Goal: Task Accomplishment & Management: Use online tool/utility

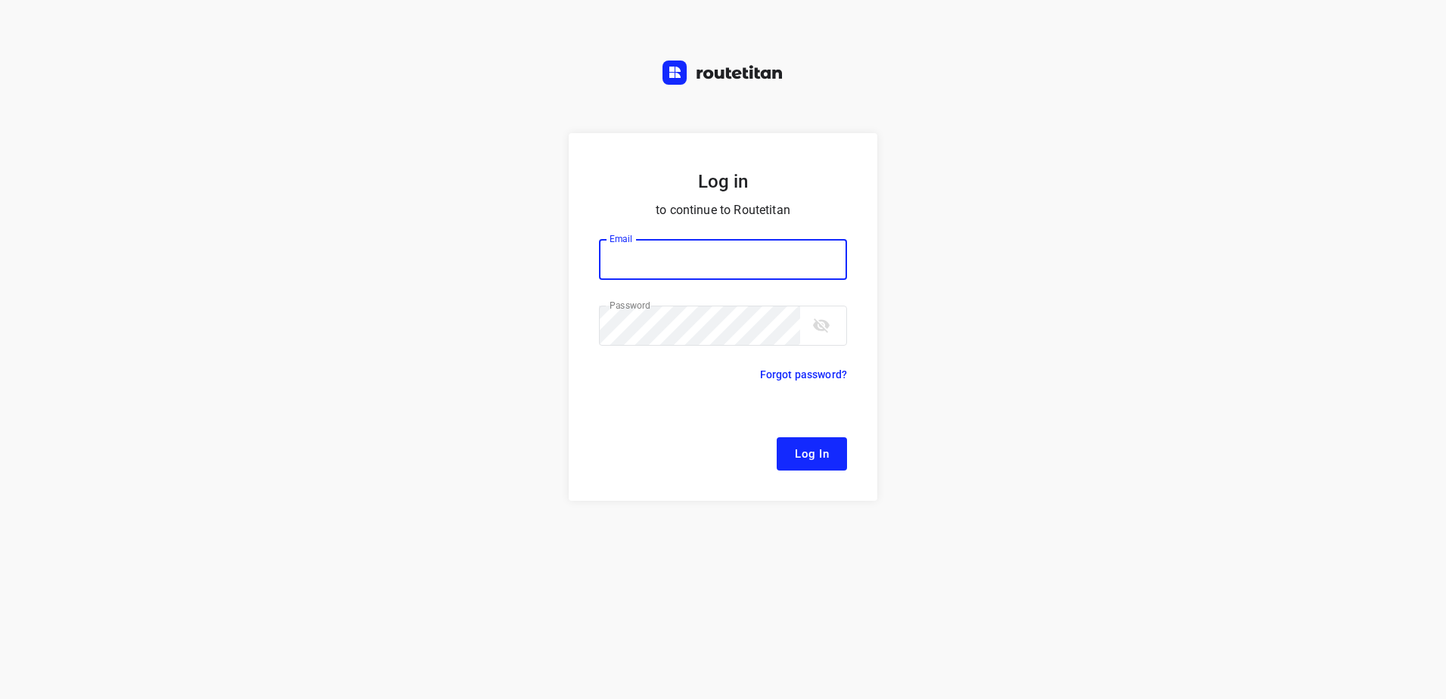
type input "[EMAIL_ADDRESS][DOMAIN_NAME]"
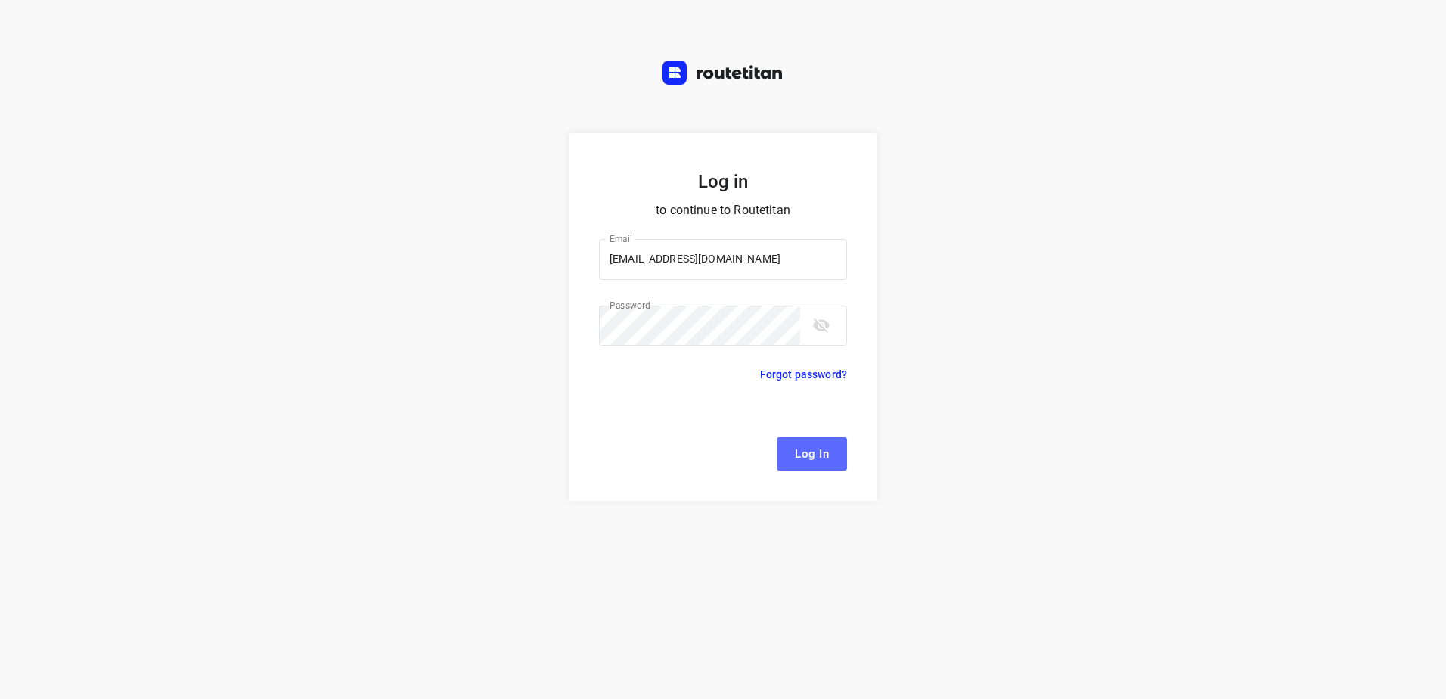
click at [808, 460] on span "Log In" at bounding box center [812, 454] width 34 height 20
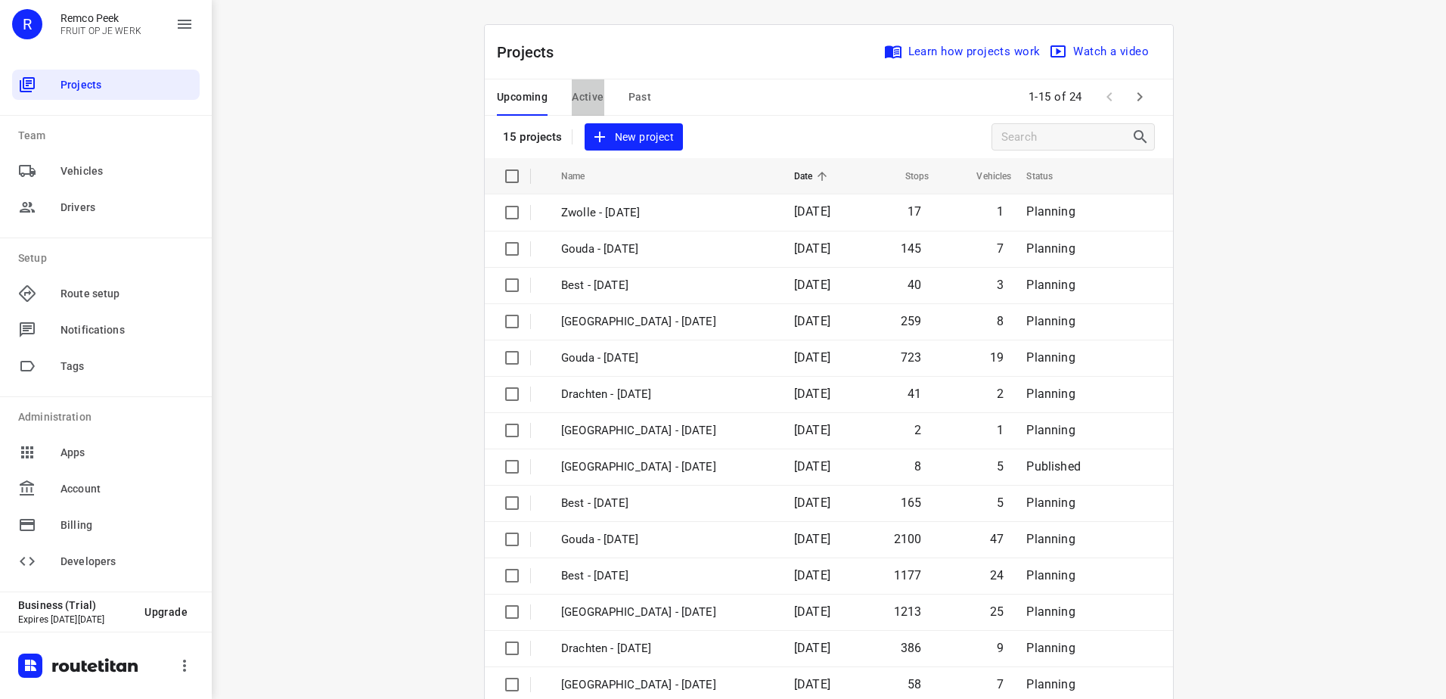
click at [572, 95] on span "Active" at bounding box center [588, 97] width 32 height 19
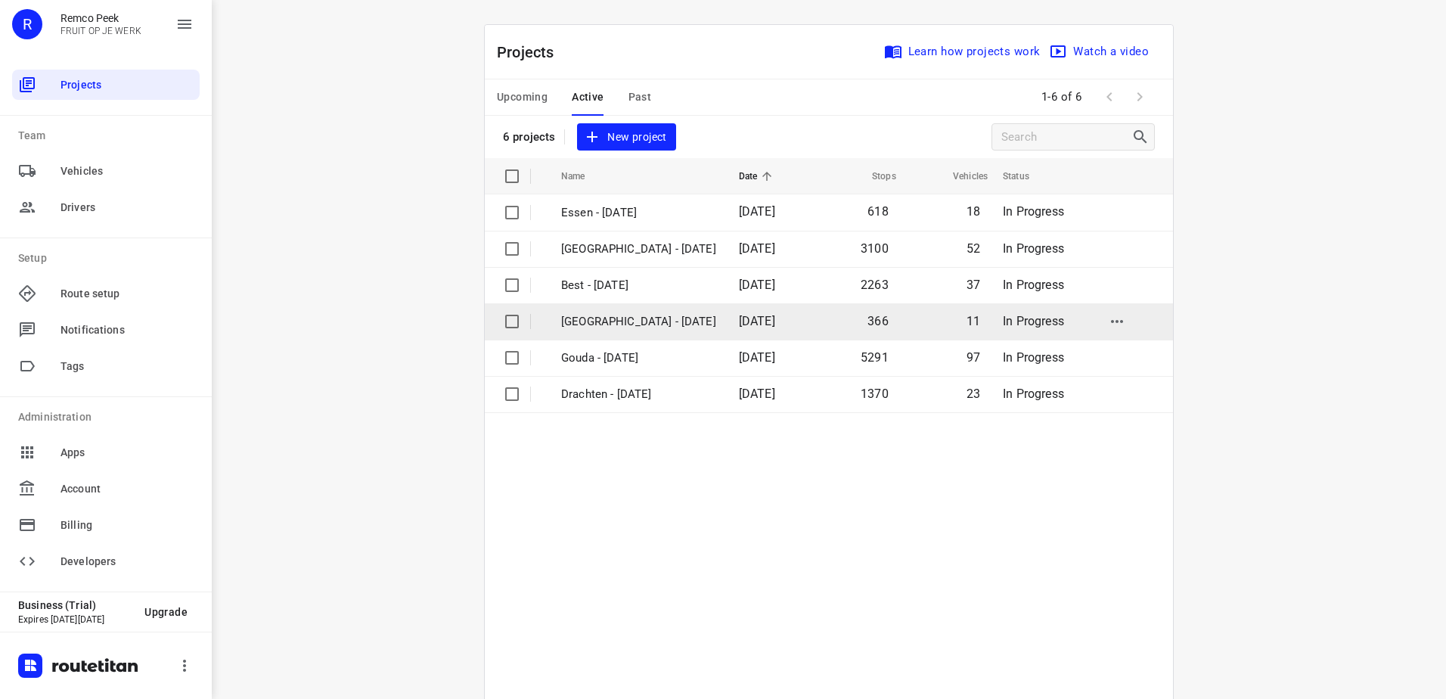
click at [609, 330] on p "[GEOGRAPHIC_DATA] - [DATE]" at bounding box center [638, 321] width 155 height 17
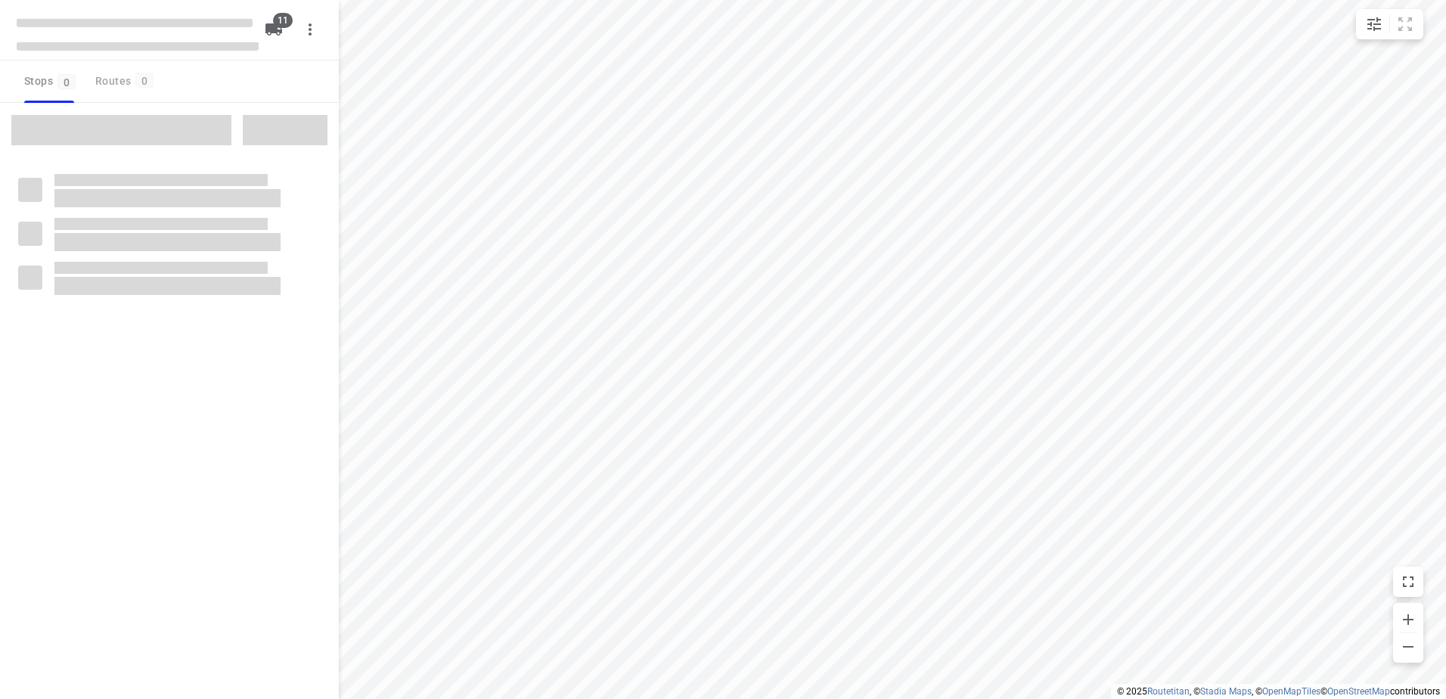
checkbox input "true"
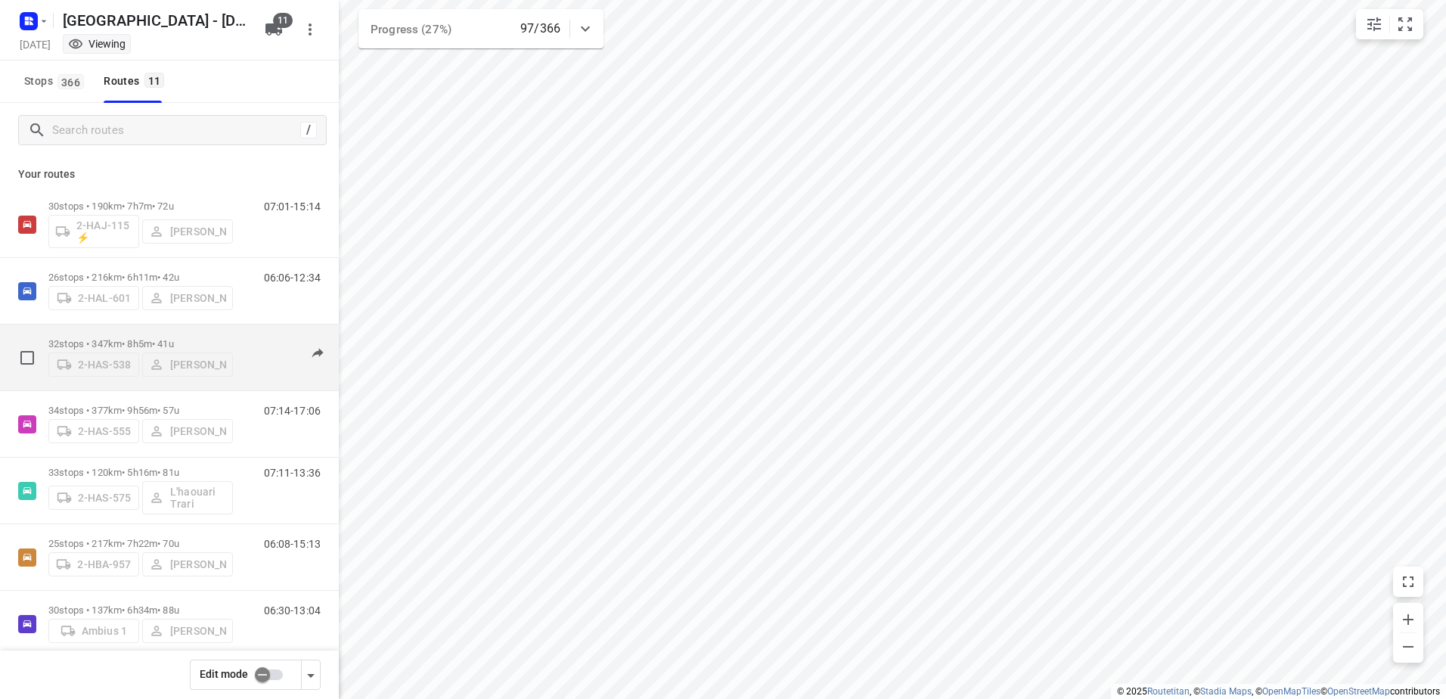
scroll to position [76, 0]
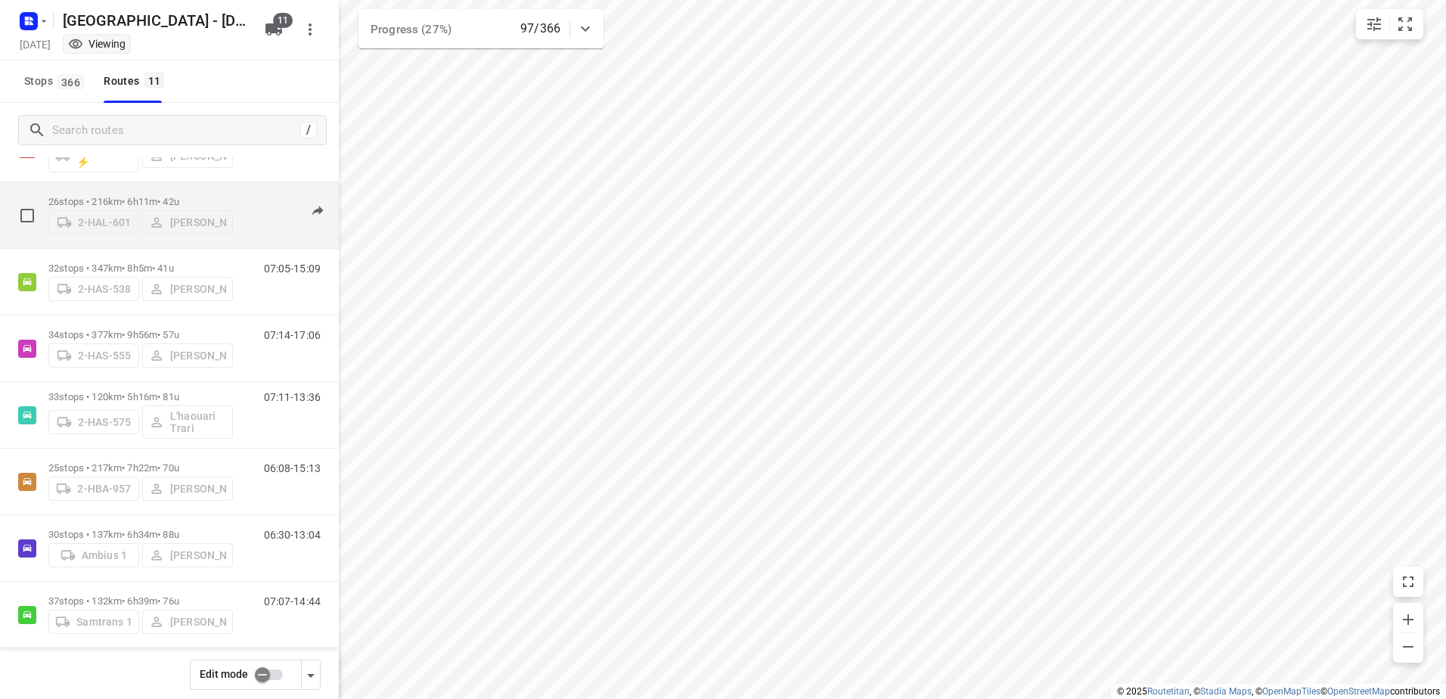
click at [127, 196] on p "26 stops • 216km • 6h11m • 42u" at bounding box center [140, 201] width 184 height 11
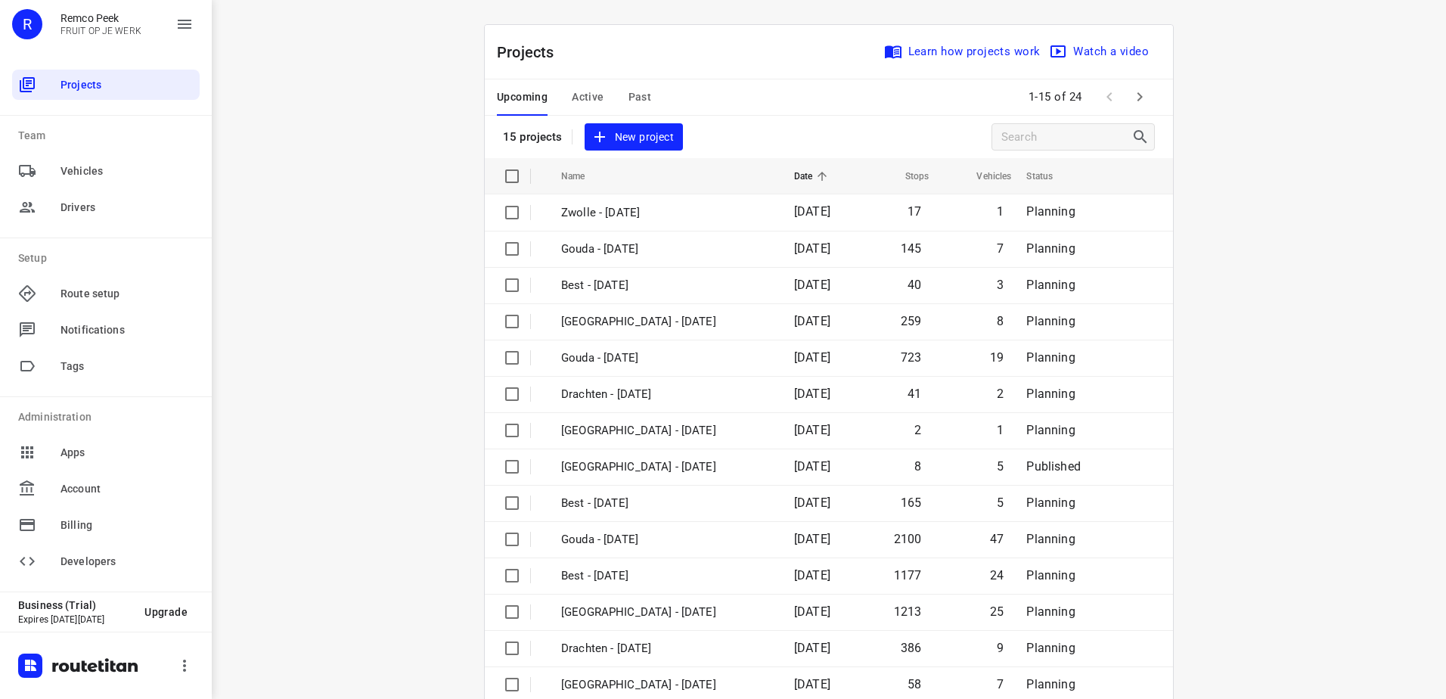
click at [578, 88] on span "Active" at bounding box center [588, 97] width 32 height 19
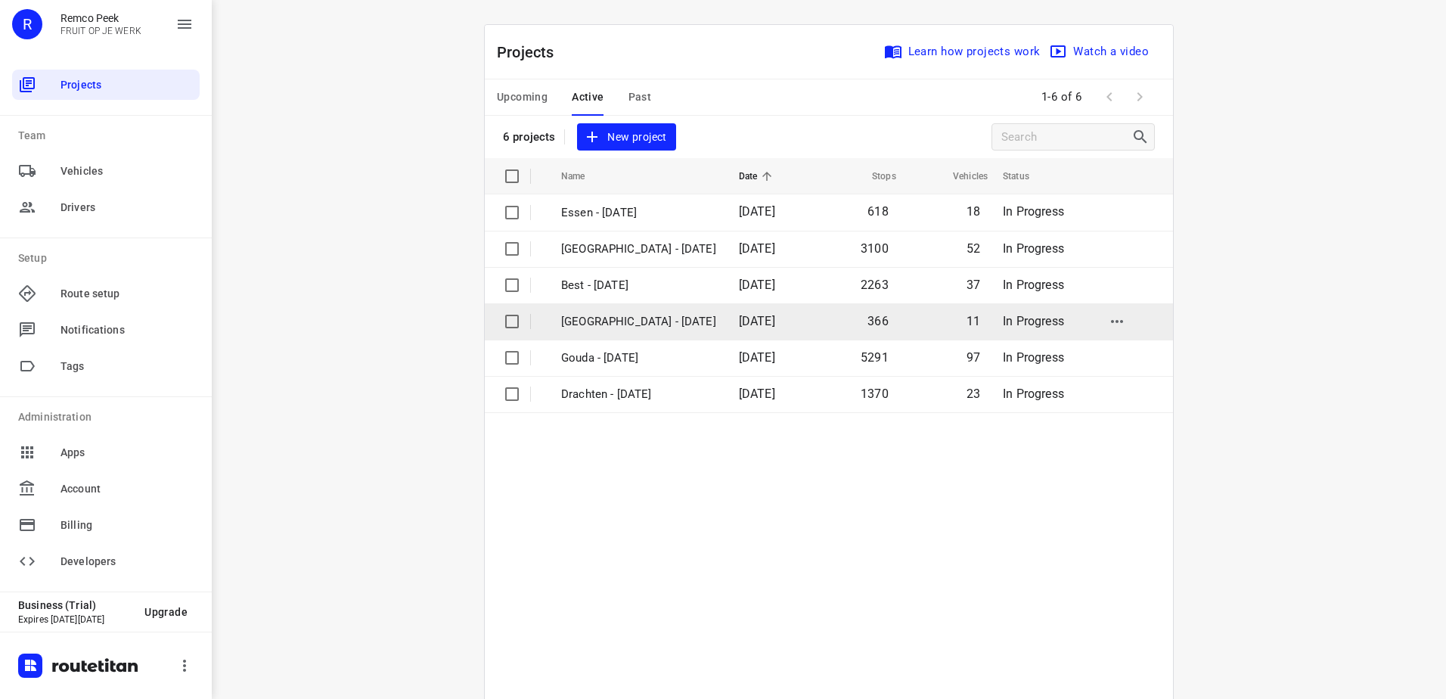
click at [597, 320] on p "[GEOGRAPHIC_DATA] - [DATE]" at bounding box center [638, 321] width 155 height 17
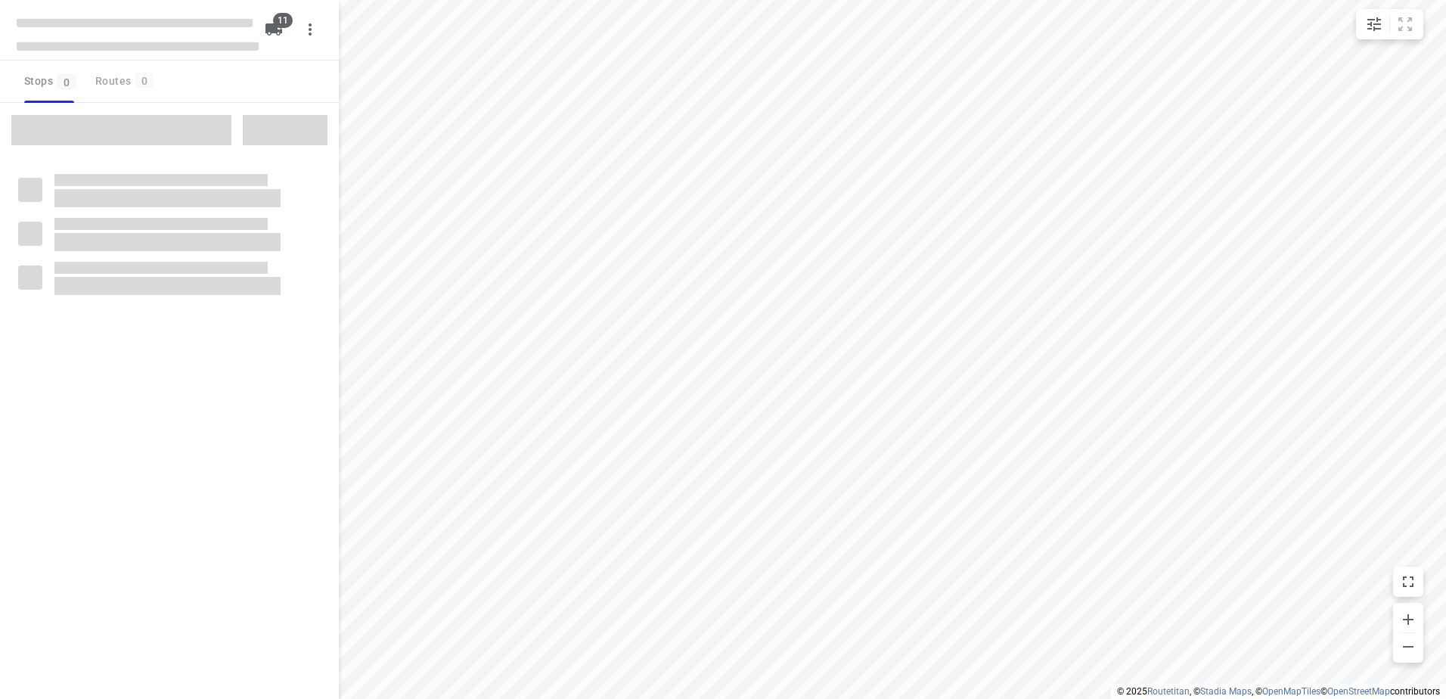
checkbox input "true"
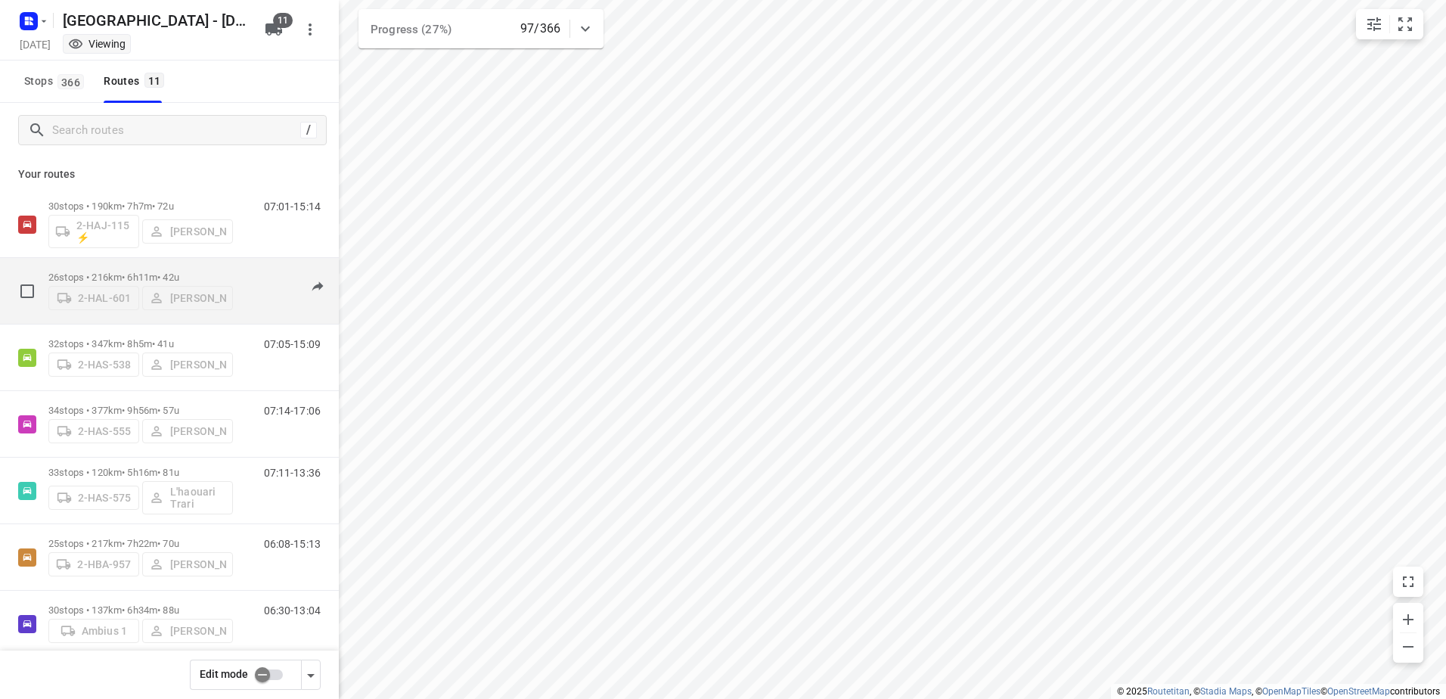
click at [79, 277] on p "26 stops • 216km • 6h11m • 42u" at bounding box center [140, 276] width 184 height 11
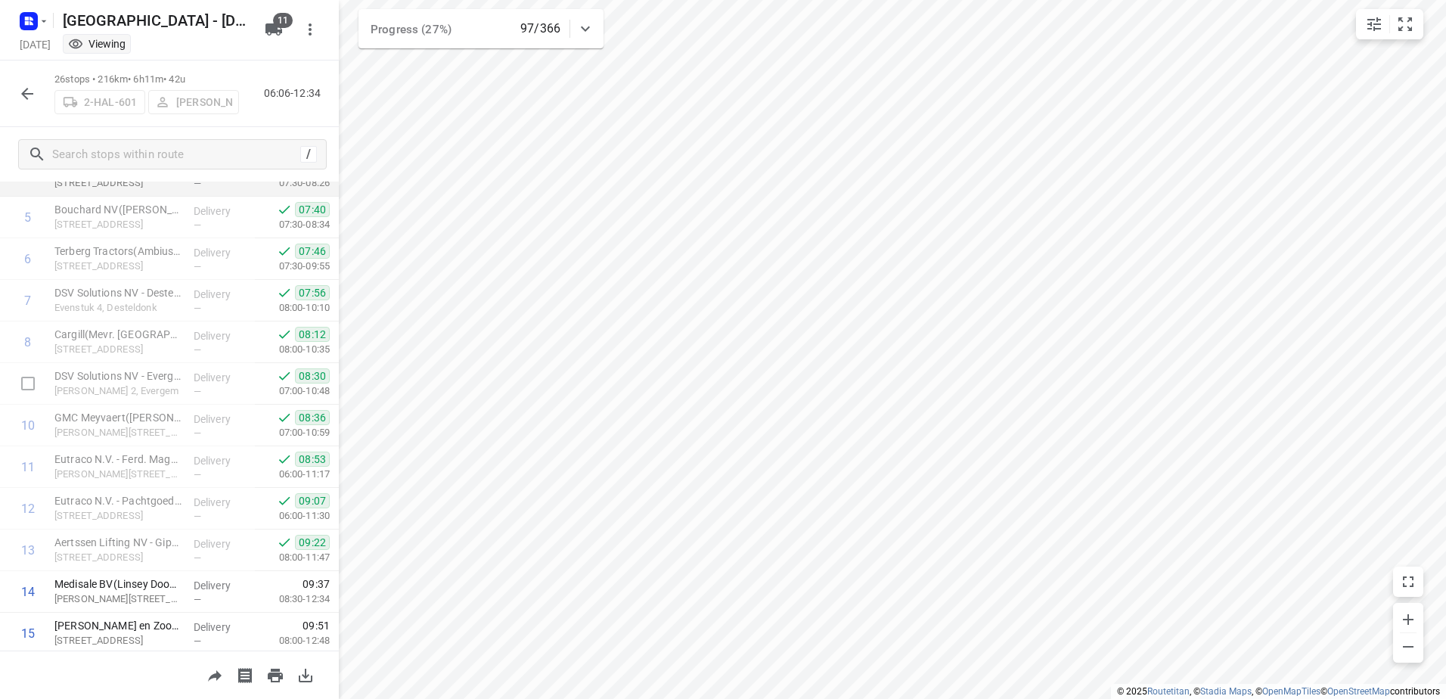
scroll to position [302, 0]
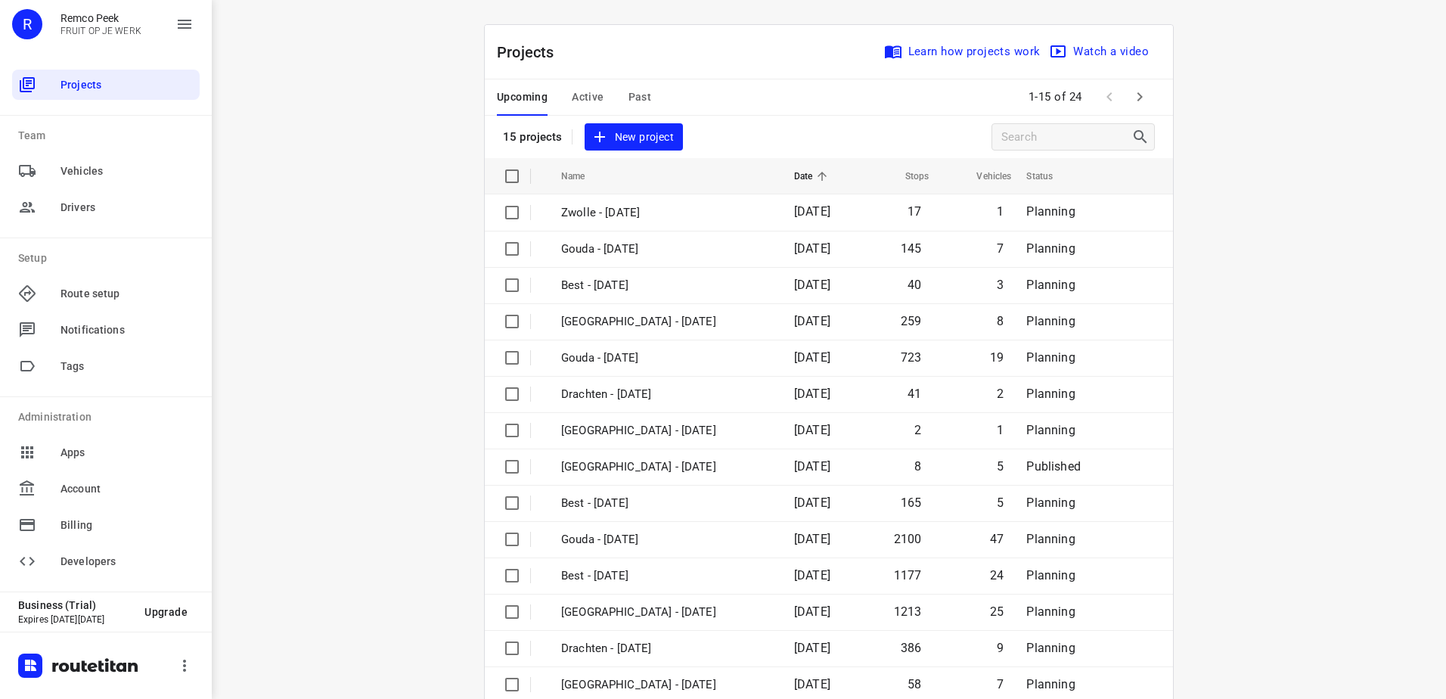
click at [575, 88] on span "Active" at bounding box center [588, 97] width 32 height 19
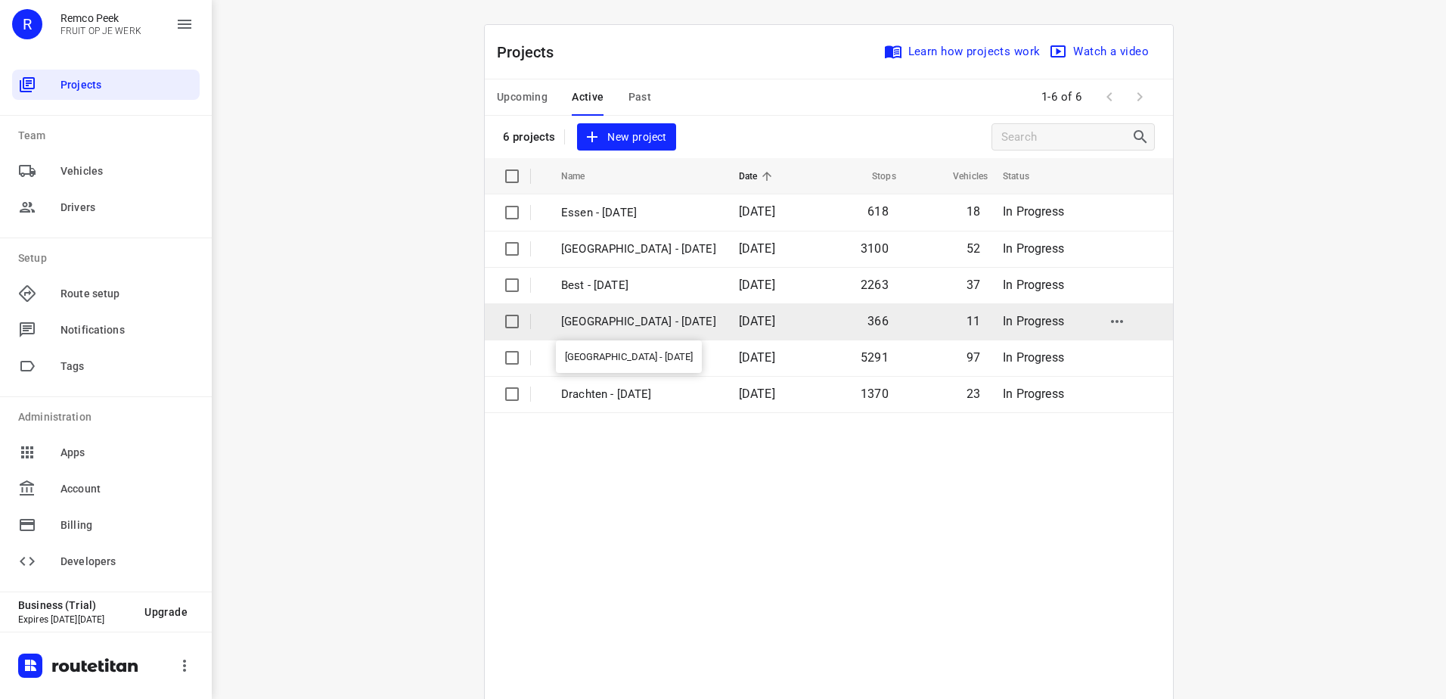
click at [599, 317] on p "[GEOGRAPHIC_DATA] - [DATE]" at bounding box center [638, 321] width 155 height 17
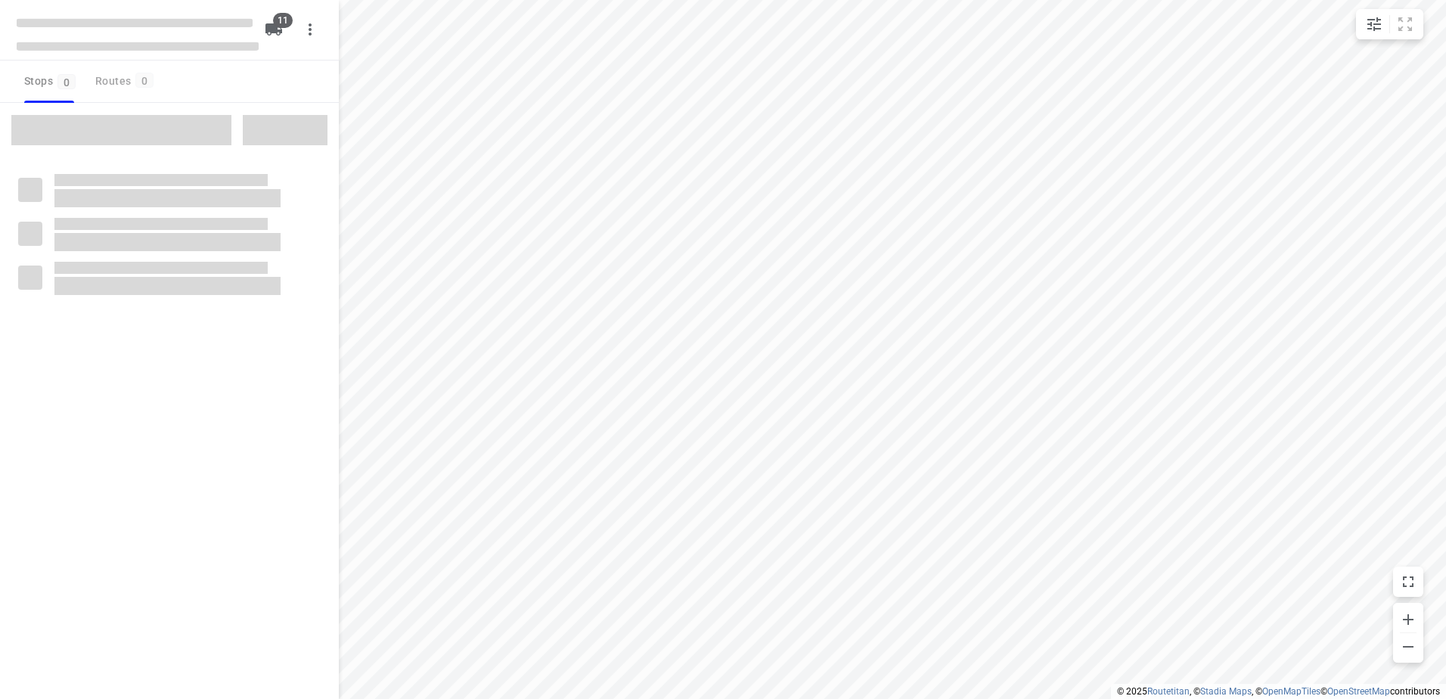
checkbox input "true"
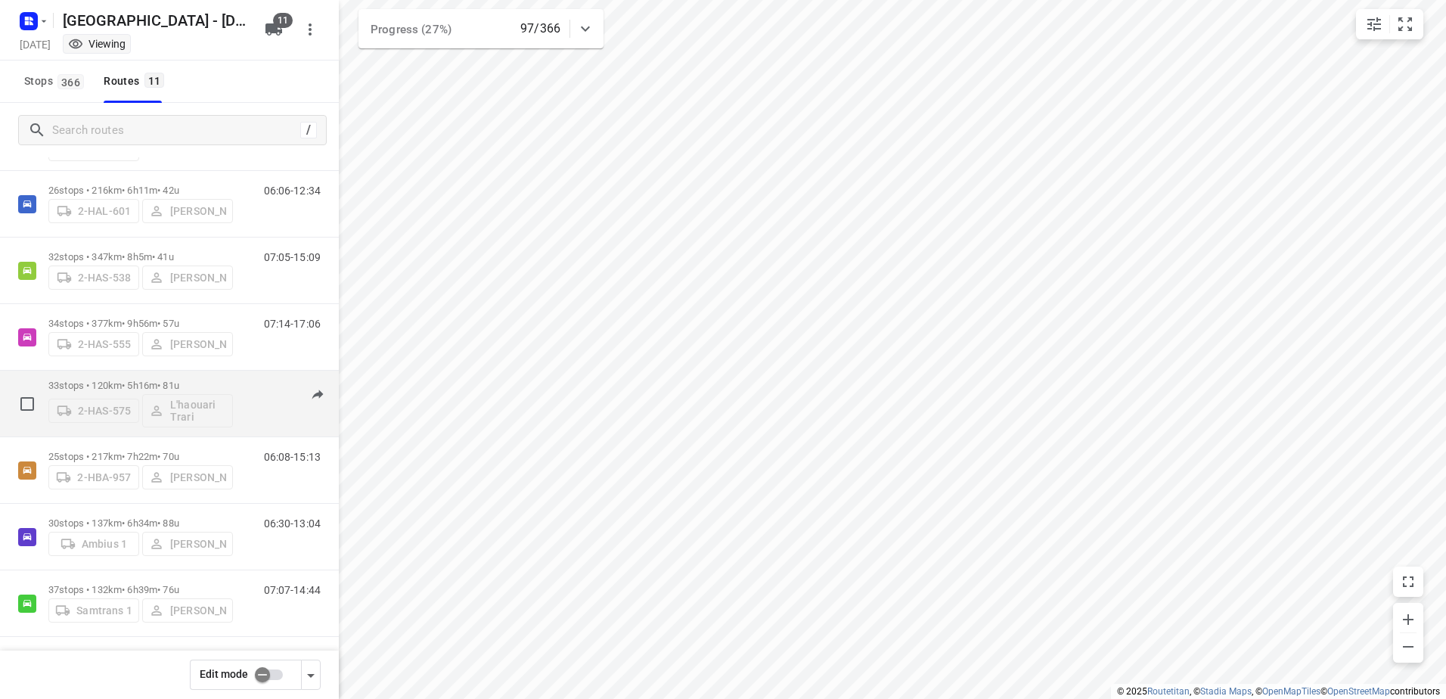
scroll to position [151, 0]
click at [115, 398] on div "2-HBA-957 Frank Segers" at bounding box center [140, 411] width 184 height 27
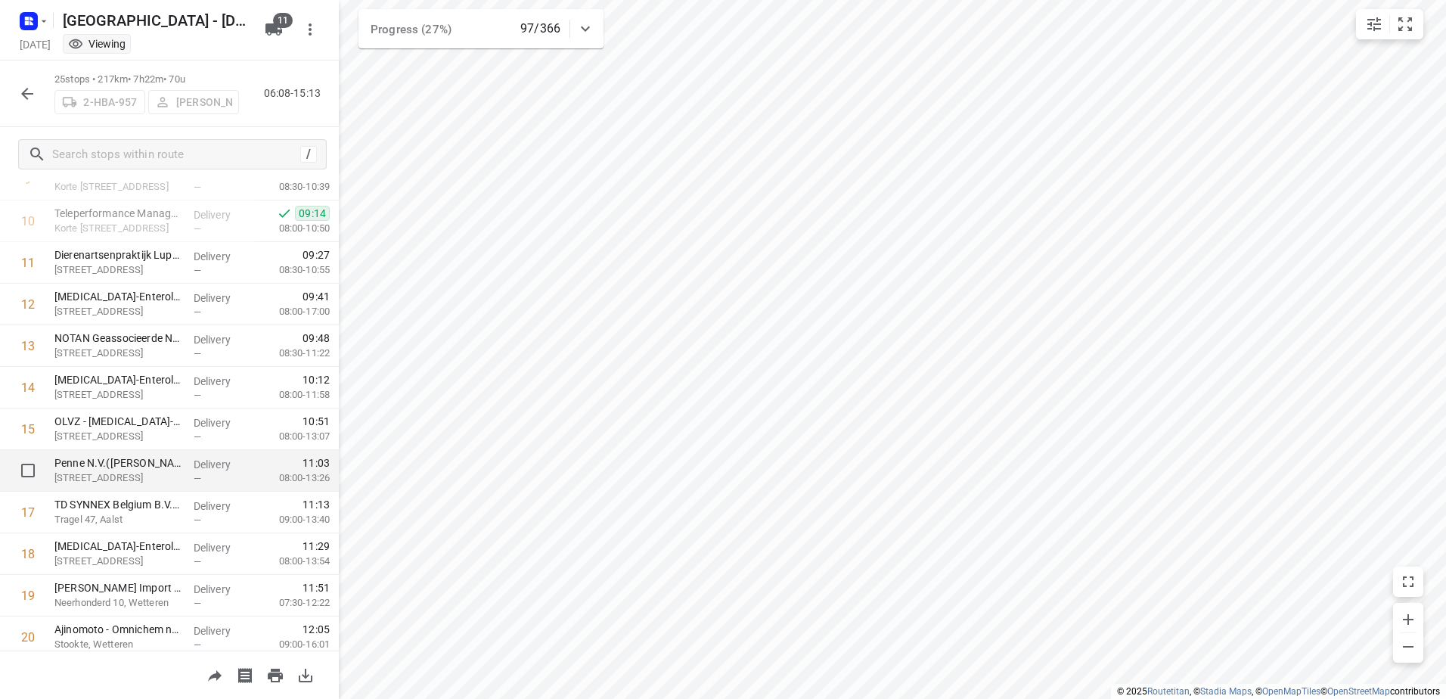
scroll to position [454, 0]
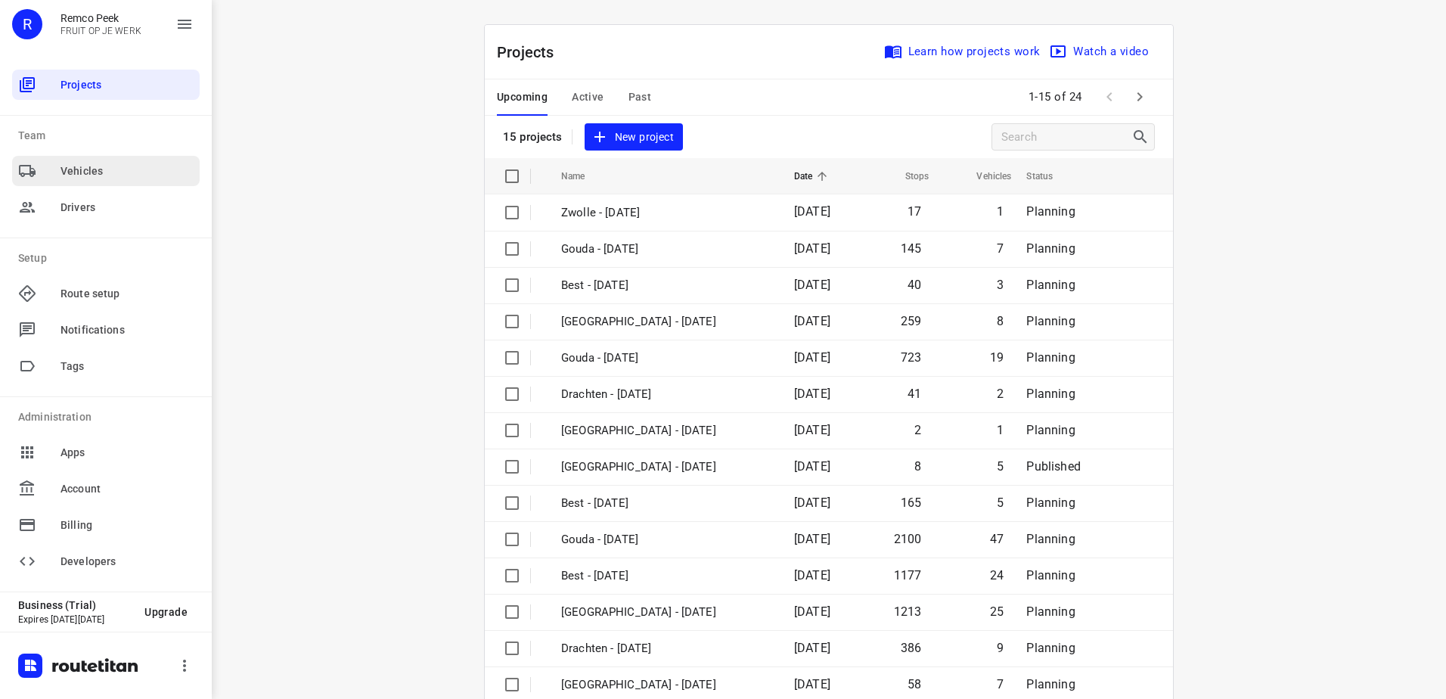
click at [71, 173] on span "Vehicles" at bounding box center [126, 171] width 133 height 16
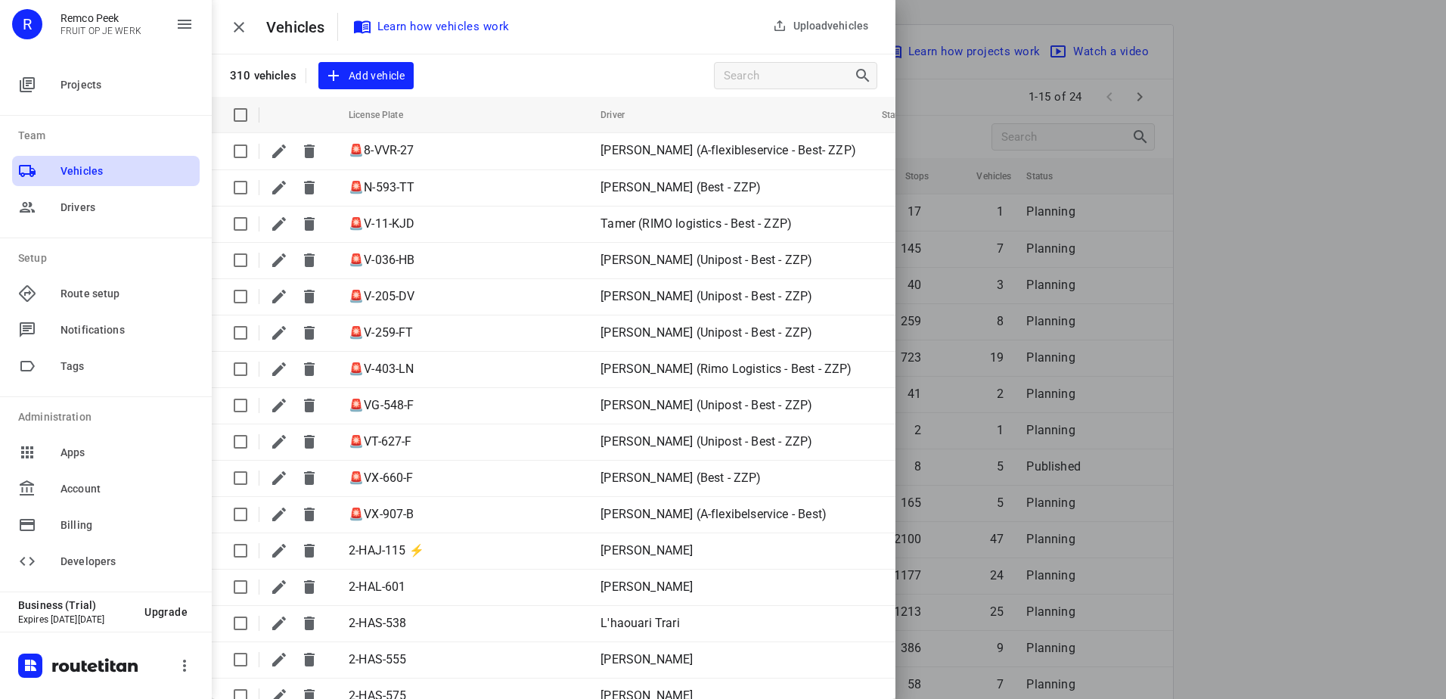
click at [69, 175] on span "Vehicles" at bounding box center [126, 171] width 133 height 16
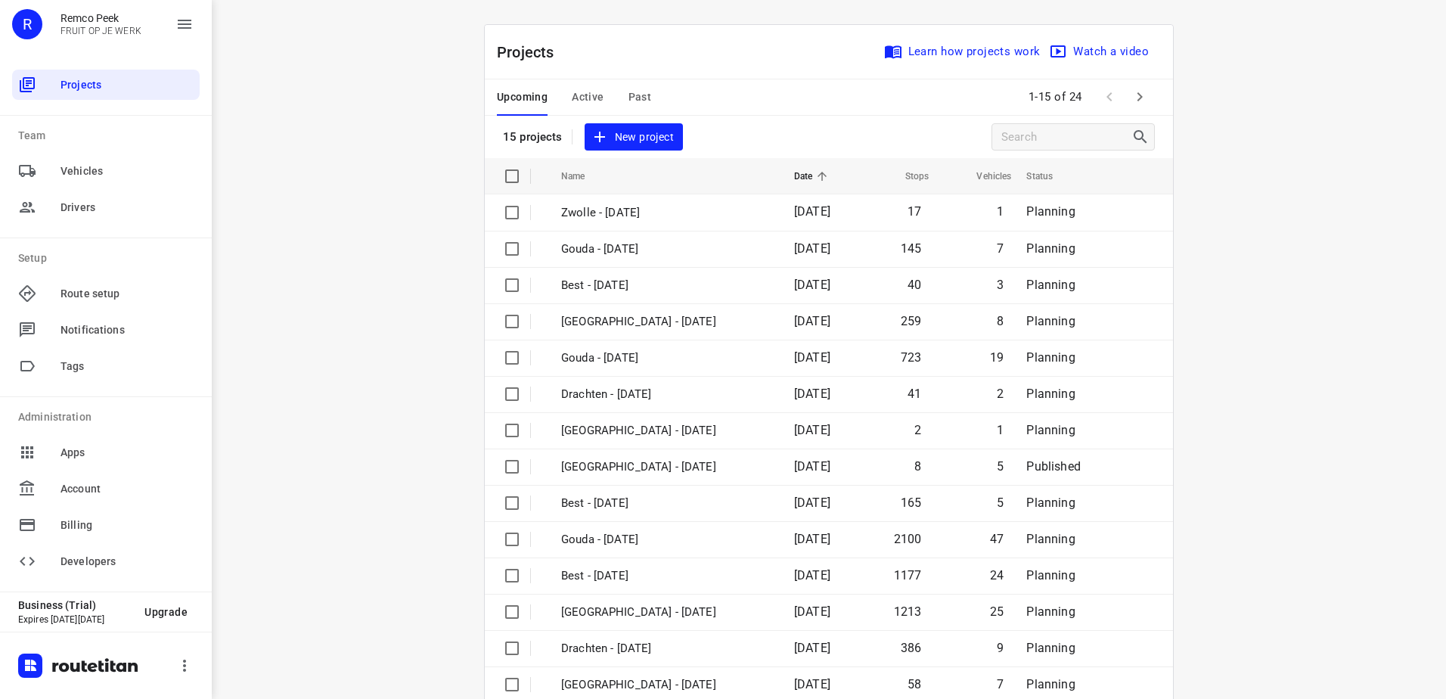
click at [583, 91] on span "Active" at bounding box center [588, 97] width 32 height 19
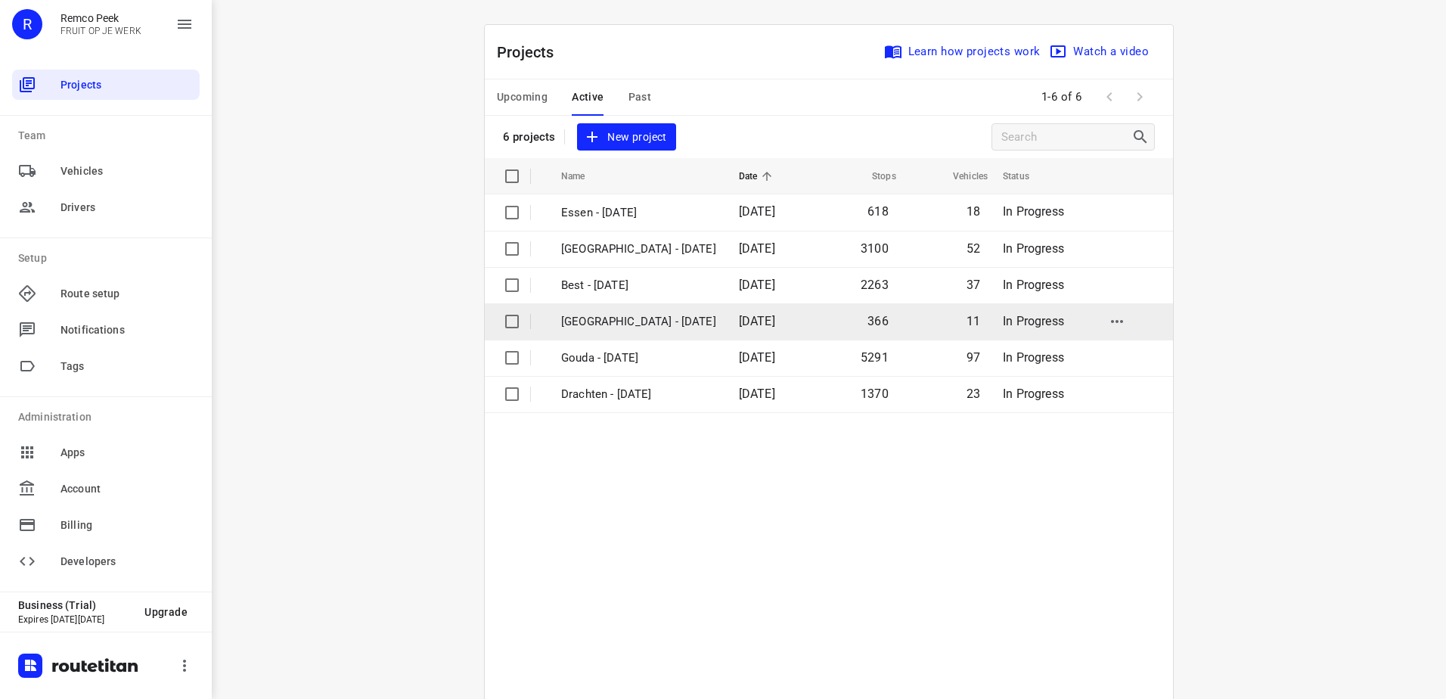
click at [604, 326] on p "[GEOGRAPHIC_DATA] - [DATE]" at bounding box center [638, 321] width 155 height 17
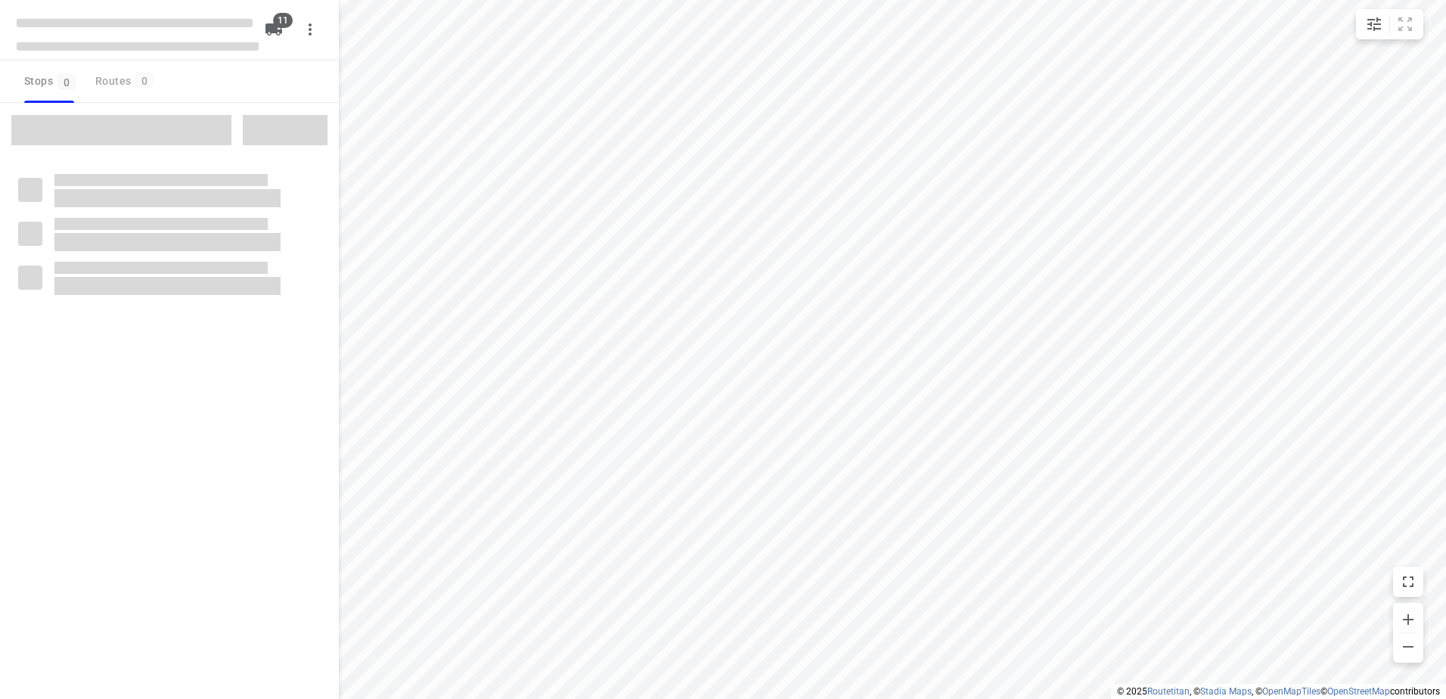
checkbox input "true"
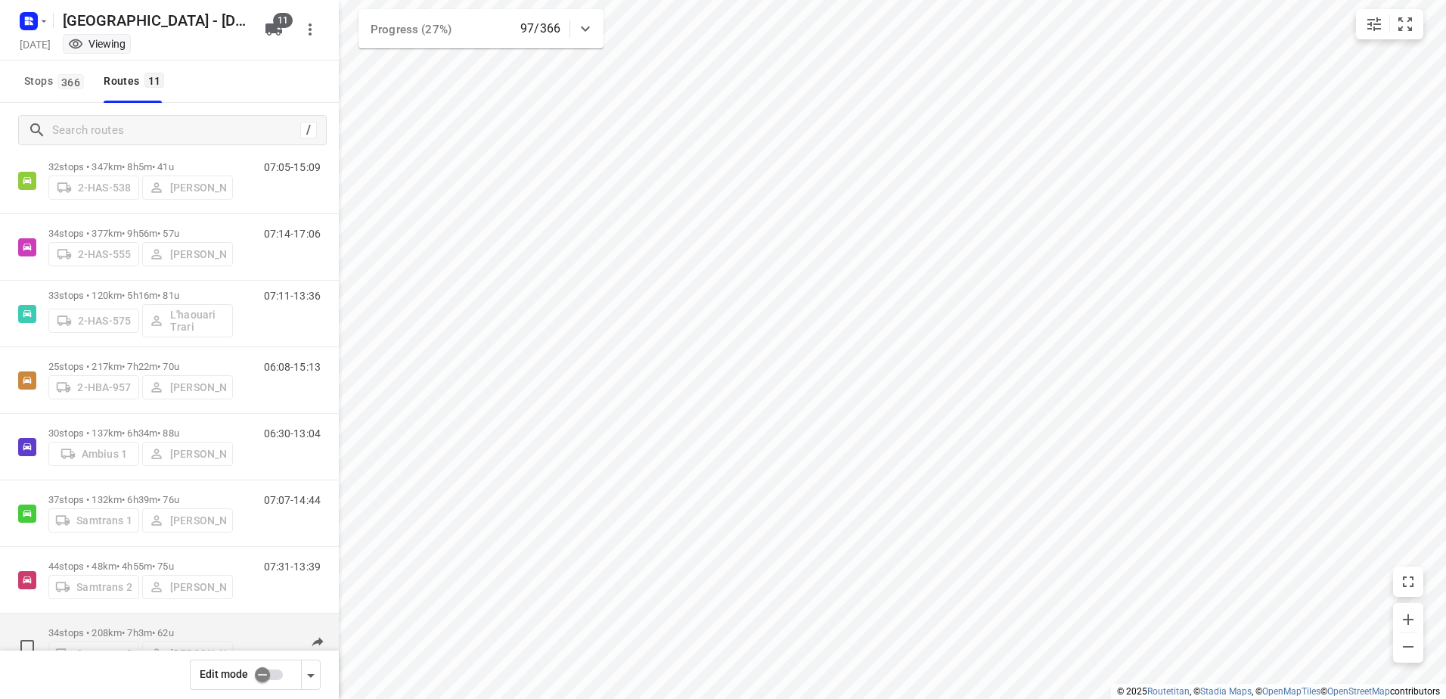
scroll to position [288, 0]
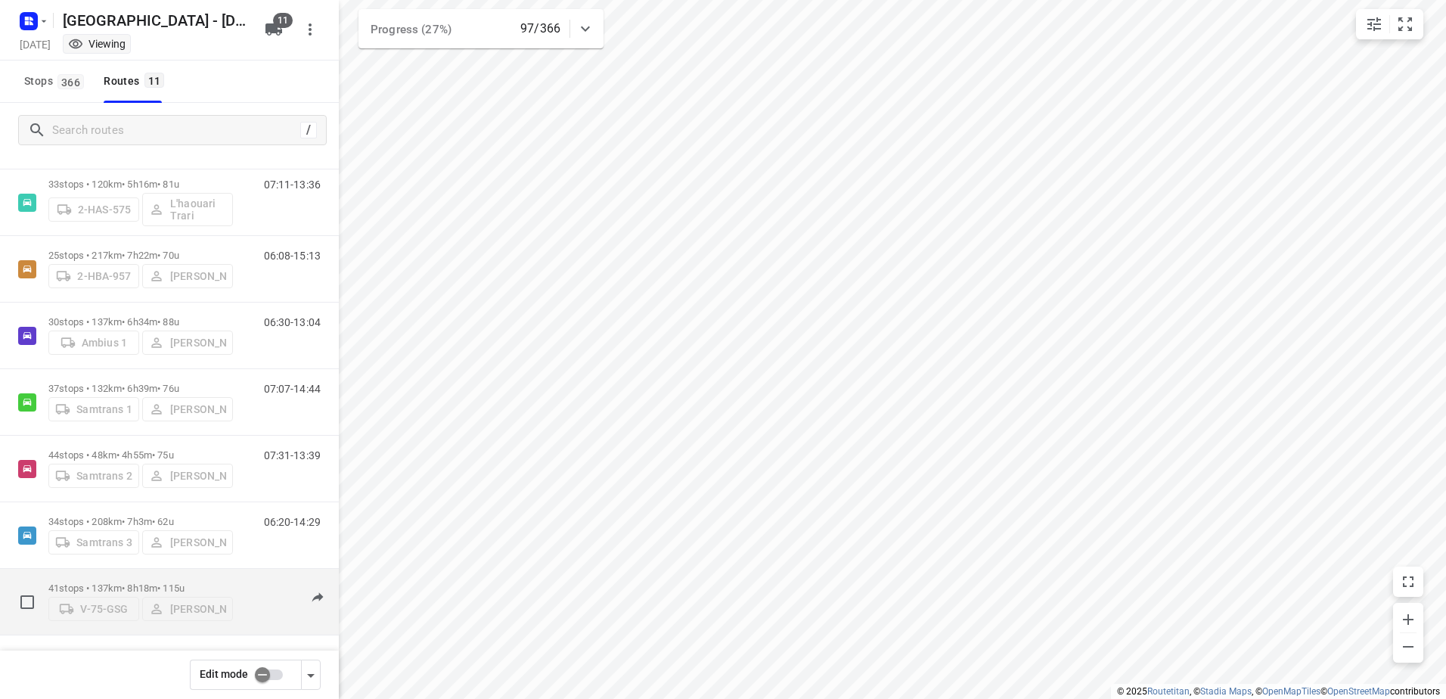
click at [151, 583] on p "41 stops • 137km • 8h18m • 115u" at bounding box center [140, 587] width 184 height 11
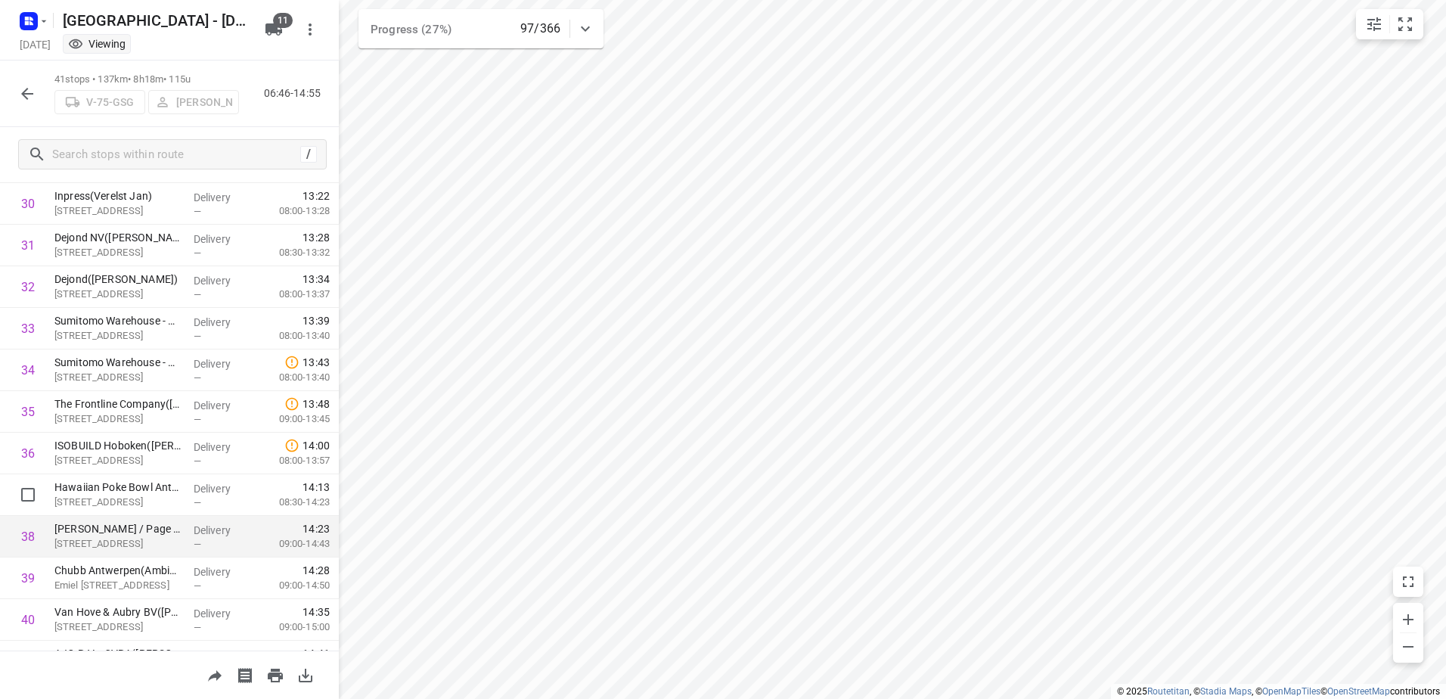
scroll to position [1353, 0]
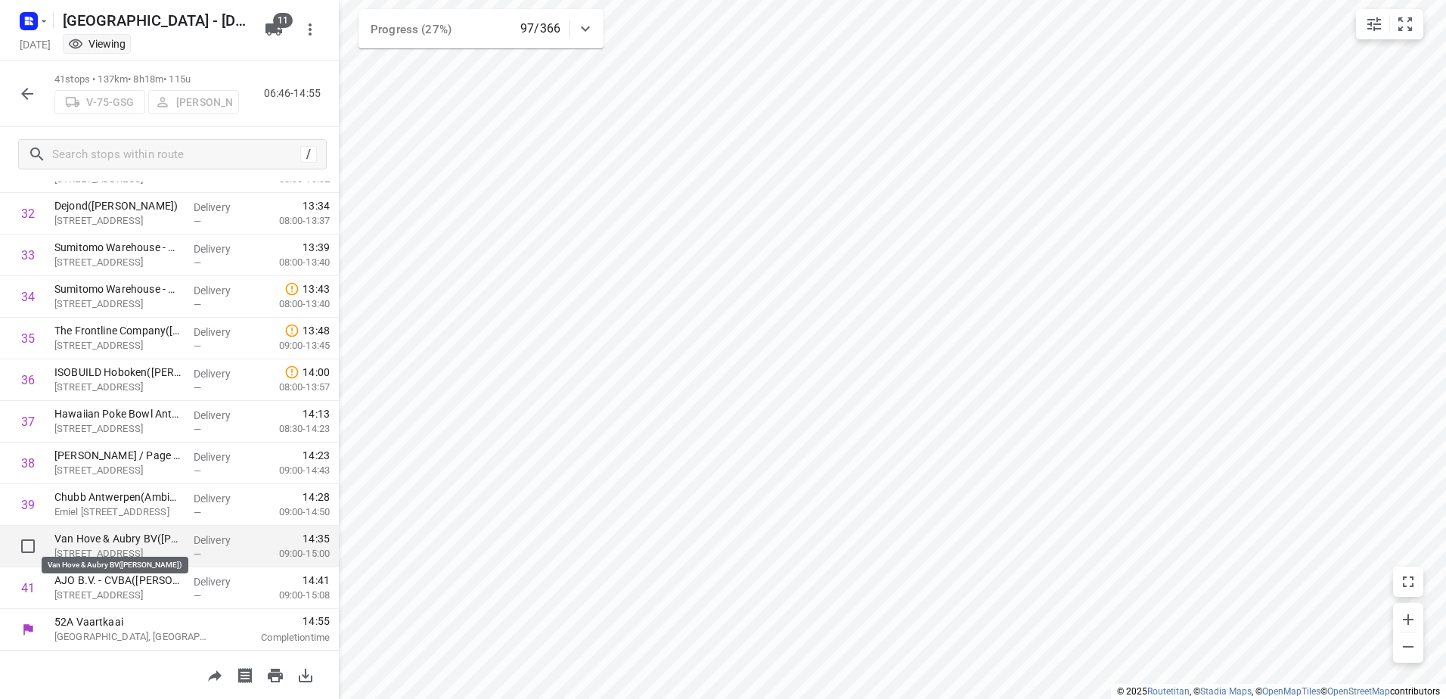
click at [131, 538] on p "Van Hove & Aubry BV([PERSON_NAME])" at bounding box center [117, 538] width 127 height 15
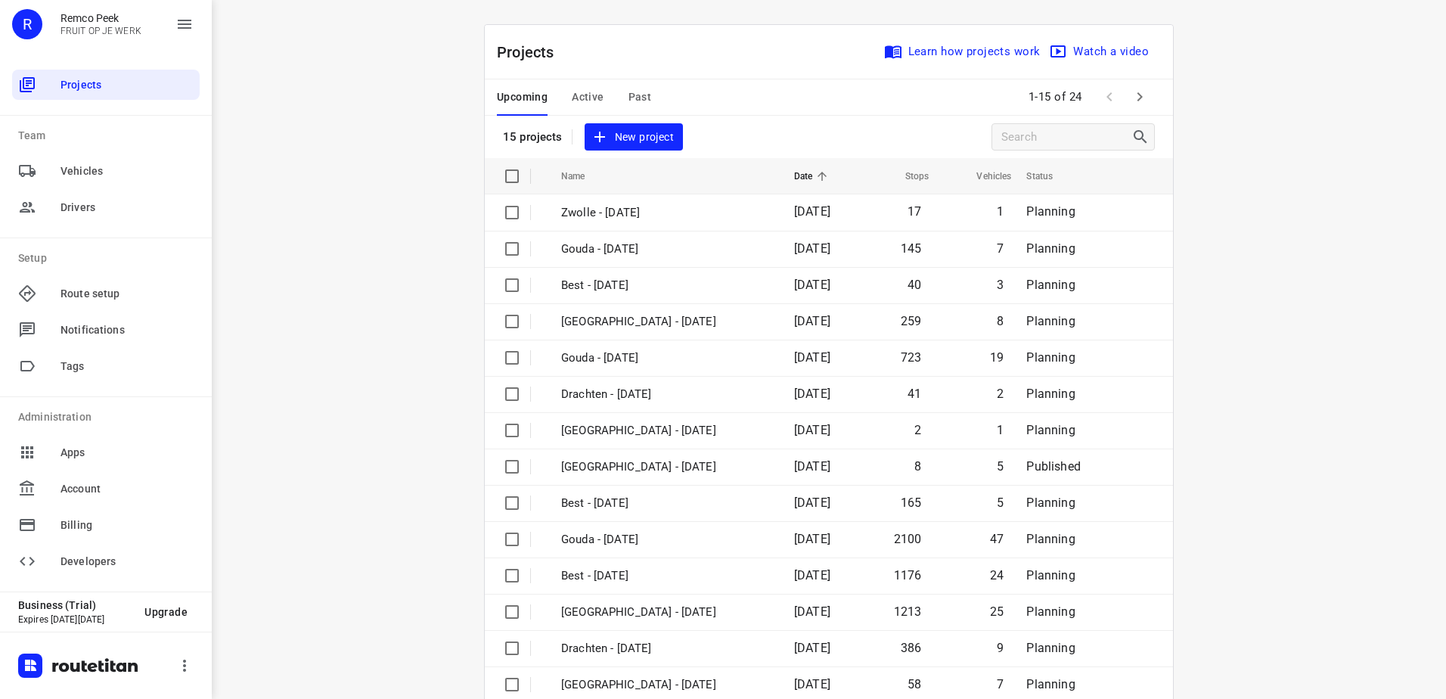
click at [629, 96] on span "Past" at bounding box center [639, 97] width 23 height 19
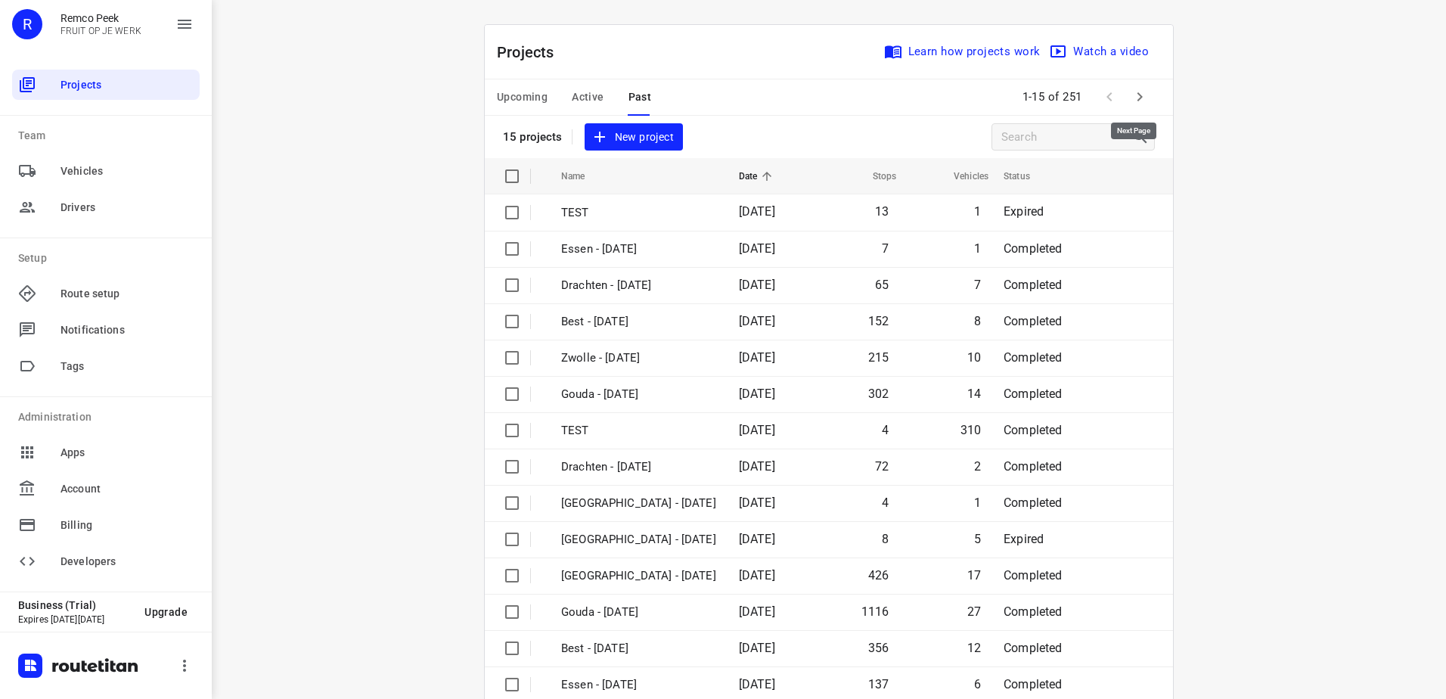
click at [1135, 102] on icon "button" at bounding box center [1139, 97] width 18 height 18
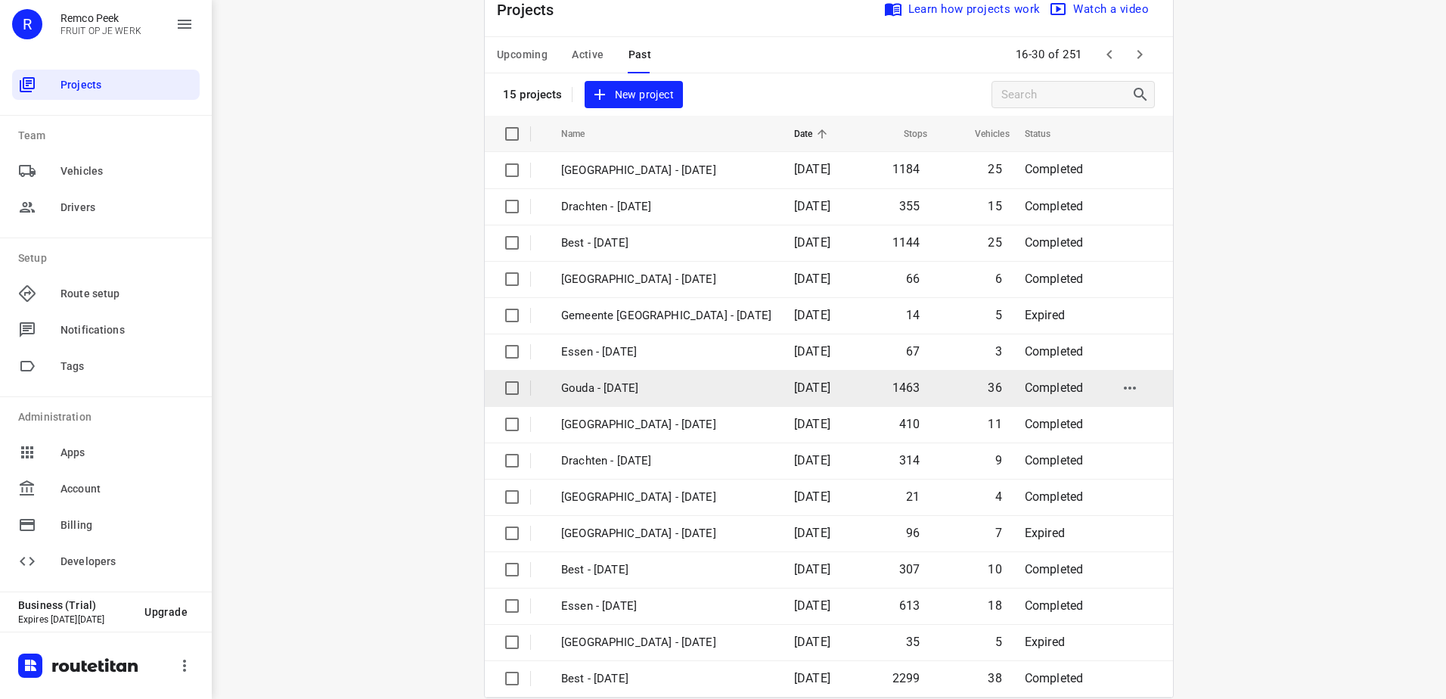
scroll to position [66, 0]
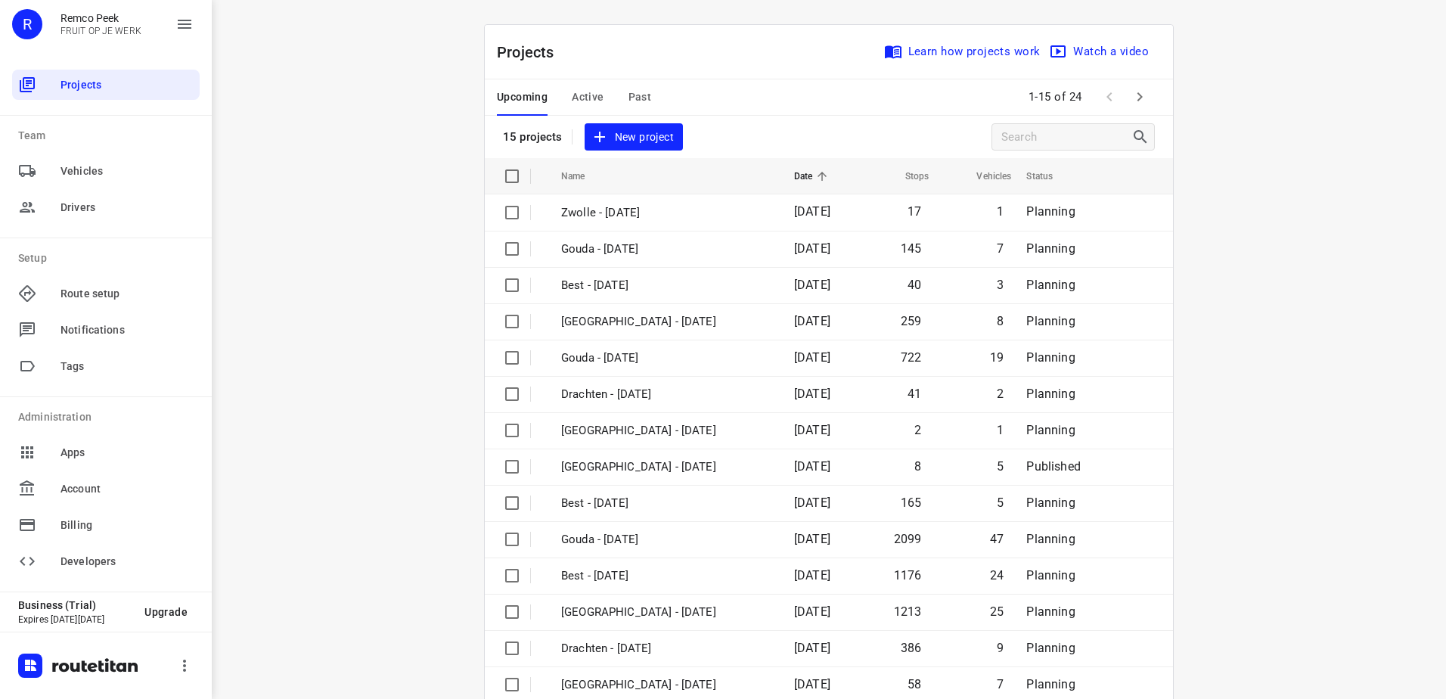
click at [572, 97] on span "Active" at bounding box center [588, 97] width 32 height 19
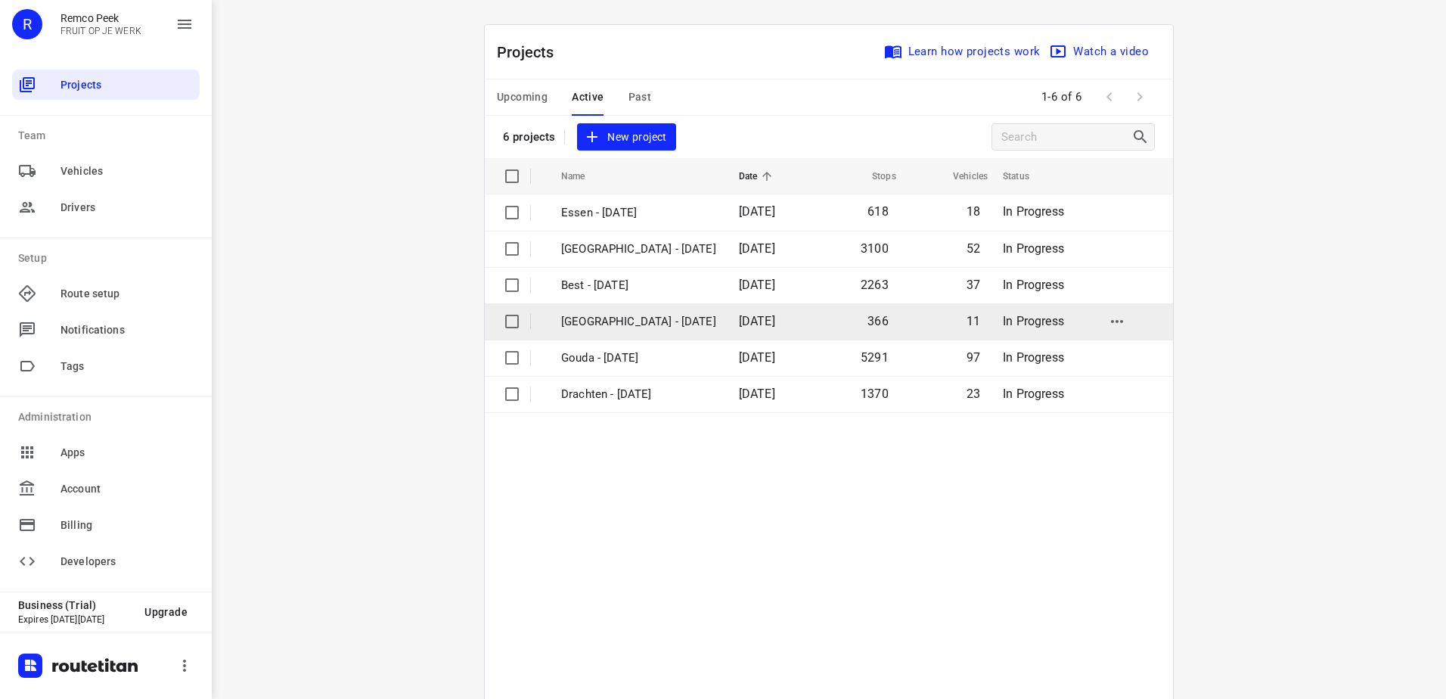
click at [619, 321] on p "[GEOGRAPHIC_DATA] - [DATE]" at bounding box center [638, 321] width 155 height 17
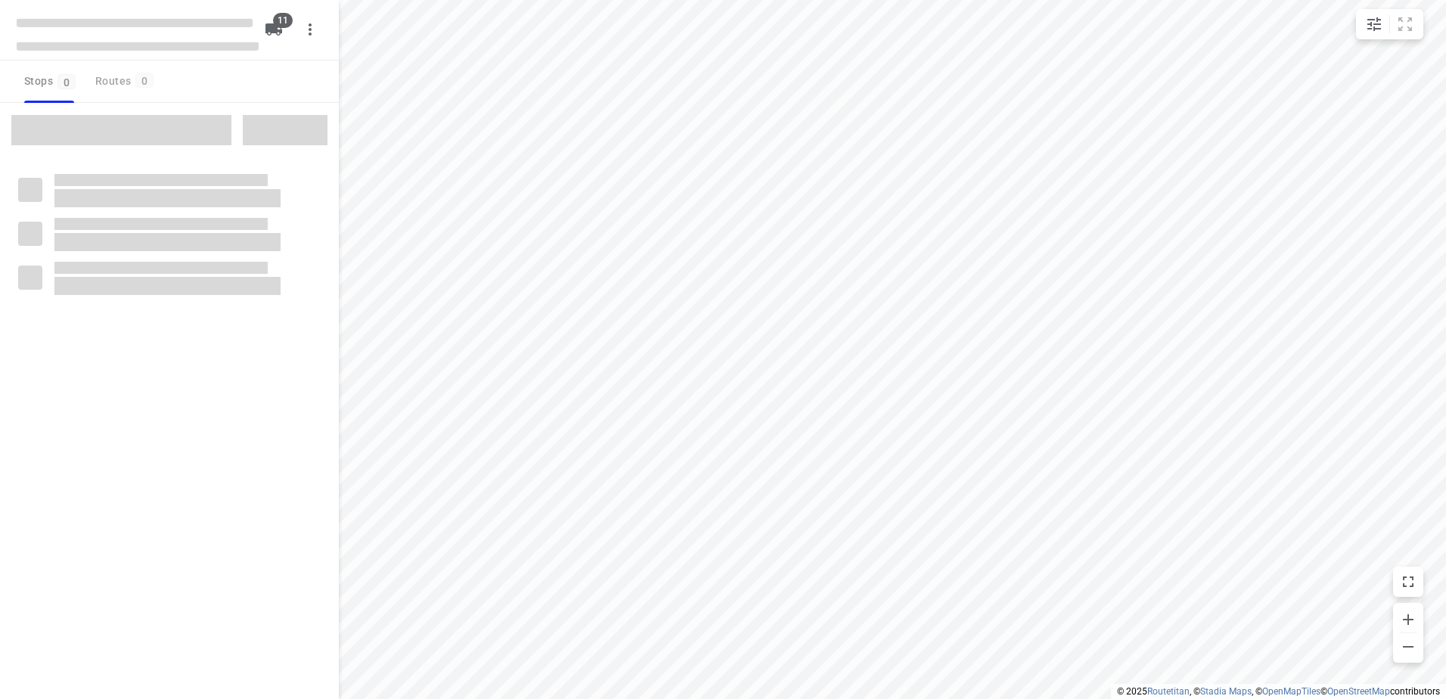
checkbox input "true"
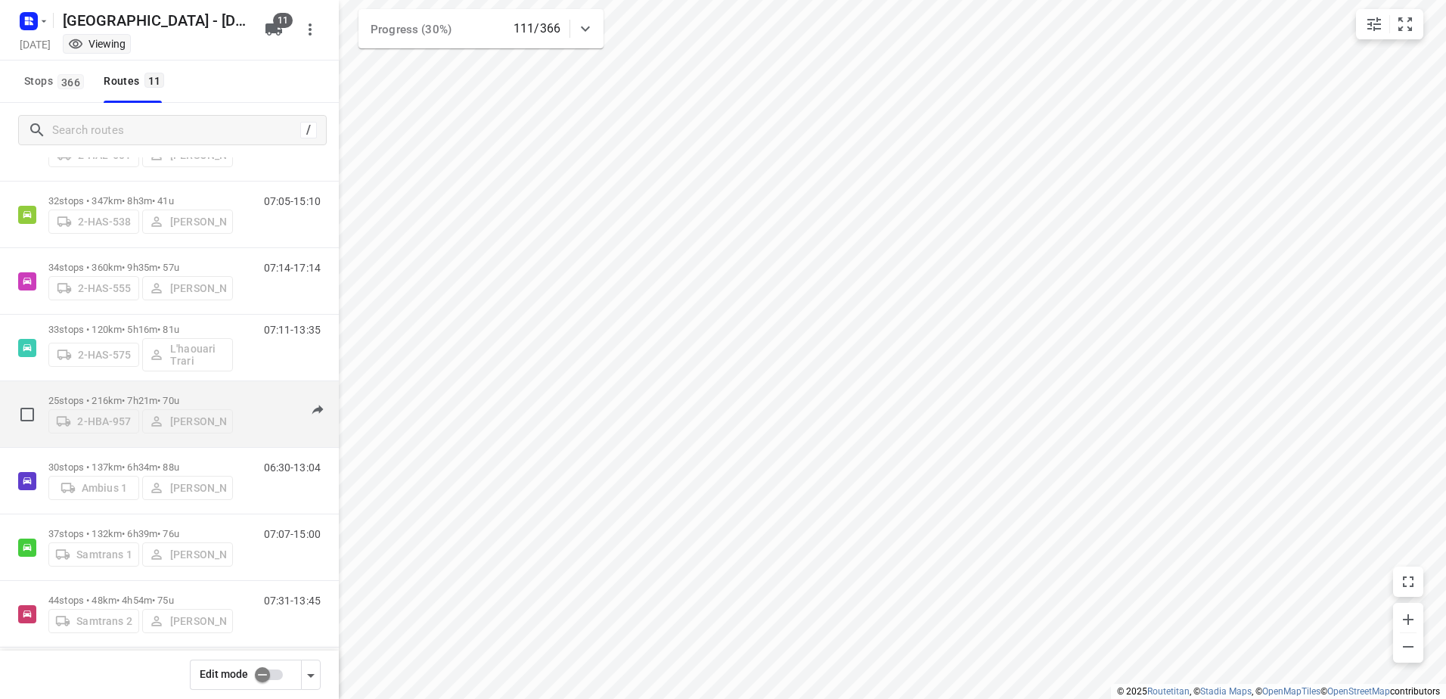
scroll to position [137, 0]
click at [124, 414] on div "2-HBA-957 Frank Segers" at bounding box center [140, 425] width 184 height 27
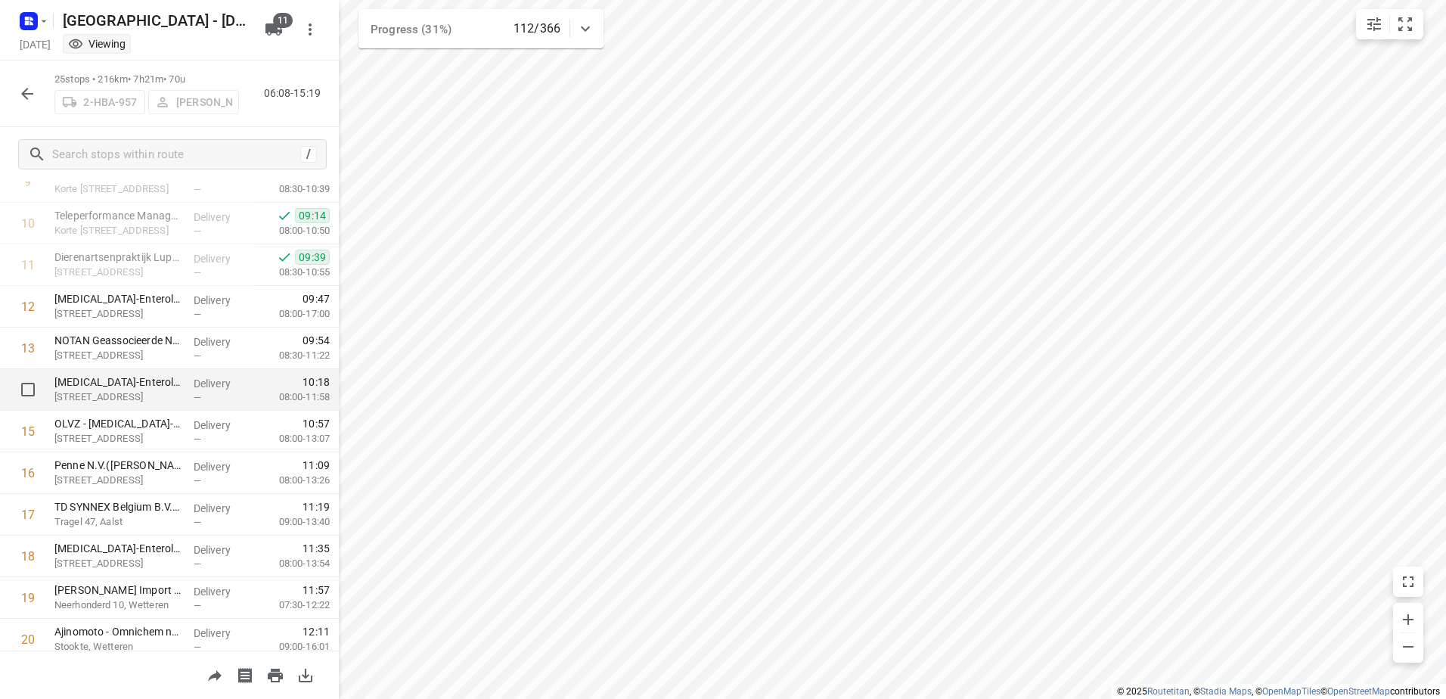
scroll to position [454, 0]
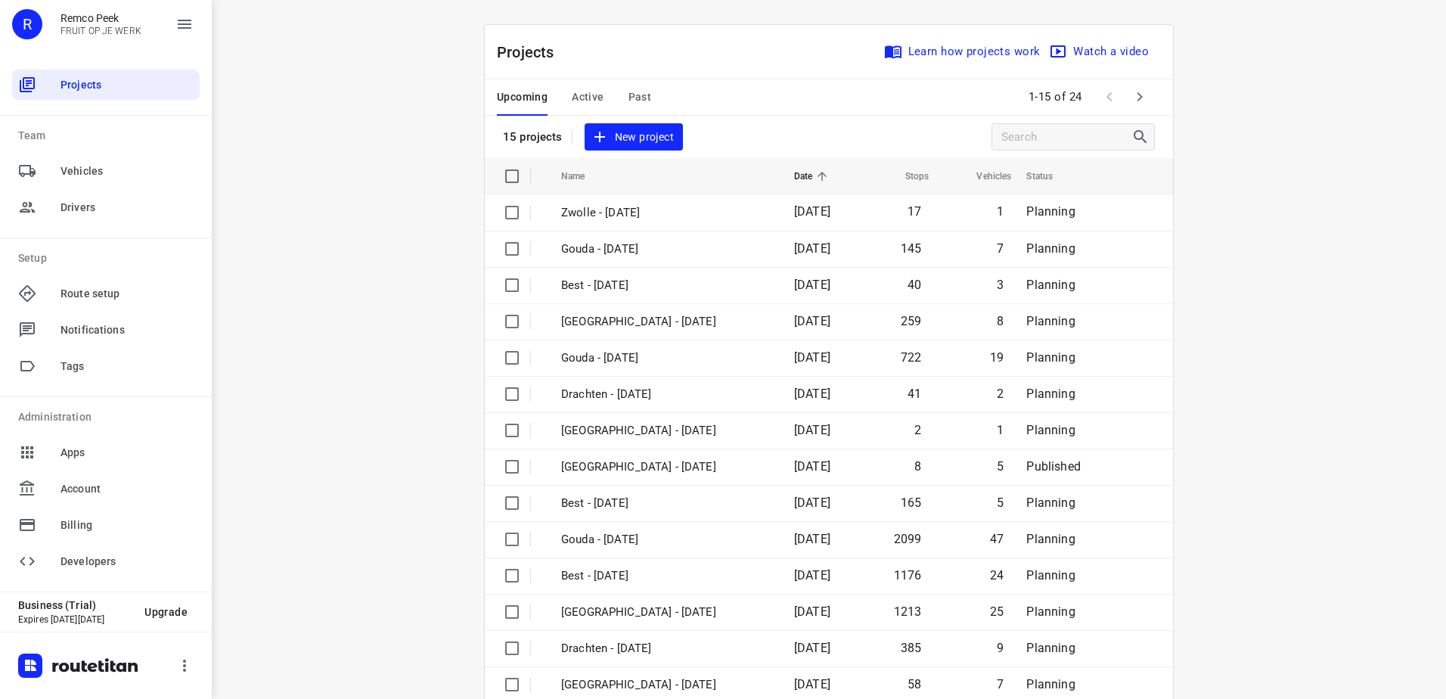
click at [597, 92] on span "Active" at bounding box center [588, 97] width 32 height 19
click at [592, 103] on span "Active" at bounding box center [588, 97] width 32 height 19
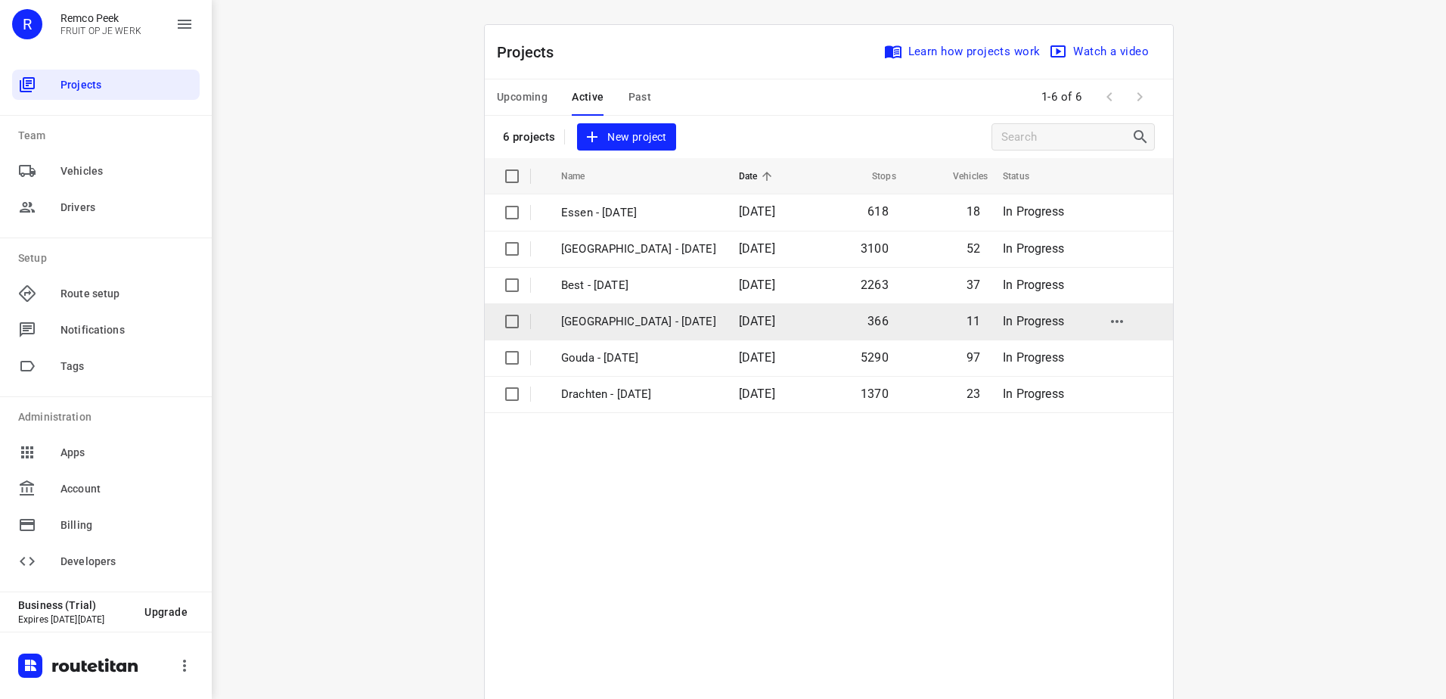
click at [640, 330] on td "[GEOGRAPHIC_DATA] - [DATE]" at bounding box center [636, 321] width 181 height 36
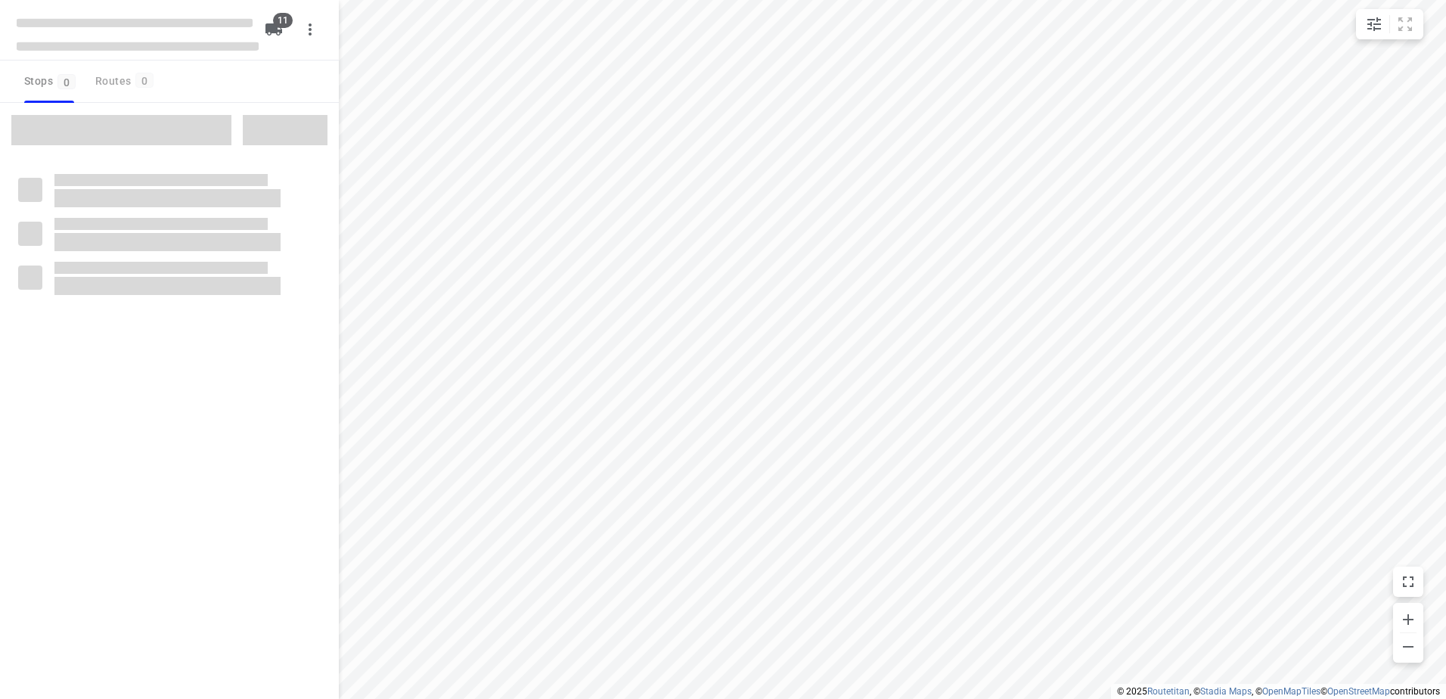
checkbox input "true"
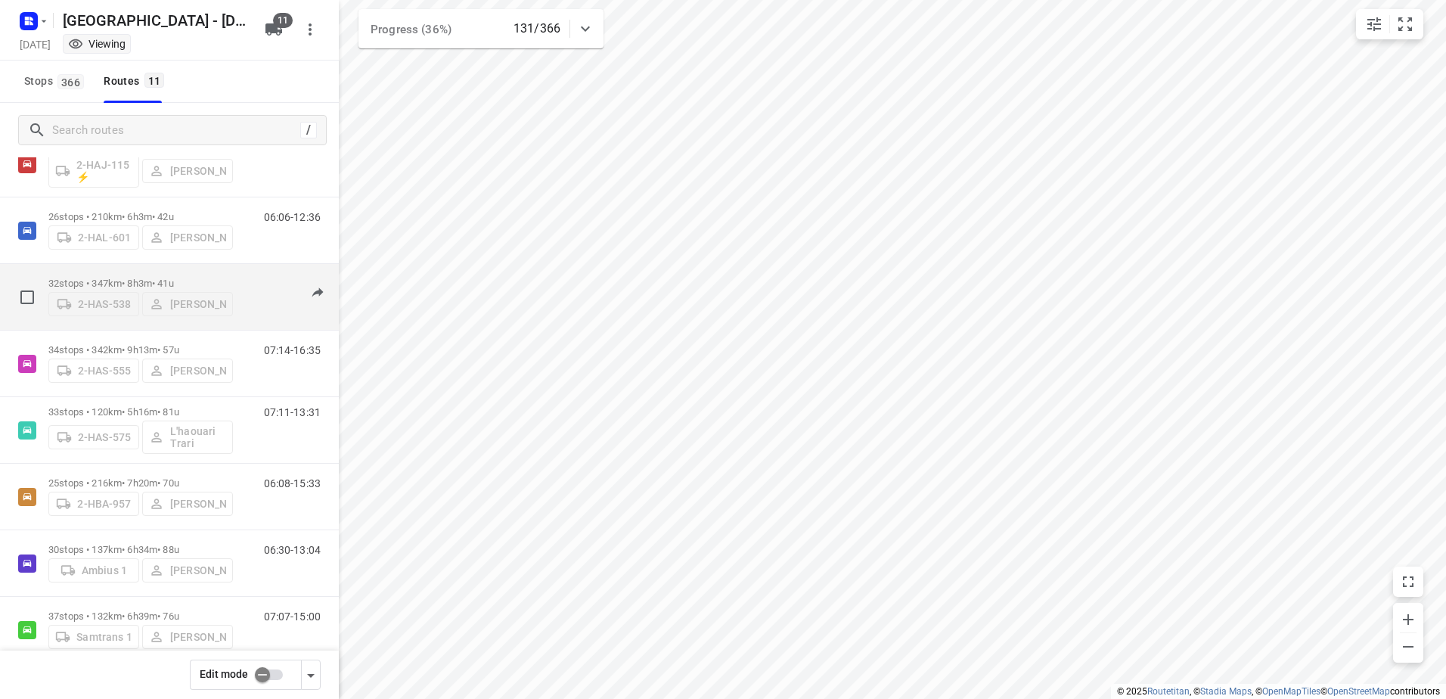
scroll to position [151, 0]
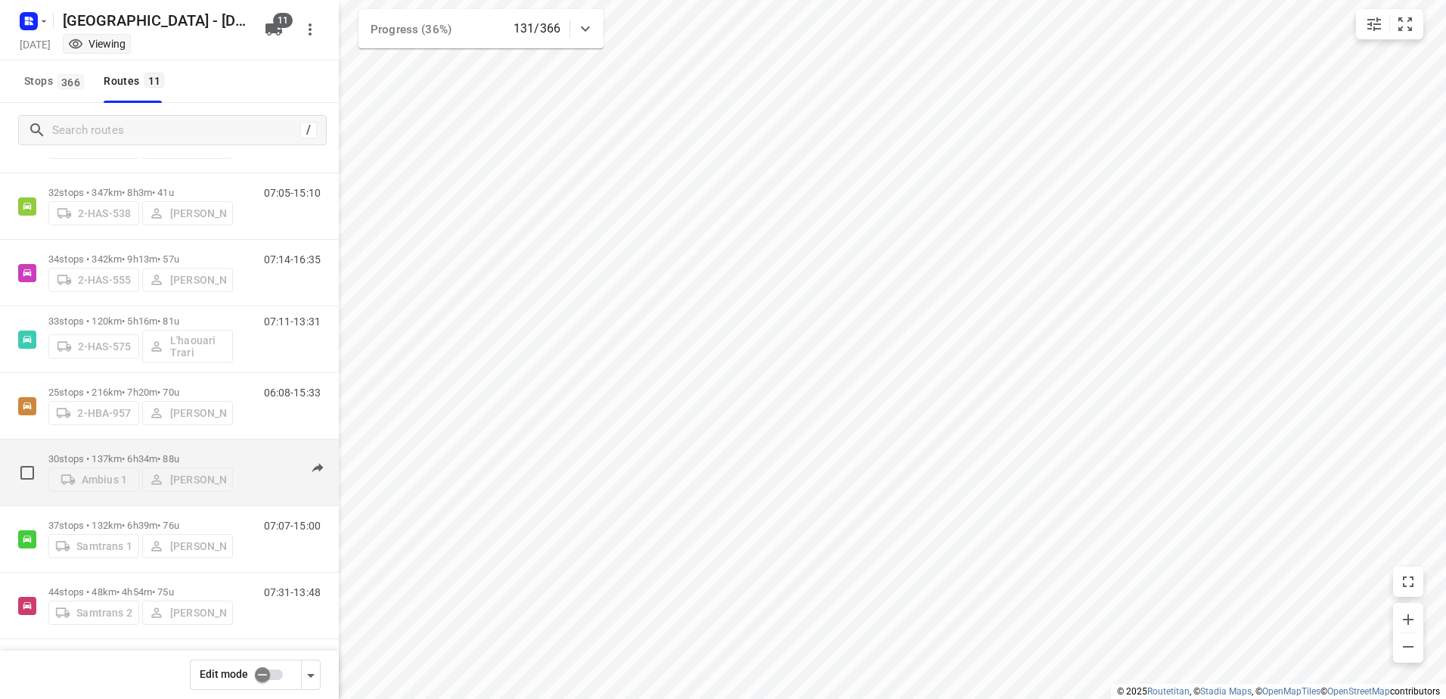
click at [84, 456] on p "30 stops • 137km • 6h34m • 88u" at bounding box center [140, 458] width 184 height 11
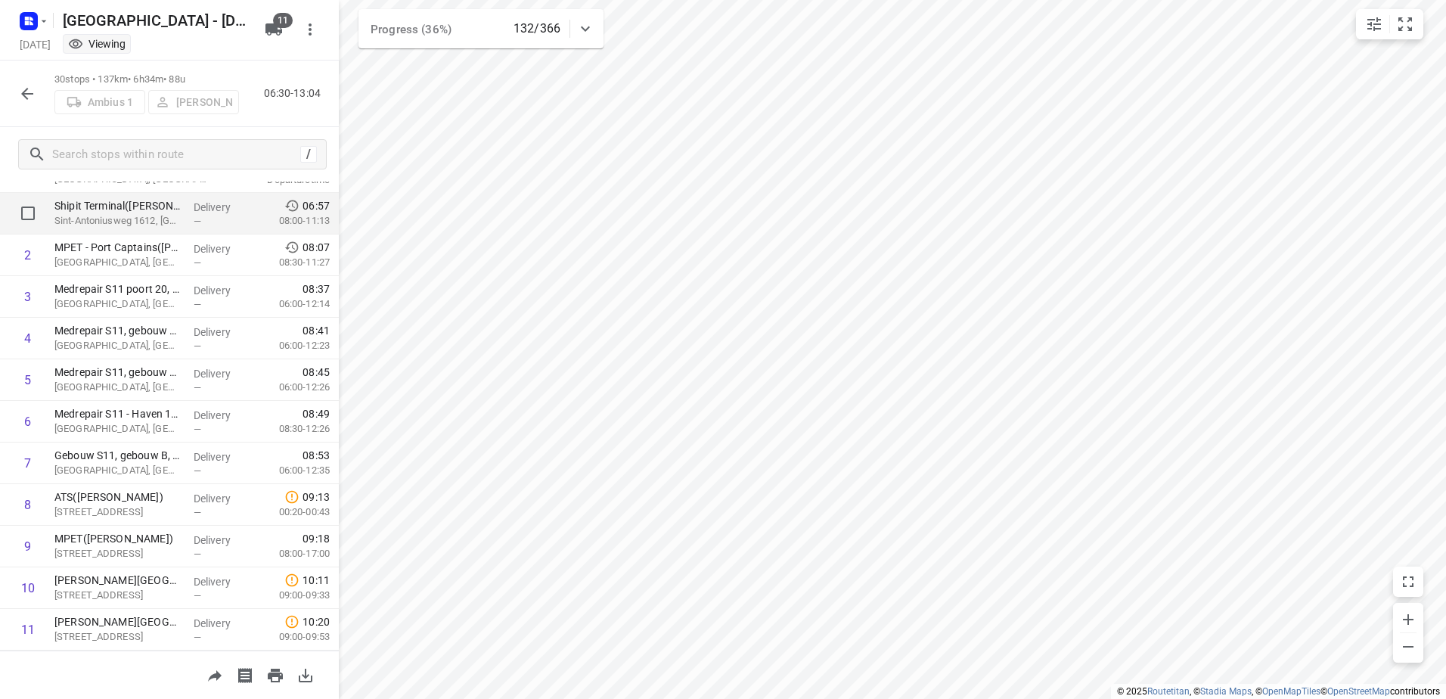
scroll to position [0, 0]
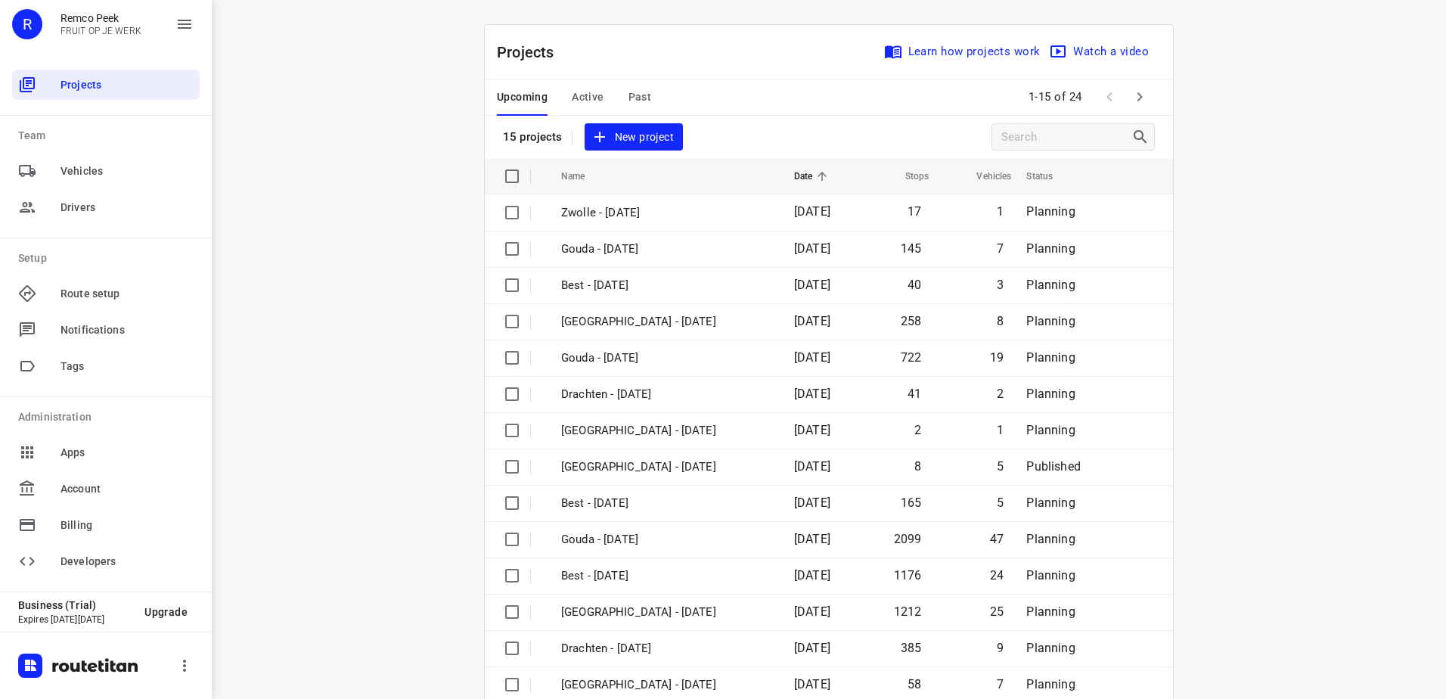
click at [594, 101] on span "Active" at bounding box center [588, 97] width 32 height 19
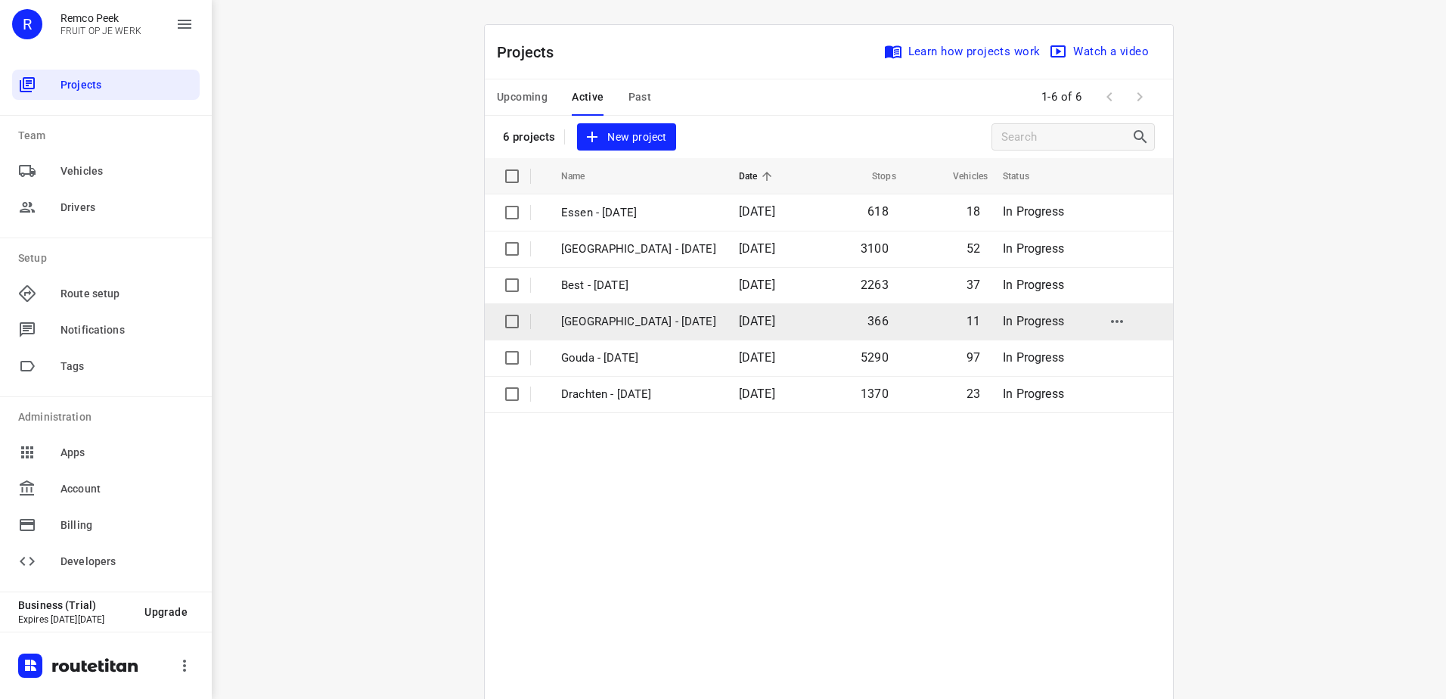
click at [615, 326] on p "[GEOGRAPHIC_DATA] - [DATE]" at bounding box center [638, 321] width 155 height 17
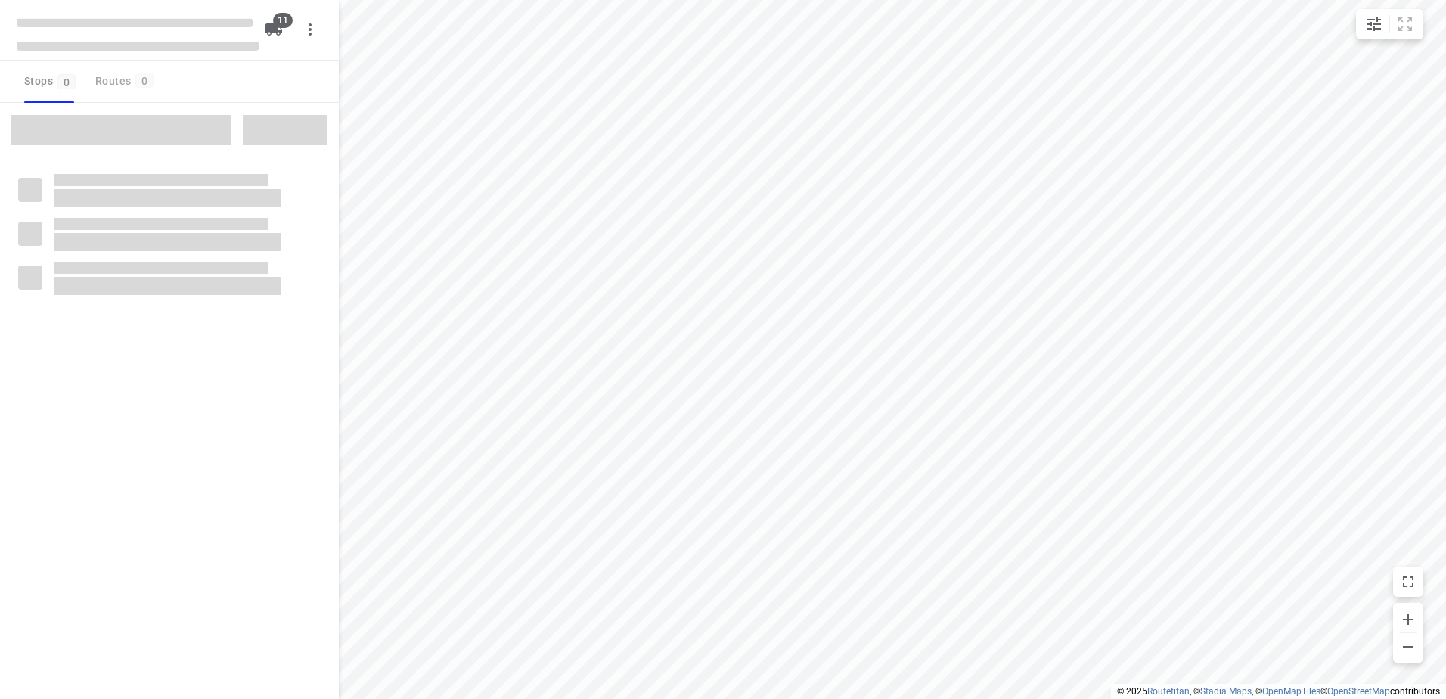
checkbox input "true"
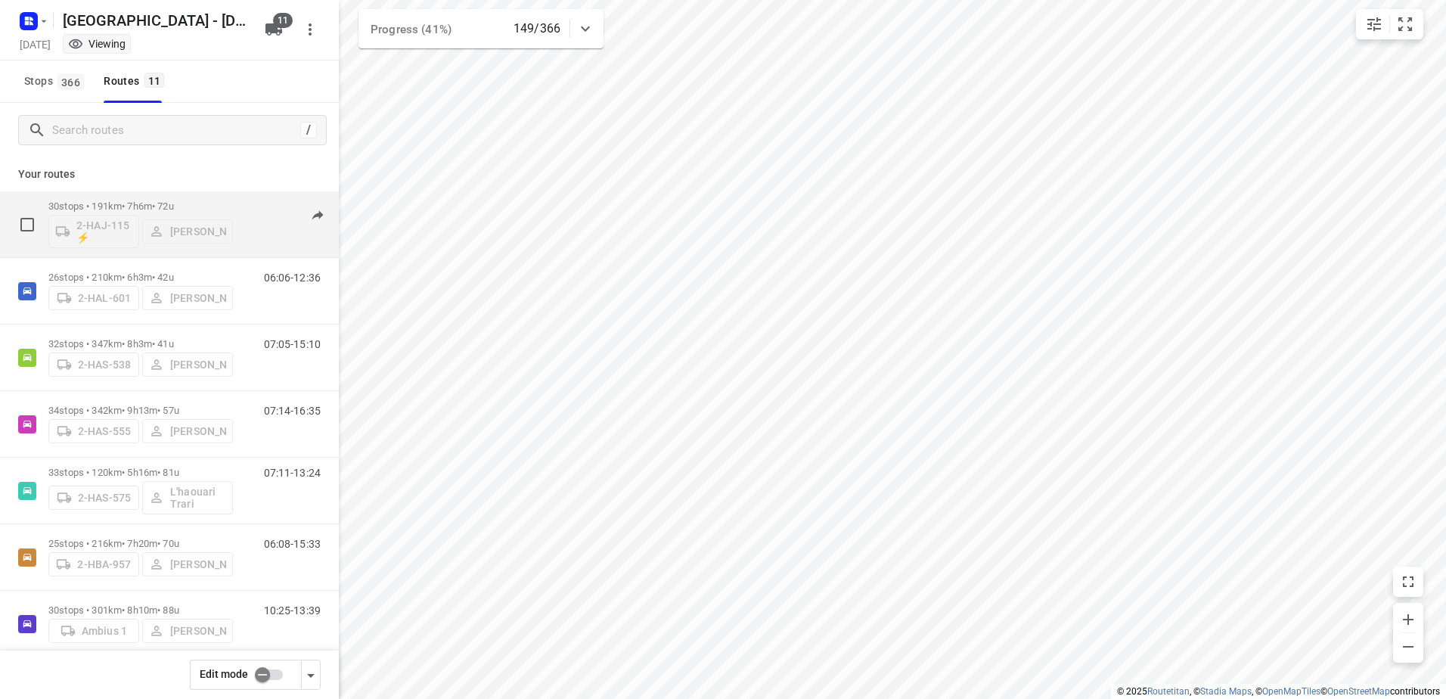
click at [104, 197] on div "30 stops • 191km • 7h6m • 72u 2-HAJ-115 ⚡ Jacob Peters" at bounding box center [140, 224] width 184 height 63
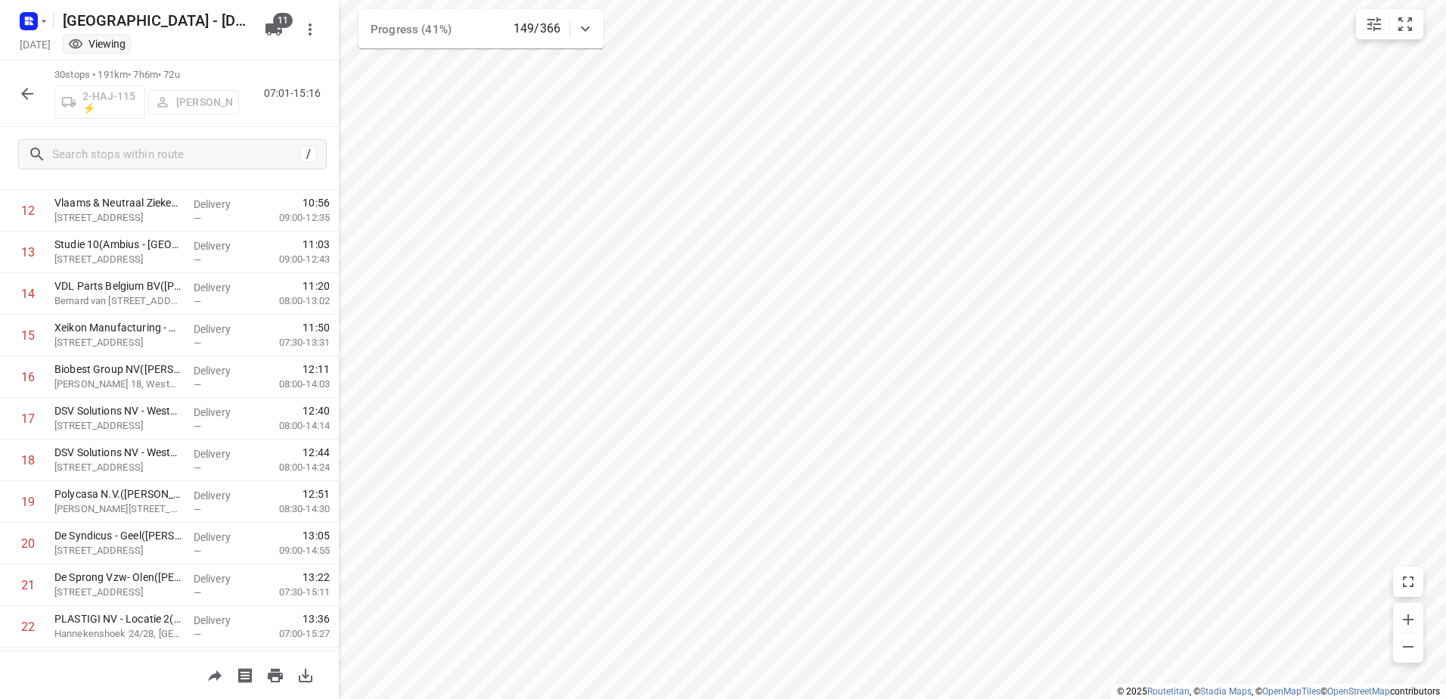
scroll to position [442, 0]
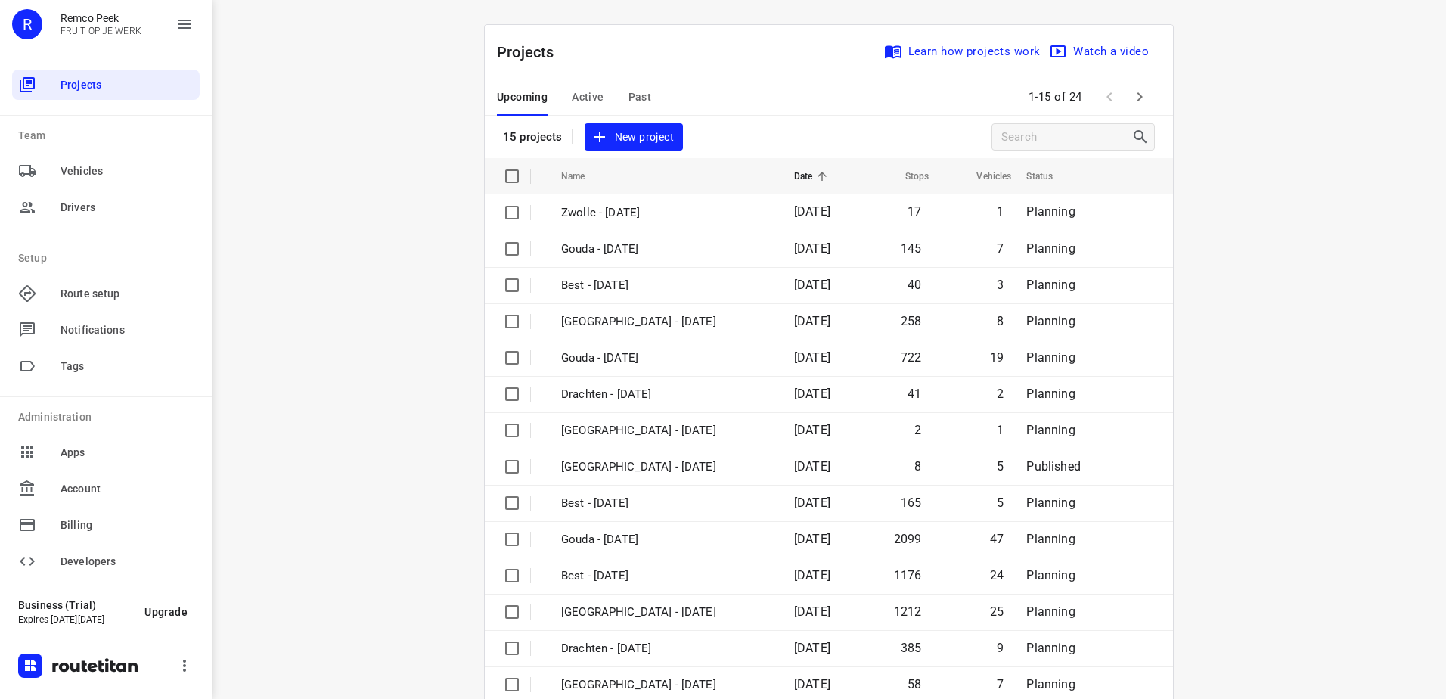
click at [603, 96] on div "Upcoming Active Past" at bounding box center [586, 97] width 178 height 36
click at [601, 96] on div "Upcoming Active Past" at bounding box center [586, 97] width 178 height 36
click at [596, 98] on span "Active" at bounding box center [588, 97] width 32 height 19
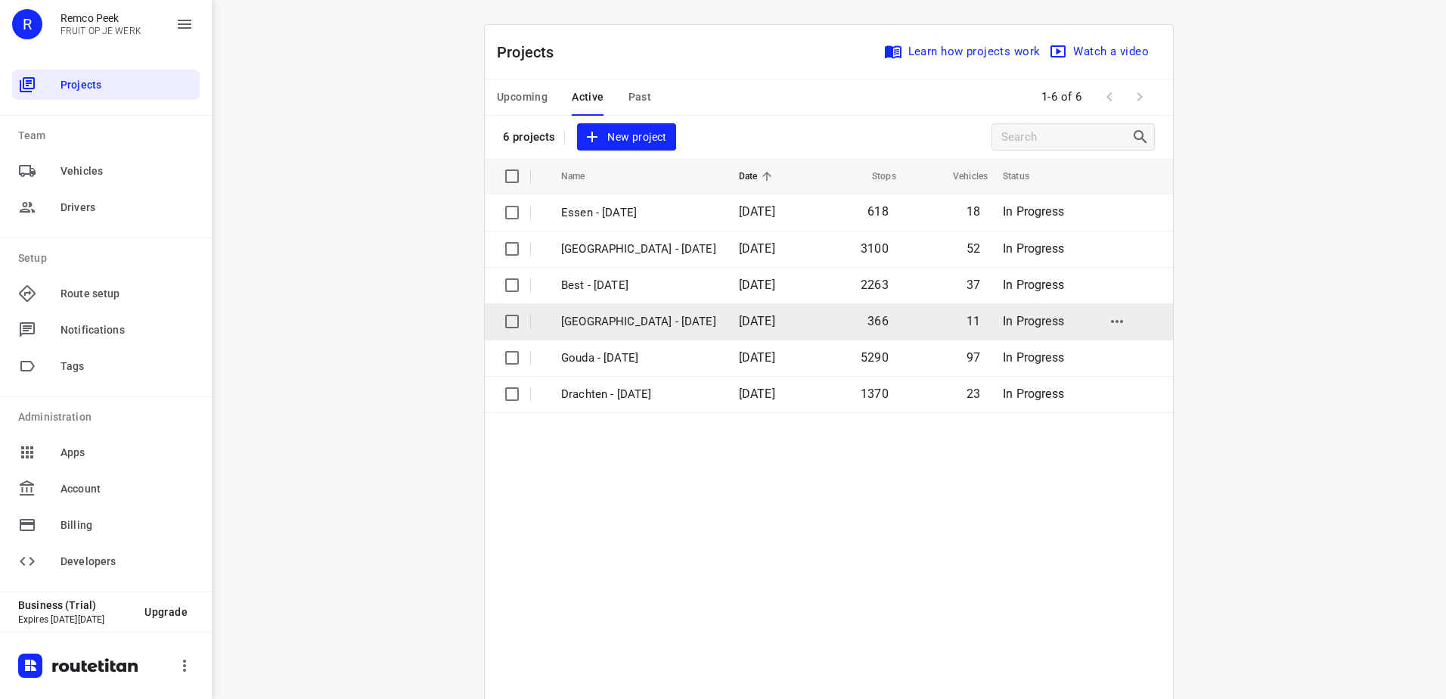
click at [618, 315] on p "[GEOGRAPHIC_DATA] - [DATE]" at bounding box center [638, 321] width 155 height 17
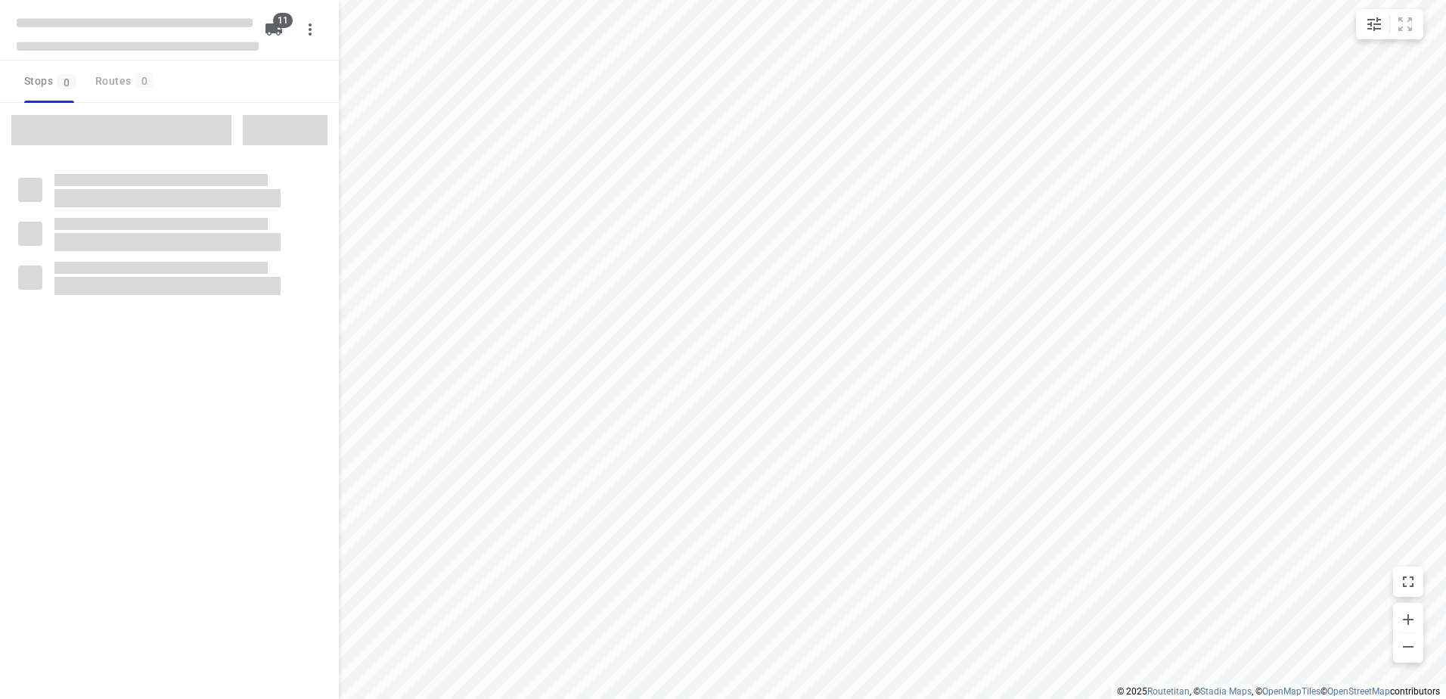
checkbox input "true"
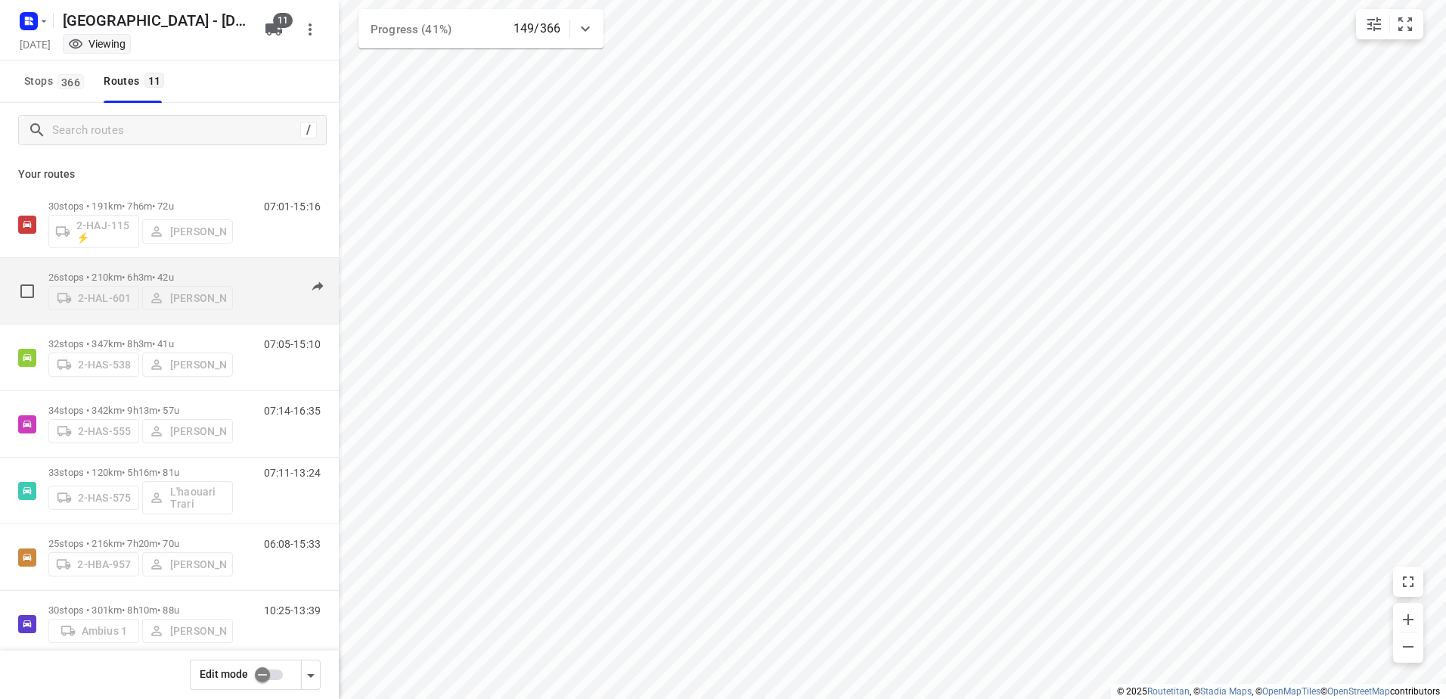
click at [130, 276] on p "26 stops • 210km • 6h3m • 42u" at bounding box center [140, 276] width 184 height 11
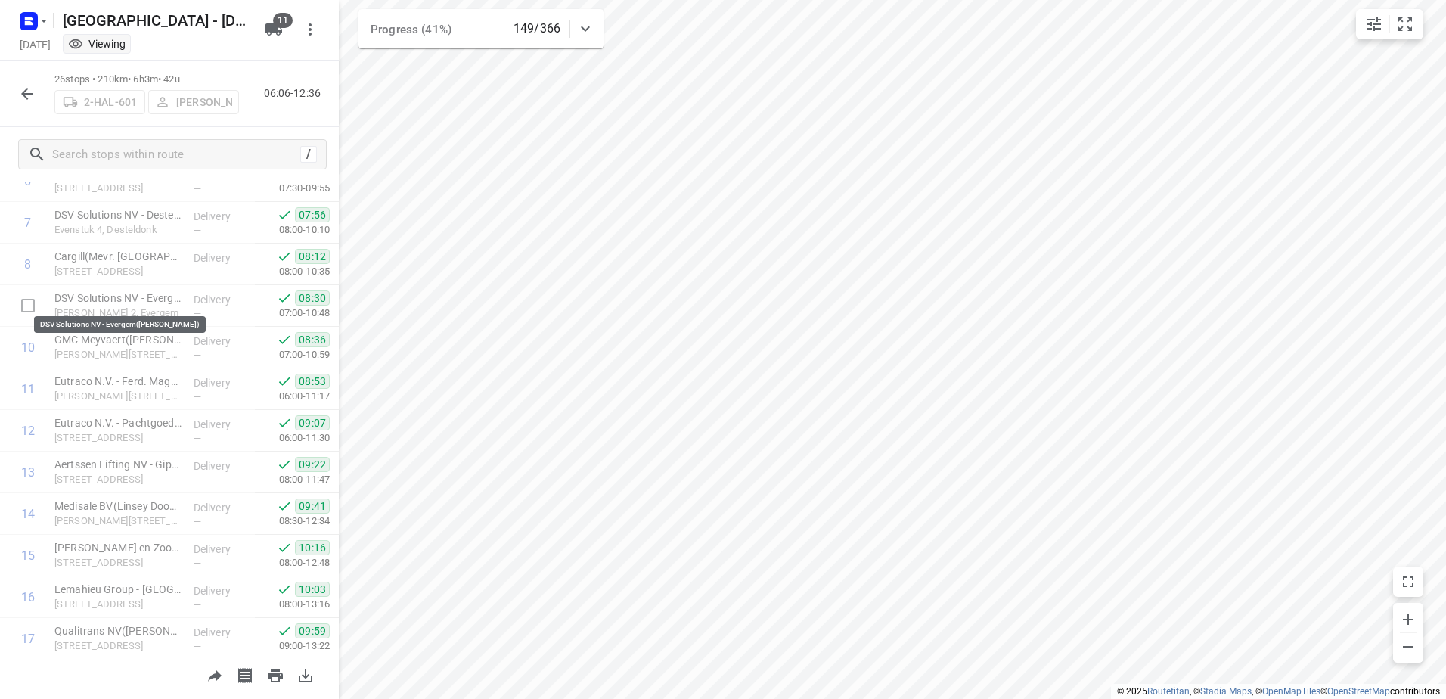
scroll to position [454, 0]
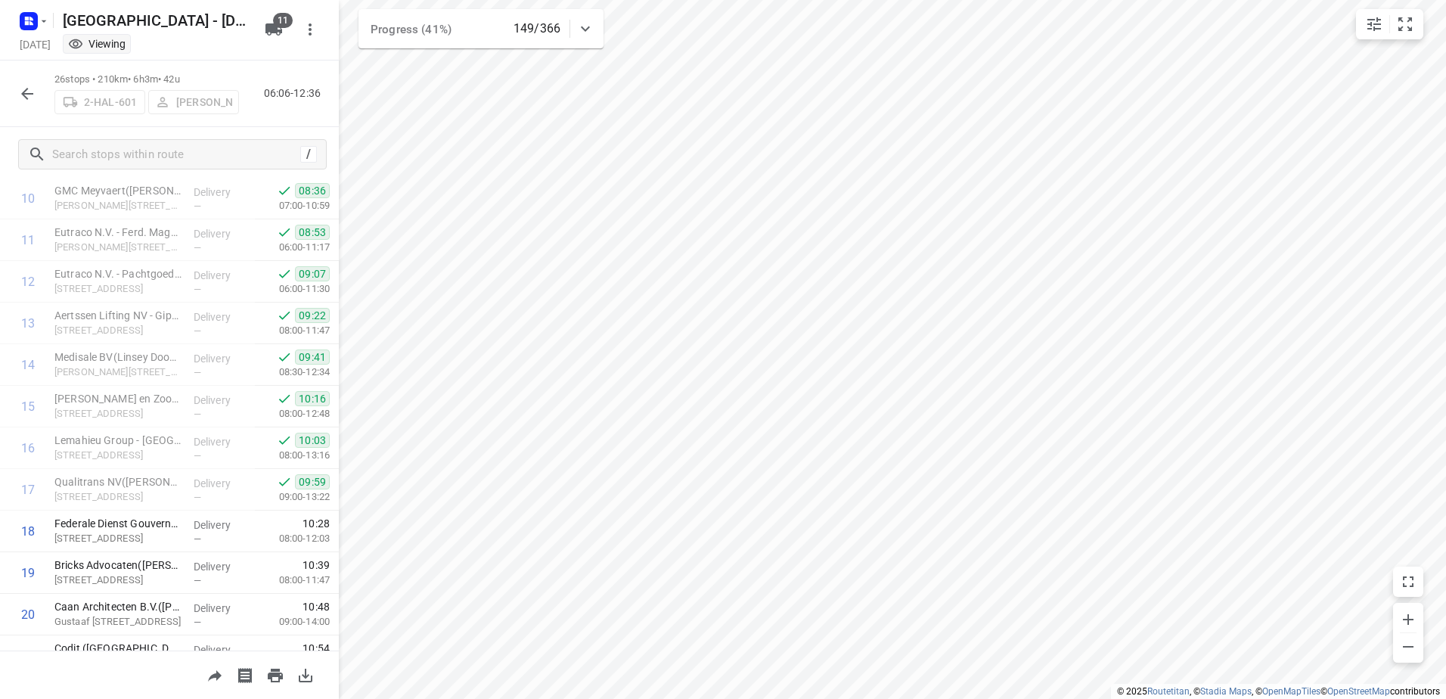
click at [24, 93] on icon "button" at bounding box center [27, 94] width 12 height 12
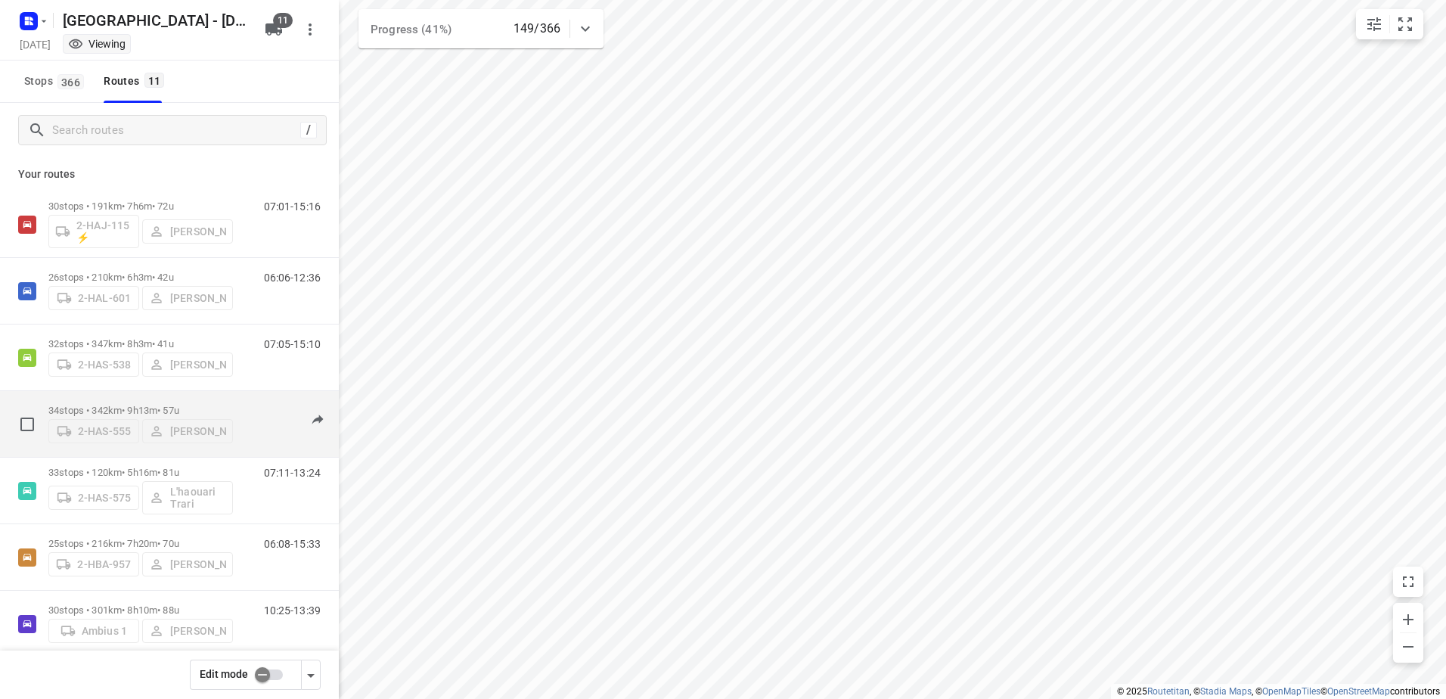
click at [132, 405] on p "34 stops • 342km • 9h13m • 57u" at bounding box center [140, 410] width 184 height 11
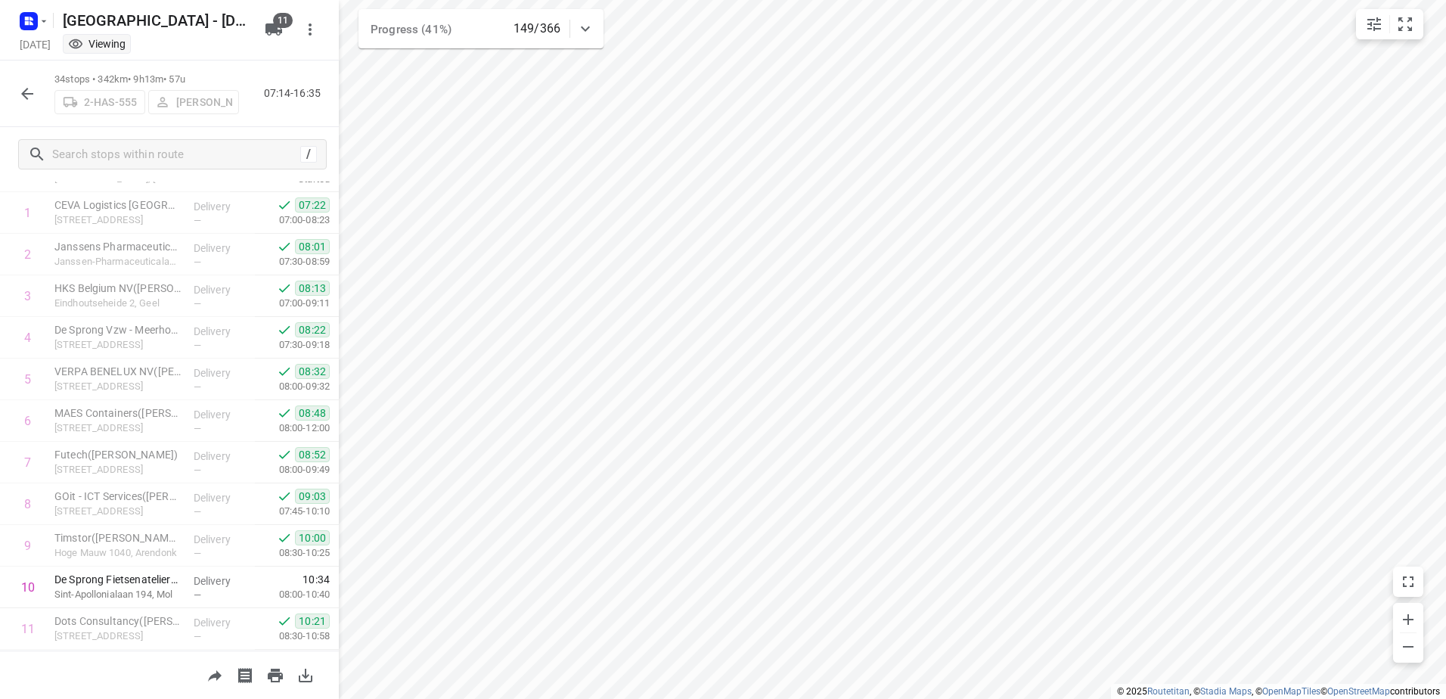
scroll to position [0, 0]
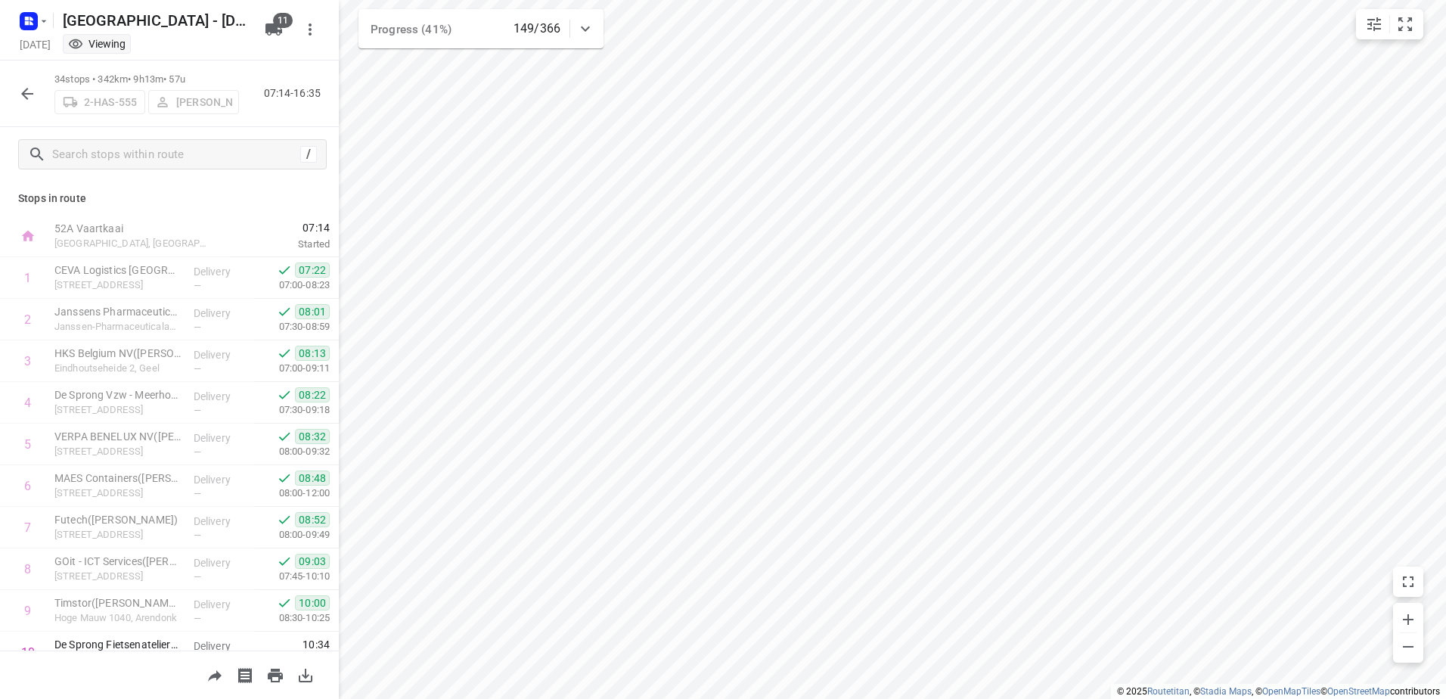
click at [21, 100] on icon "button" at bounding box center [27, 94] width 18 height 18
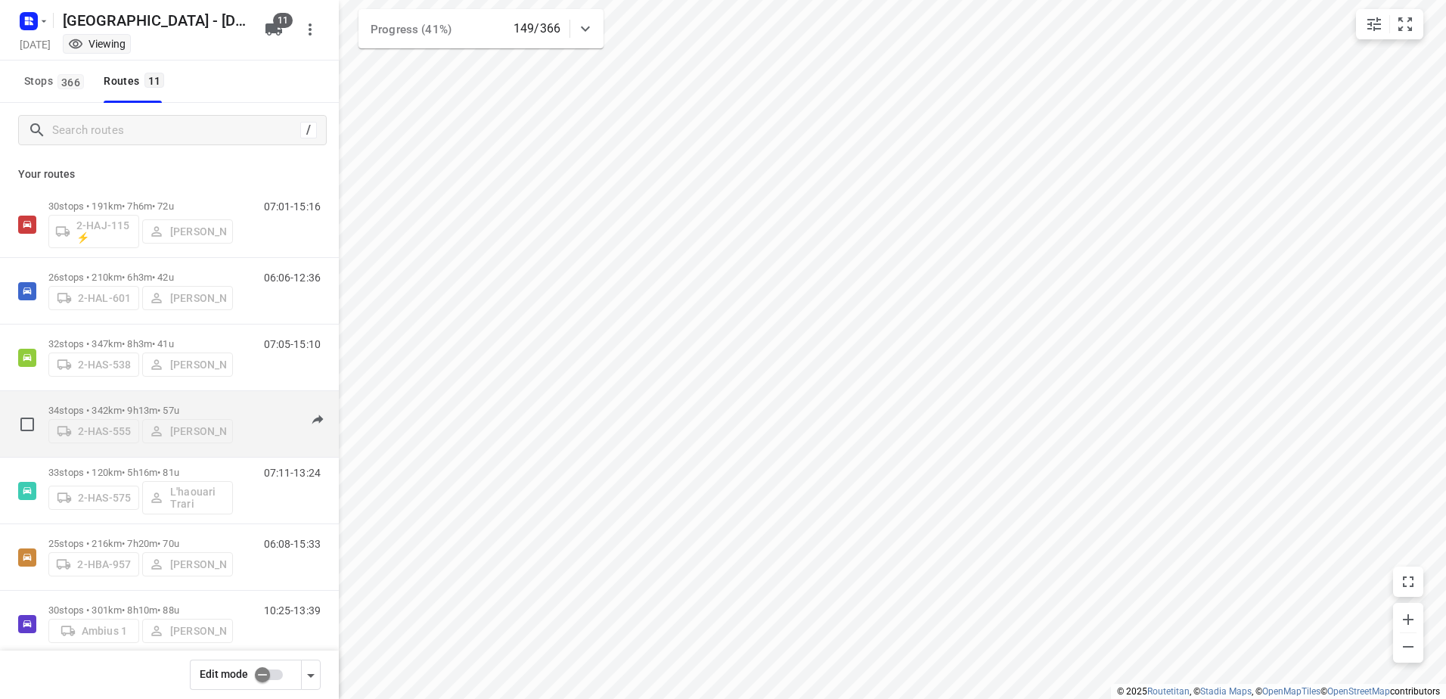
click at [121, 405] on p "34 stops • 342km • 9h13m • 57u" at bounding box center [140, 410] width 184 height 11
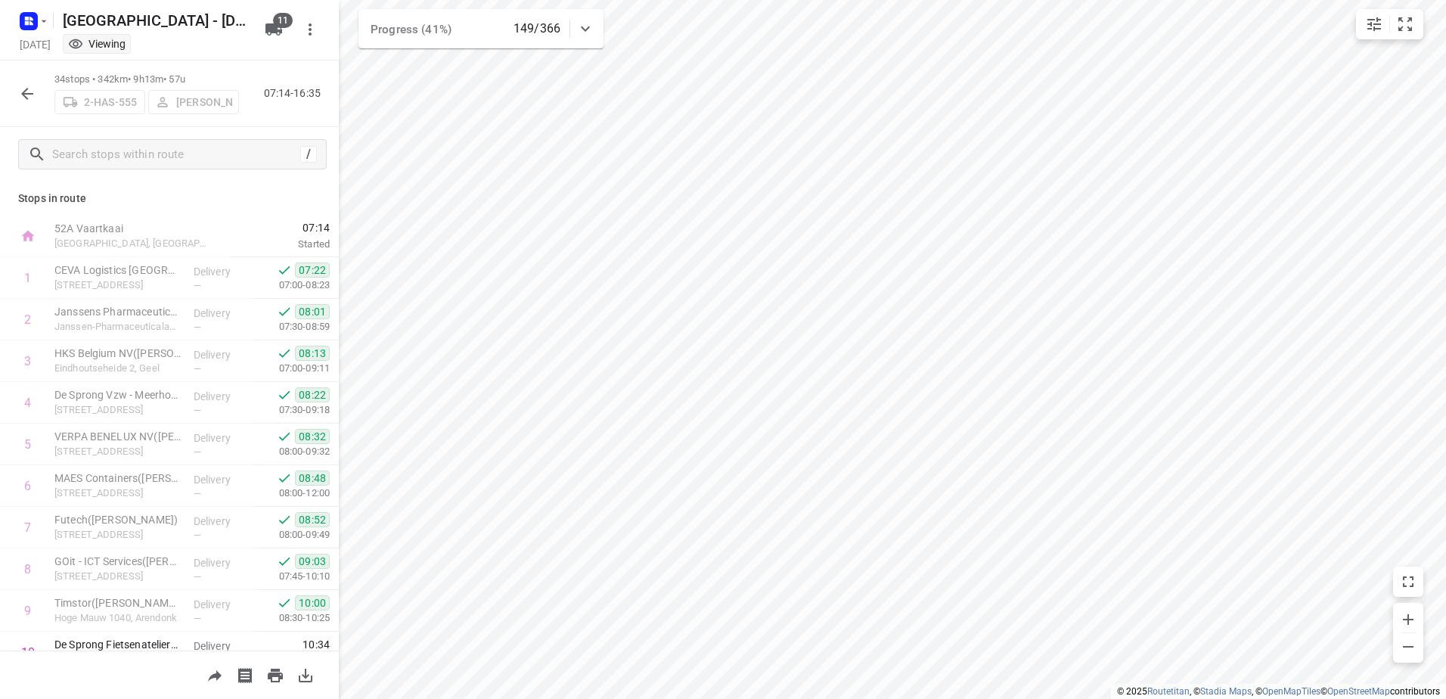
click at [32, 99] on icon "button" at bounding box center [27, 94] width 18 height 18
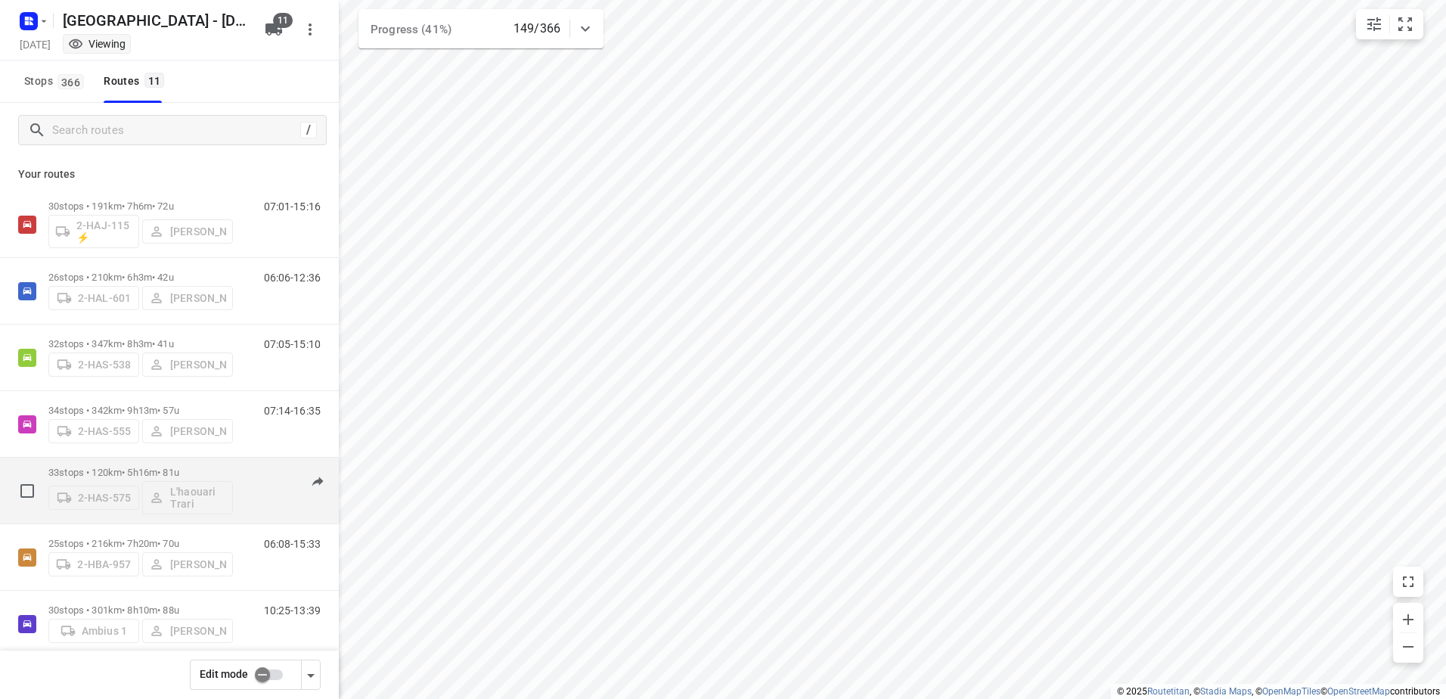
click at [91, 473] on p "33 stops • 120km • 5h16m • 81u" at bounding box center [140, 472] width 184 height 11
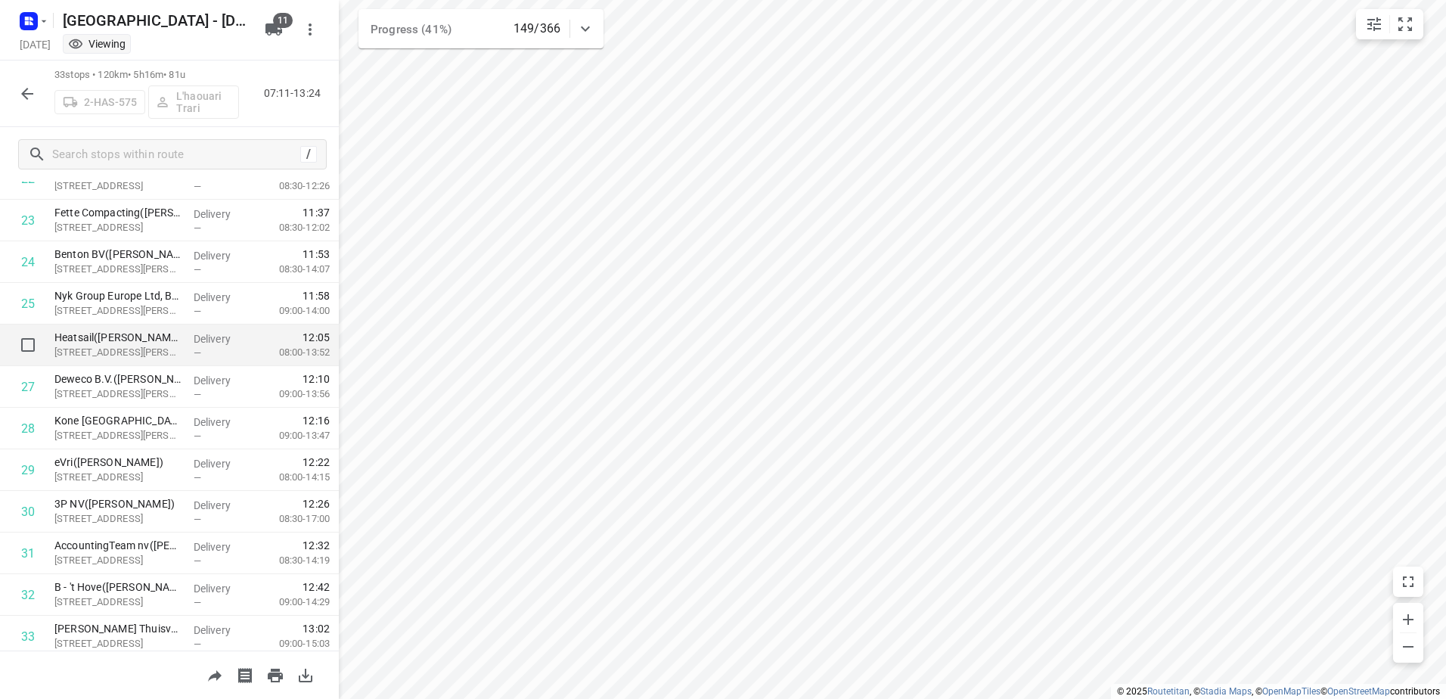
scroll to position [1021, 0]
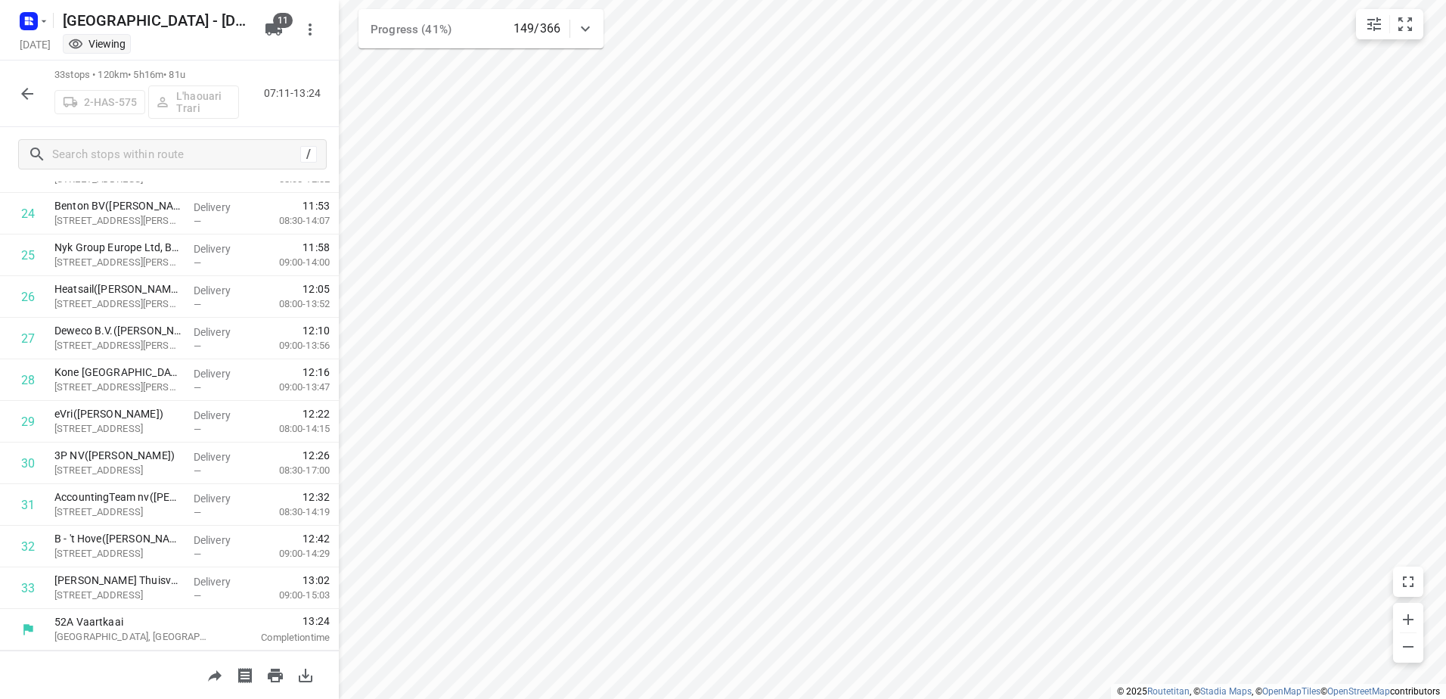
click at [28, 92] on icon "button" at bounding box center [27, 94] width 18 height 18
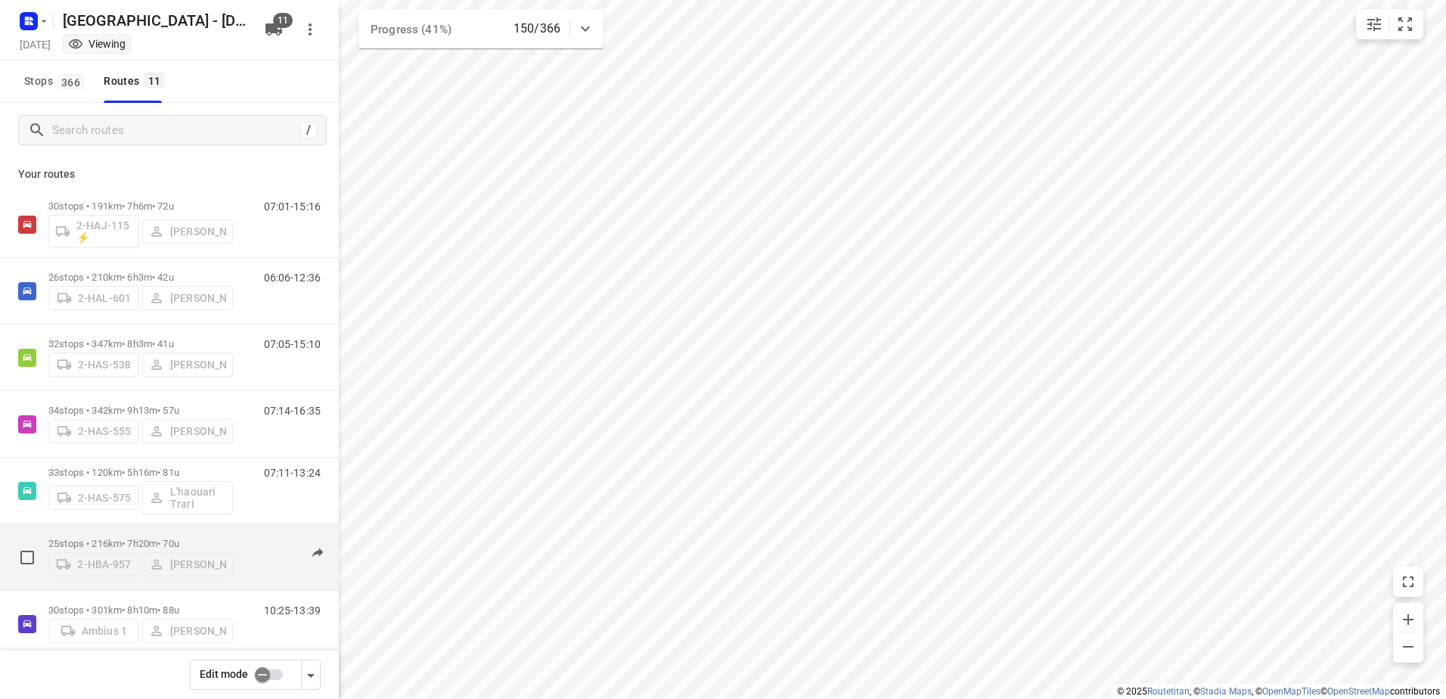
click at [93, 541] on p "25 stops • 216km • 7h20m • 70u" at bounding box center [140, 543] width 184 height 11
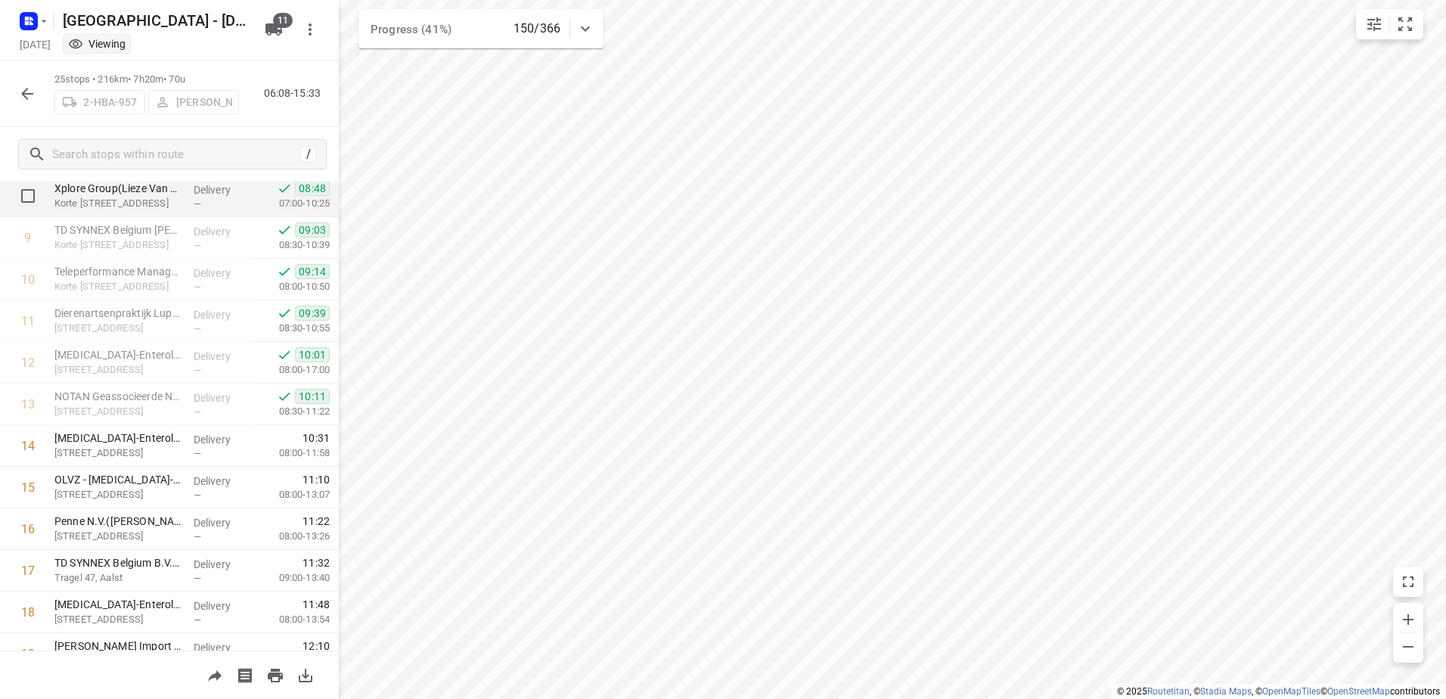
scroll to position [378, 0]
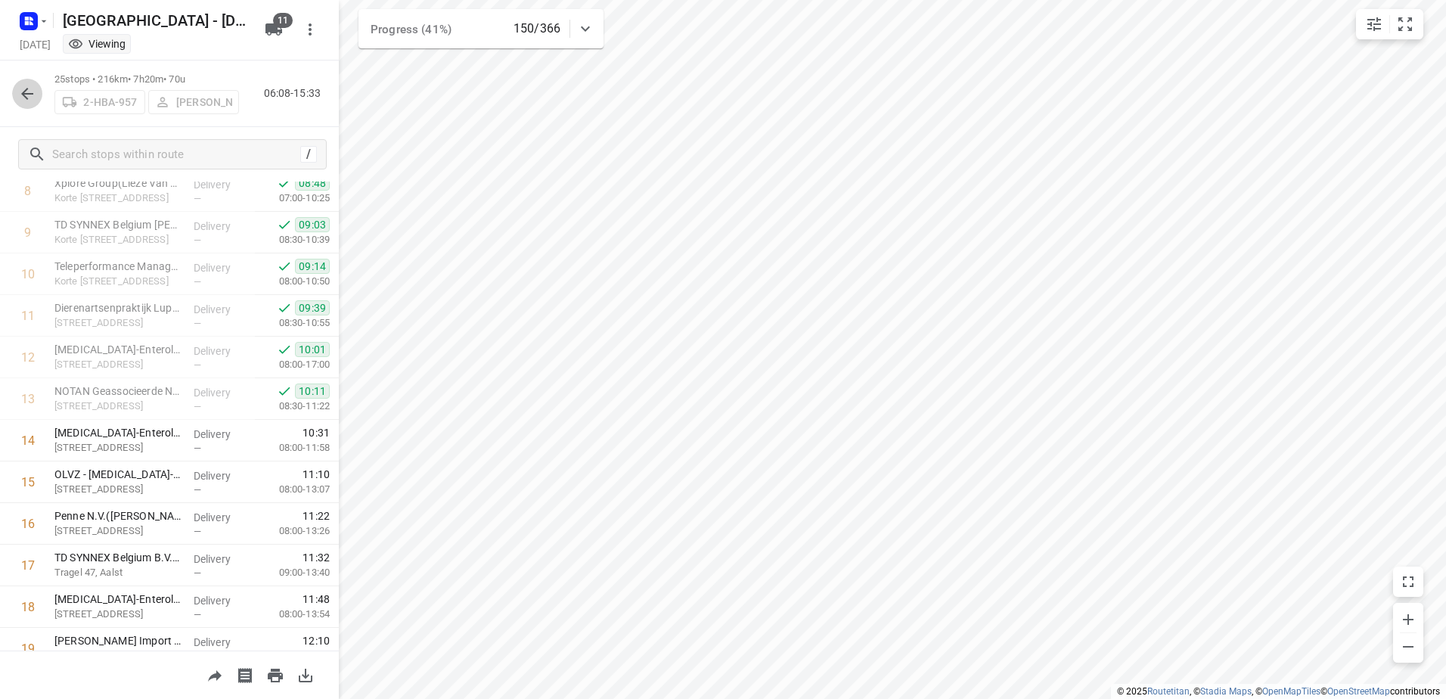
click at [23, 95] on icon "button" at bounding box center [27, 94] width 12 height 12
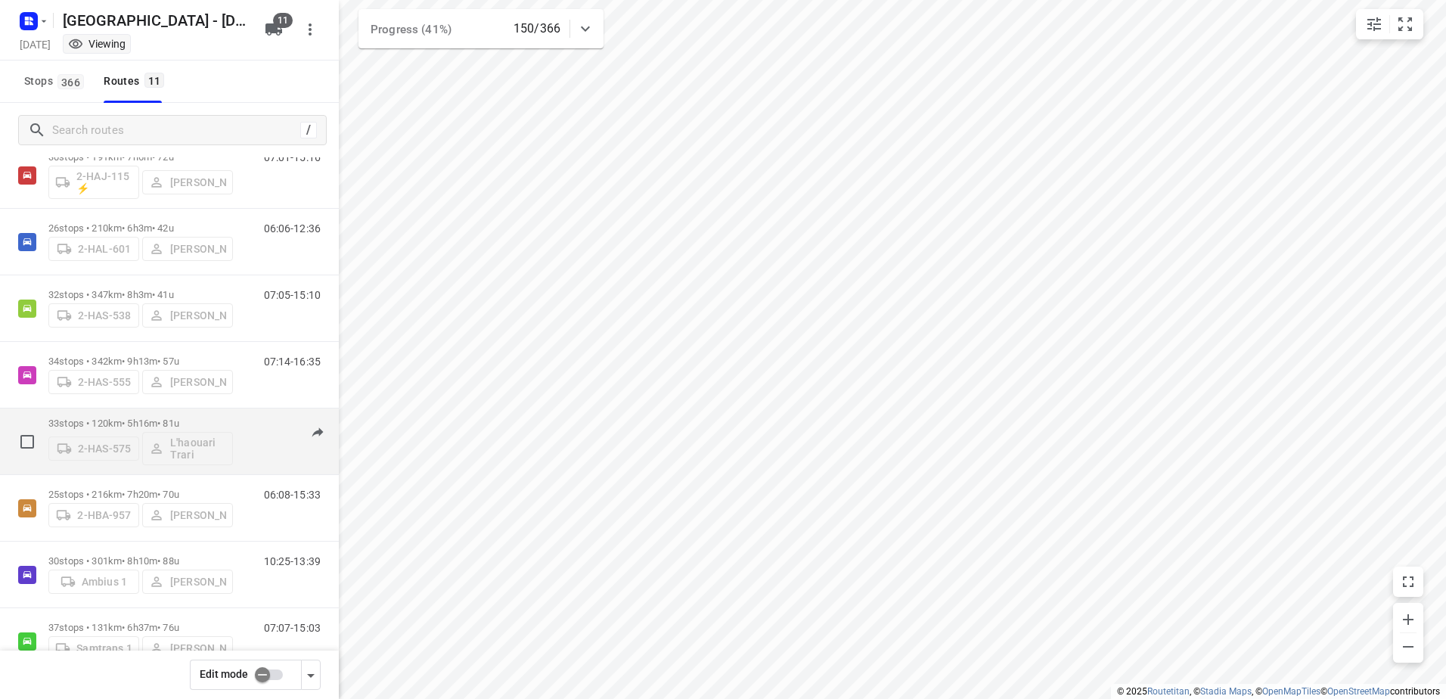
scroll to position [76, 0]
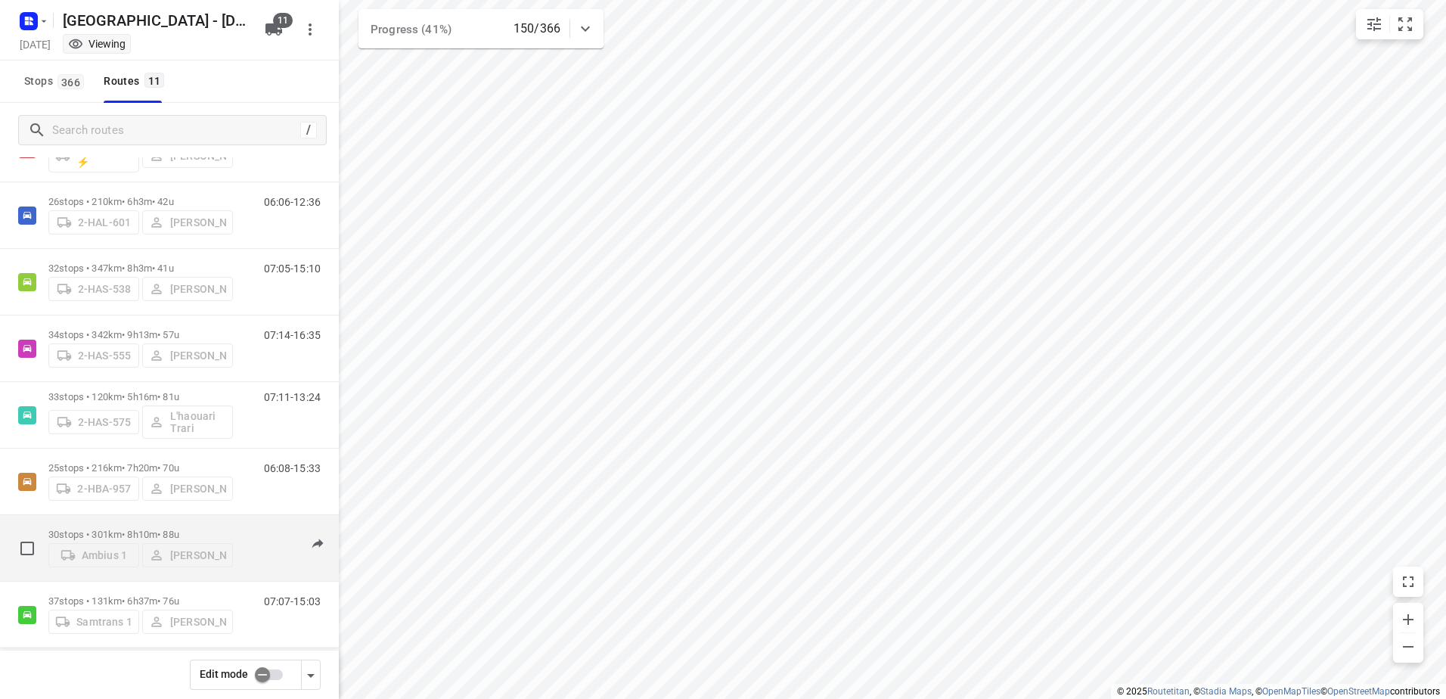
click at [120, 529] on p "30 stops • 301km • 8h10m • 88u" at bounding box center [140, 534] width 184 height 11
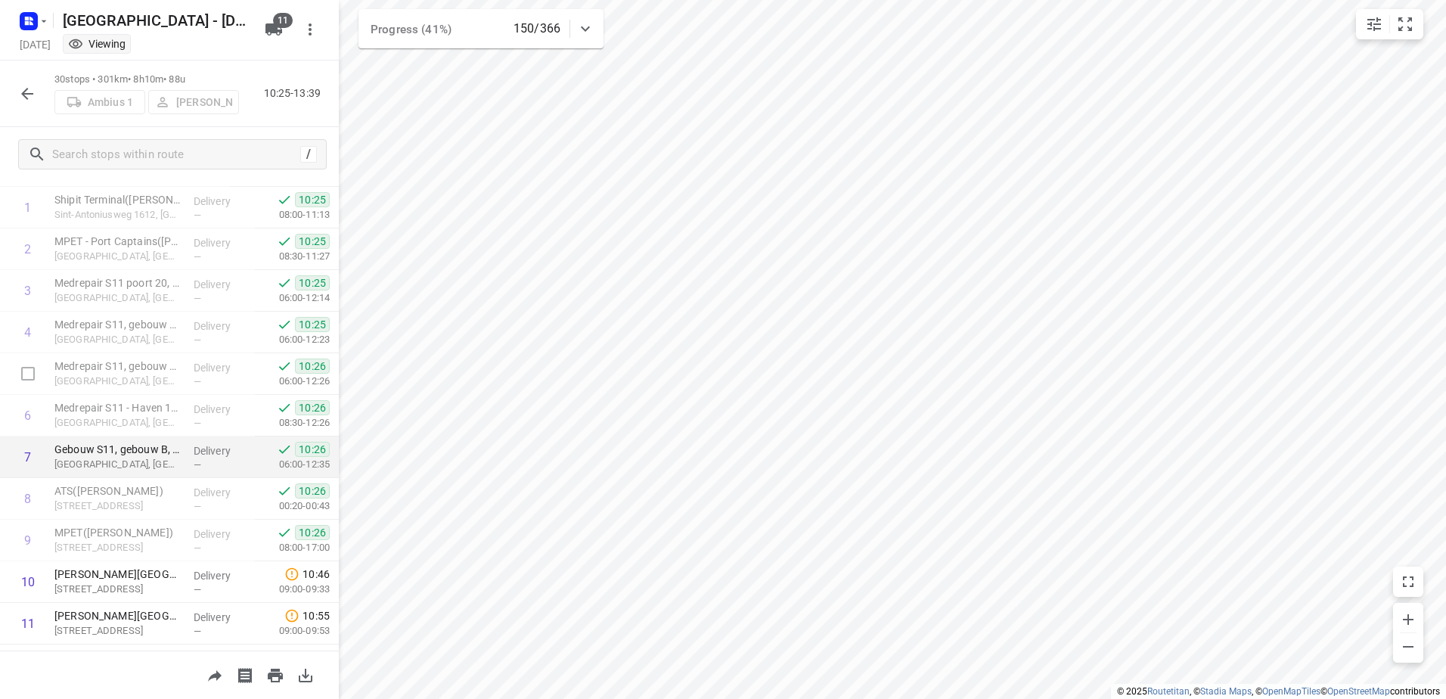
scroll to position [151, 0]
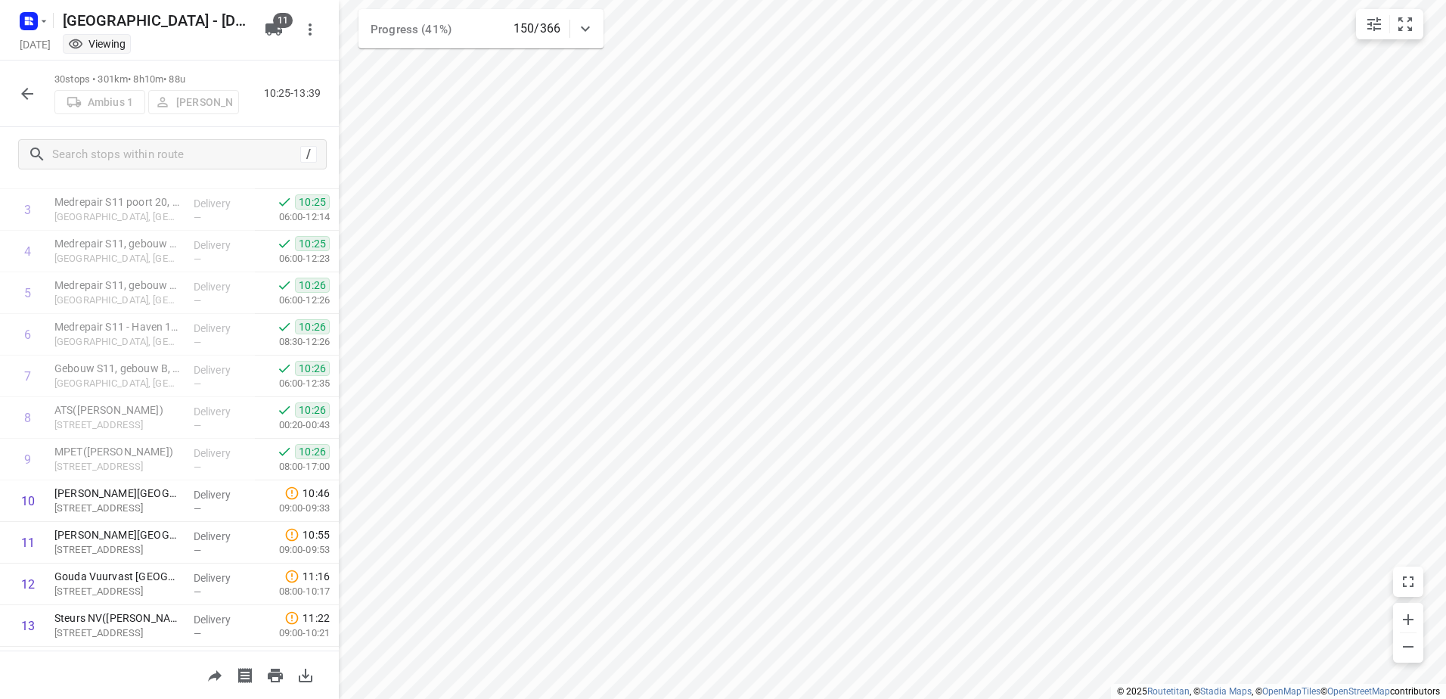
click at [26, 100] on icon "button" at bounding box center [27, 94] width 18 height 18
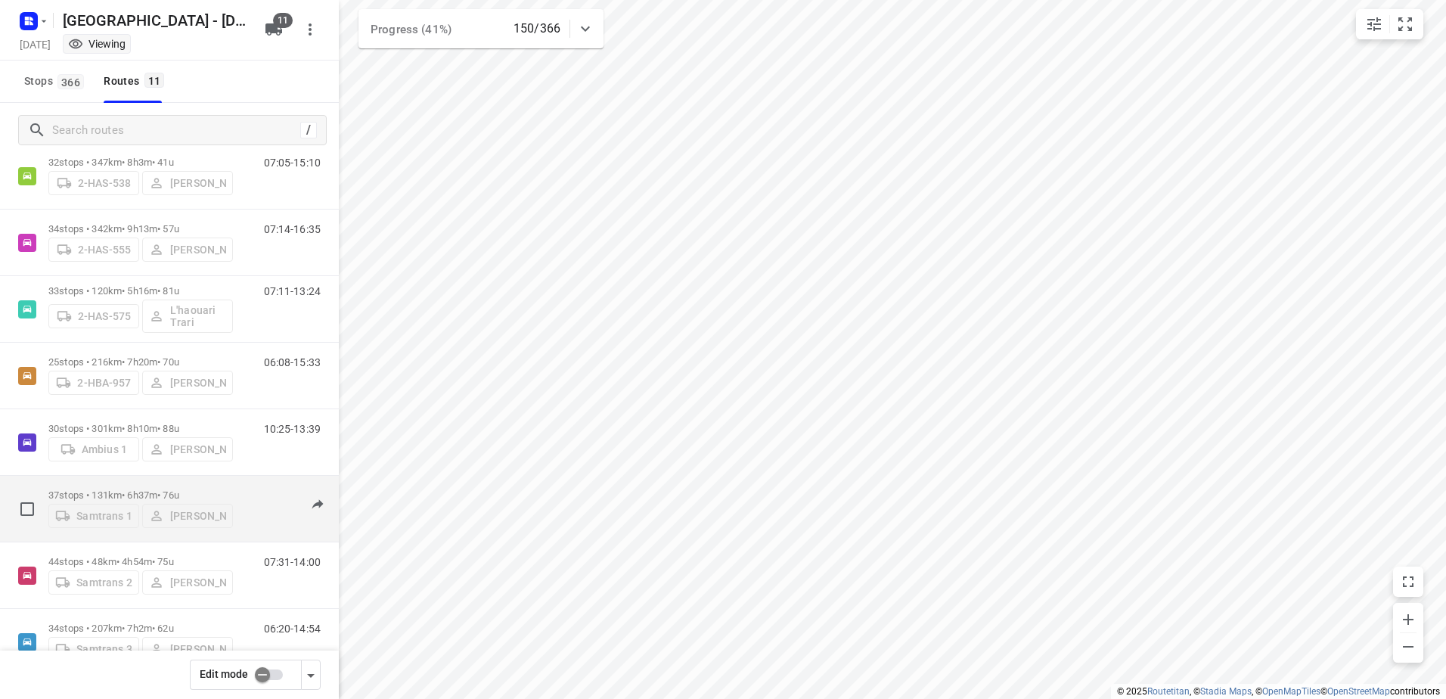
scroll to position [227, 0]
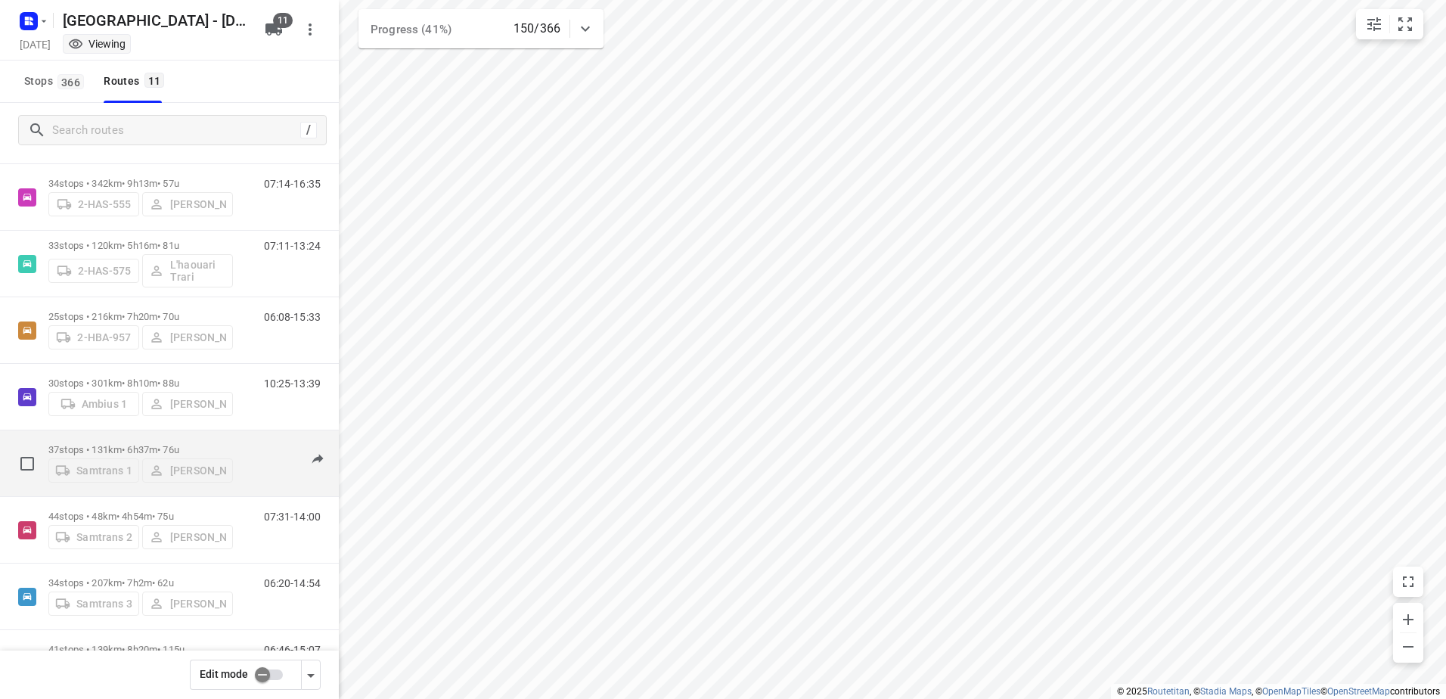
click at [91, 444] on p "37 stops • 131km • 6h37m • 76u" at bounding box center [140, 449] width 184 height 11
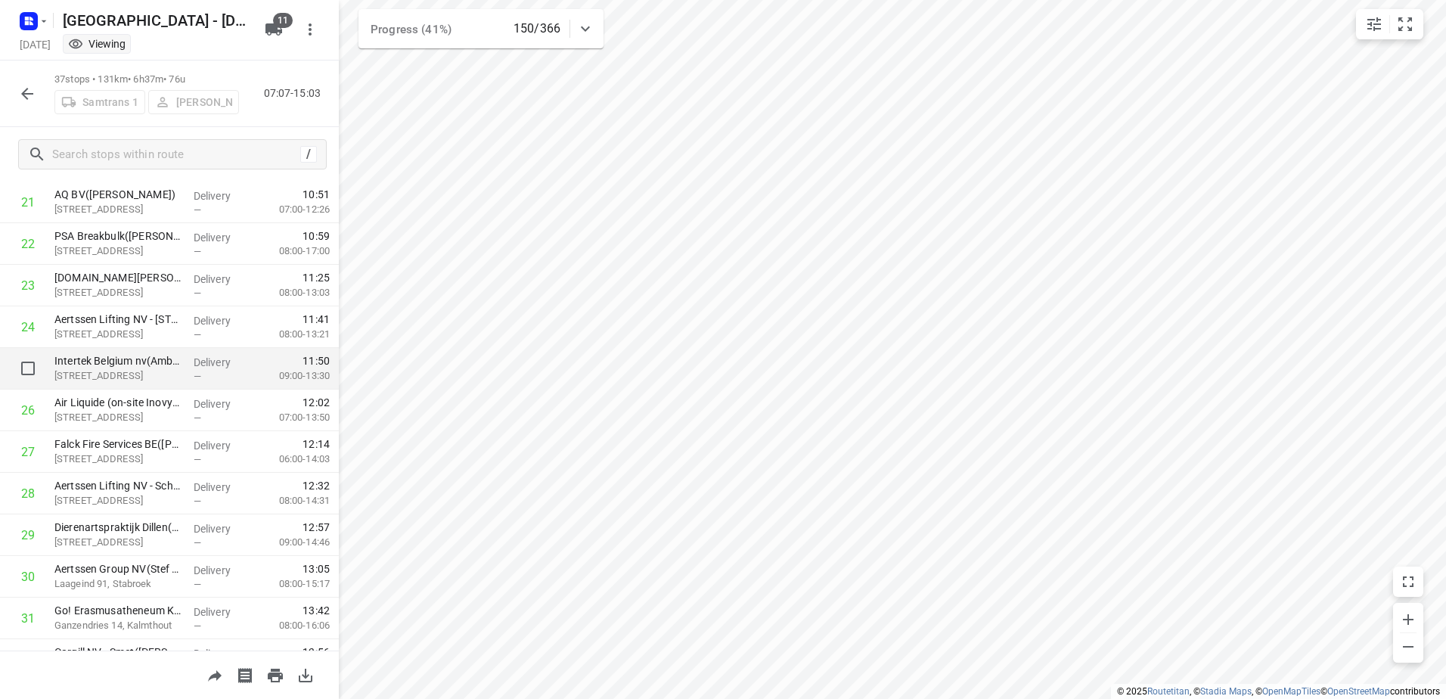
scroll to position [1187, 0]
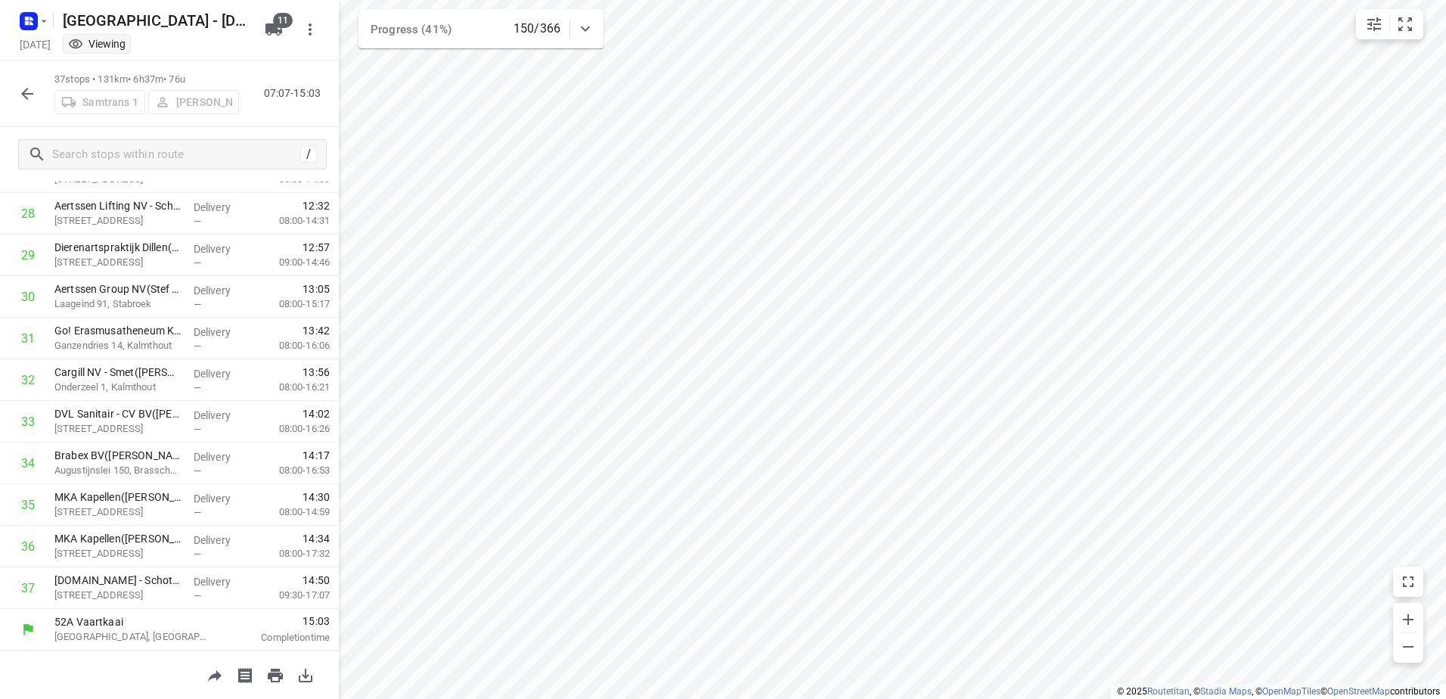
click at [35, 88] on icon "button" at bounding box center [27, 94] width 18 height 18
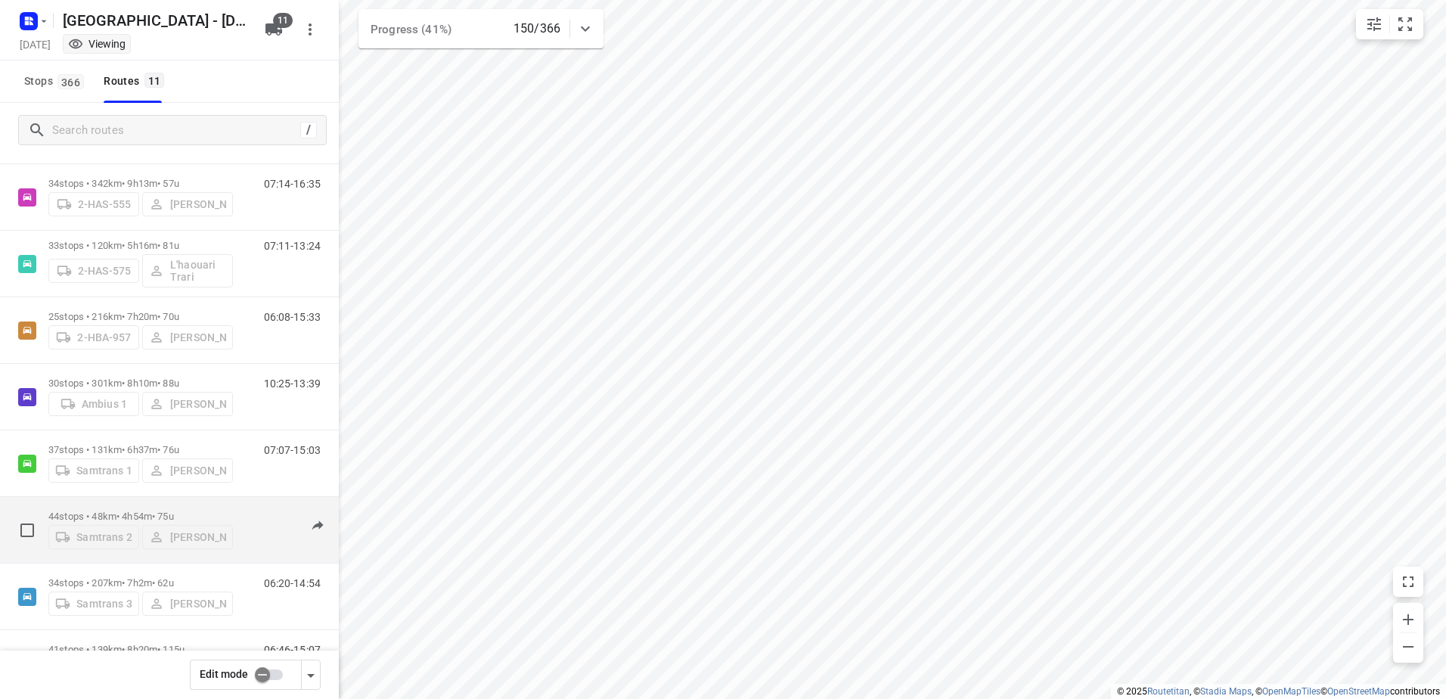
scroll to position [288, 0]
click at [92, 516] on p "34 stops • 207km • 7h2m • 62u" at bounding box center [140, 521] width 184 height 11
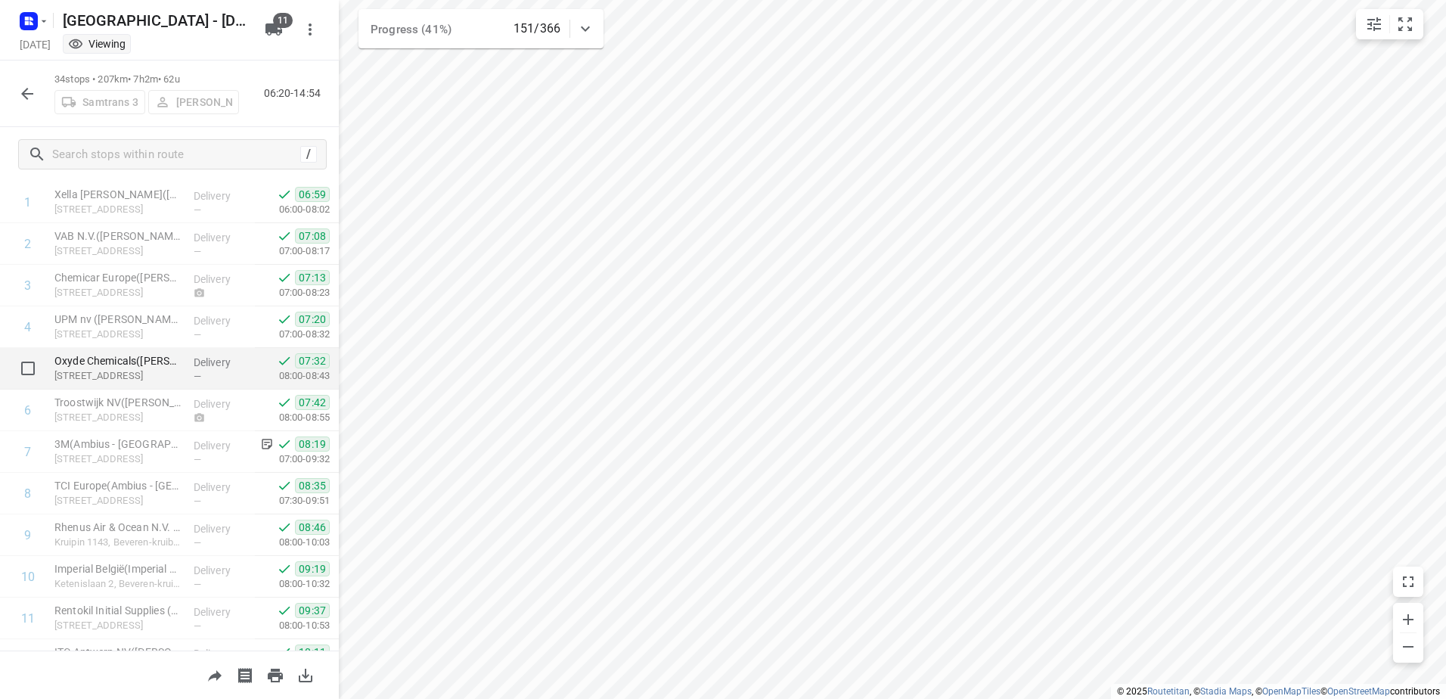
scroll to position [0, 0]
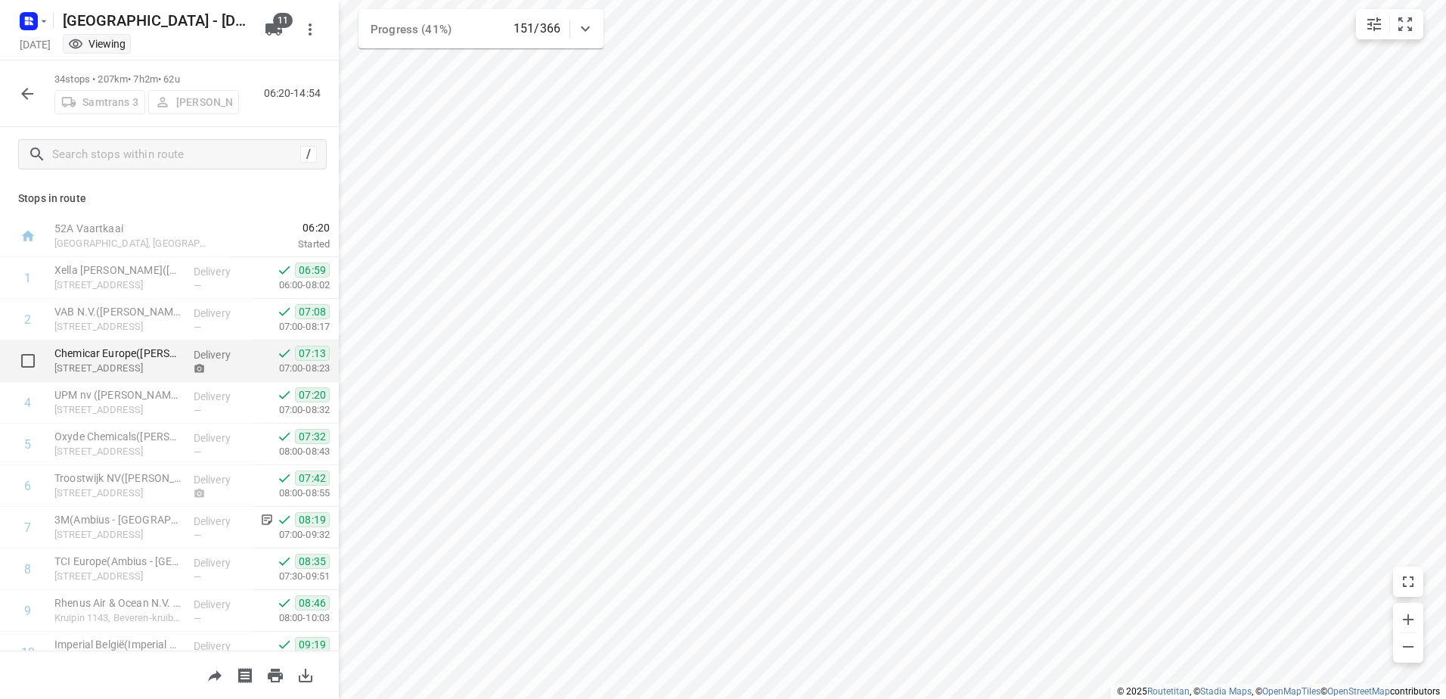
click at [197, 369] on circle at bounding box center [198, 368] width 3 height 3
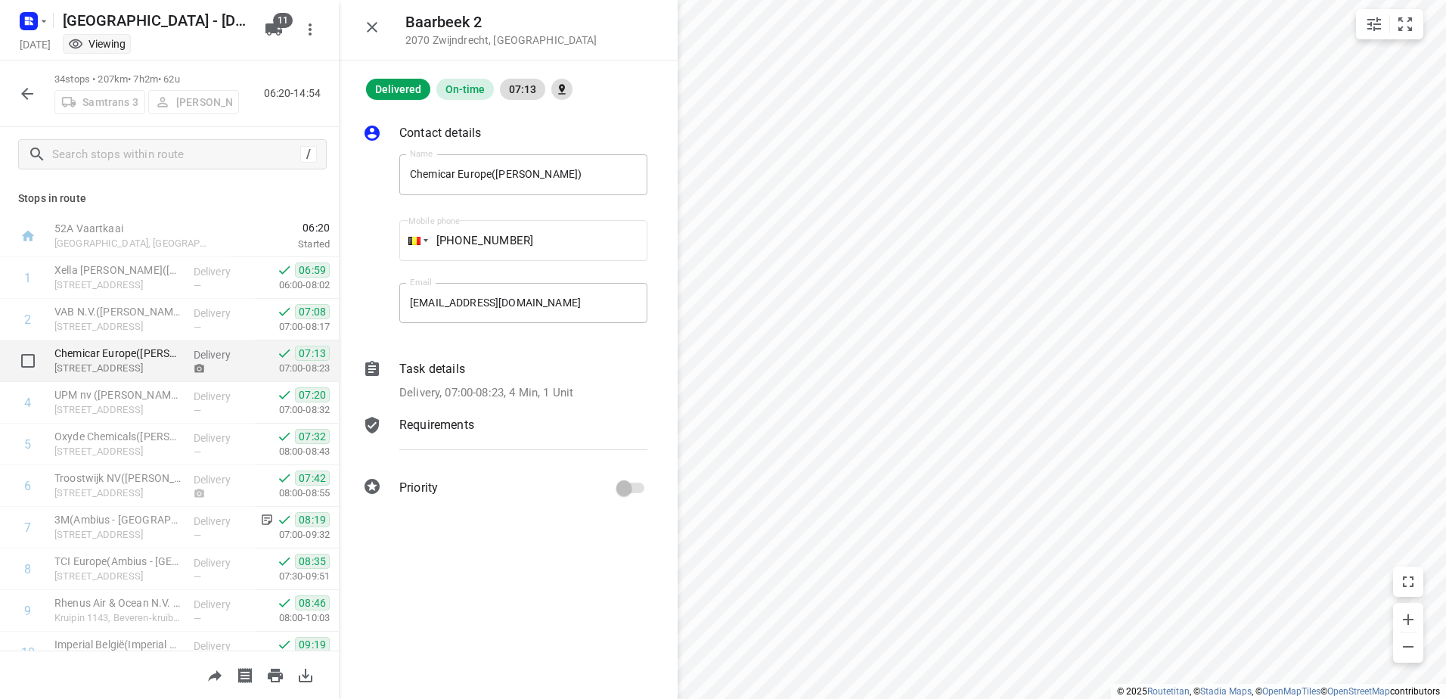
click at [200, 369] on icon at bounding box center [199, 368] width 11 height 11
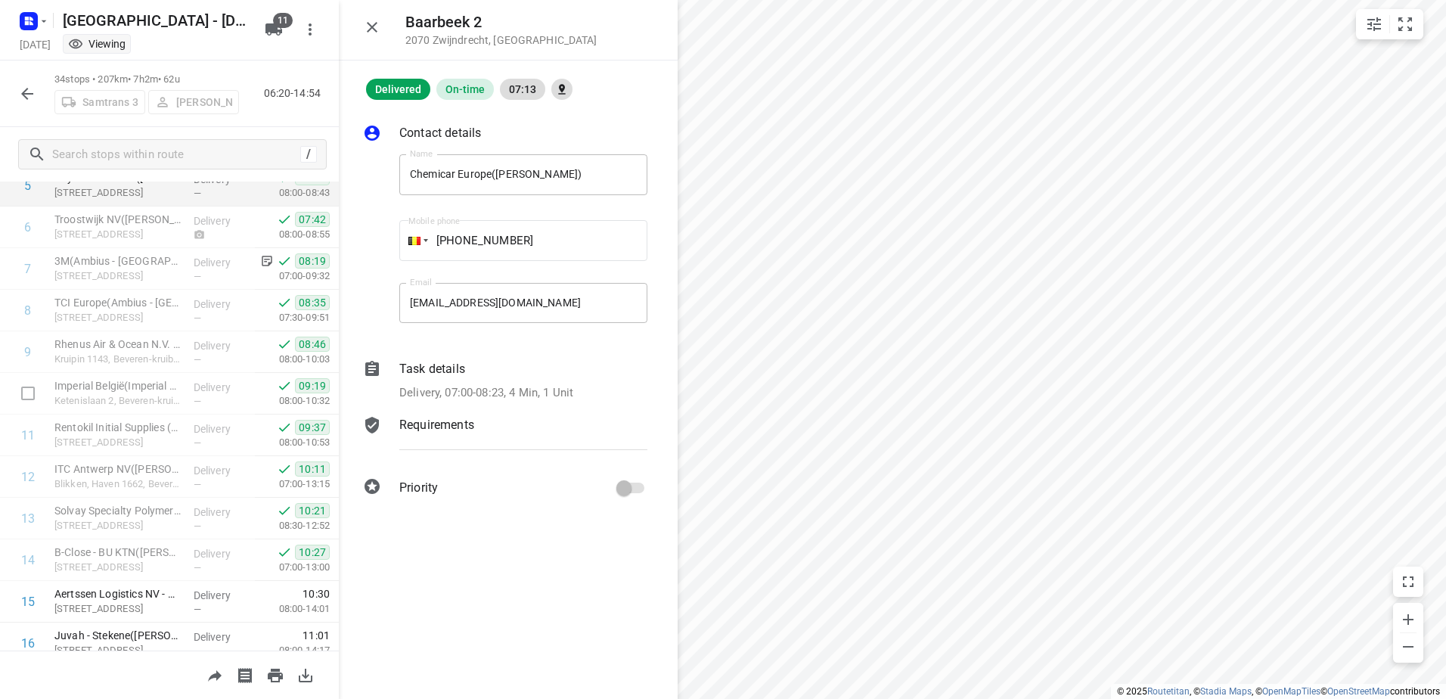
scroll to position [151, 0]
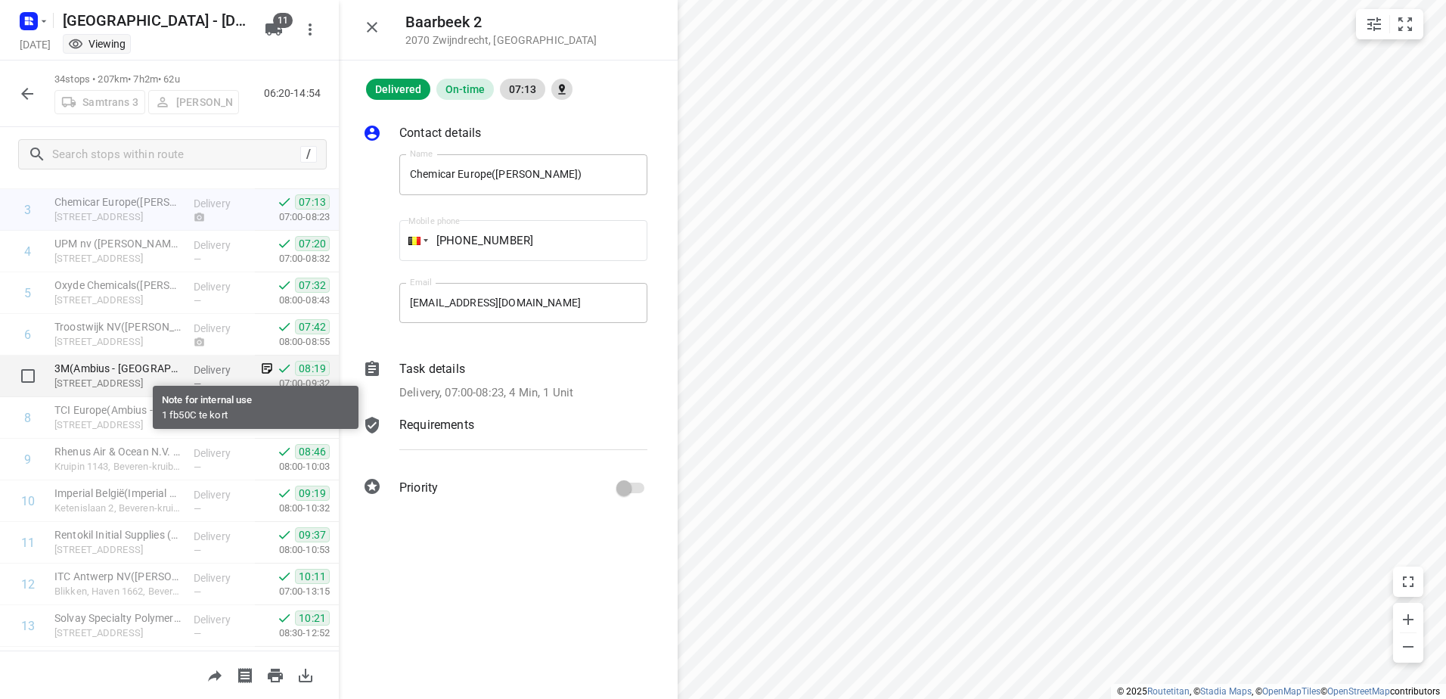
click at [262, 365] on icon at bounding box center [267, 369] width 11 height 11
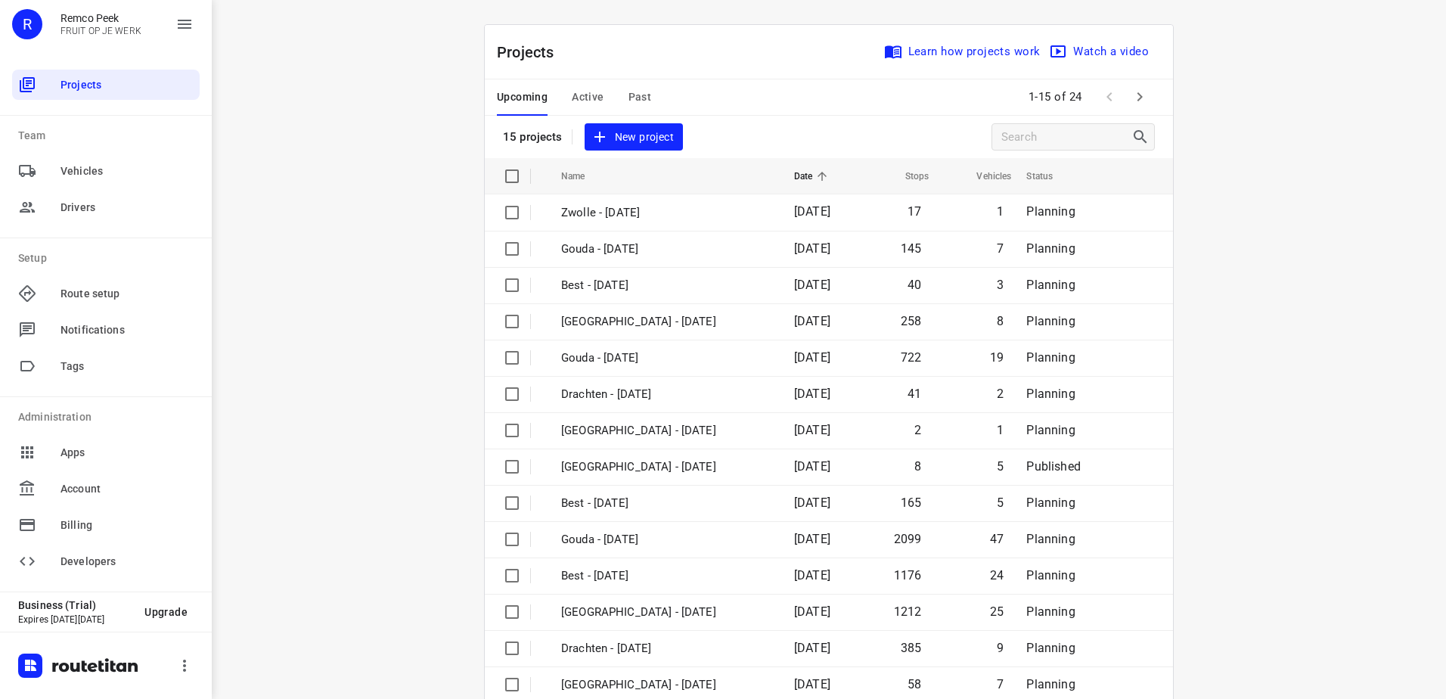
click at [581, 88] on span "Active" at bounding box center [588, 97] width 32 height 19
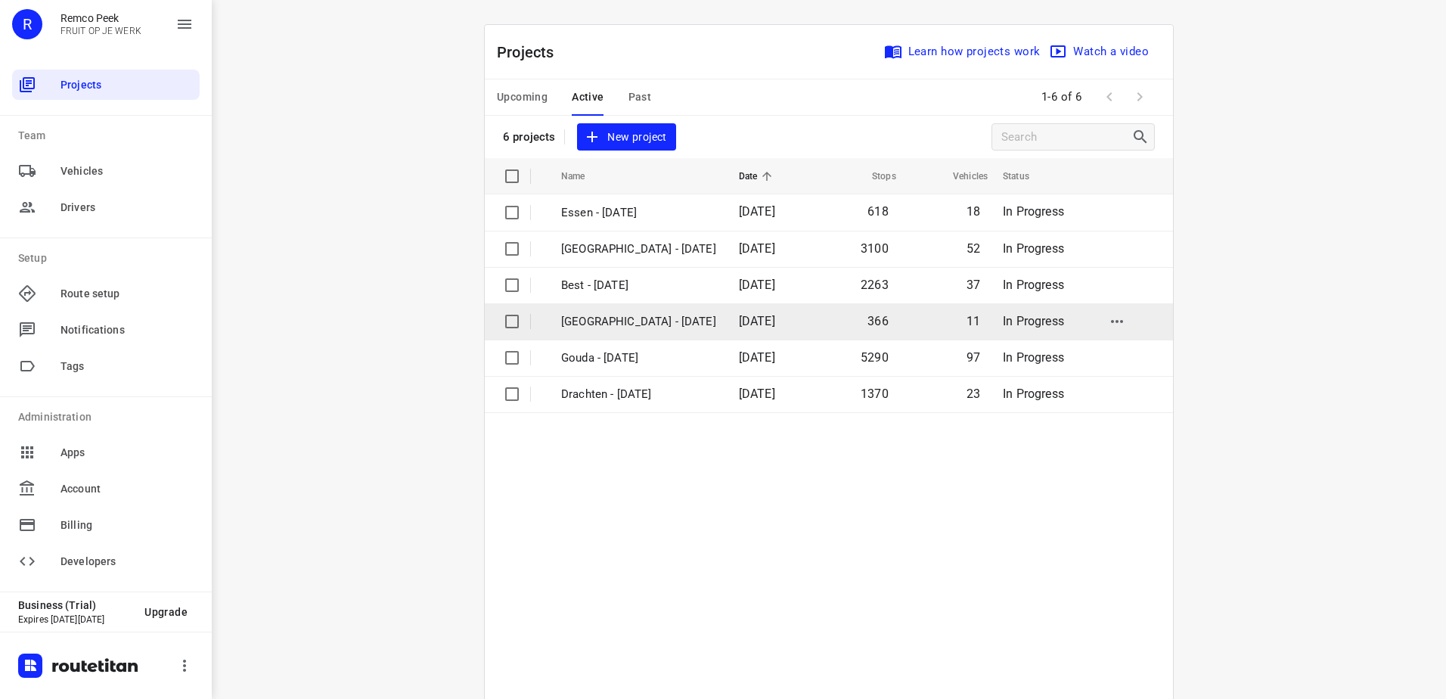
click at [627, 324] on p "[GEOGRAPHIC_DATA] - [DATE]" at bounding box center [638, 321] width 155 height 17
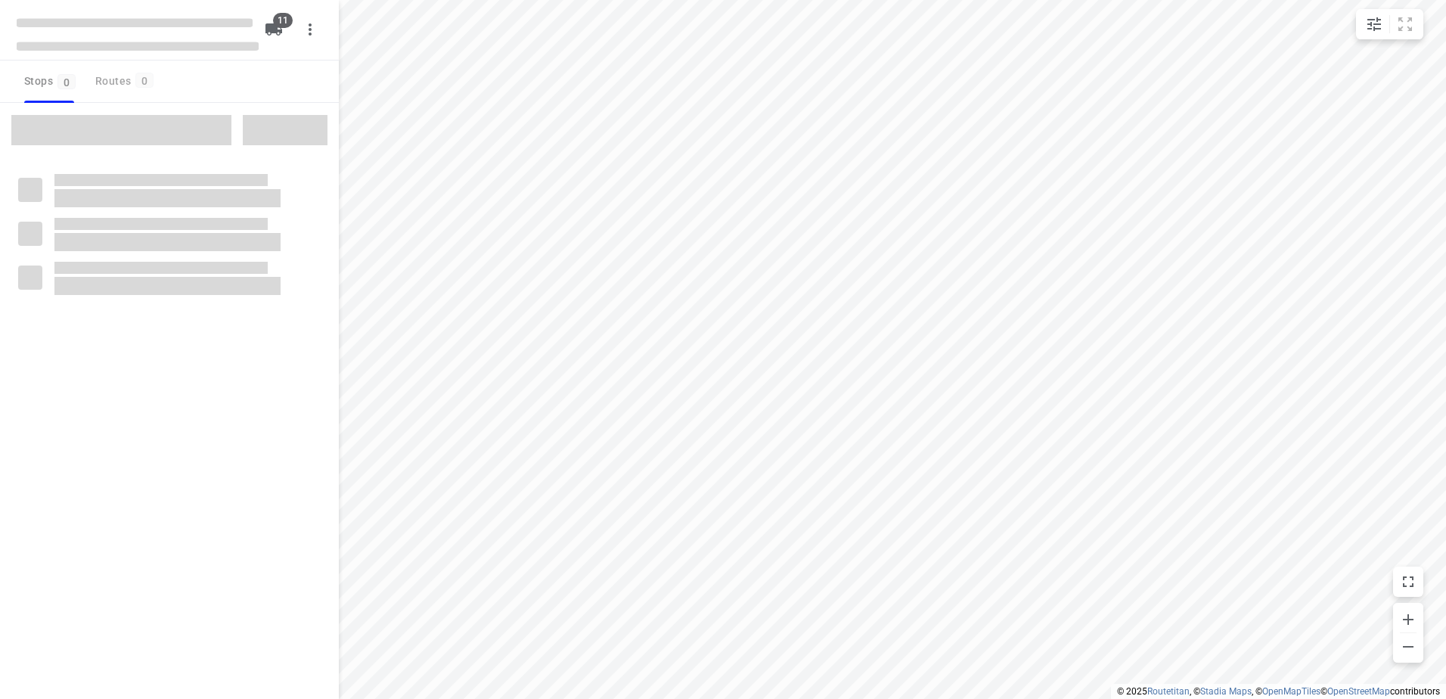
checkbox input "true"
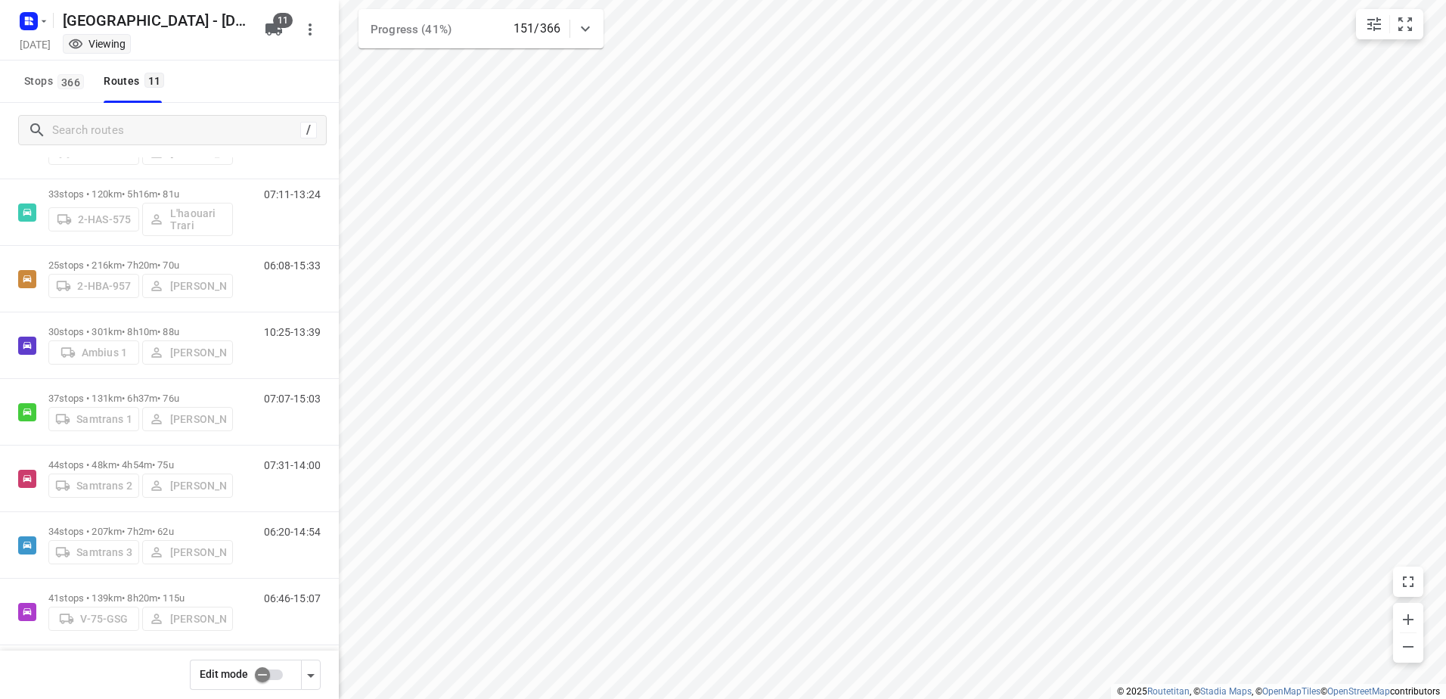
scroll to position [288, 0]
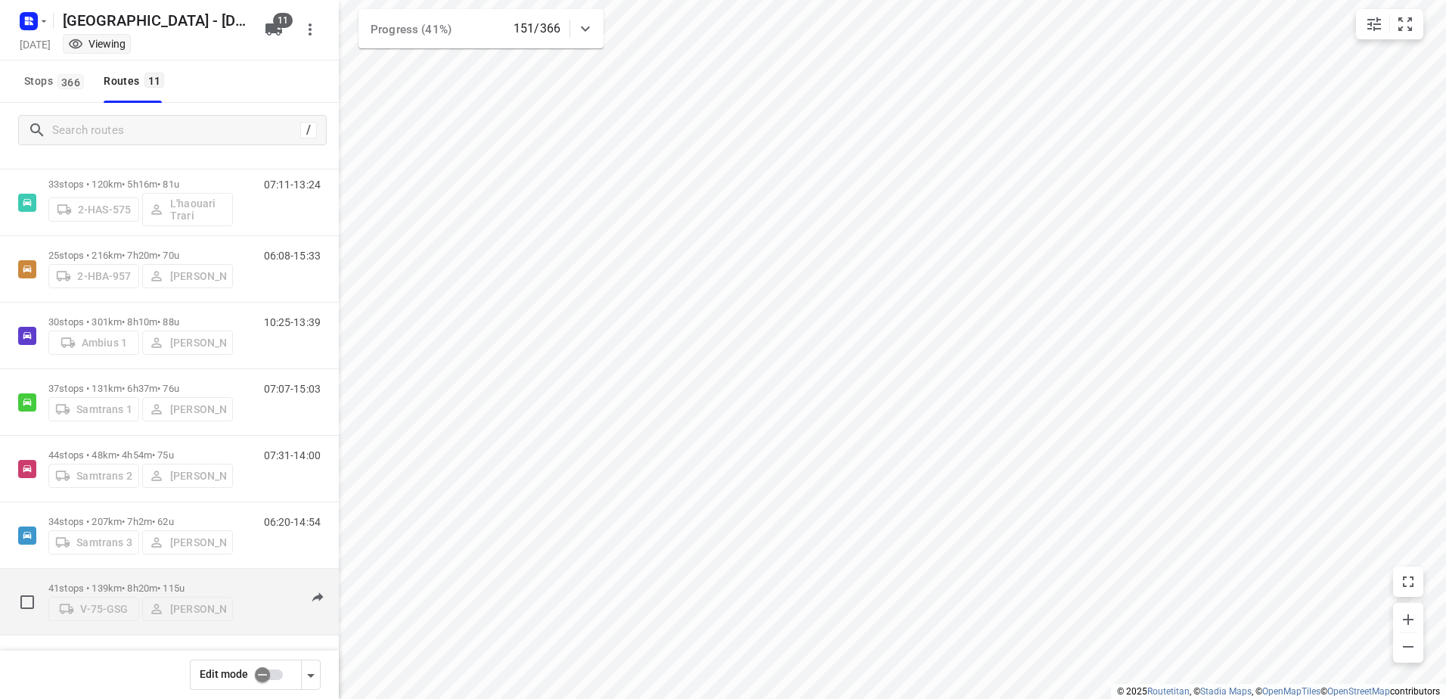
click at [102, 575] on div "41 stops • 139km • 8h20m • 115u V-75-GSG Bart Denbeir" at bounding box center [140, 602] width 184 height 54
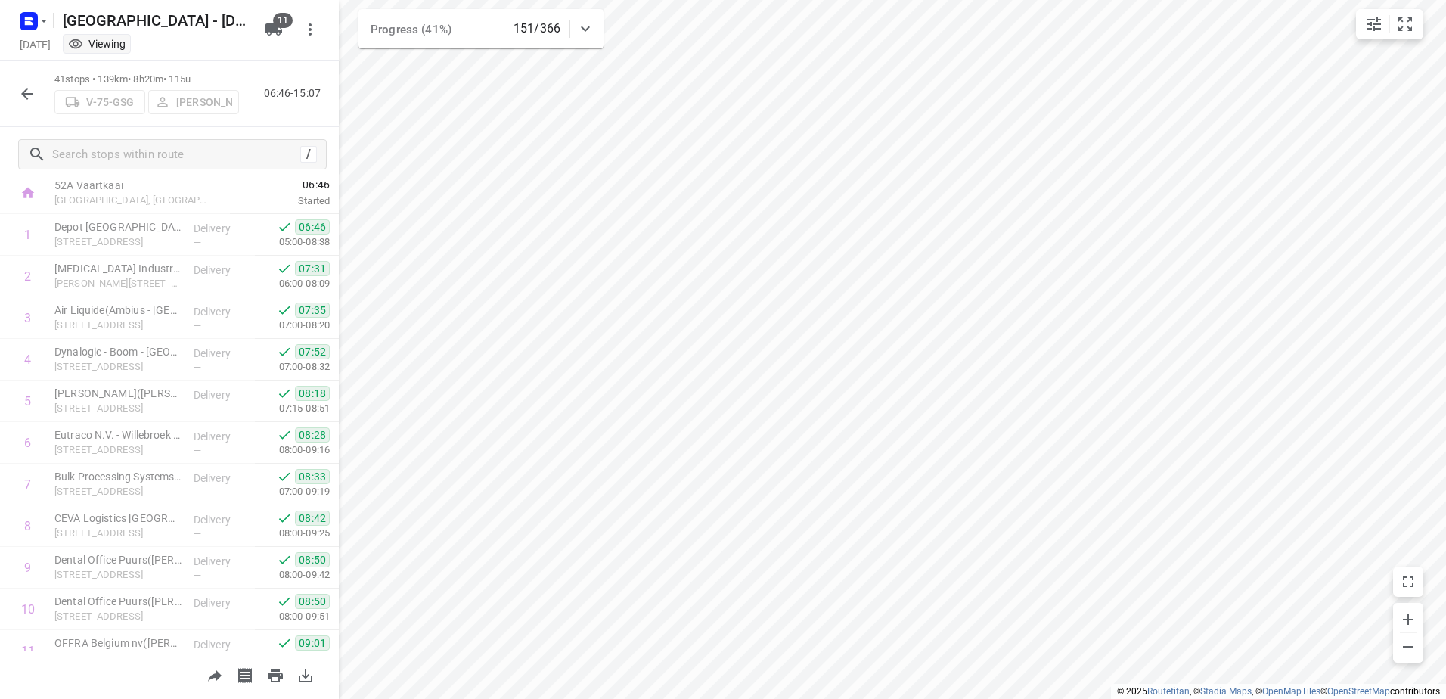
scroll to position [0, 0]
click at [36, 89] on icon "button" at bounding box center [27, 94] width 18 height 18
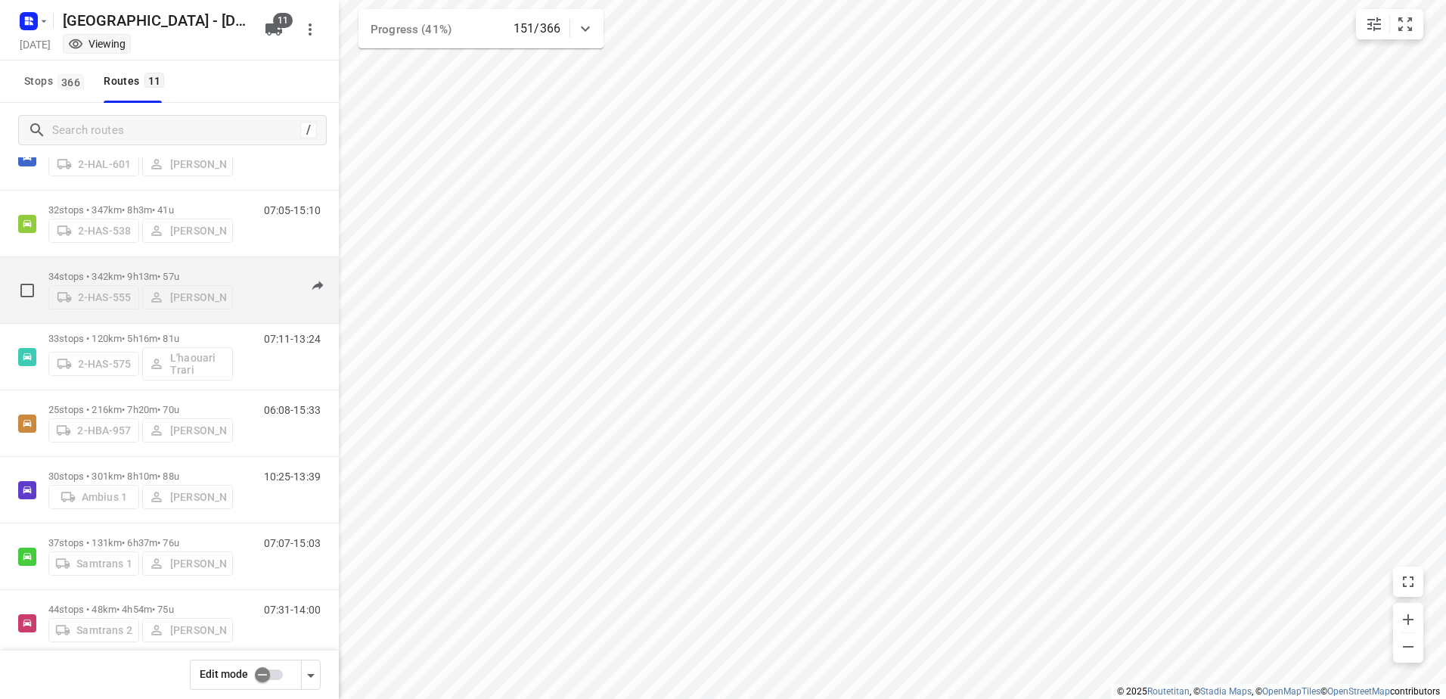
scroll to position [288, 0]
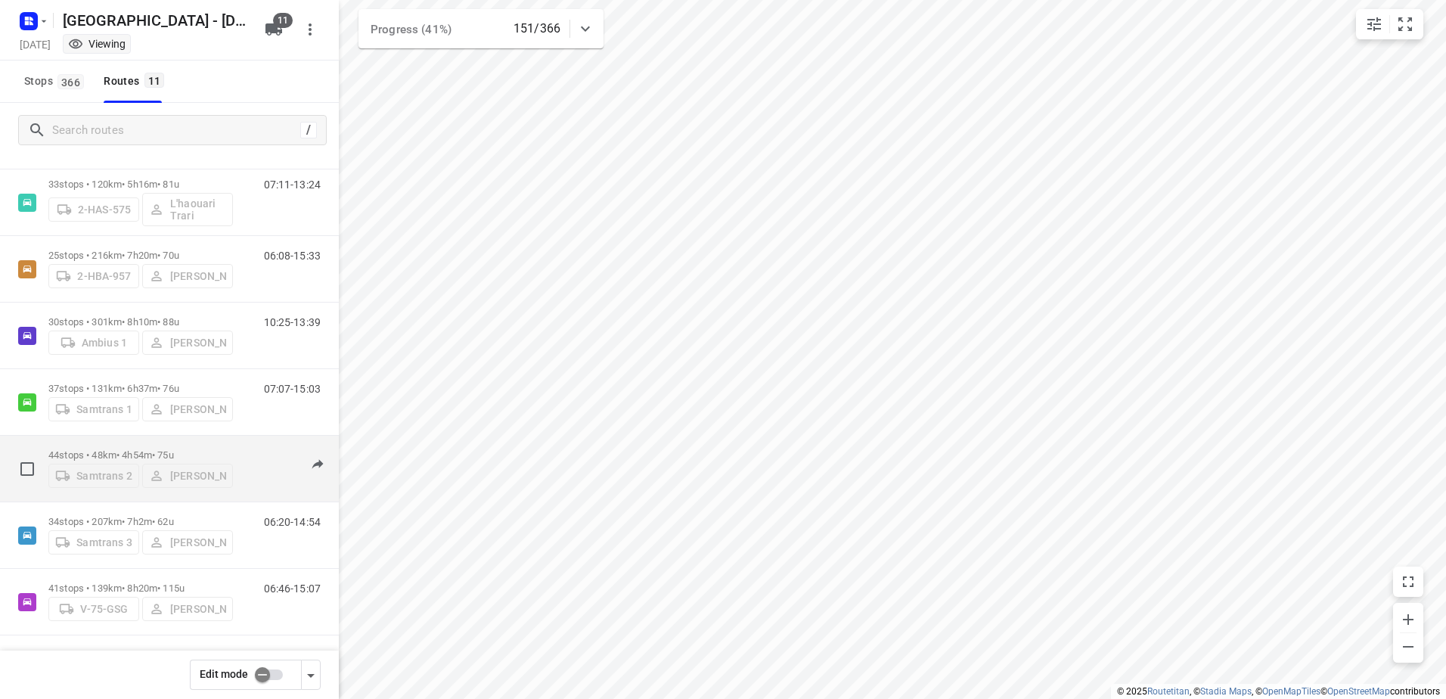
click at [107, 450] on p "44 stops • 48km • 4h54m • 75u" at bounding box center [140, 454] width 184 height 11
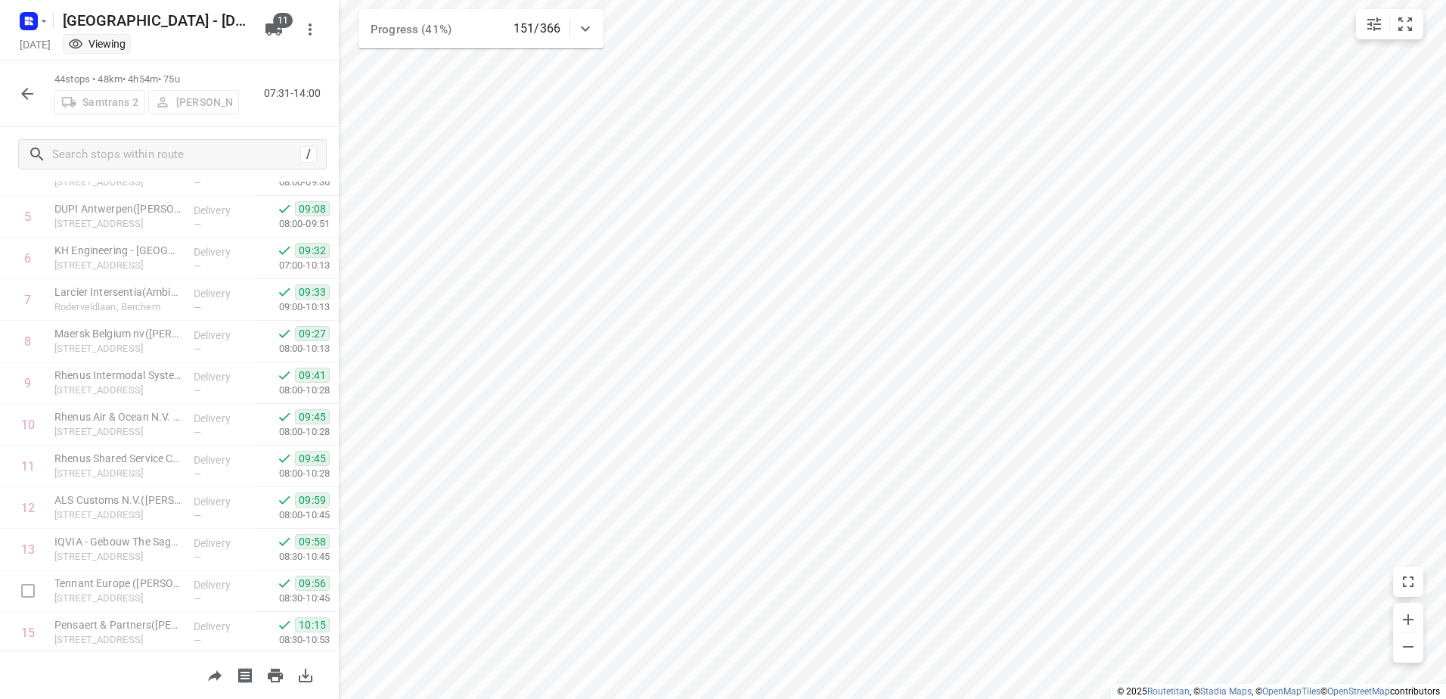
scroll to position [76, 0]
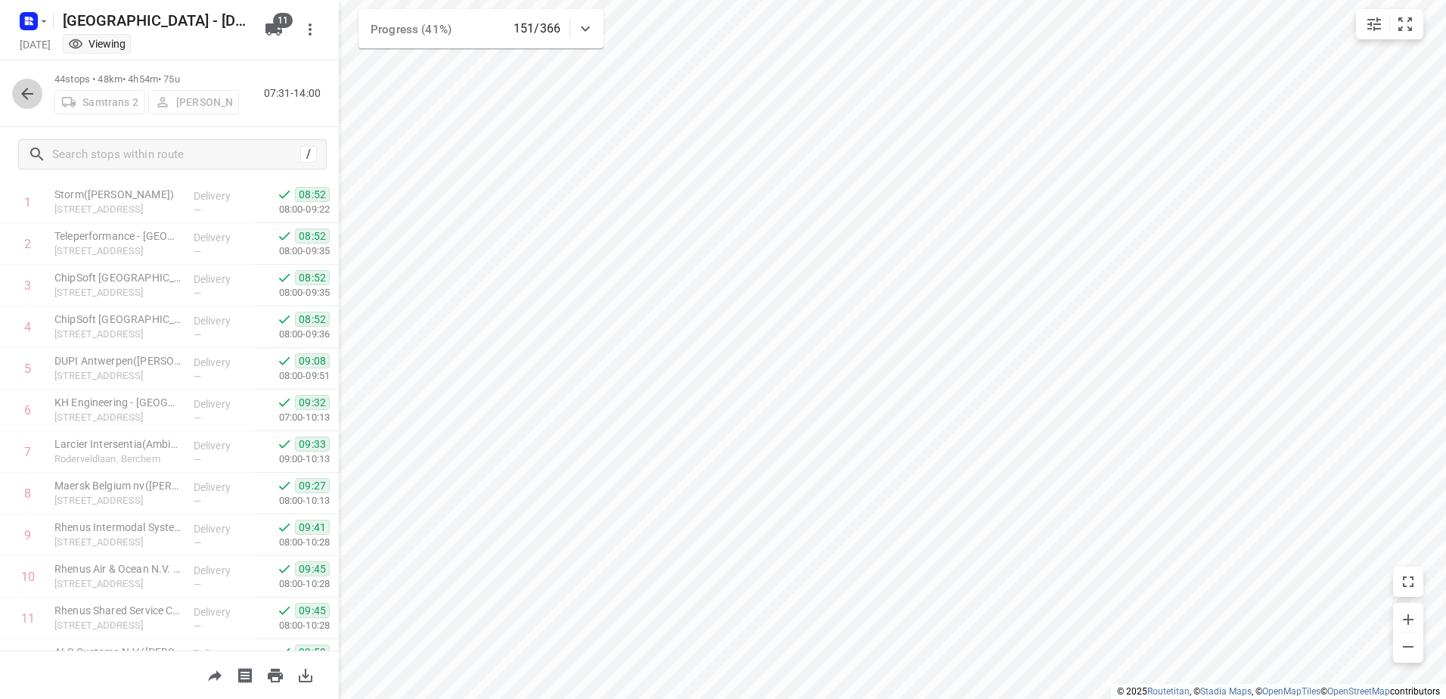
click at [26, 85] on icon "button" at bounding box center [27, 94] width 18 height 18
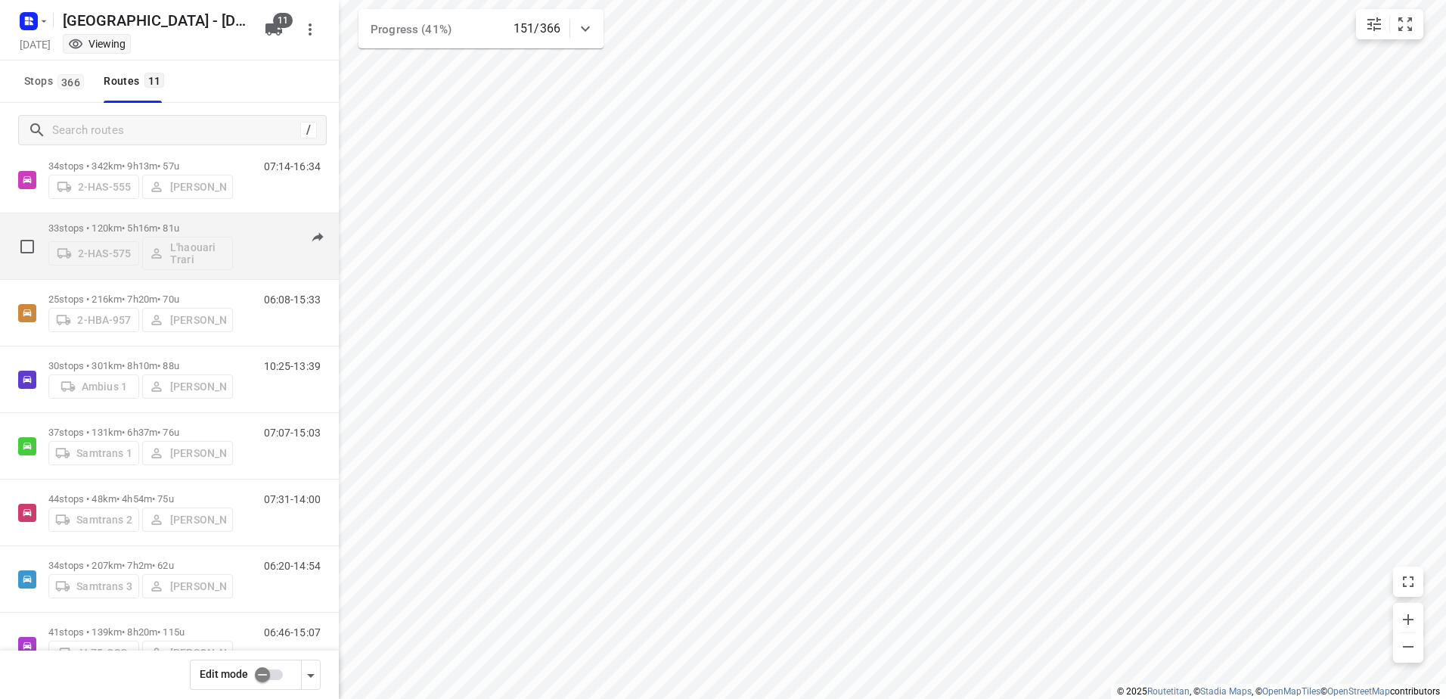
scroll to position [288, 0]
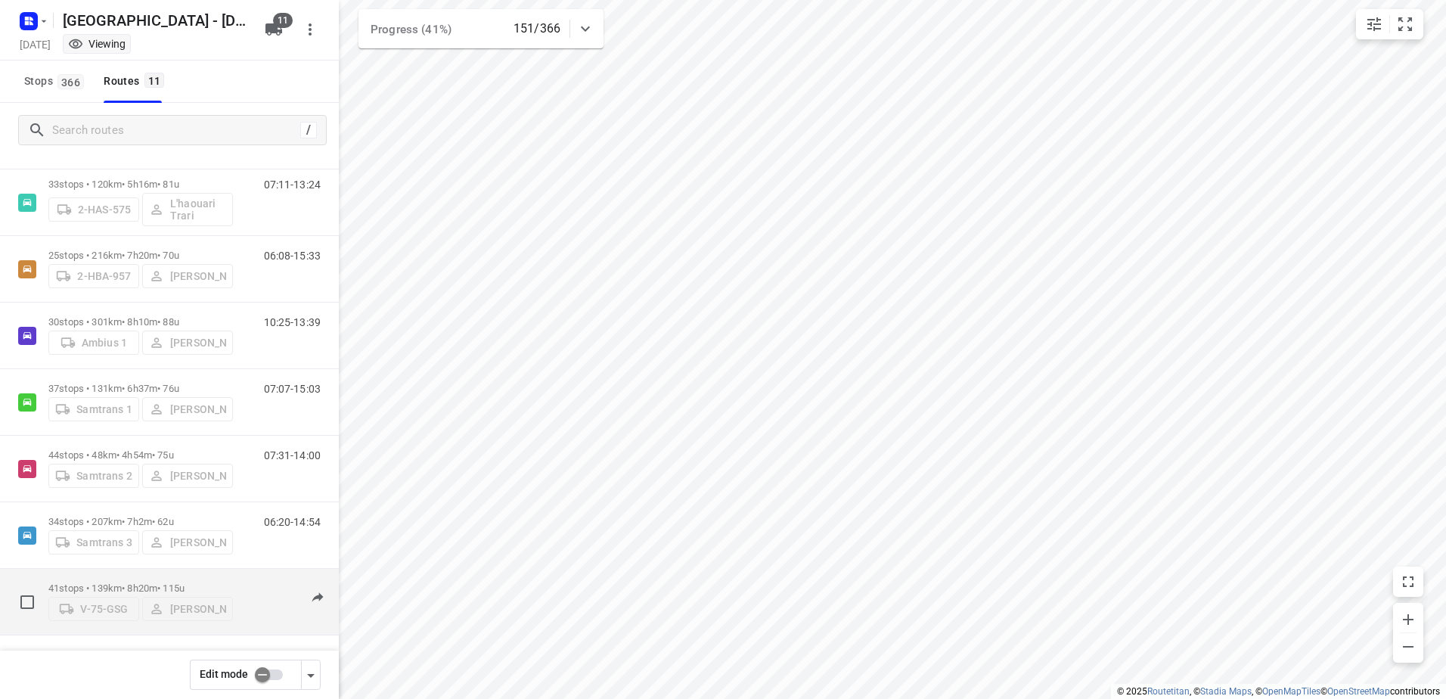
click at [53, 587] on p "41 stops • 139km • 8h20m • 115u" at bounding box center [140, 587] width 184 height 11
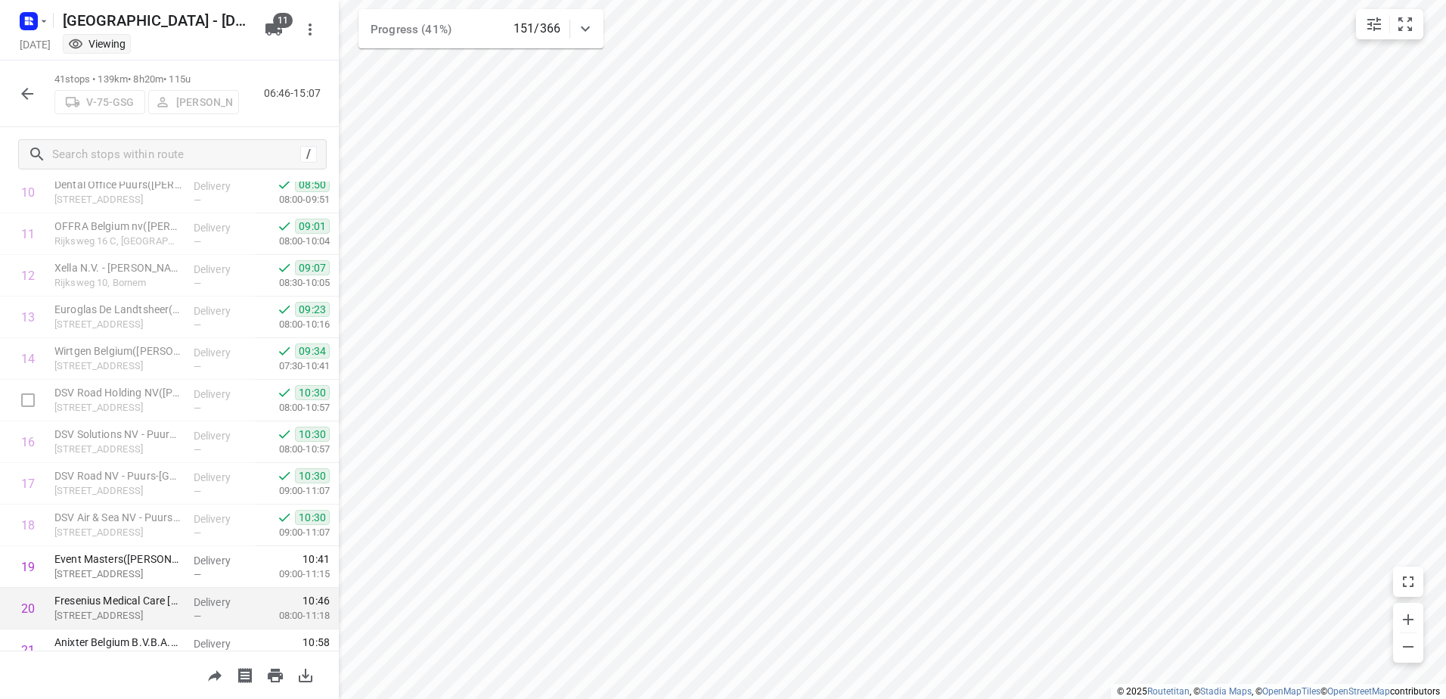
scroll to position [529, 0]
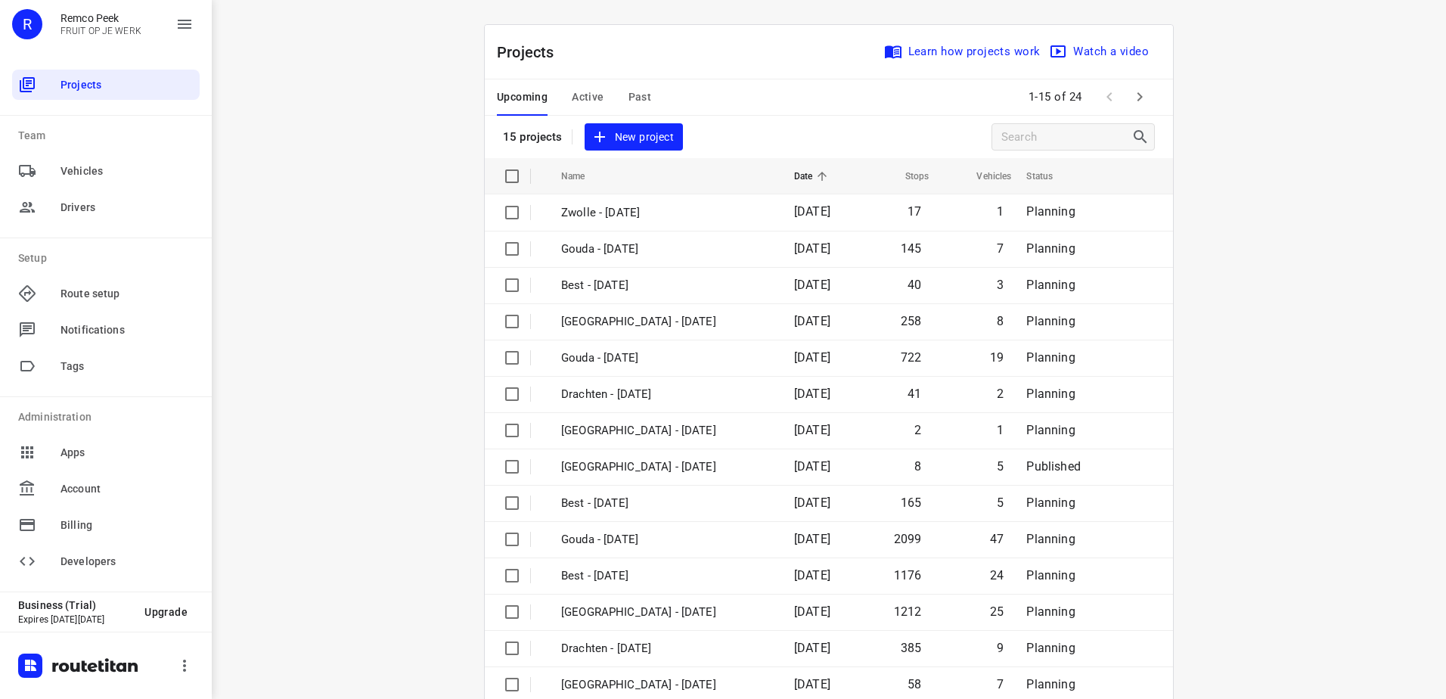
click at [594, 91] on span "Active" at bounding box center [588, 97] width 32 height 19
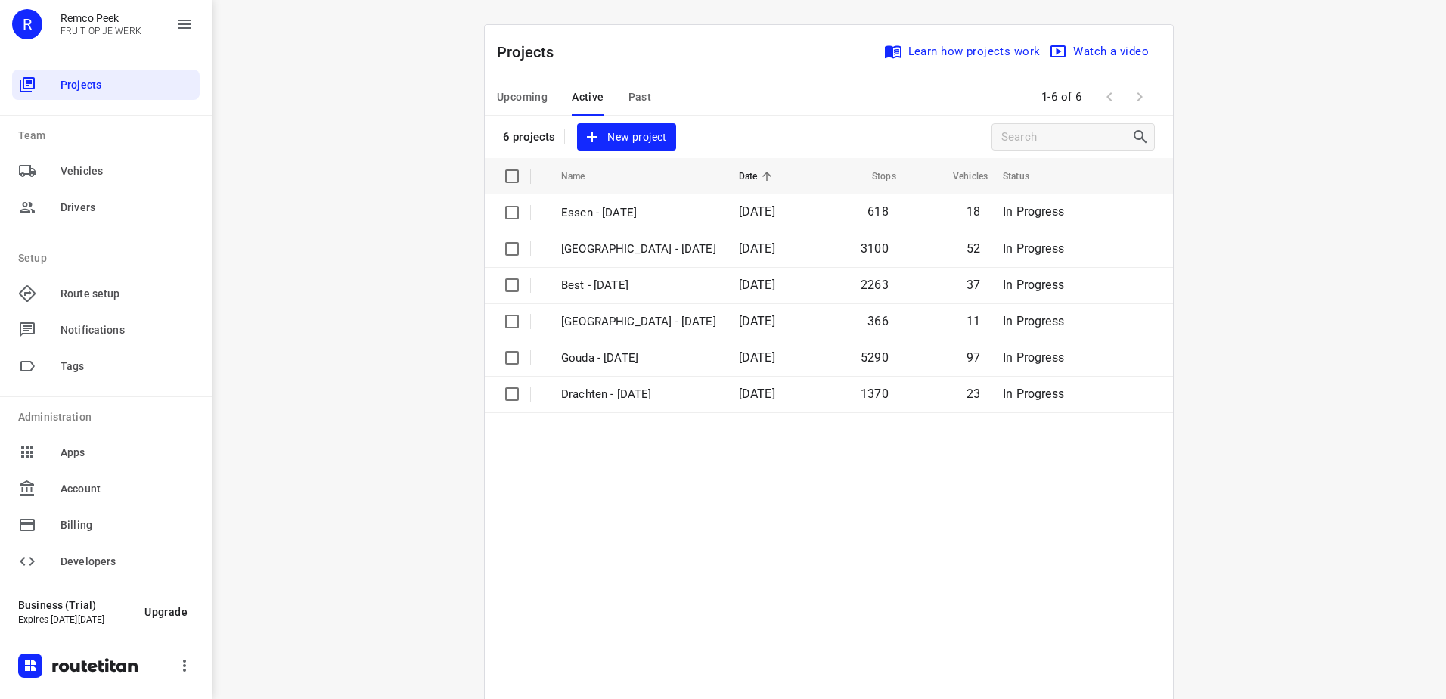
click at [640, 104] on span "Past" at bounding box center [639, 97] width 23 height 19
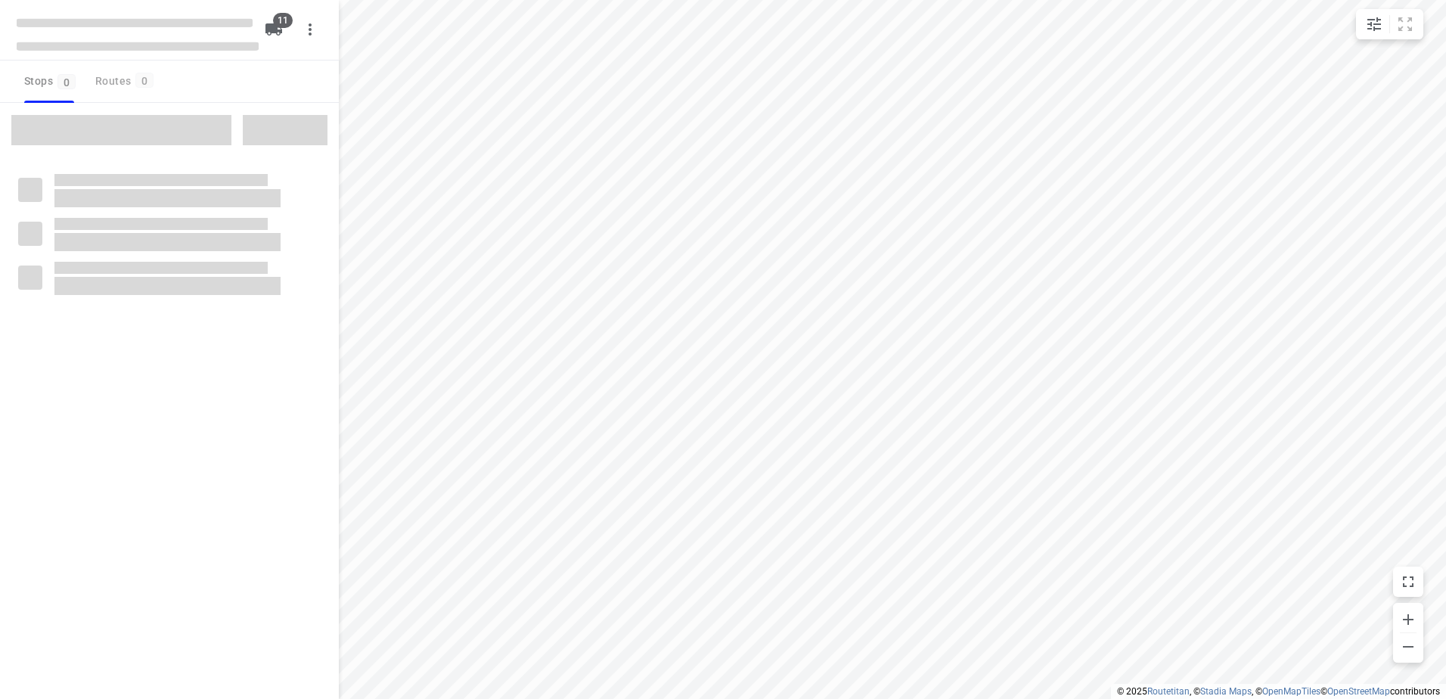
checkbox input "true"
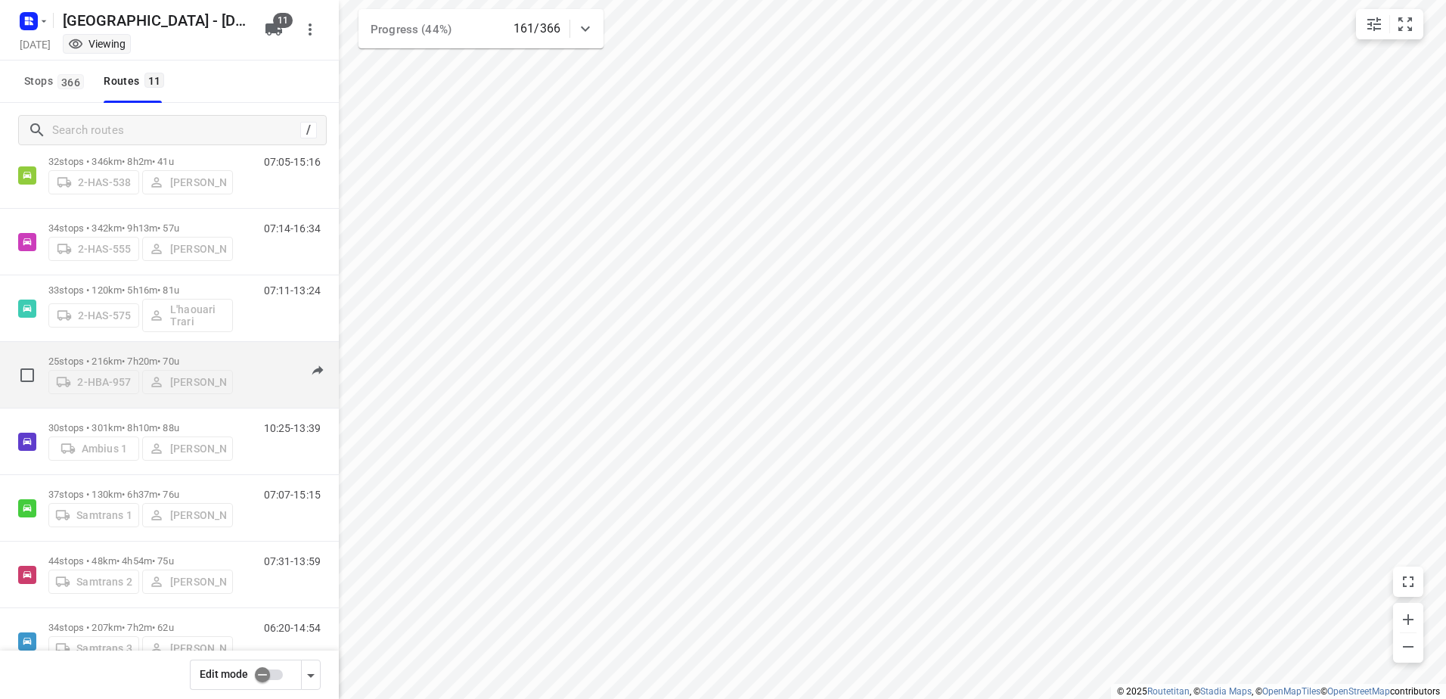
scroll to position [288, 0]
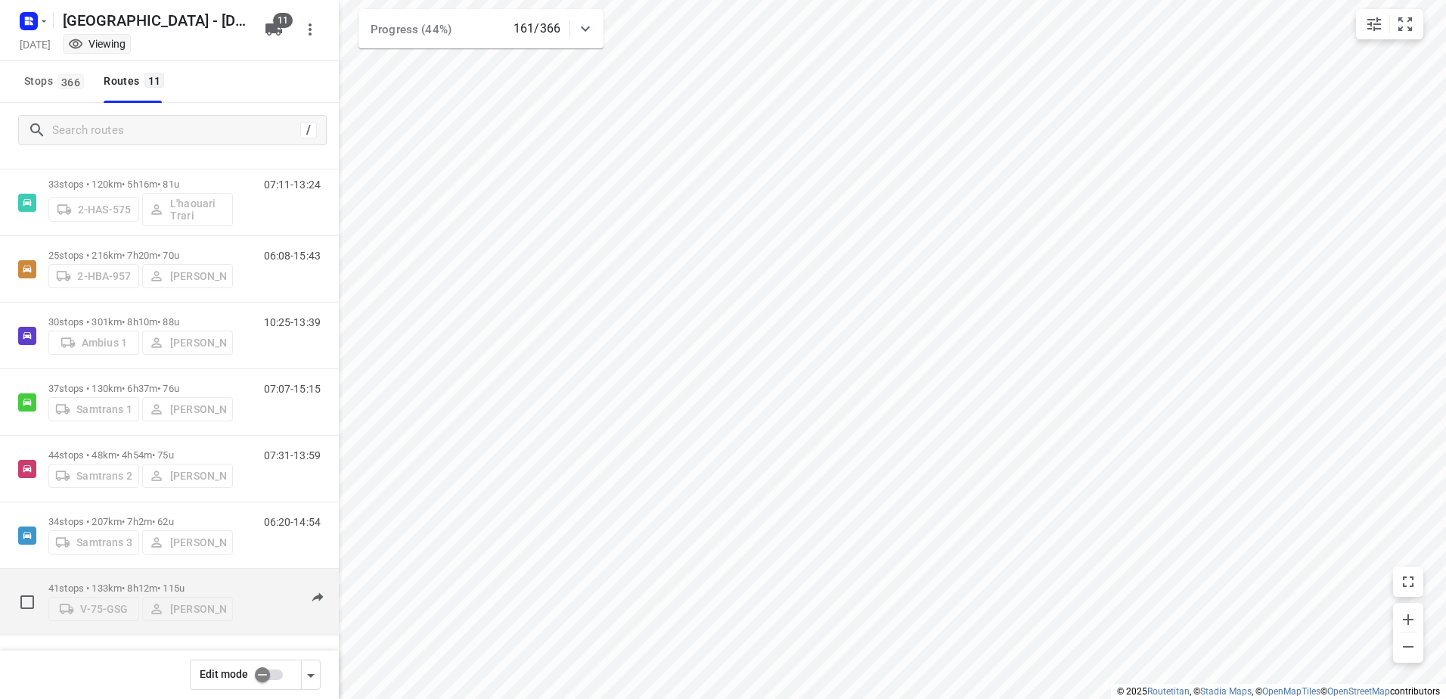
click at [131, 587] on p "41 stops • 133km • 8h12m • 115u" at bounding box center [140, 587] width 184 height 11
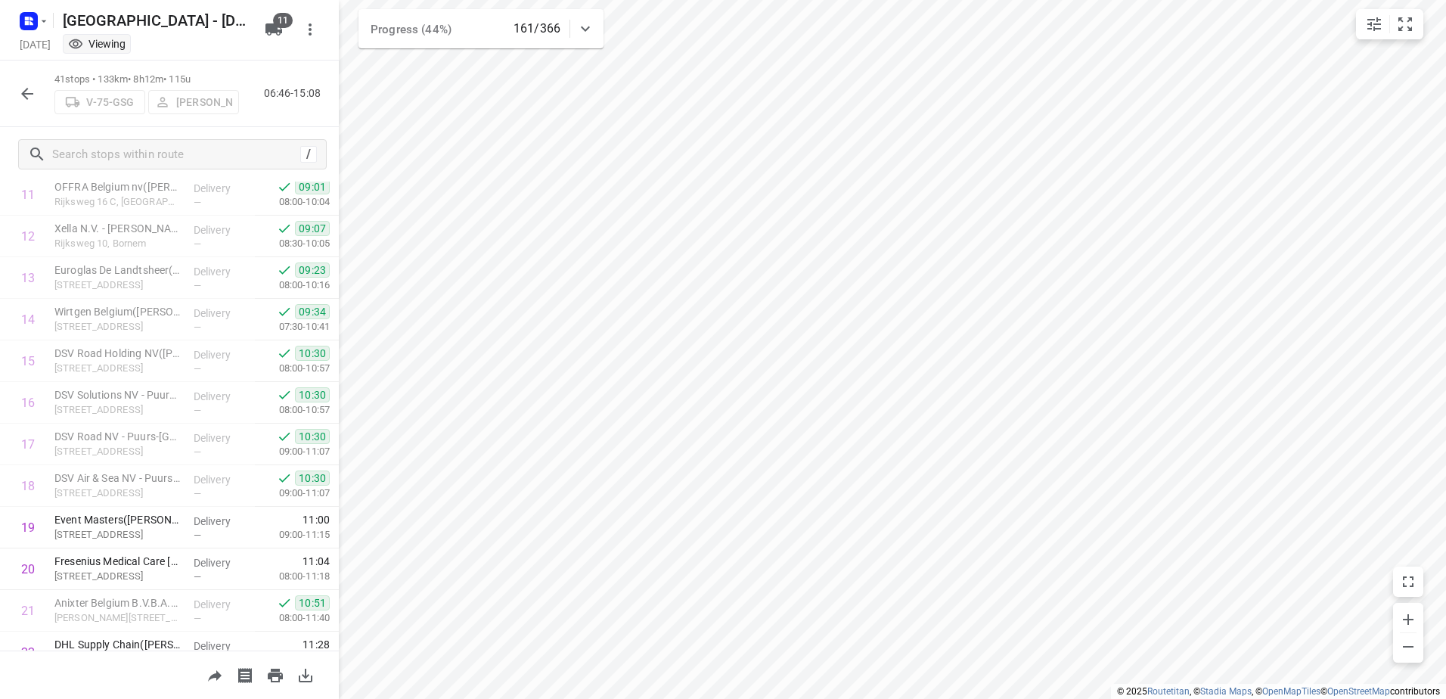
scroll to position [454, 0]
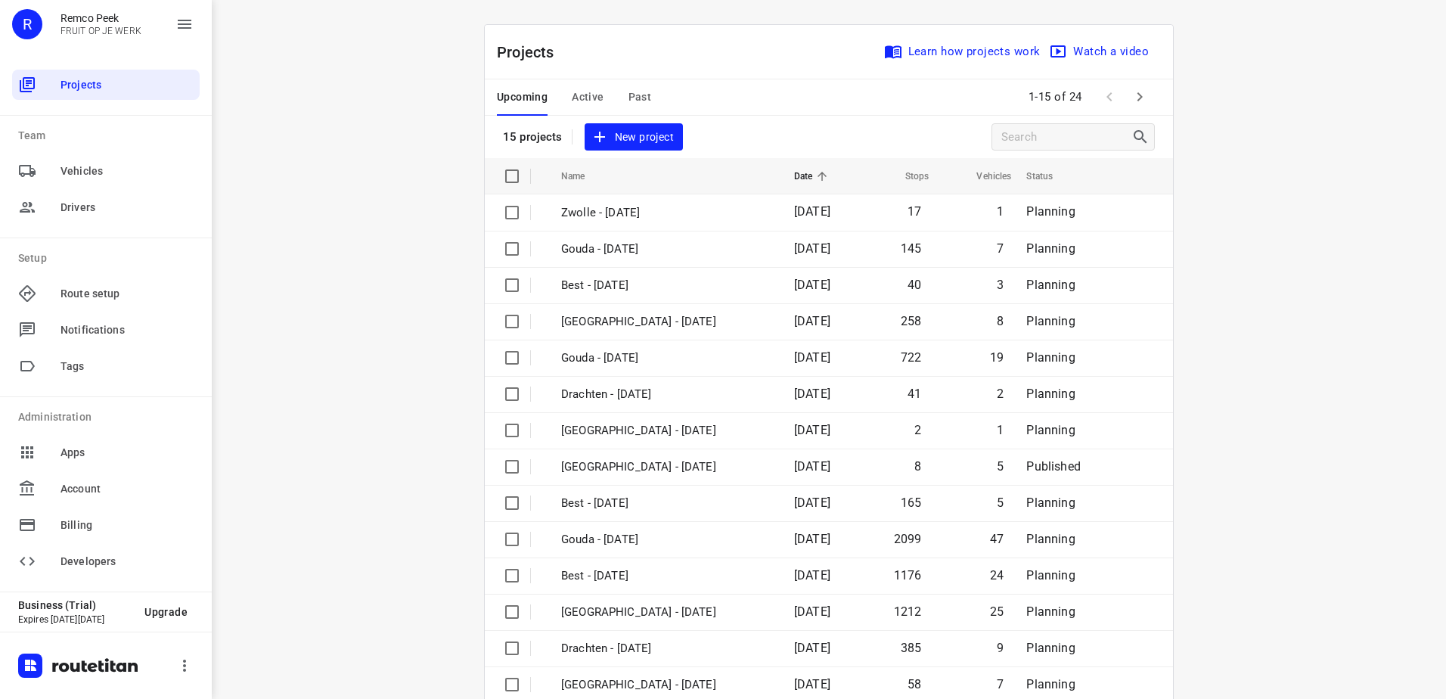
click at [578, 88] on span "Active" at bounding box center [588, 97] width 32 height 19
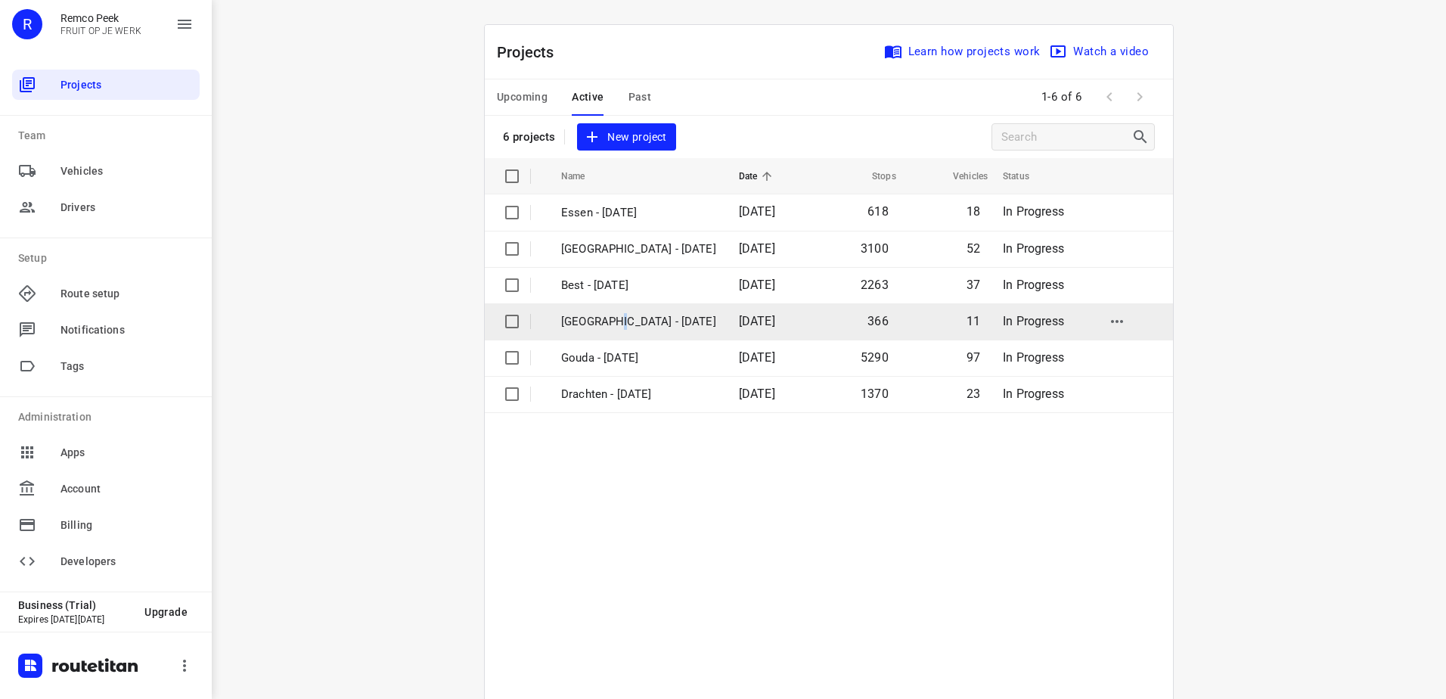
click at [612, 311] on td "[GEOGRAPHIC_DATA] - [DATE]" at bounding box center [636, 321] width 181 height 36
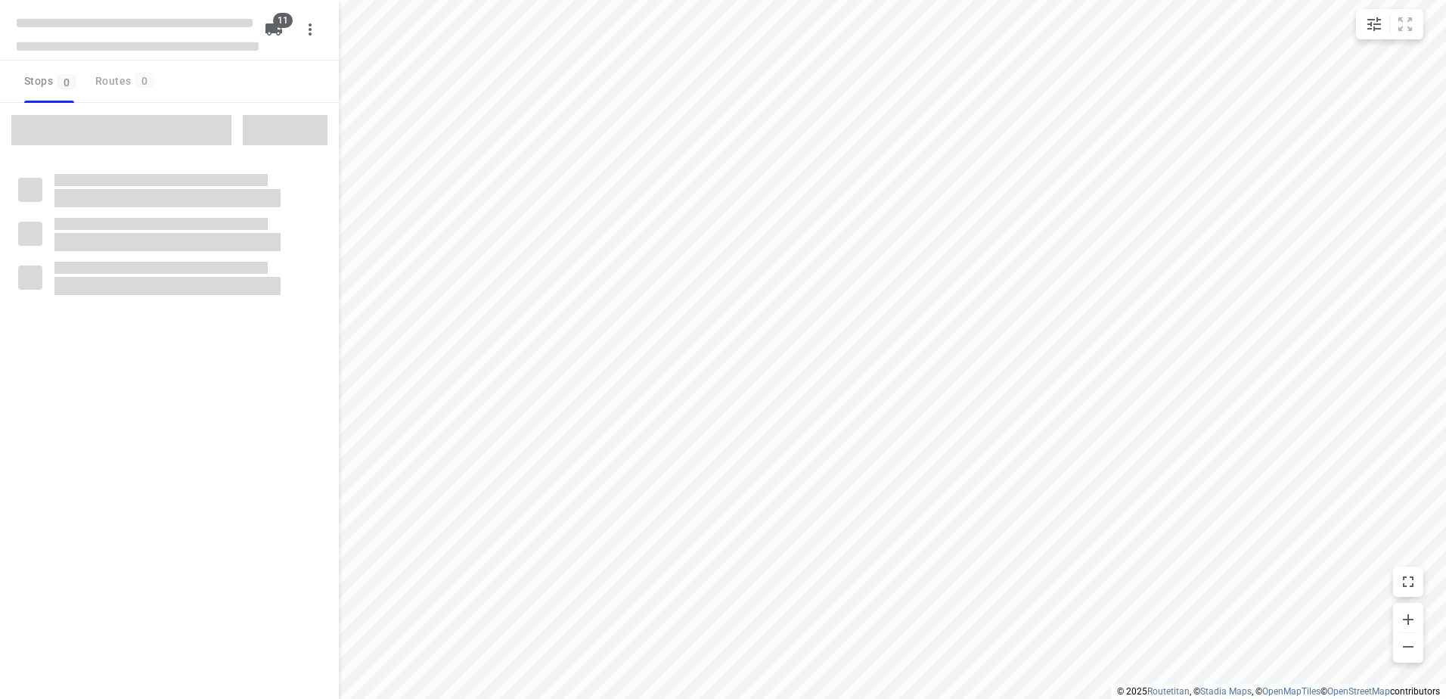
checkbox input "true"
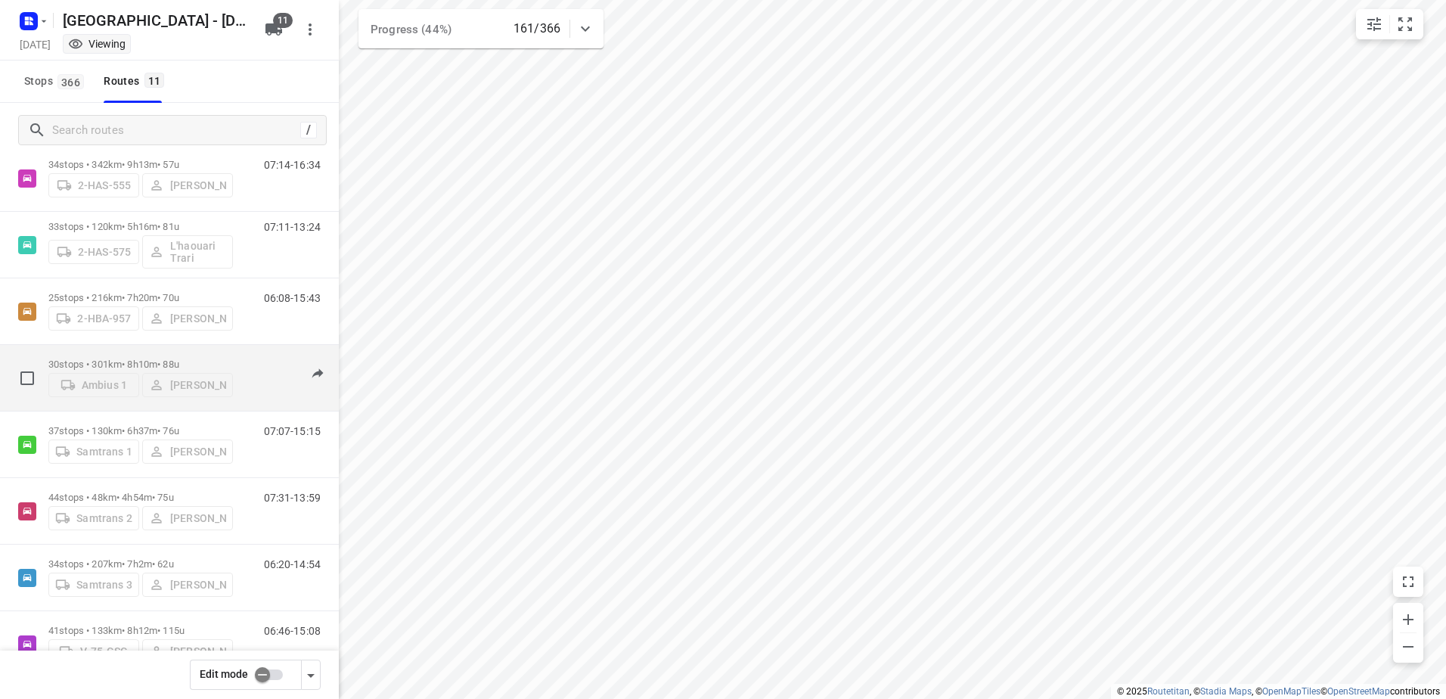
scroll to position [288, 0]
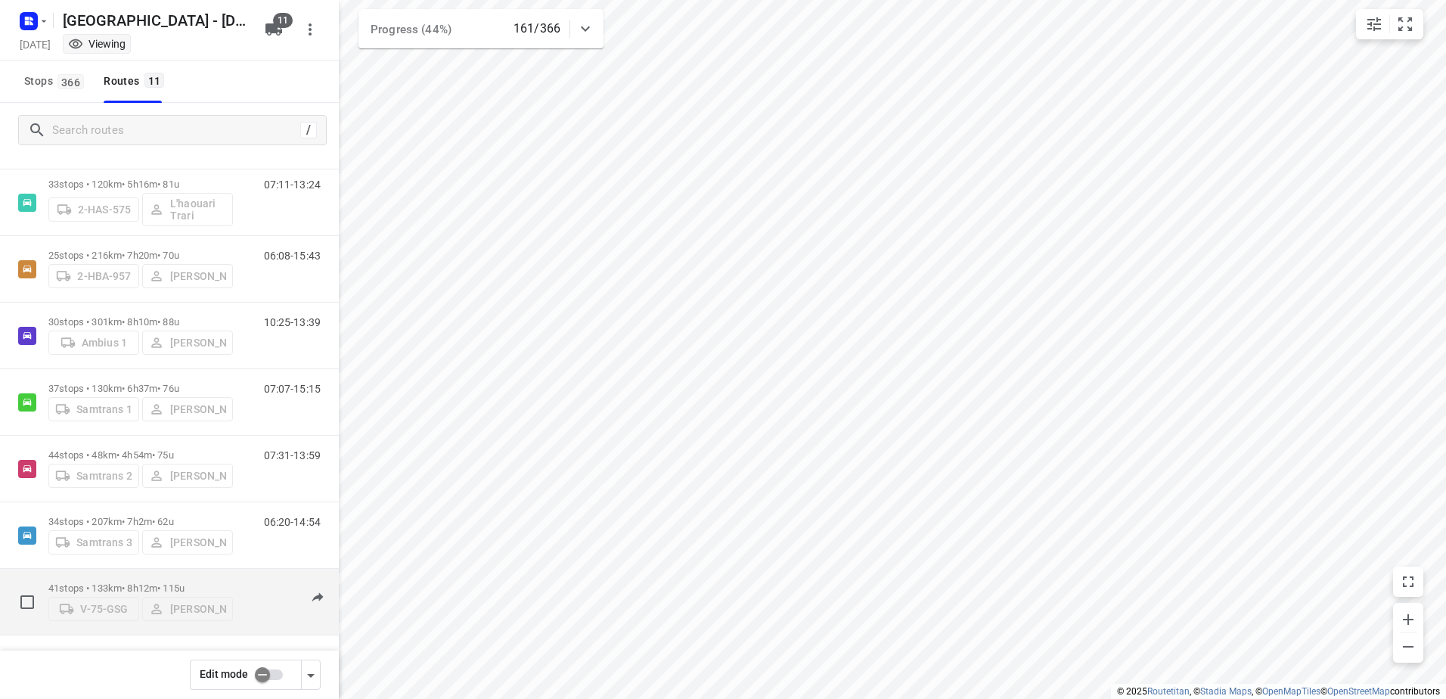
click at [122, 582] on p "41 stops • 133km • 8h12m • 115u" at bounding box center [140, 587] width 184 height 11
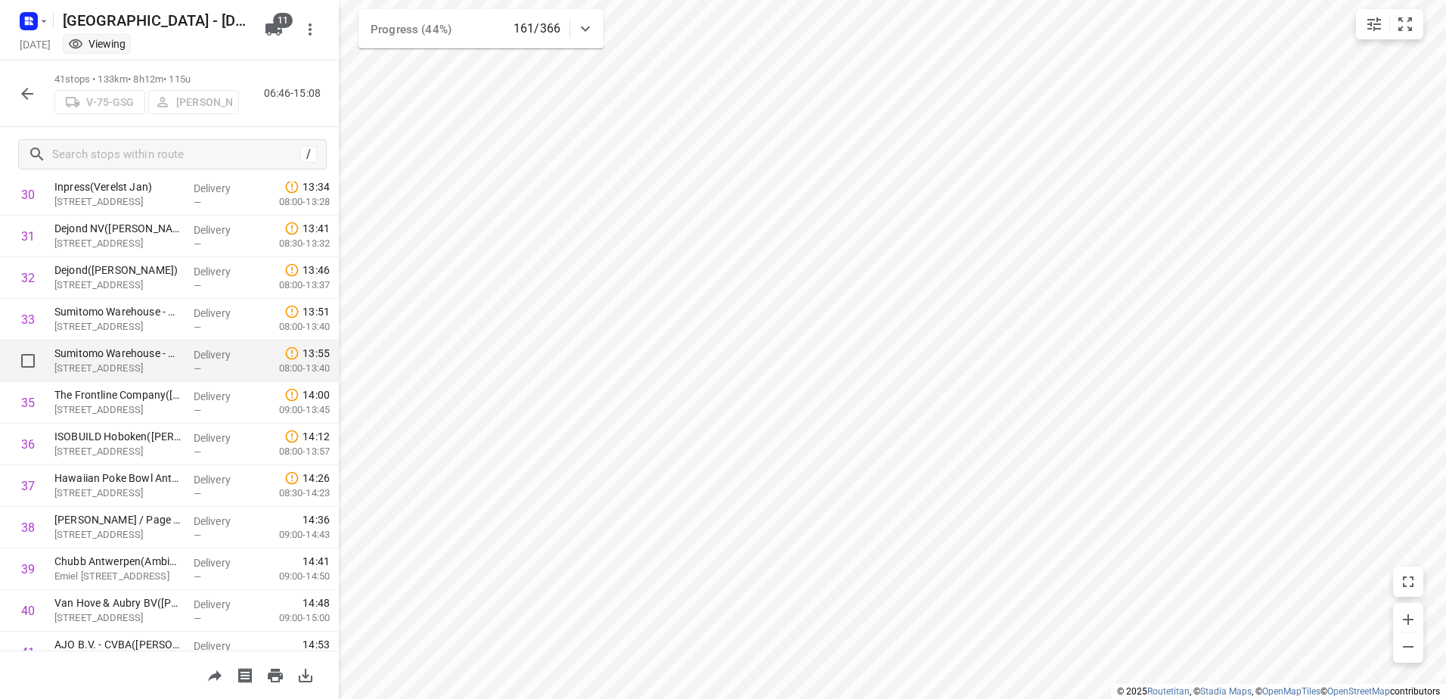
scroll to position [1353, 0]
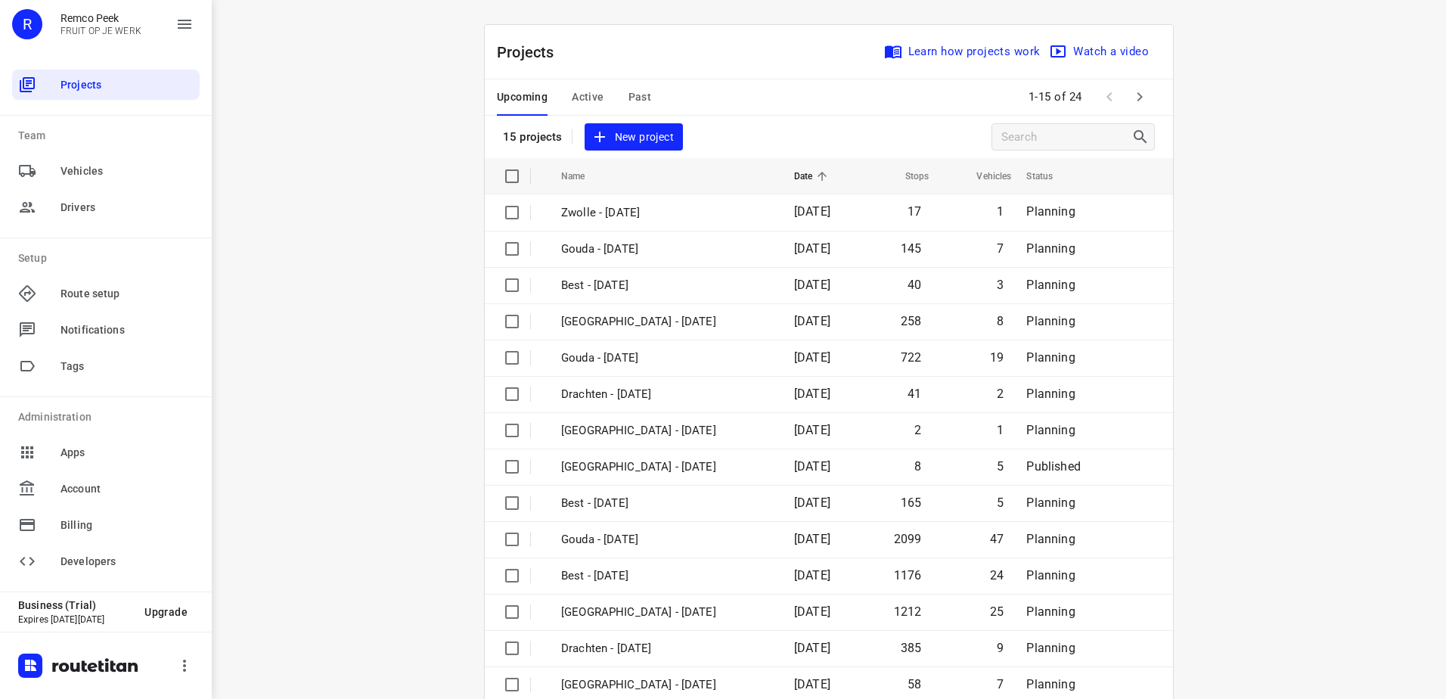
click at [576, 99] on span "Active" at bounding box center [588, 97] width 32 height 19
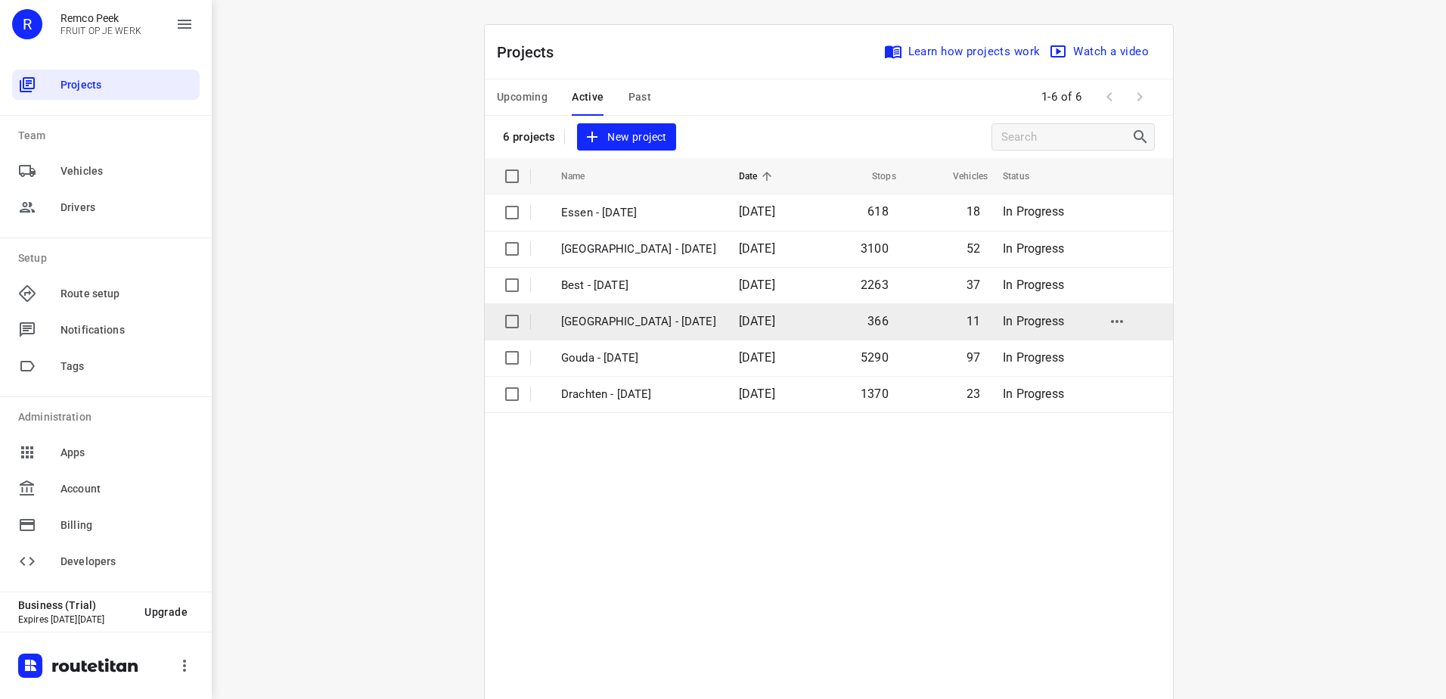
click at [623, 314] on p "[GEOGRAPHIC_DATA] - [DATE]" at bounding box center [638, 321] width 155 height 17
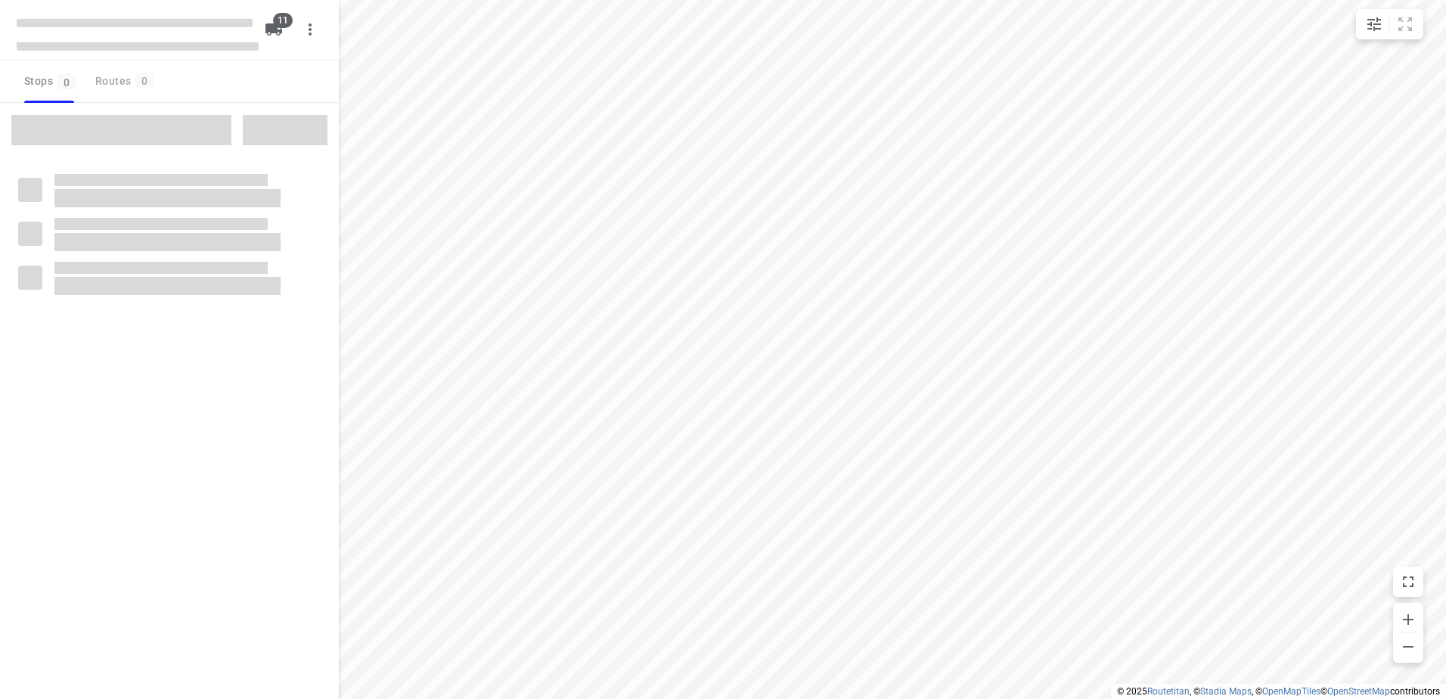
checkbox input "true"
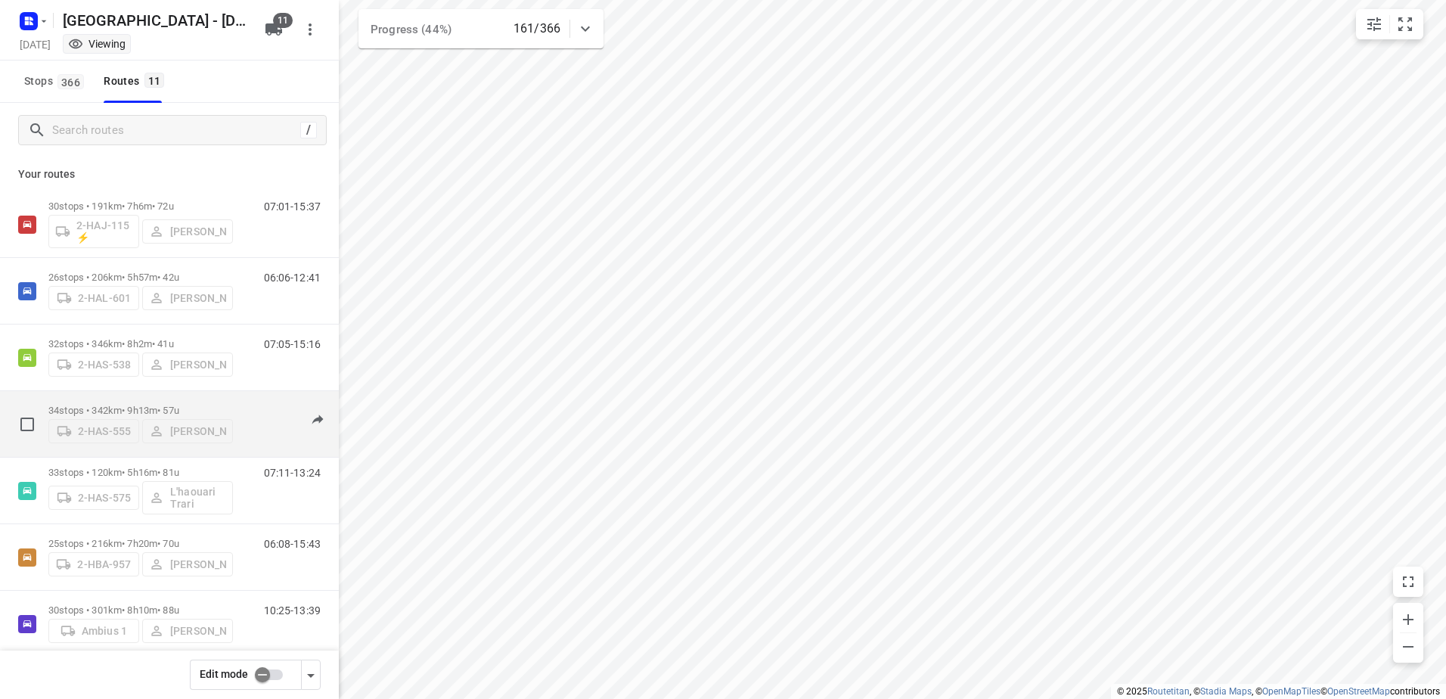
click at [148, 399] on div "34 stops • 342km • 9h13m • 57u 2-HAS-555 Warren Blust" at bounding box center [140, 424] width 184 height 54
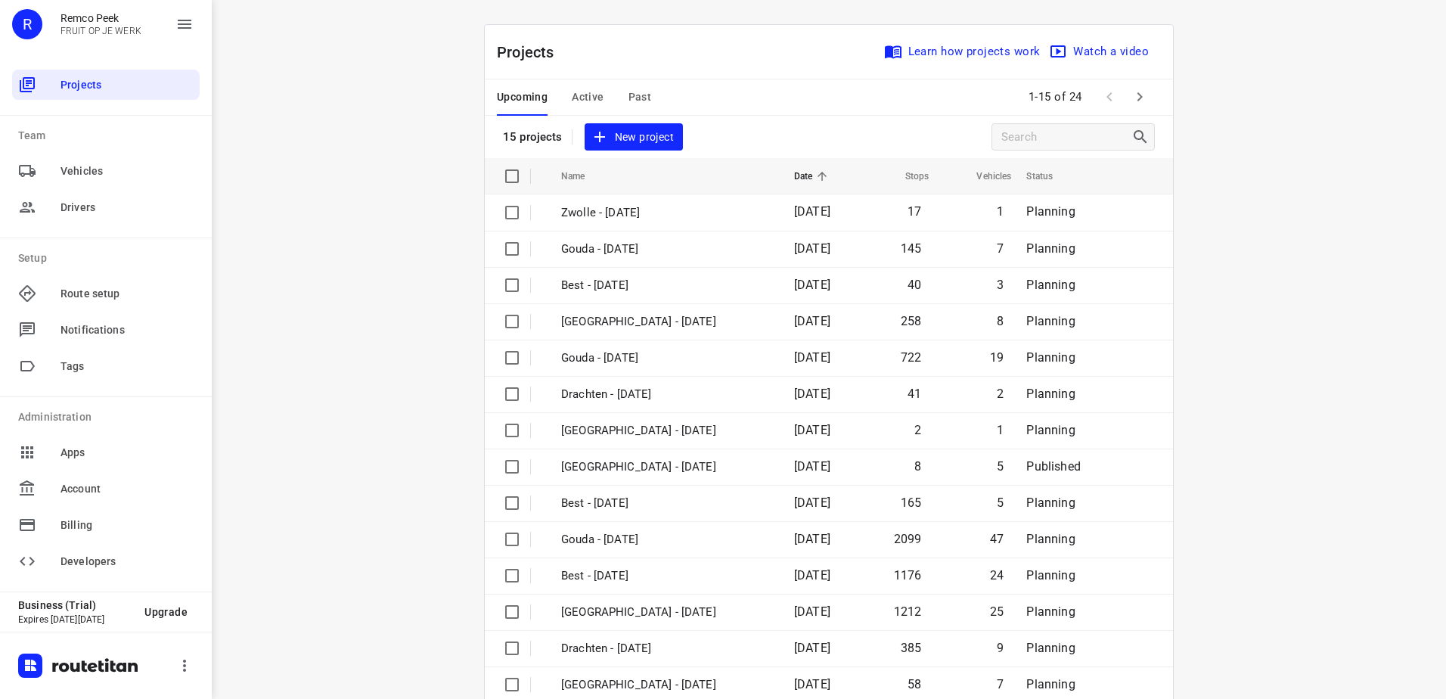
click at [587, 85] on button "Active" at bounding box center [588, 97] width 32 height 36
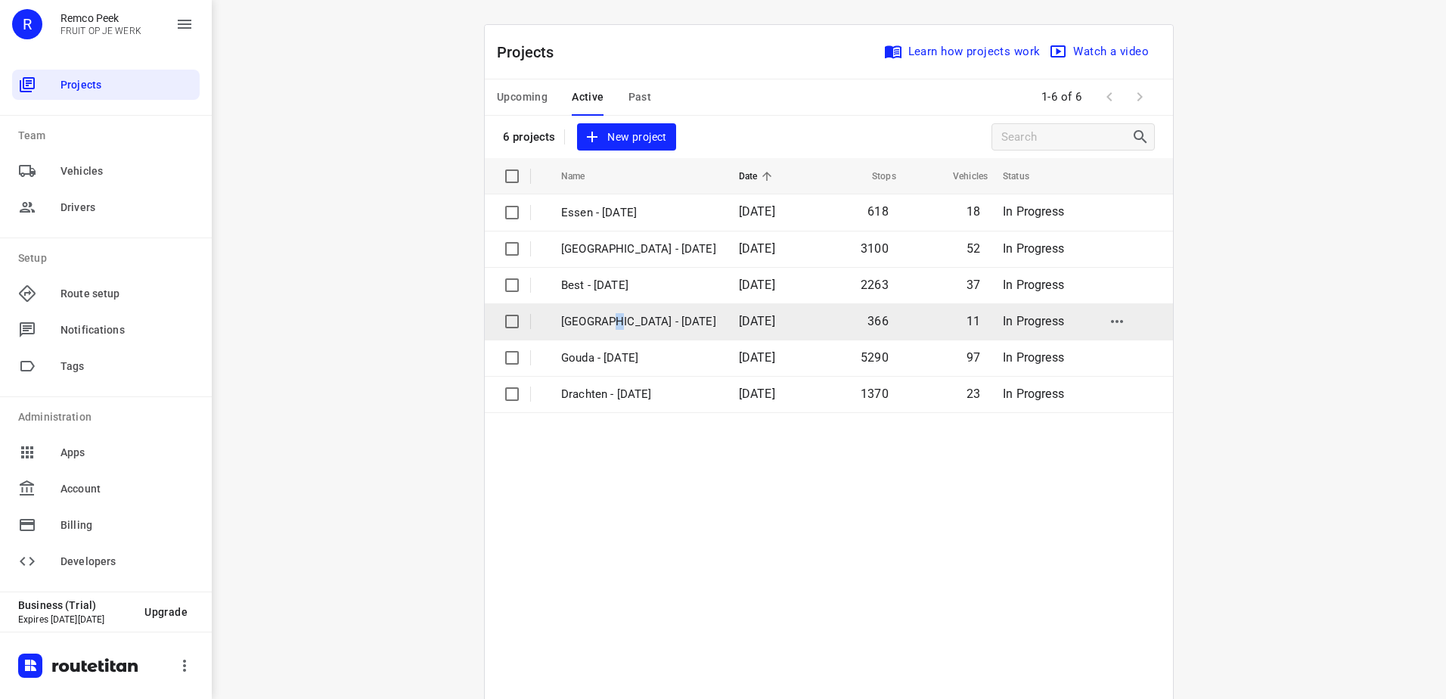
click at [608, 331] on td "[GEOGRAPHIC_DATA] - [DATE]" at bounding box center [636, 321] width 181 height 36
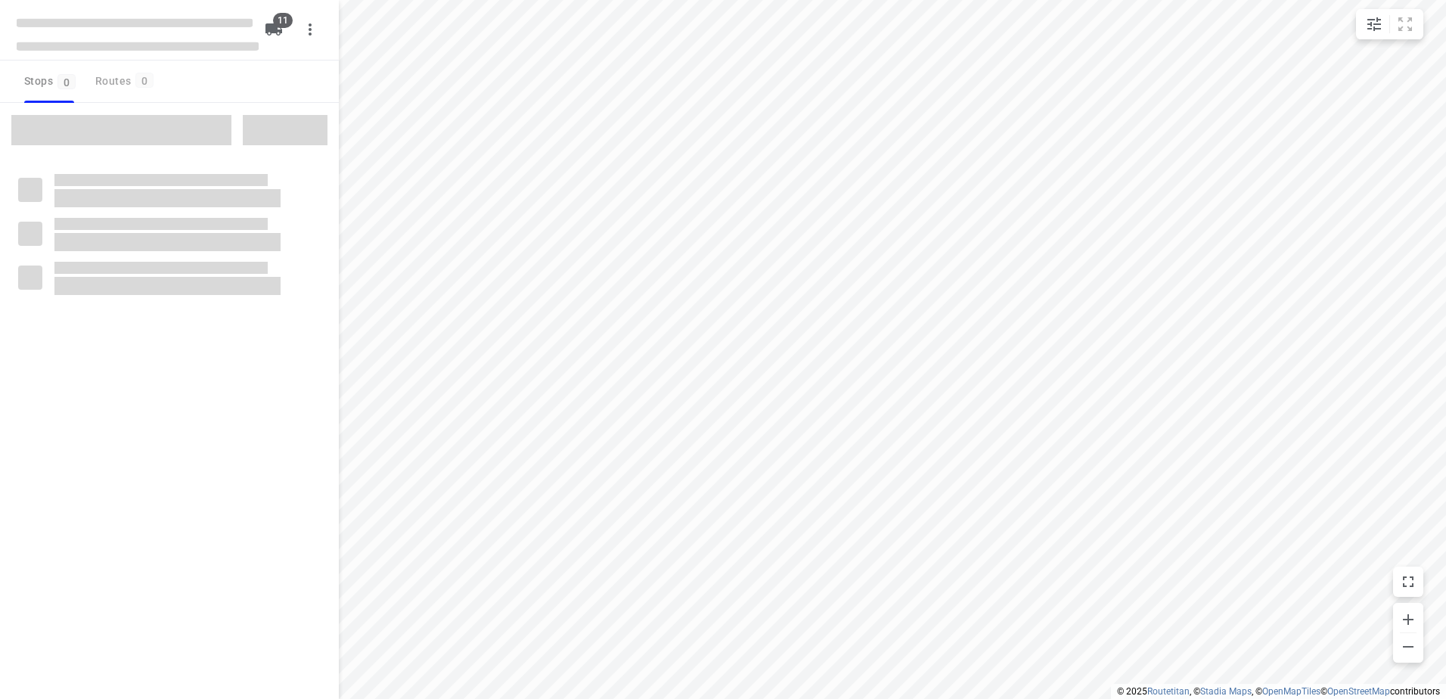
checkbox input "true"
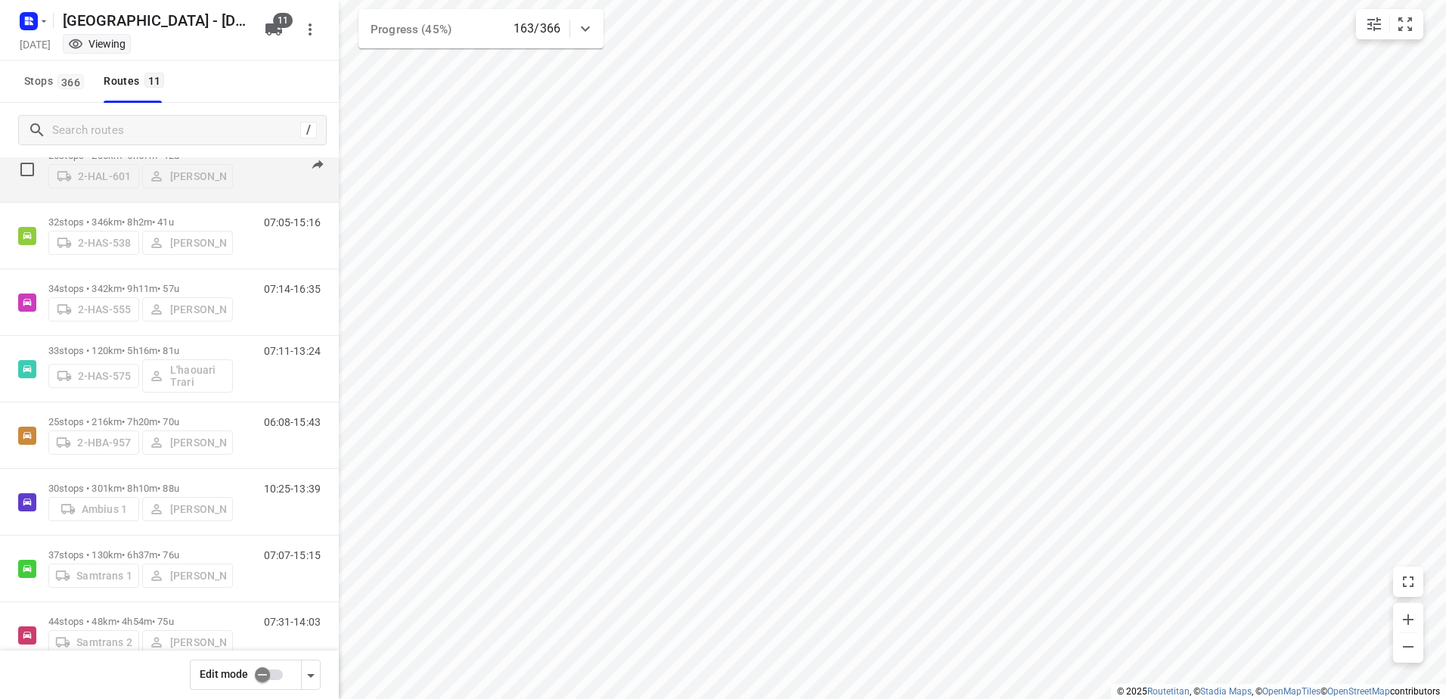
scroll to position [288, 0]
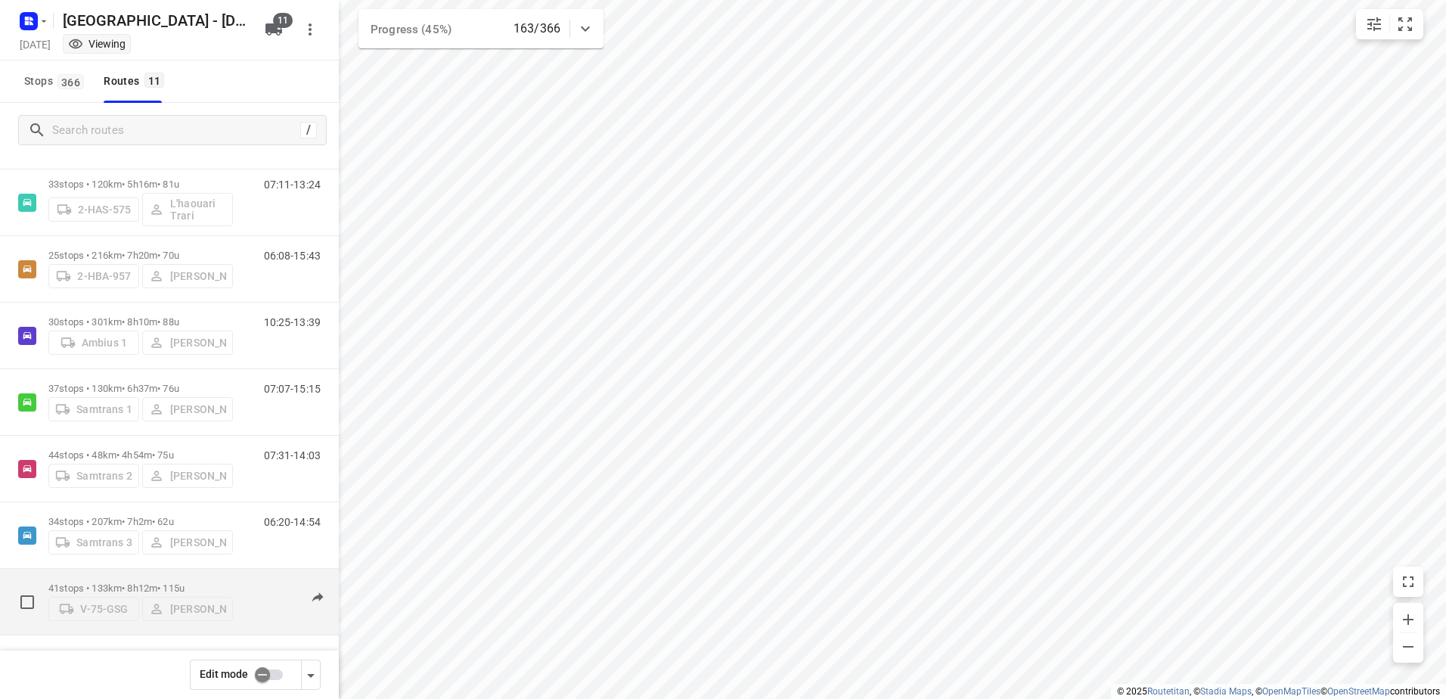
click at [119, 575] on div "41 stops • 133km • 8h12m • 115u V-75-GSG Bart Denbeir" at bounding box center [140, 602] width 184 height 54
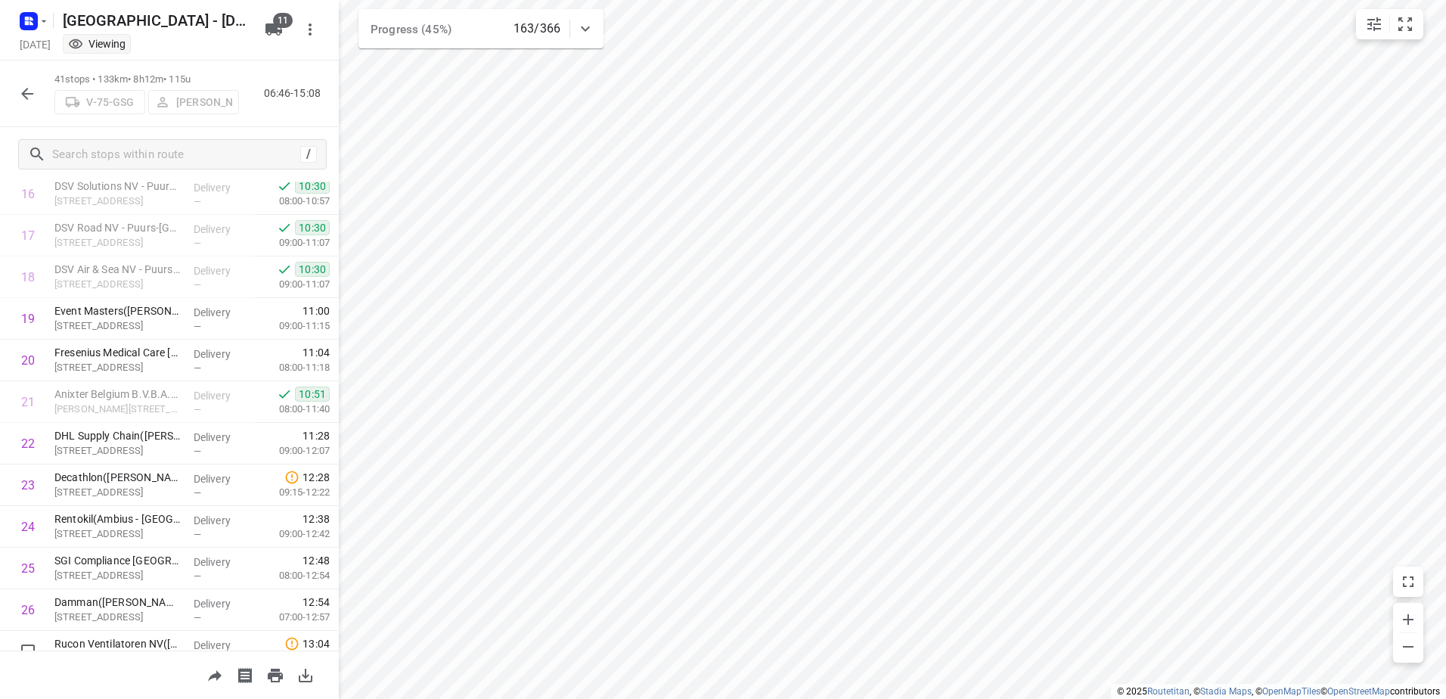
scroll to position [378, 0]
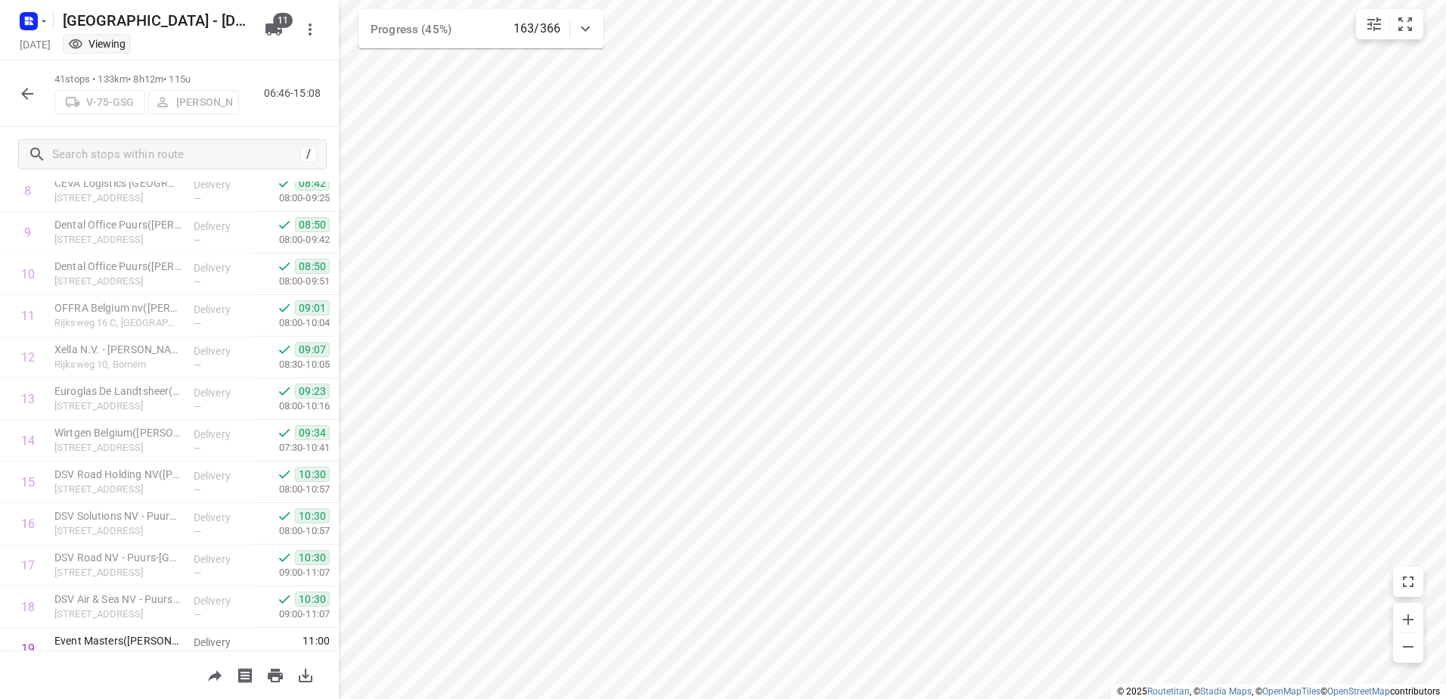
click at [23, 103] on button "button" at bounding box center [27, 94] width 30 height 30
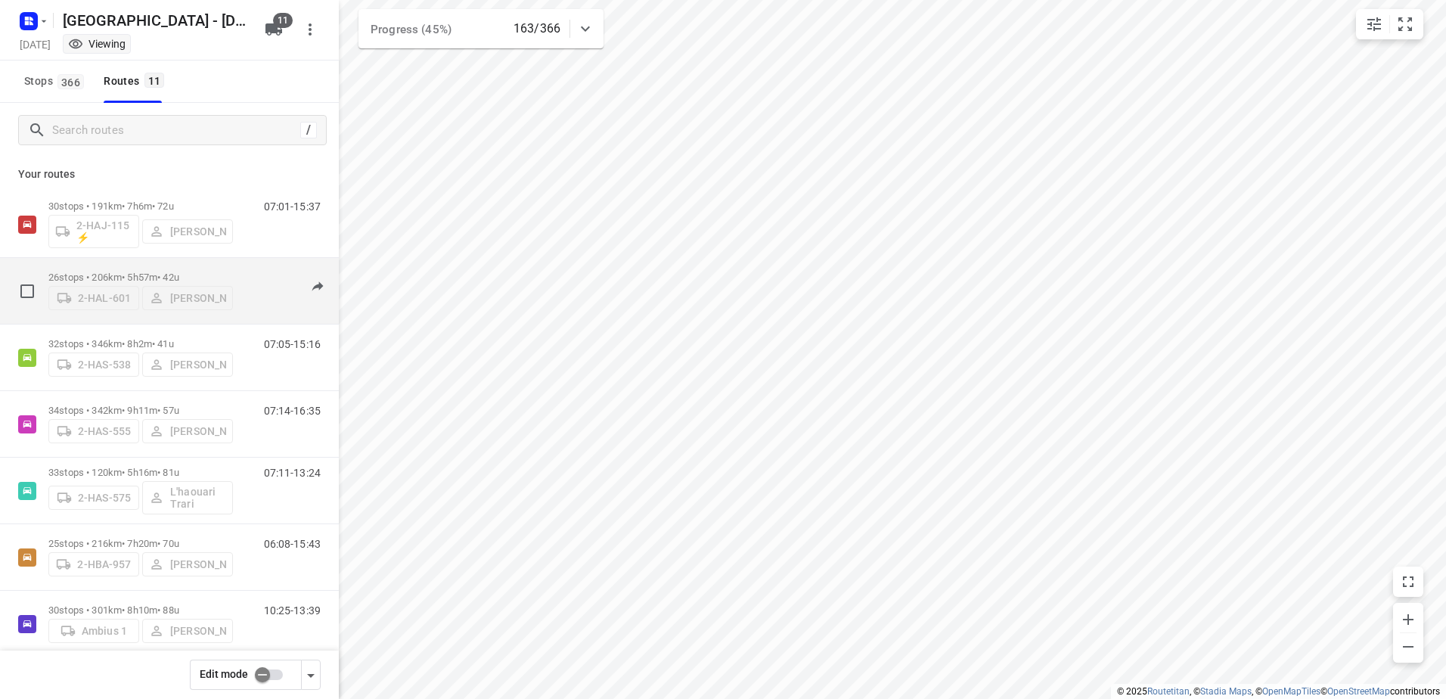
click at [129, 271] on p "26 stops • 206km • 5h57m • 42u" at bounding box center [140, 276] width 184 height 11
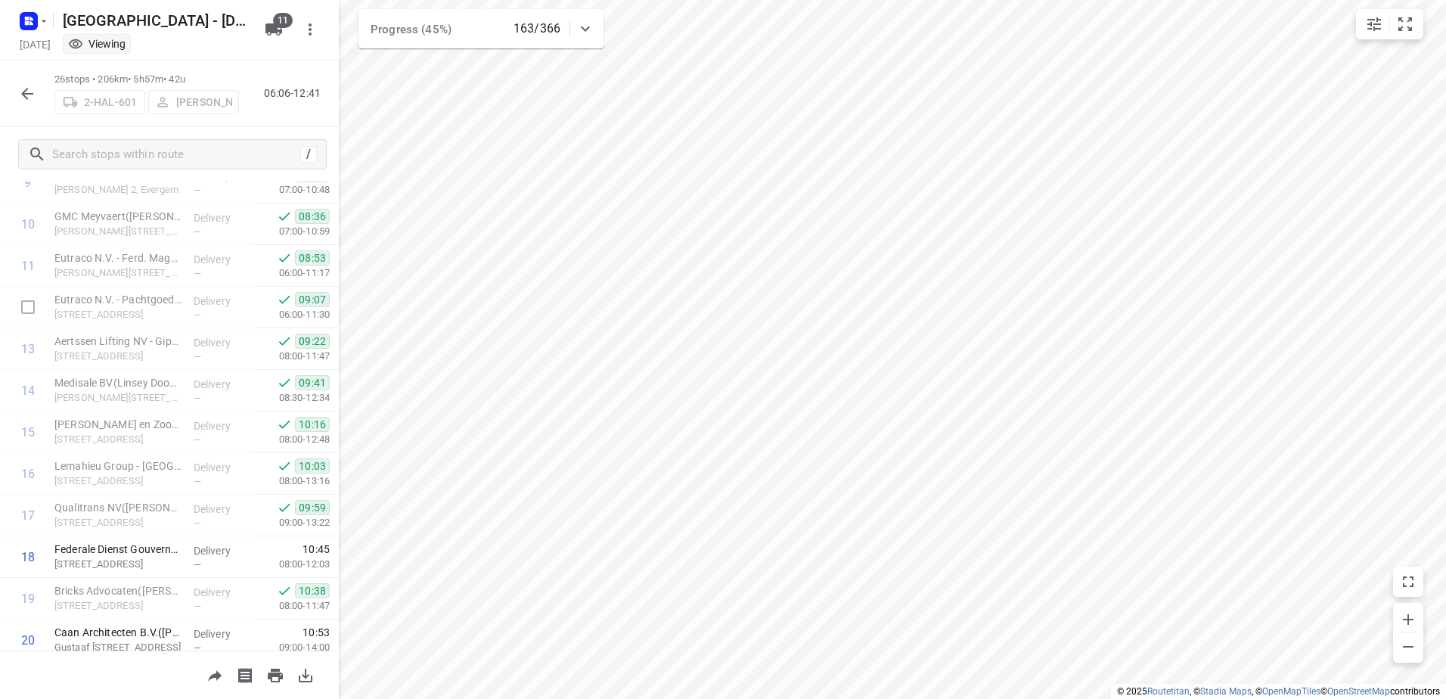
scroll to position [427, 0]
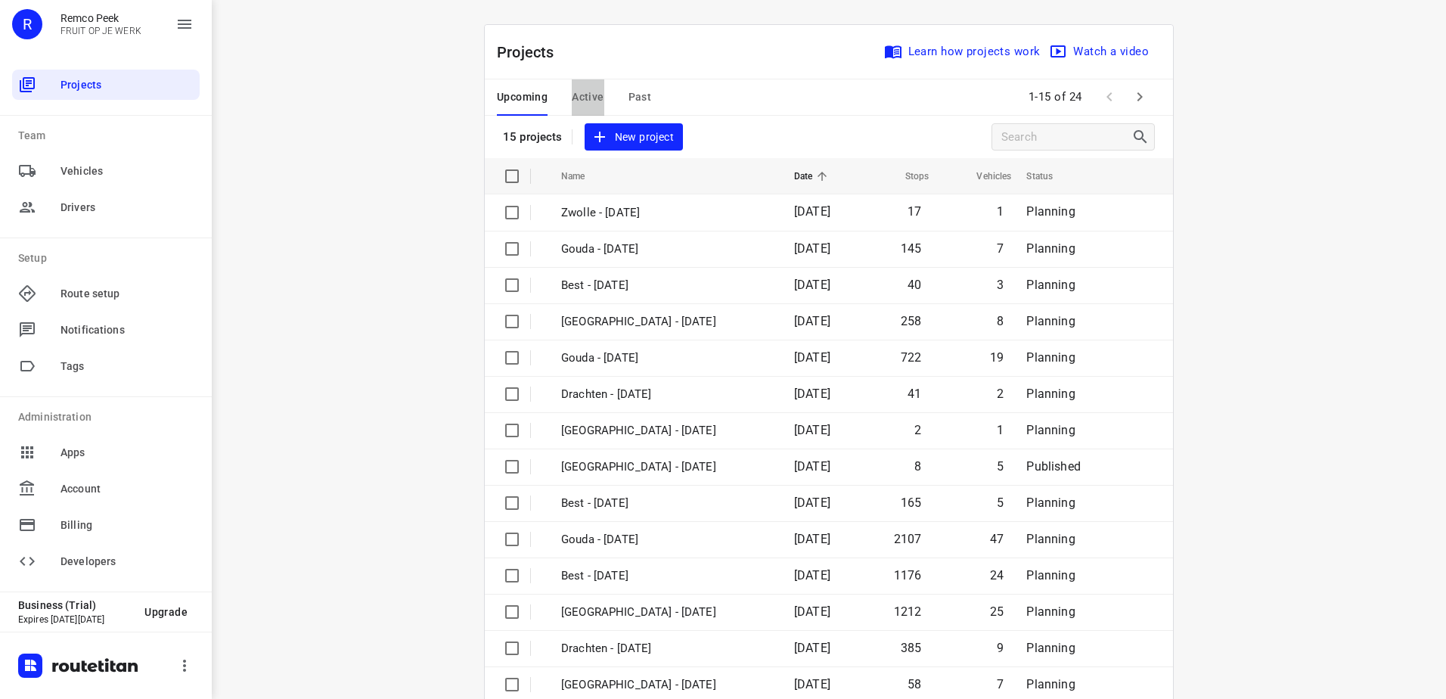
click at [582, 104] on span "Active" at bounding box center [588, 97] width 32 height 19
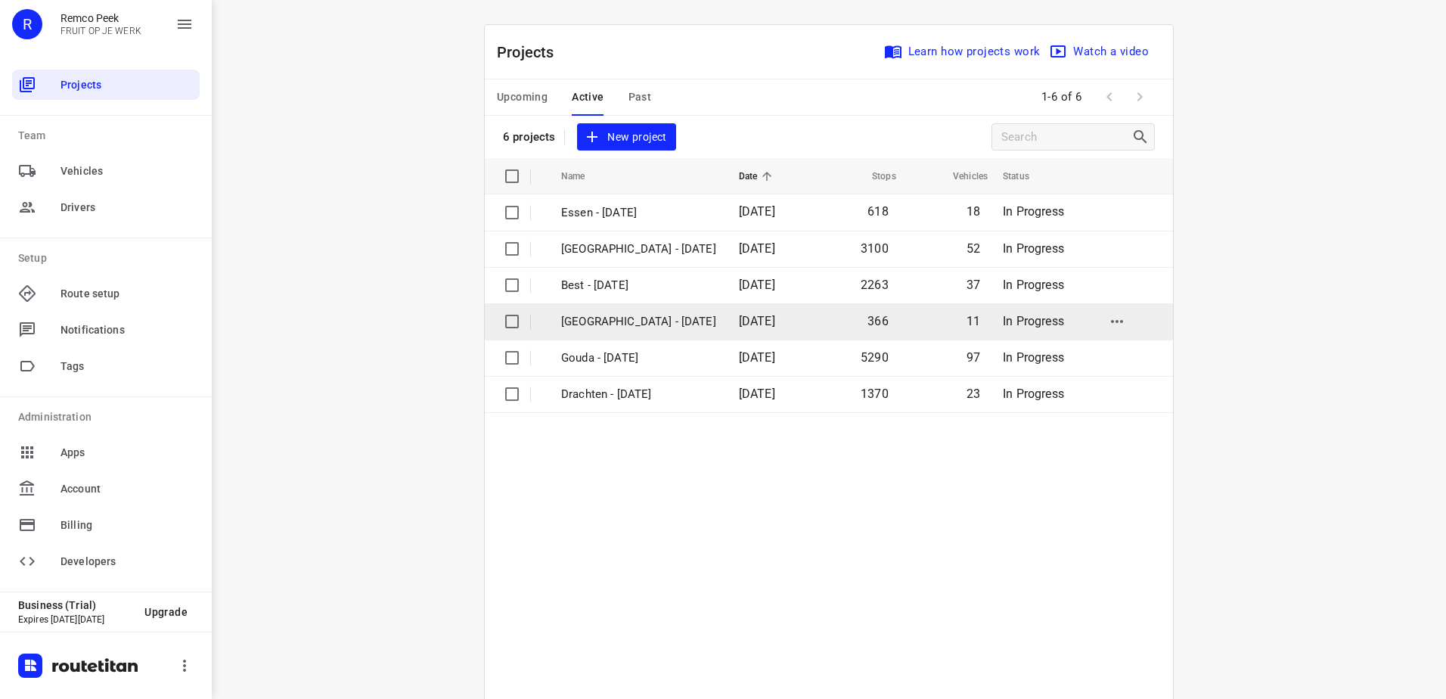
click at [606, 310] on td "[GEOGRAPHIC_DATA] - [DATE]" at bounding box center [636, 321] width 181 height 36
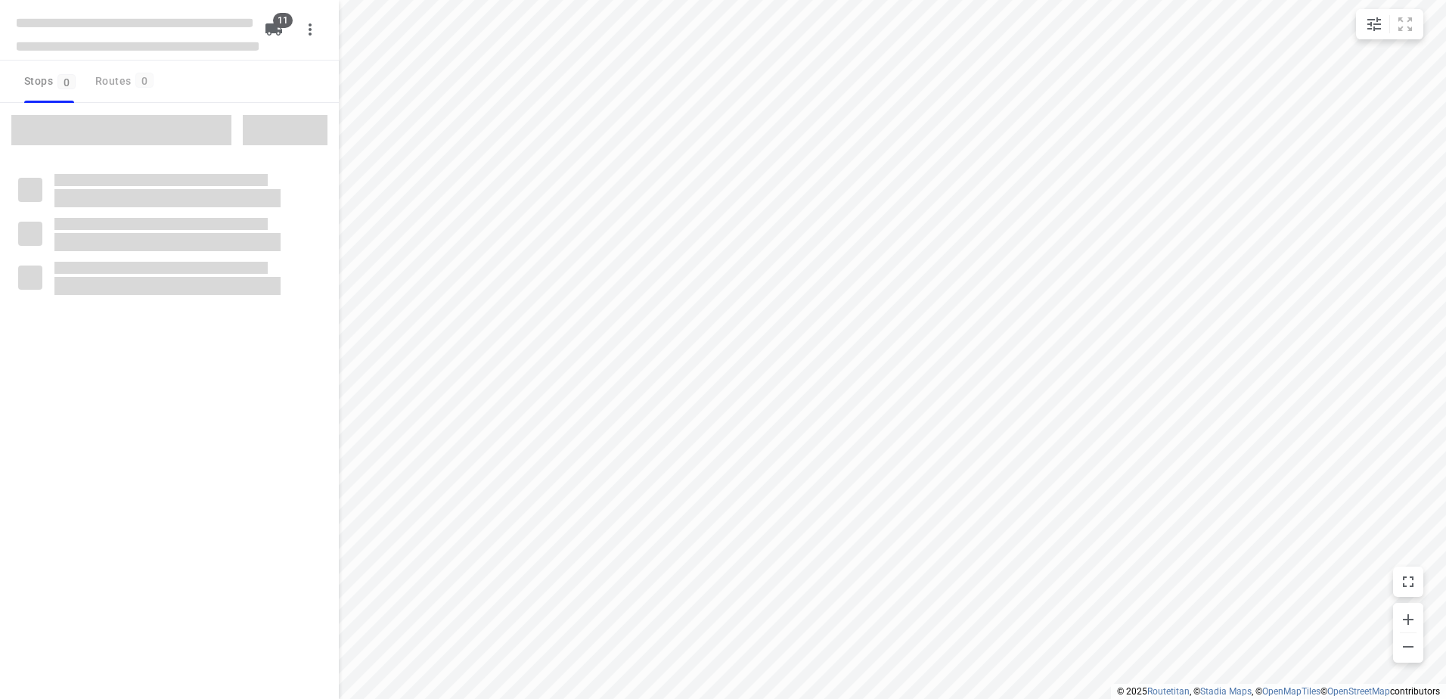
checkbox input "true"
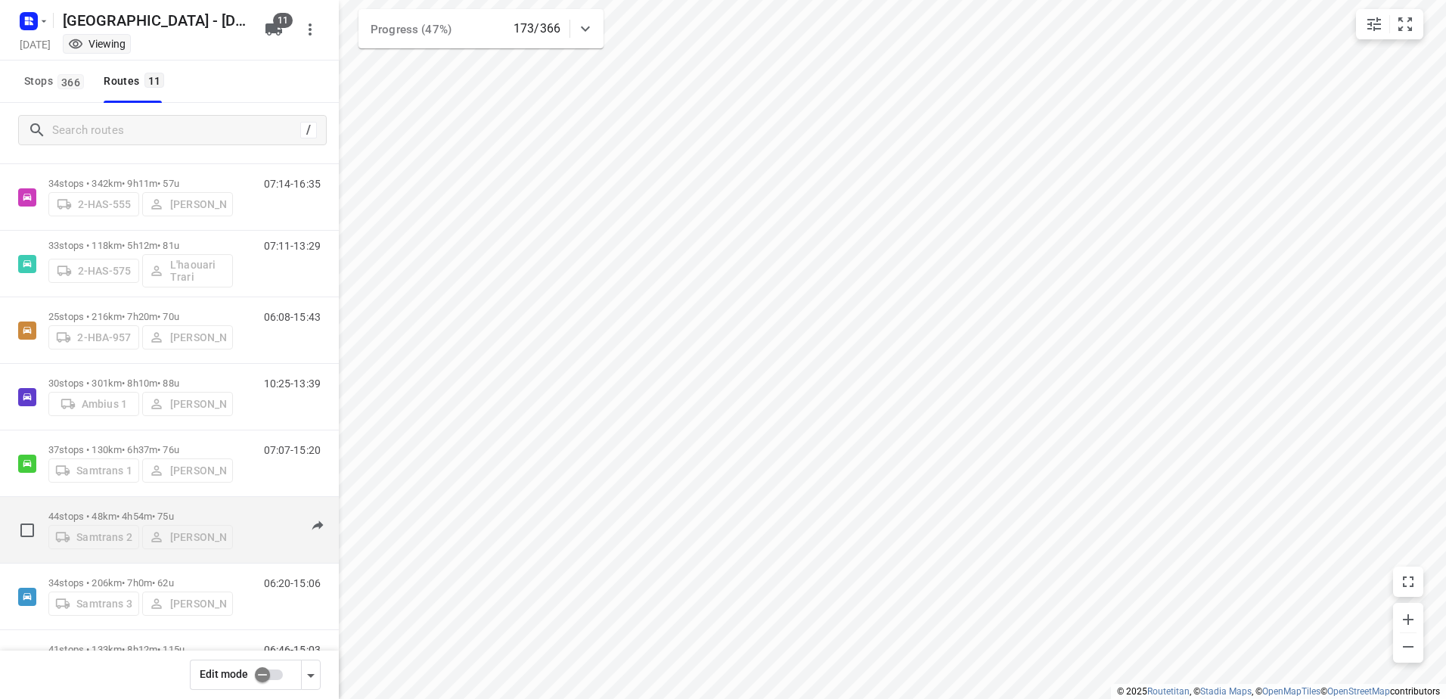
scroll to position [288, 0]
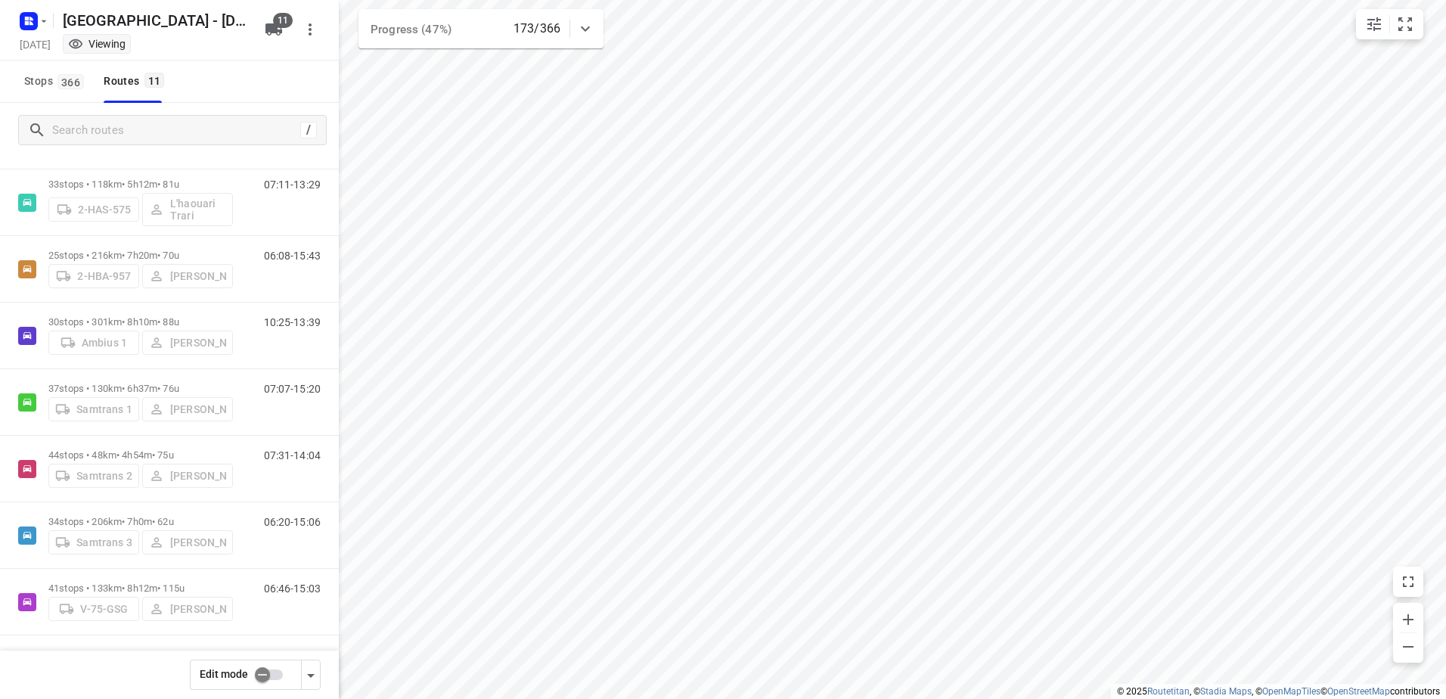
click at [262, 677] on input "checkbox" at bounding box center [262, 674] width 86 height 29
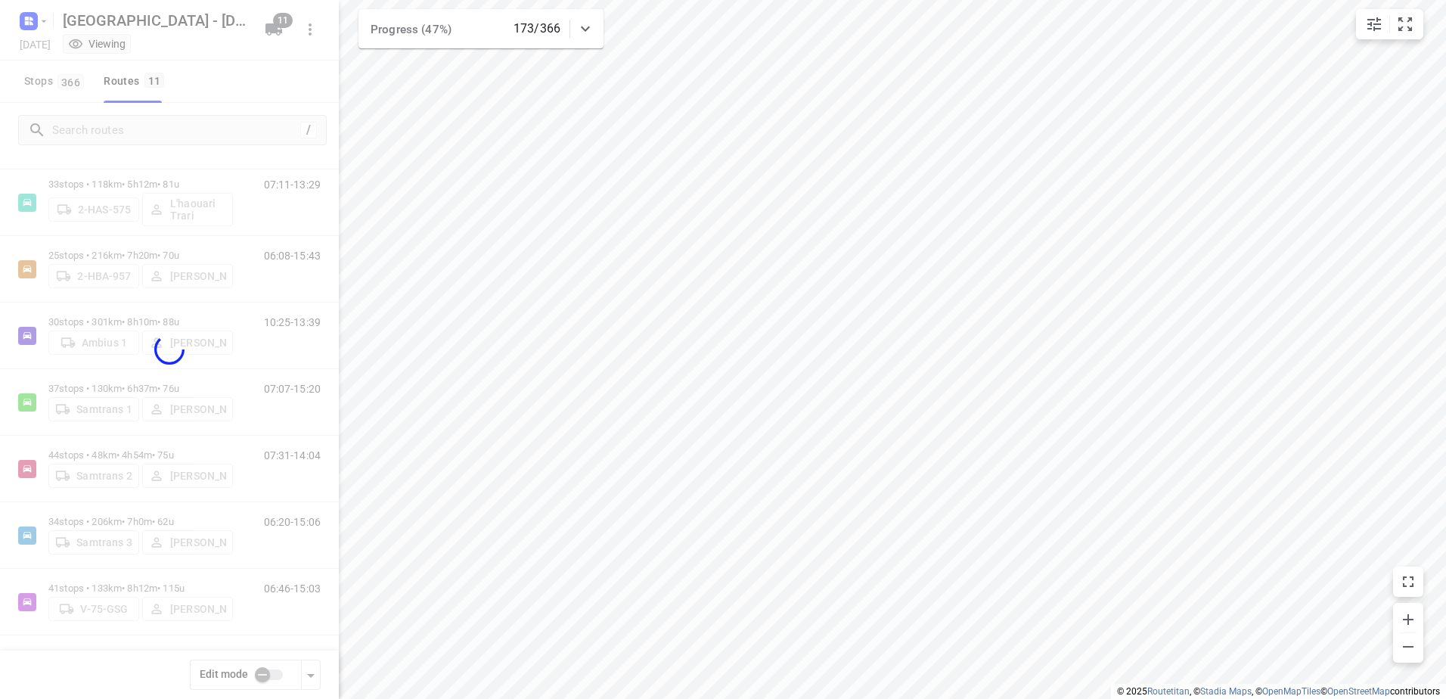
checkbox input "true"
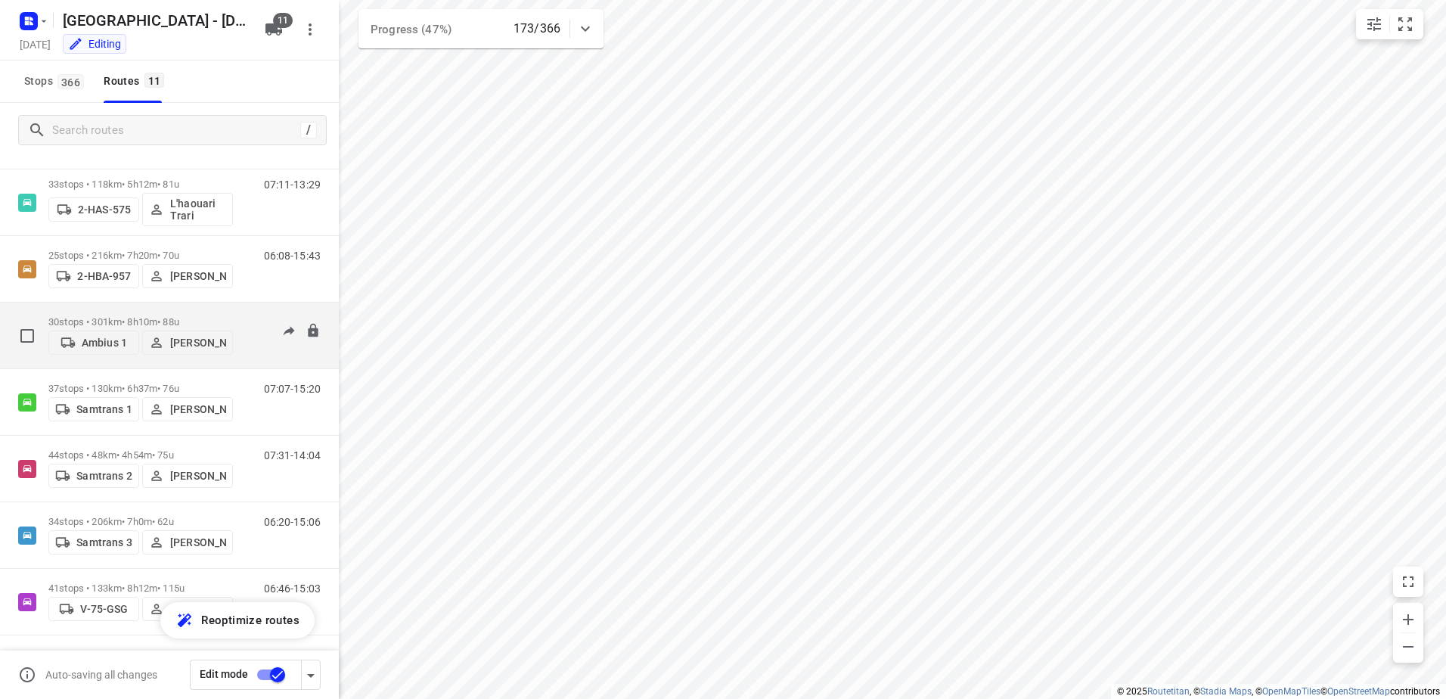
click at [74, 321] on p "30 stops • 301km • 8h10m • 88u" at bounding box center [140, 321] width 184 height 11
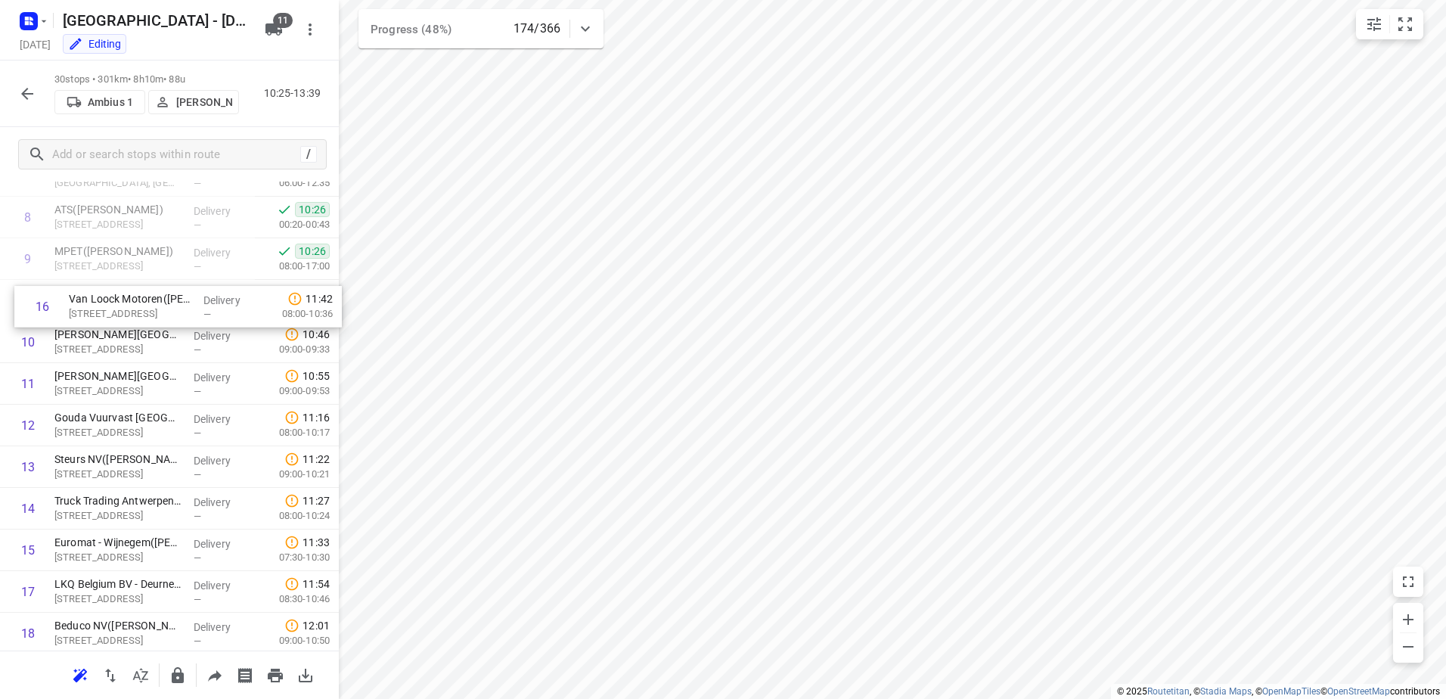
scroll to position [350, 0]
drag, startPoint x: 144, startPoint y: 540, endPoint x: 150, endPoint y: 312, distance: 227.7
click at [150, 312] on div "1 Shipit Terminal([PERSON_NAME]) [STREET_ADDRESS] Delivery — 10:25 08:00-11:13 …" at bounding box center [169, 531] width 339 height 1248
drag, startPoint x: 115, startPoint y: 421, endPoint x: 122, endPoint y: 343, distance: 78.9
click at [122, 343] on div "1 Shipit Terminal([PERSON_NAME]) [STREET_ADDRESS] Delivery — 10:25 08:00-11:13 …" at bounding box center [169, 531] width 339 height 1248
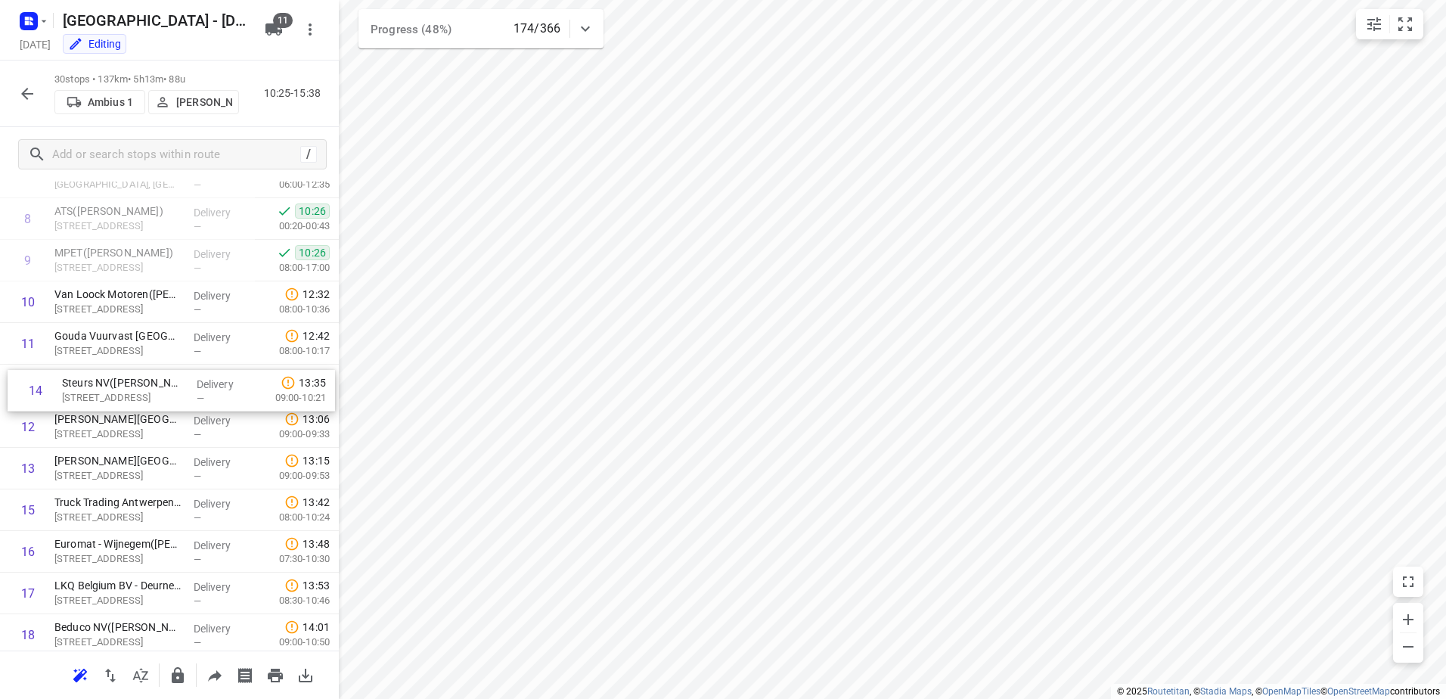
drag, startPoint x: 110, startPoint y: 478, endPoint x: 117, endPoint y: 396, distance: 82.0
click at [117, 396] on div "1 Shipit Terminal([PERSON_NAME]) [STREET_ADDRESS] Delivery — 10:25 08:00-11:13 …" at bounding box center [169, 531] width 339 height 1248
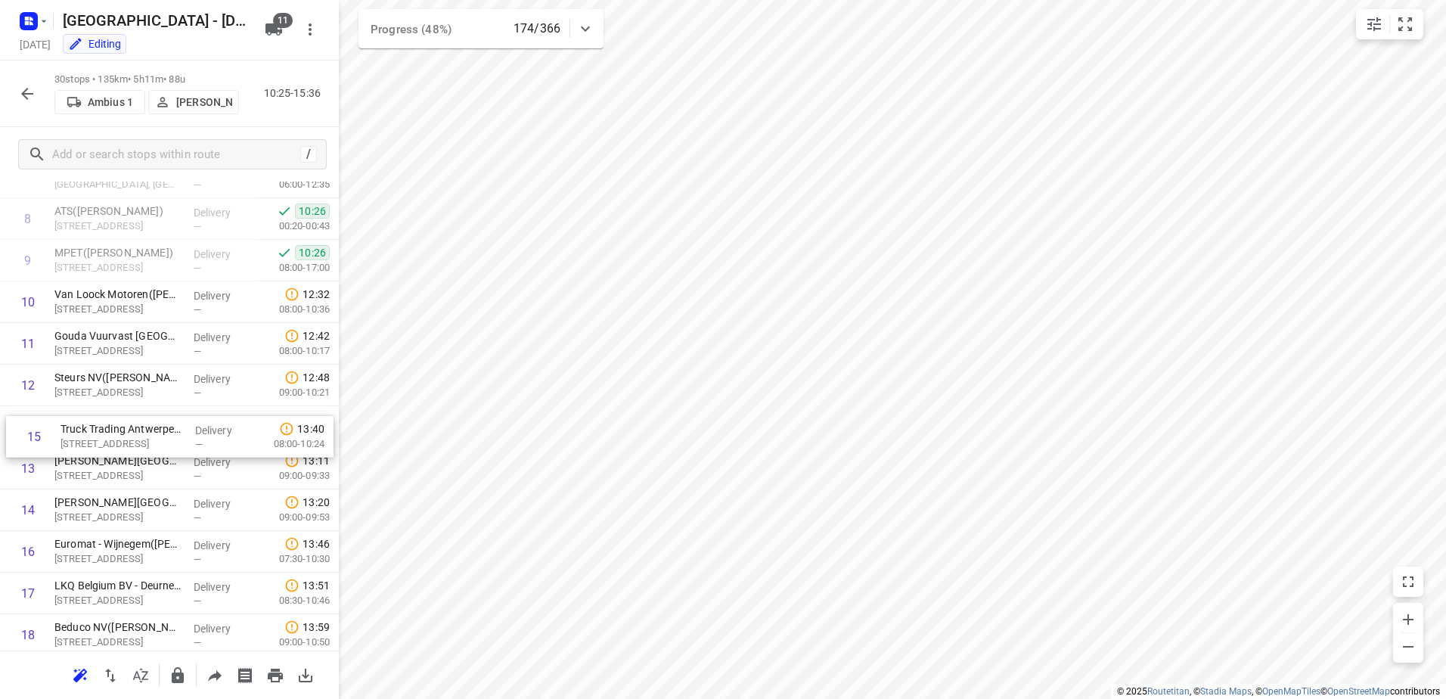
drag, startPoint x: 114, startPoint y: 504, endPoint x: 120, endPoint y: 413, distance: 90.9
click at [120, 413] on div "1 Shipit Terminal([PERSON_NAME]) [STREET_ADDRESS] Delivery — 10:25 08:00-11:13 …" at bounding box center [169, 531] width 339 height 1248
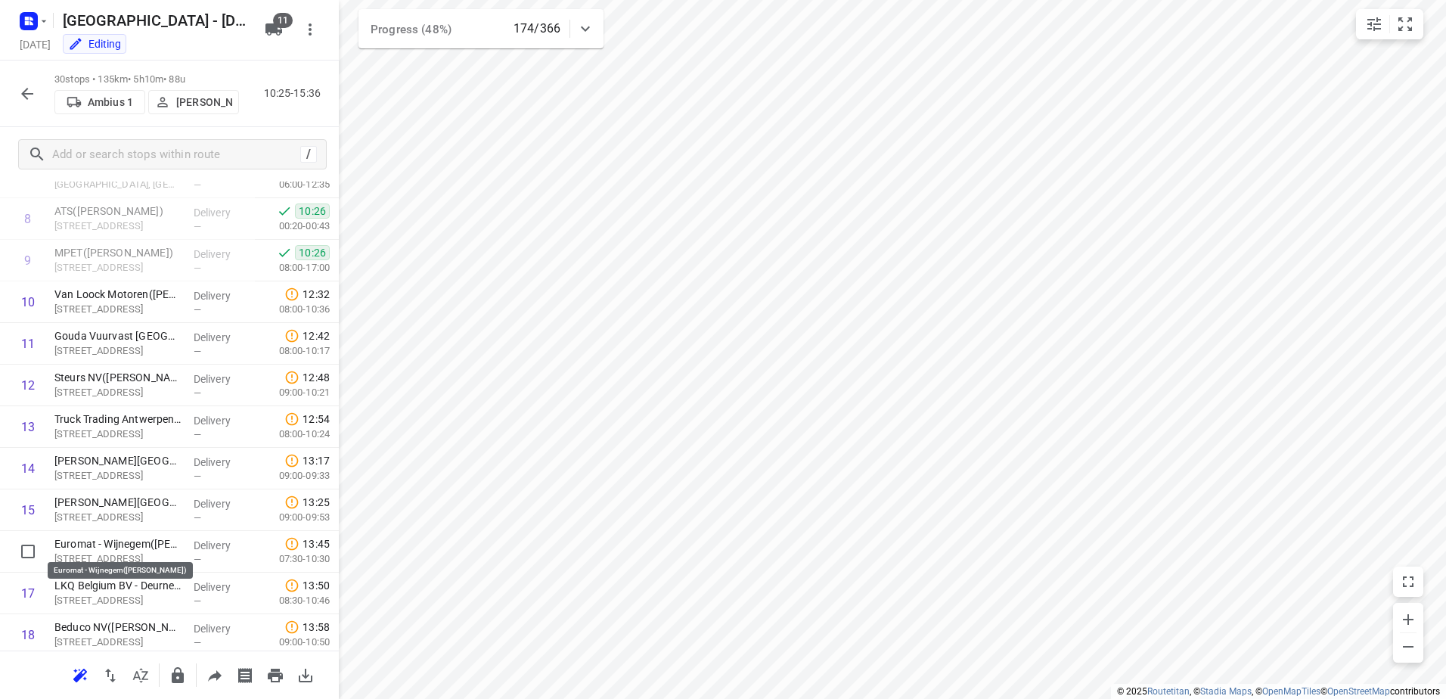
scroll to position [353, 0]
drag, startPoint x: 112, startPoint y: 545, endPoint x: 119, endPoint y: 455, distance: 90.3
click at [119, 455] on div "1 Shipit Terminal([PERSON_NAME]) [STREET_ADDRESS] Delivery — 10:25 08:00-11:13 …" at bounding box center [169, 528] width 339 height 1248
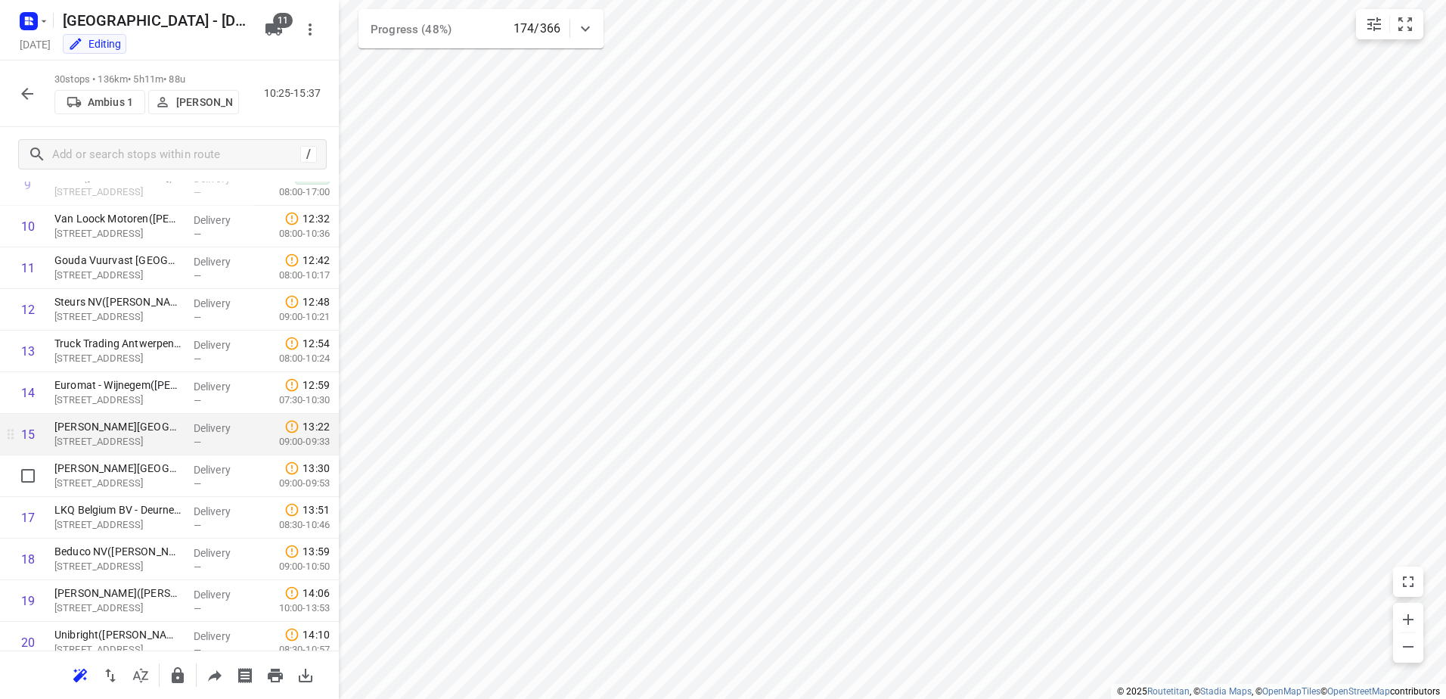
scroll to position [504, 0]
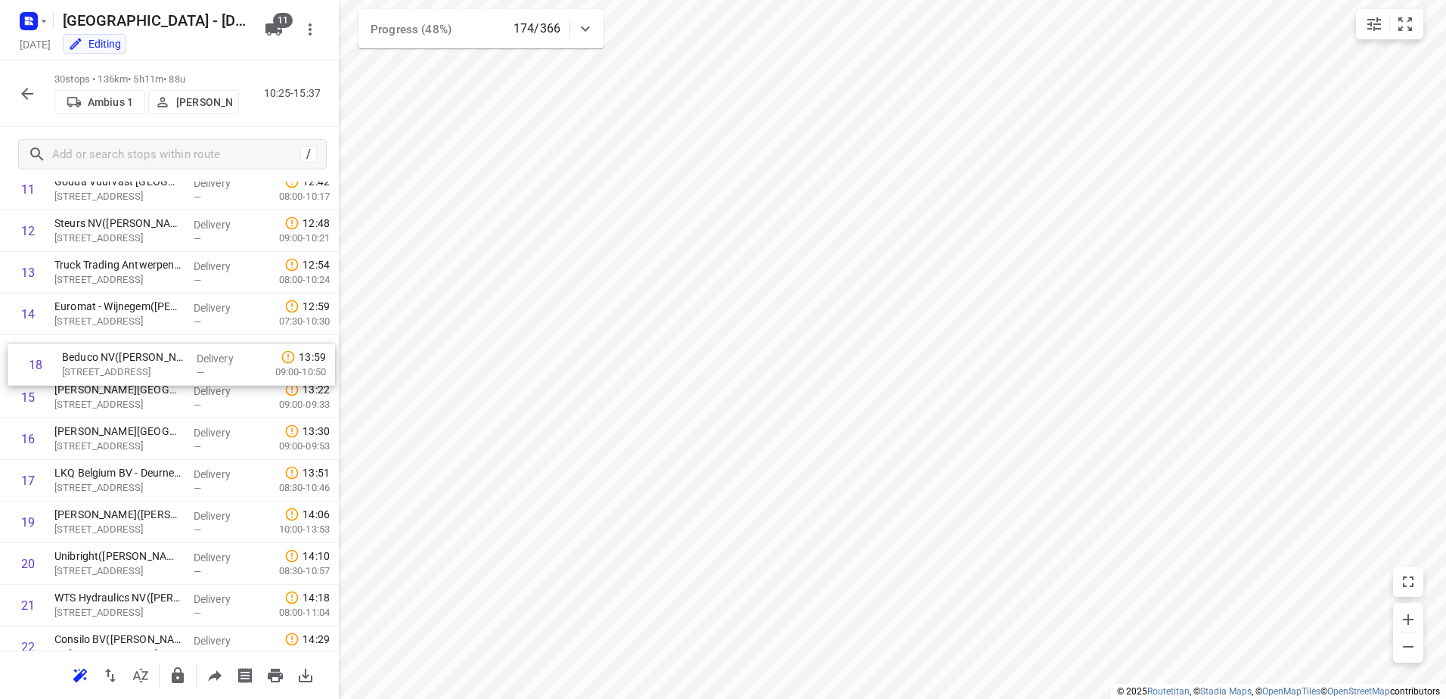
drag, startPoint x: 119, startPoint y: 486, endPoint x: 126, endPoint y: 365, distance: 121.2
click at [126, 365] on div "1 Shipit Terminal(Kim Vermeulen) Sint-Antoniusweg 1612, Beveren Delivery — 10:2…" at bounding box center [169, 377] width 339 height 1248
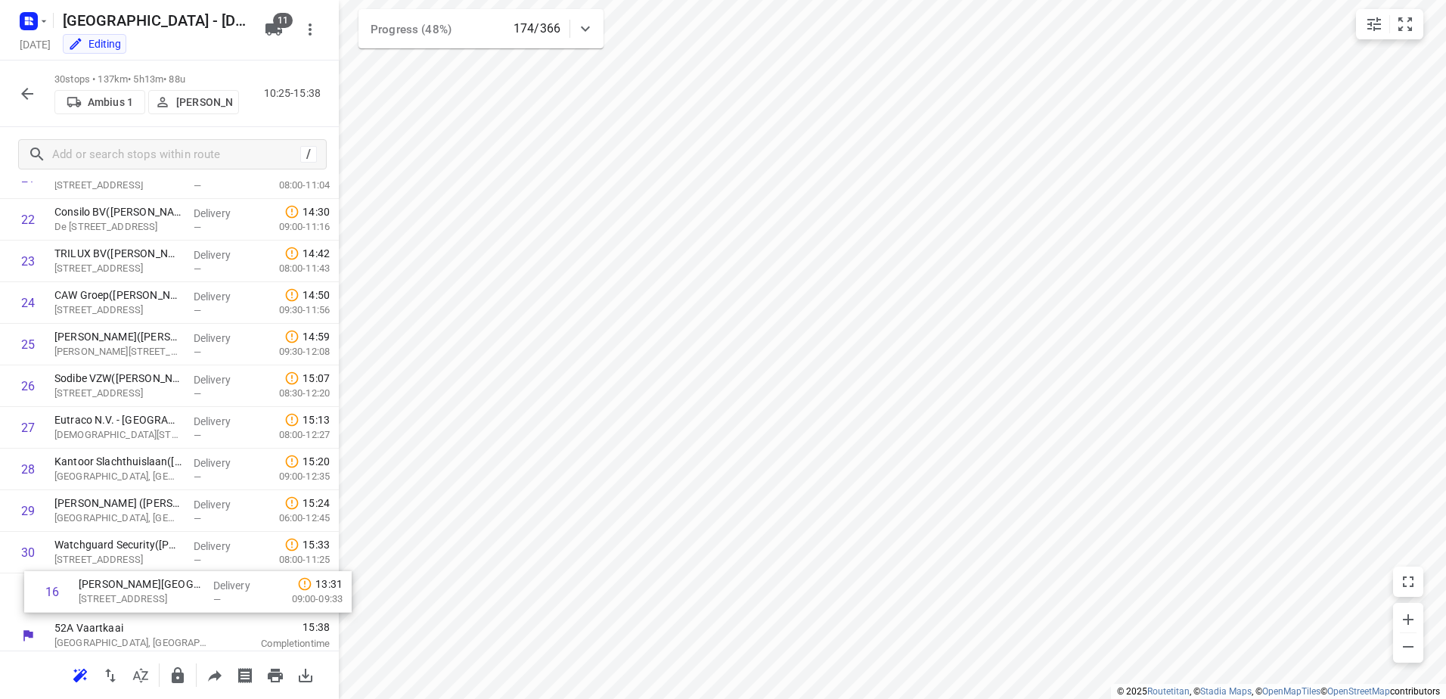
scroll to position [896, 0]
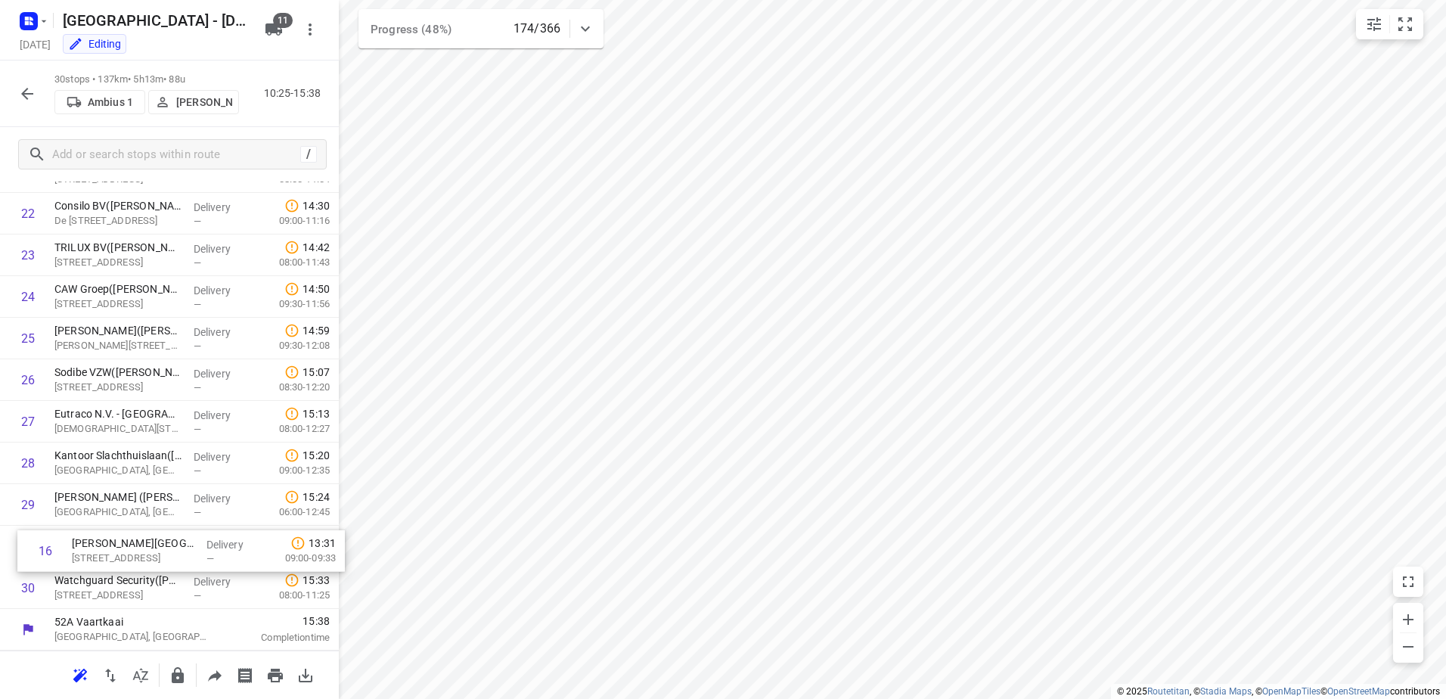
drag, startPoint x: 91, startPoint y: 400, endPoint x: 109, endPoint y: 557, distance: 158.3
drag, startPoint x: 136, startPoint y: 384, endPoint x: 147, endPoint y: 559, distance: 175.0
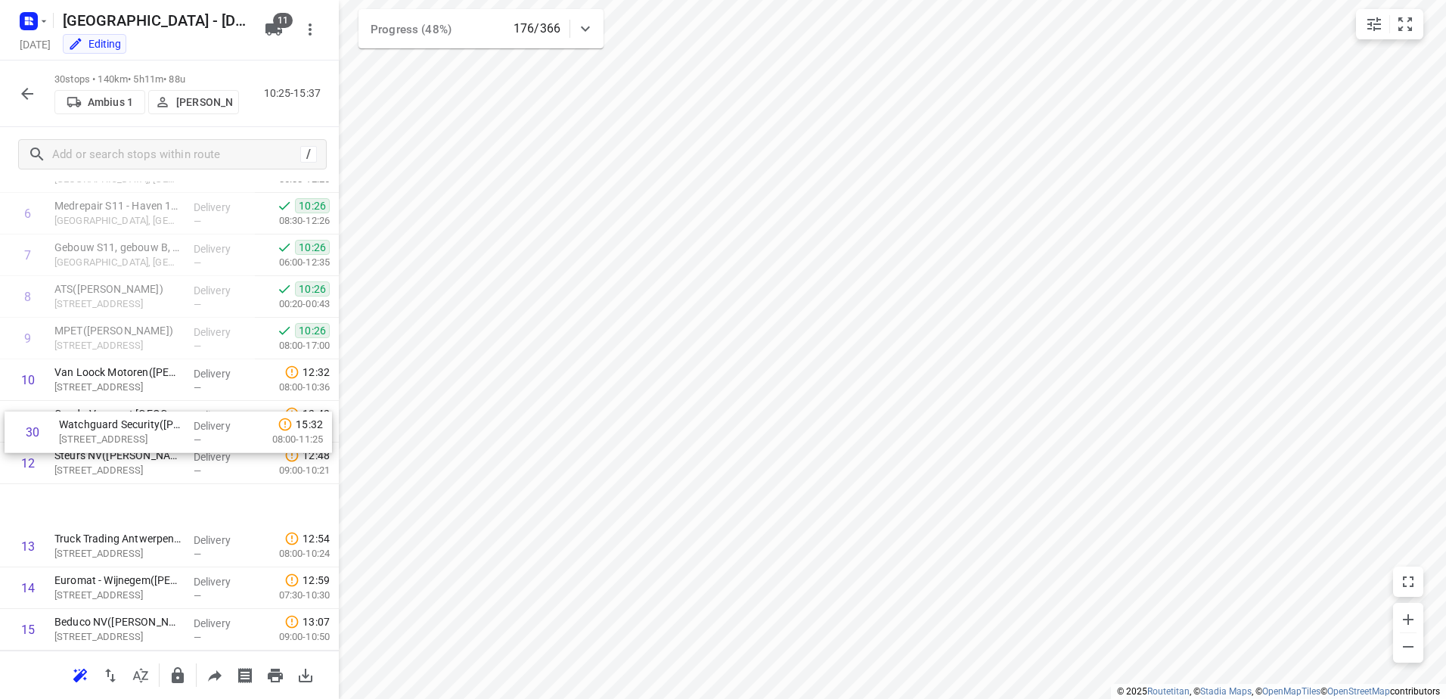
scroll to position [215, 0]
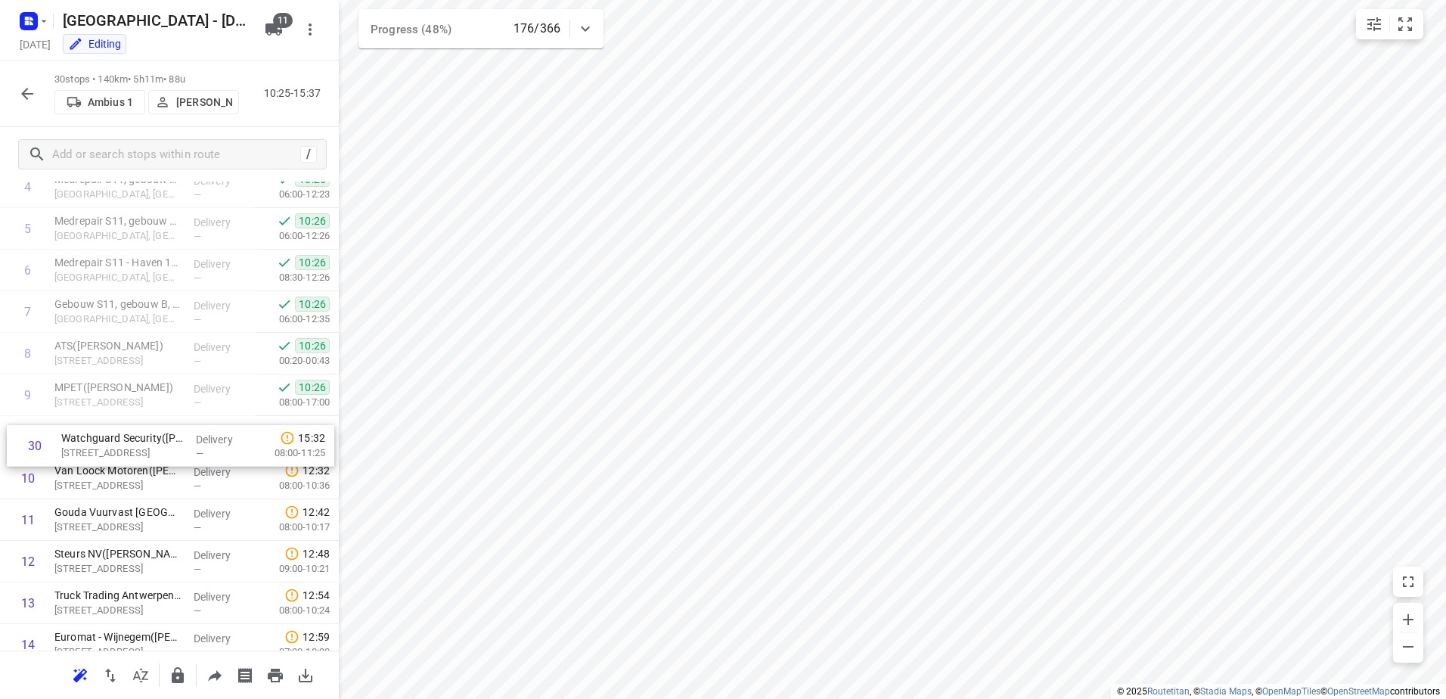
drag, startPoint x: 133, startPoint y: 594, endPoint x: 141, endPoint y: 448, distance: 146.1
click at [141, 448] on div "1 Shipit Terminal(Kim Vermeulen) Sint-Antoniusweg 1612, Beveren Delivery — 10:2…" at bounding box center [169, 666] width 339 height 1248
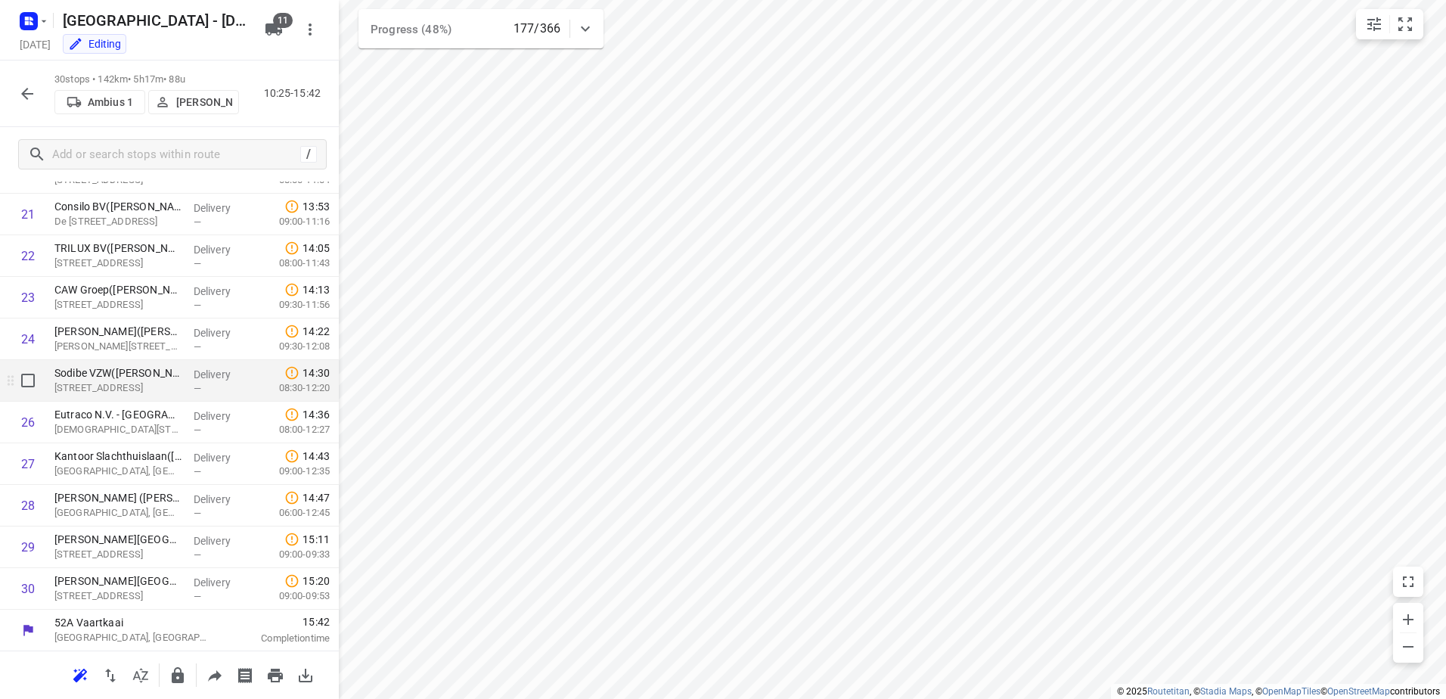
scroll to position [896, 0]
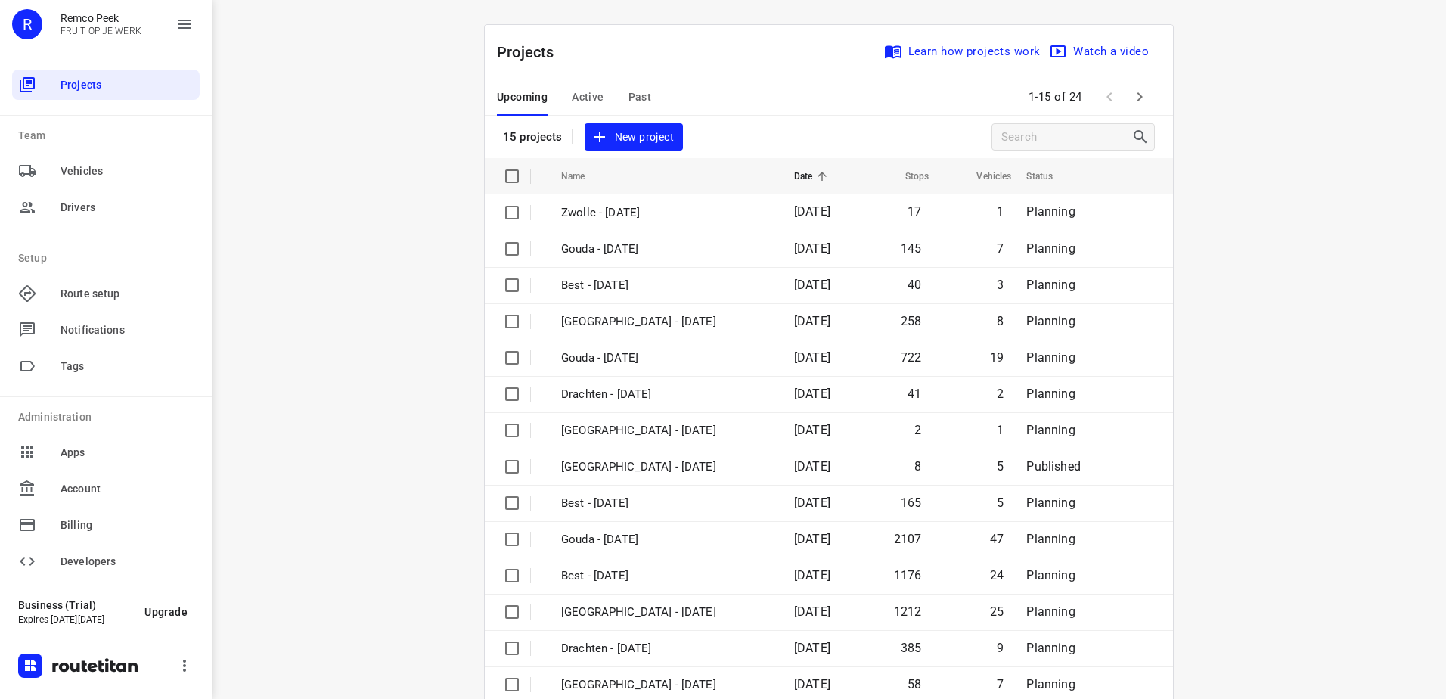
click at [592, 74] on div "Projects Learn how projects work Watch a video" at bounding box center [829, 52] width 688 height 54
click at [594, 105] on span "Active" at bounding box center [588, 97] width 32 height 19
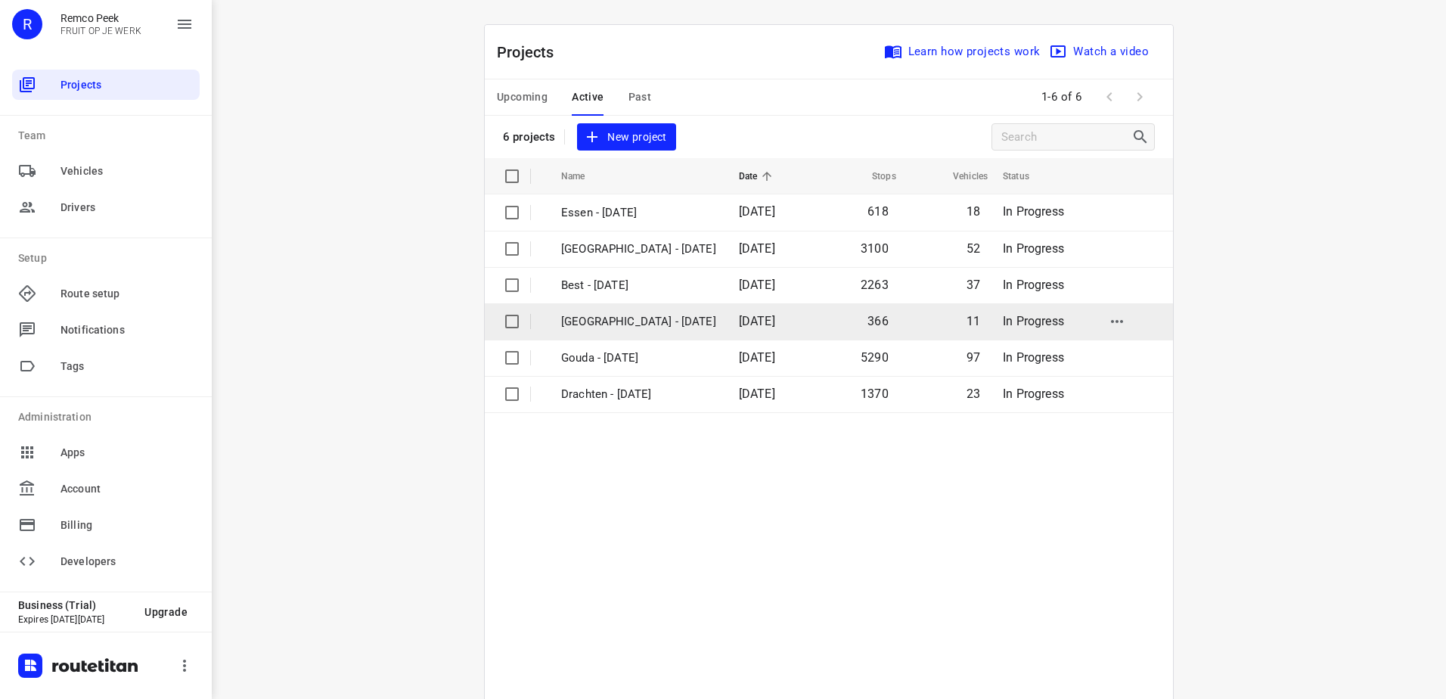
click at [606, 318] on p "[GEOGRAPHIC_DATA] - [DATE]" at bounding box center [638, 321] width 155 height 17
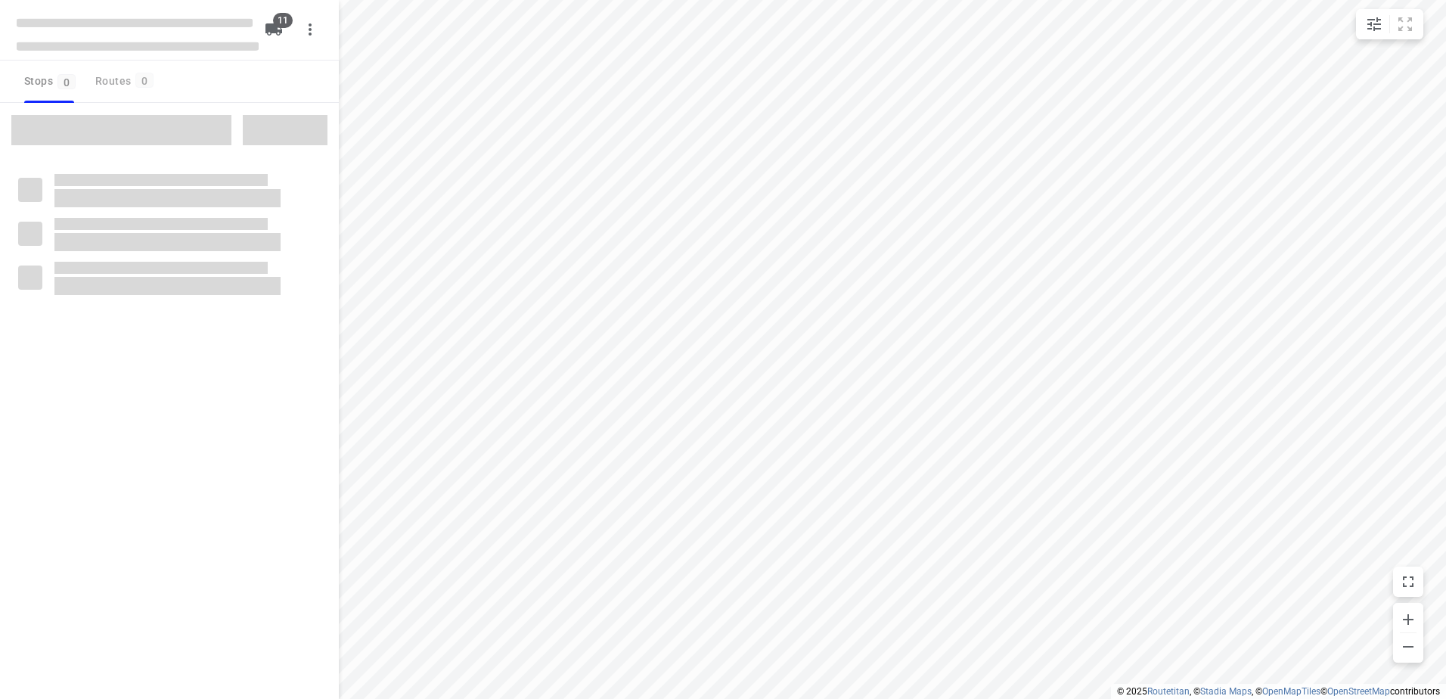
checkbox input "true"
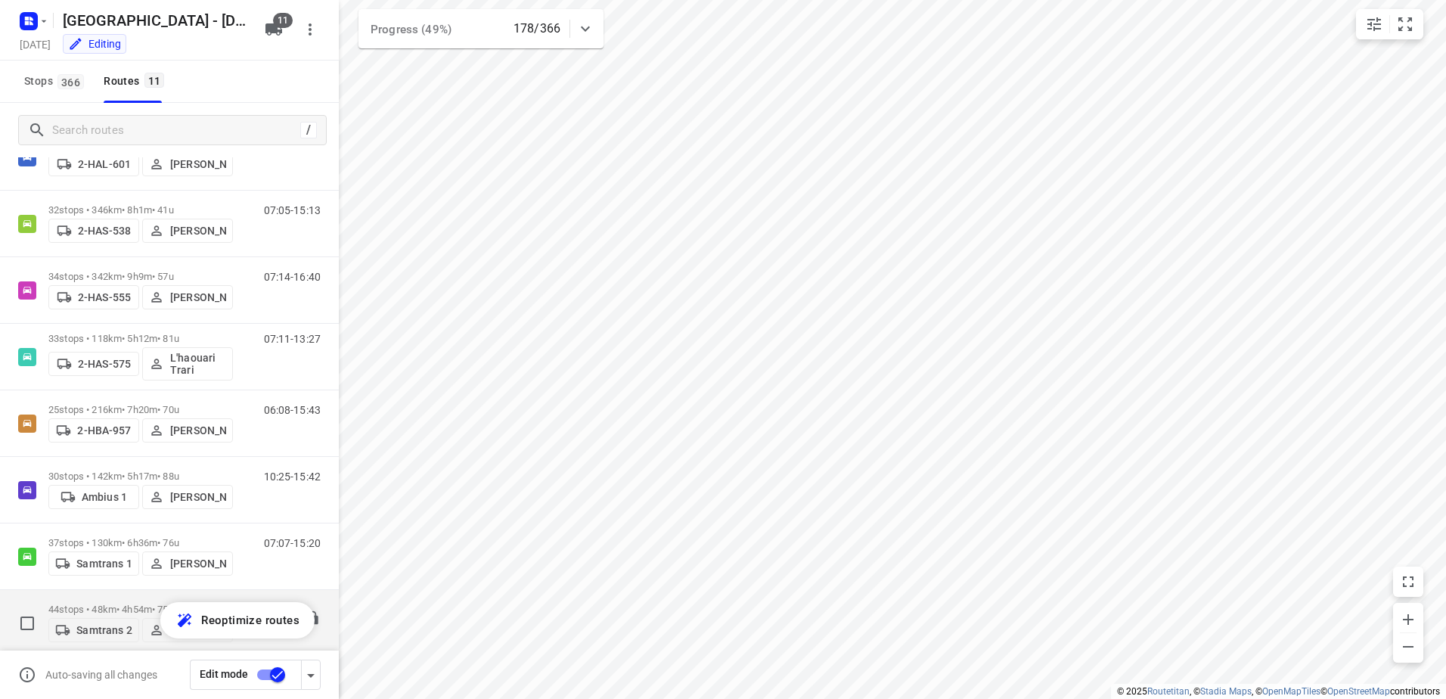
scroll to position [288, 0]
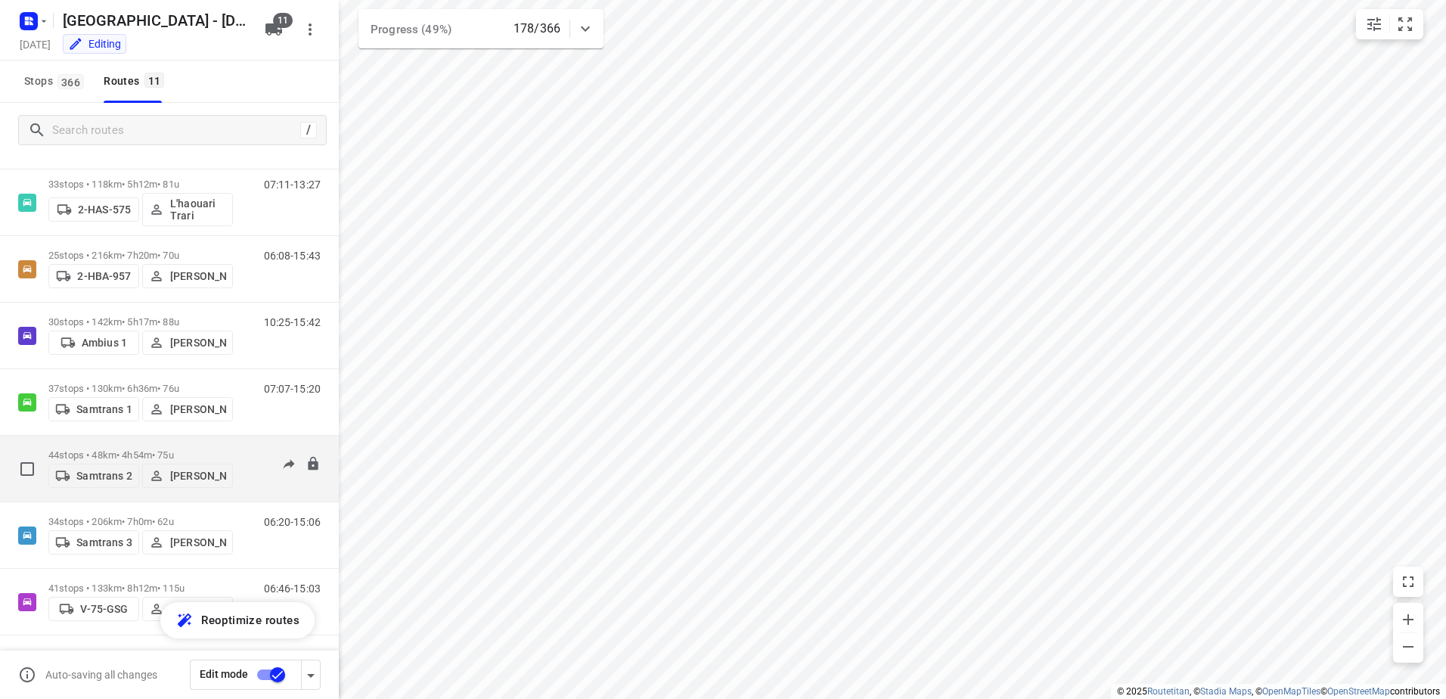
click at [70, 460] on div "Samtrans 2 [PERSON_NAME]" at bounding box center [140, 473] width 184 height 27
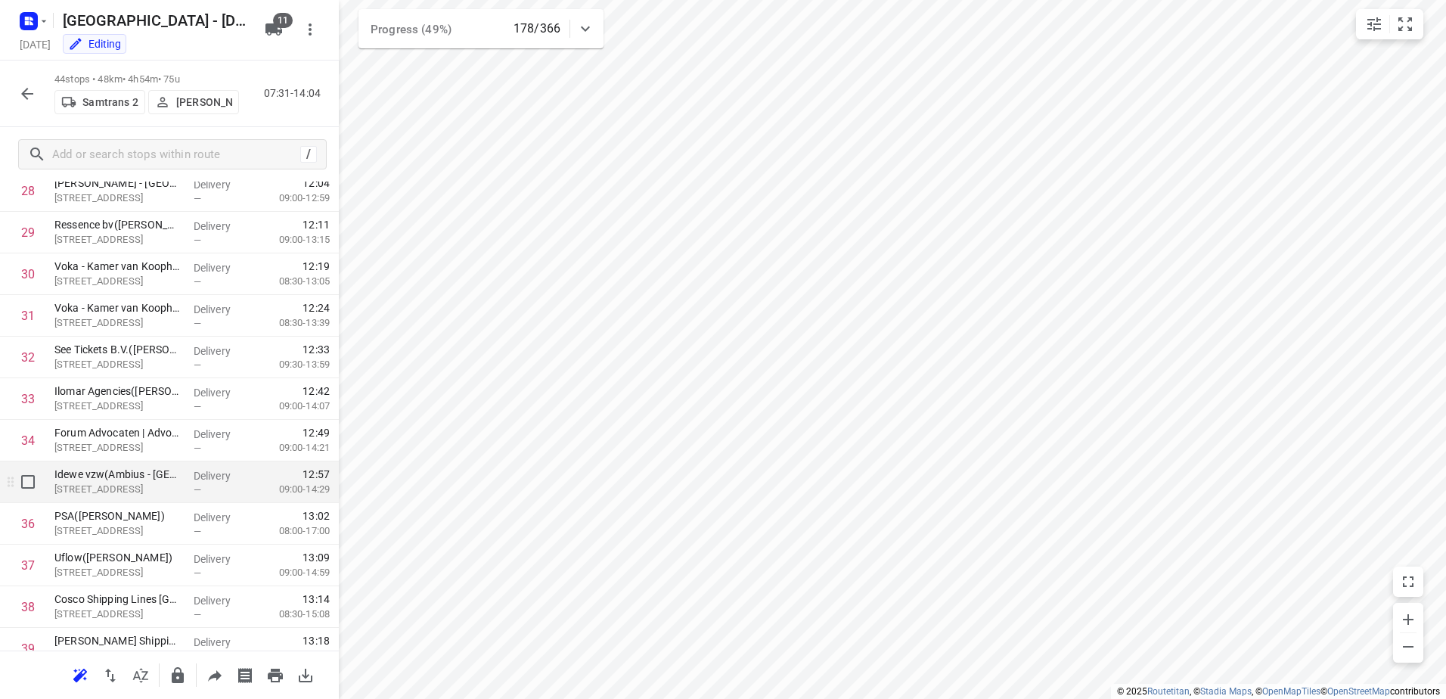
scroll to position [1478, 0]
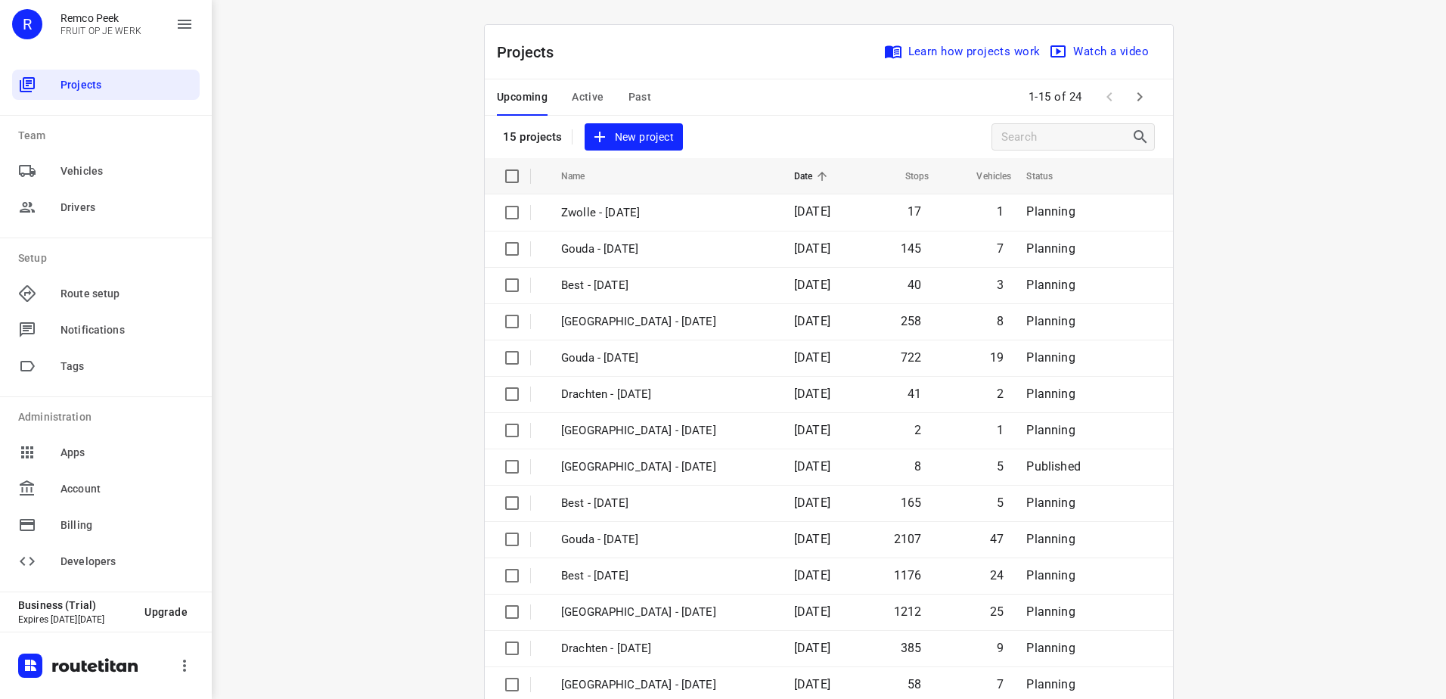
click at [572, 96] on span "Active" at bounding box center [588, 97] width 32 height 19
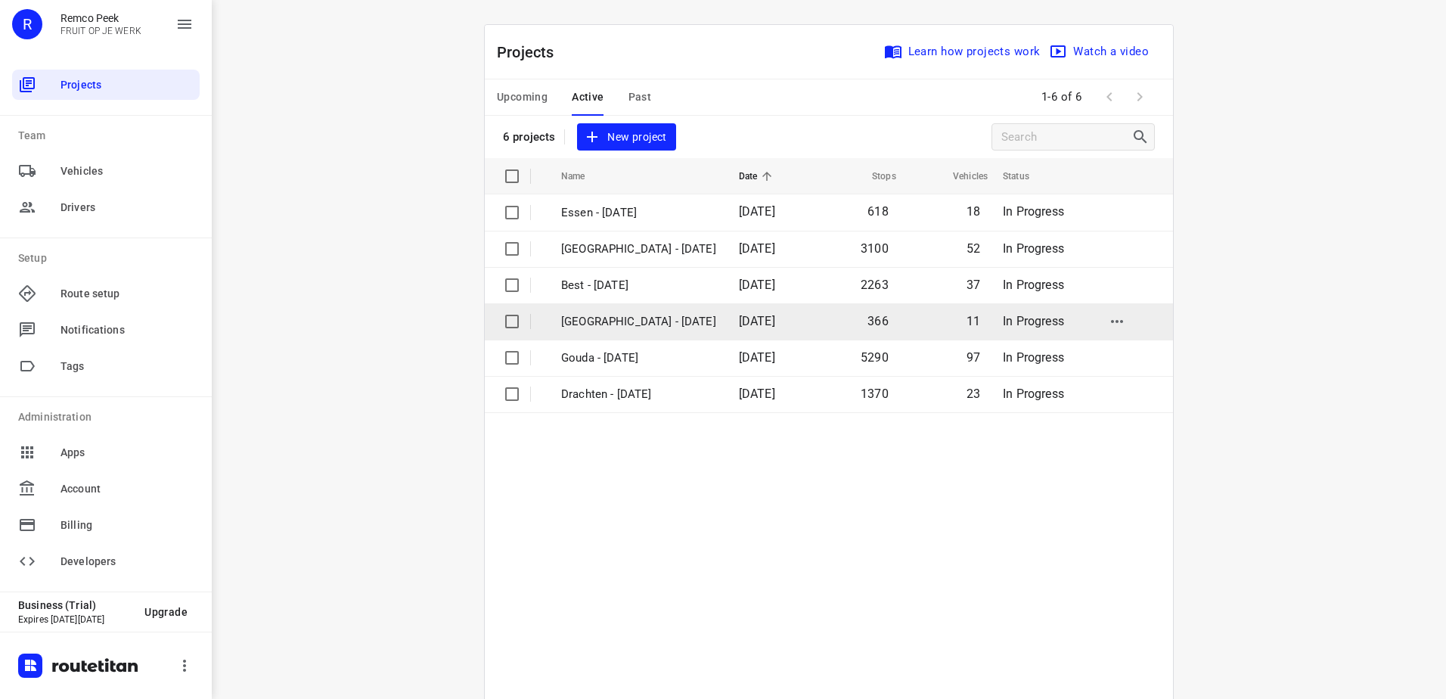
click at [602, 322] on p "[GEOGRAPHIC_DATA] - [DATE]" at bounding box center [638, 321] width 155 height 17
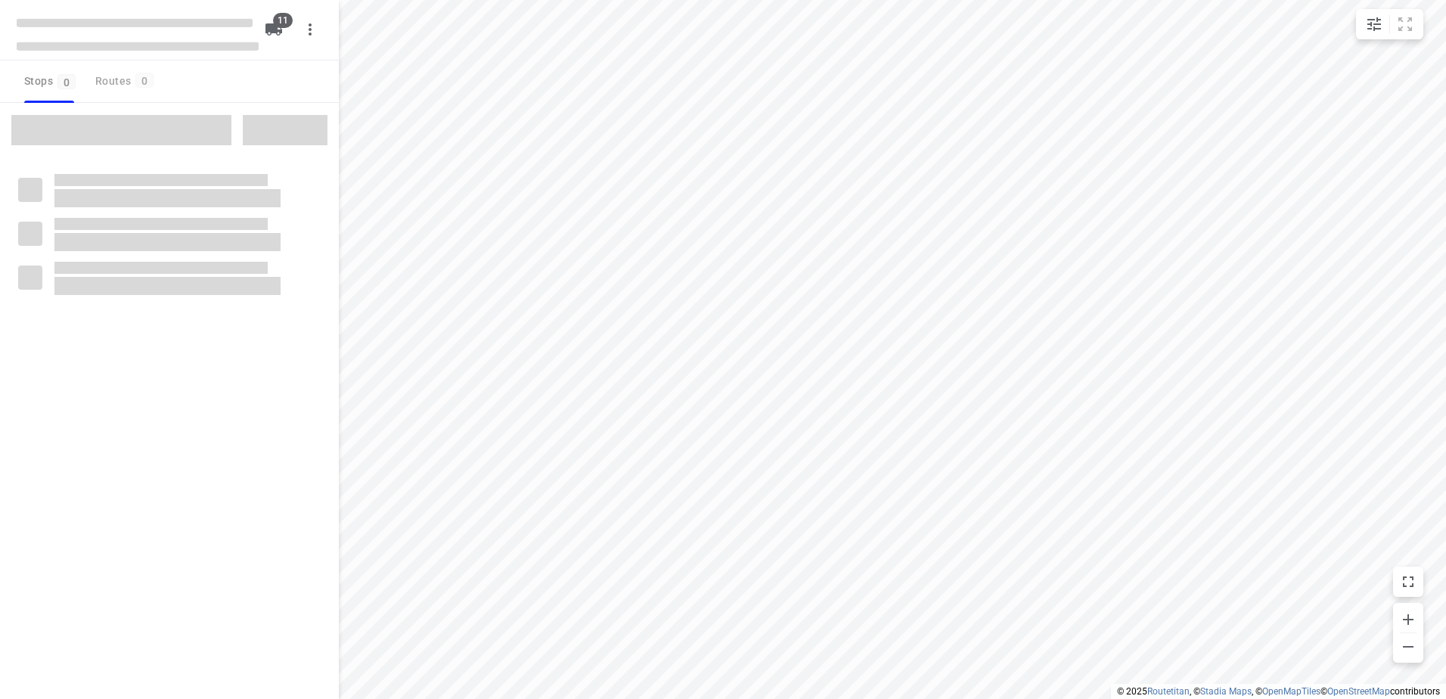
checkbox input "true"
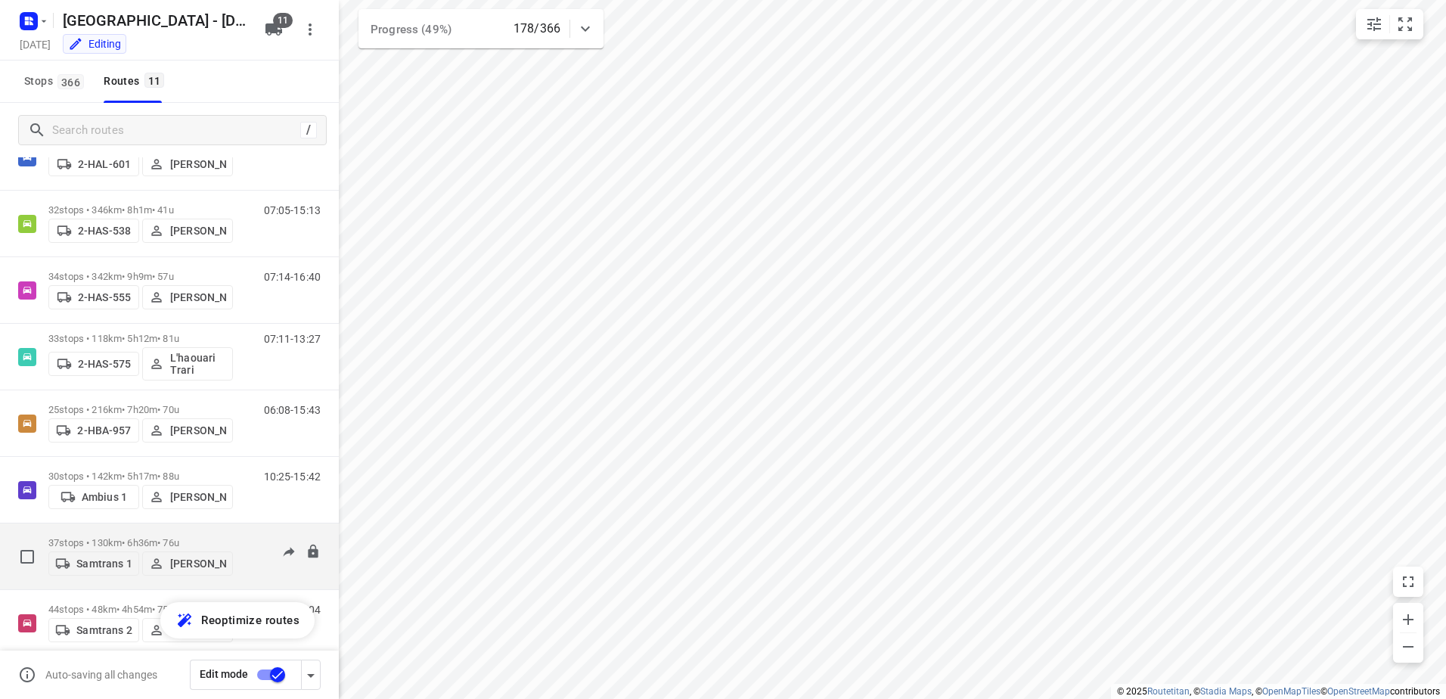
scroll to position [288, 0]
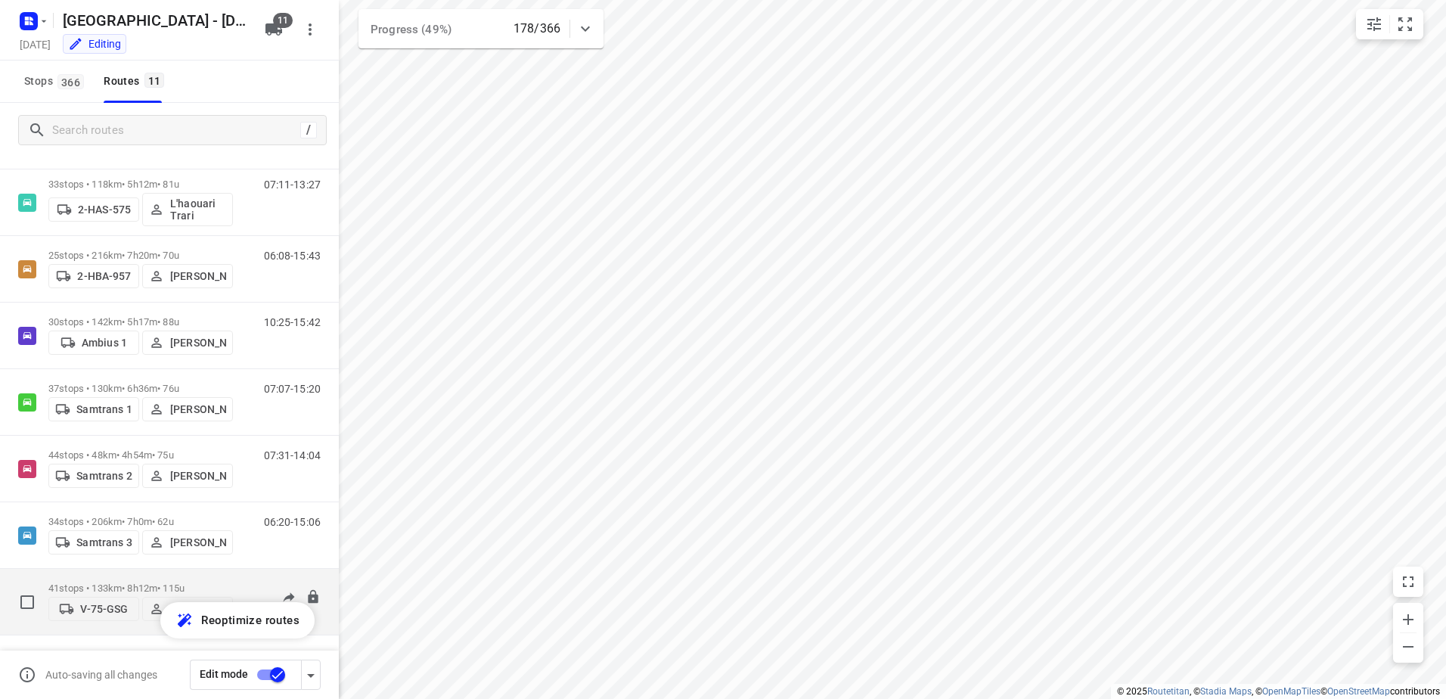
click at [93, 582] on p "41 stops • 133km • 8h12m • 115u" at bounding box center [140, 587] width 184 height 11
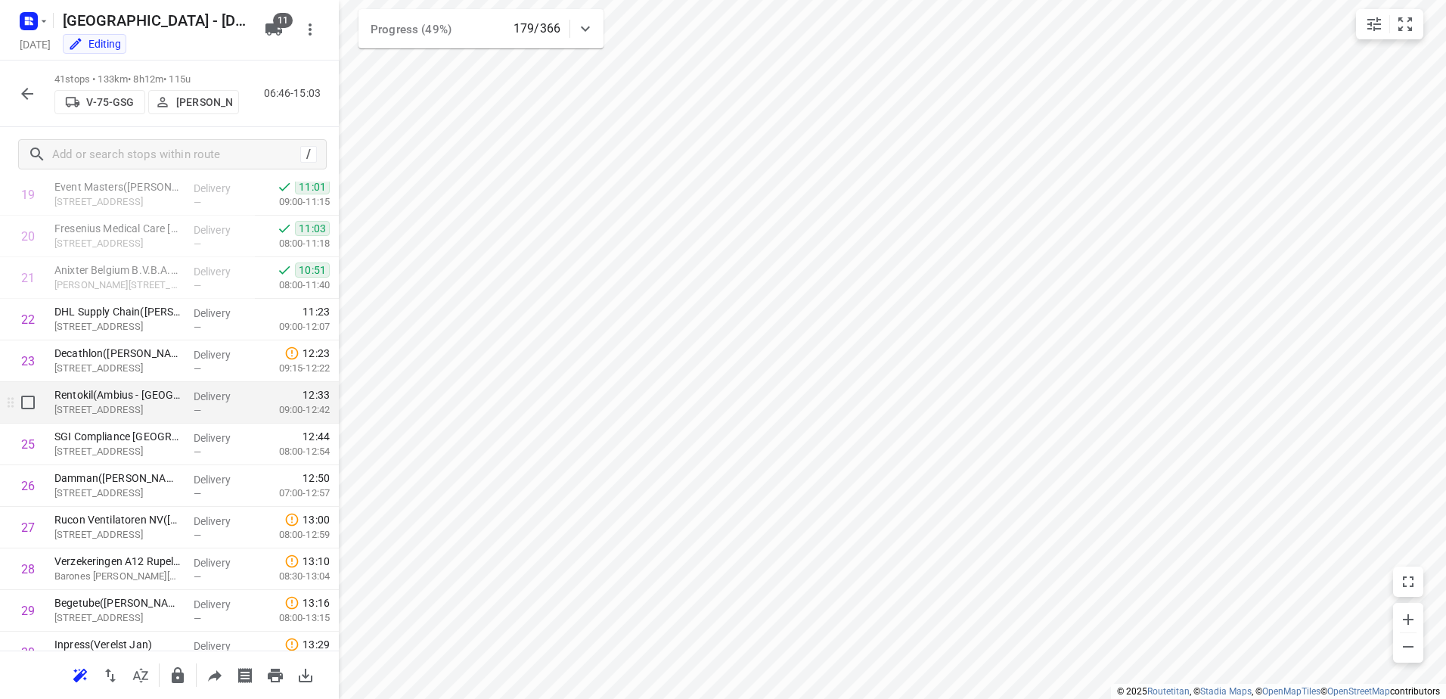
scroll to position [1353, 0]
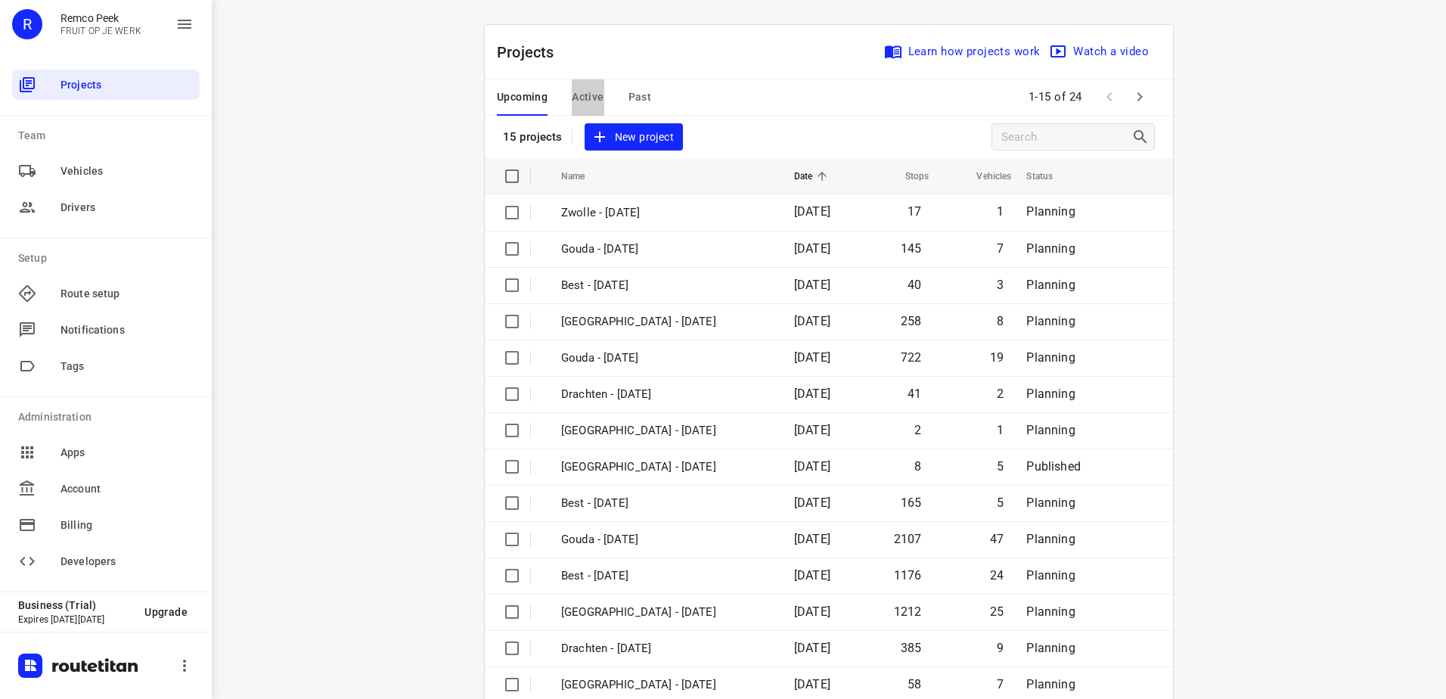
click at [592, 98] on span "Active" at bounding box center [588, 97] width 32 height 19
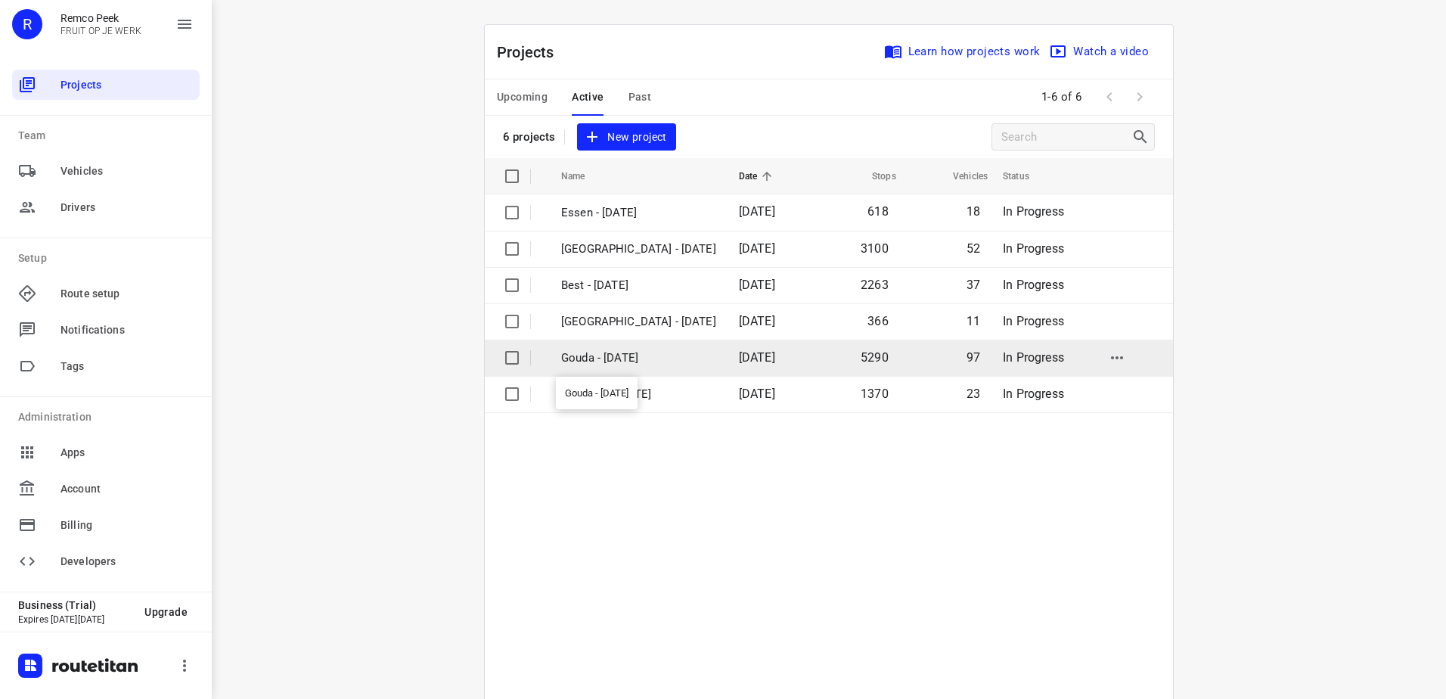
click at [587, 364] on p "Gouda - [DATE]" at bounding box center [638, 357] width 155 height 17
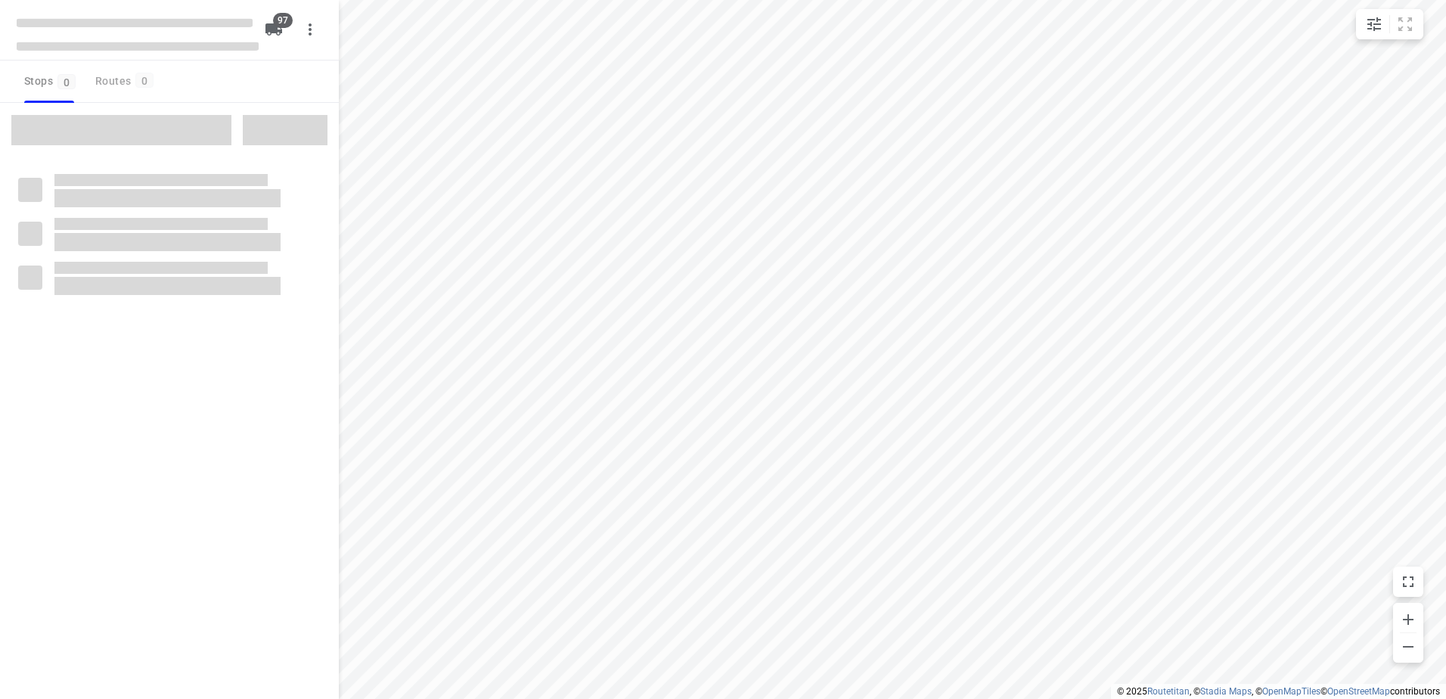
checkbox input "true"
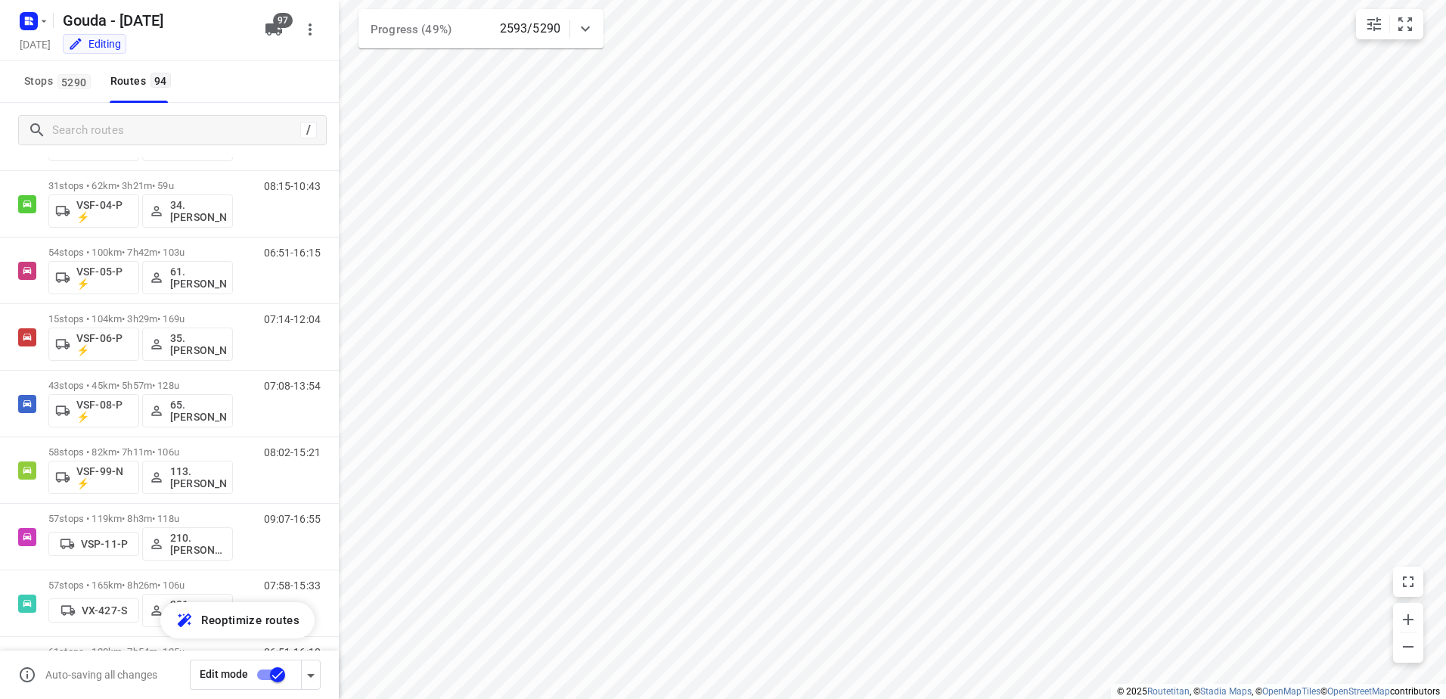
scroll to position [5617, 0]
